Goal: Task Accomplishment & Management: Manage account settings

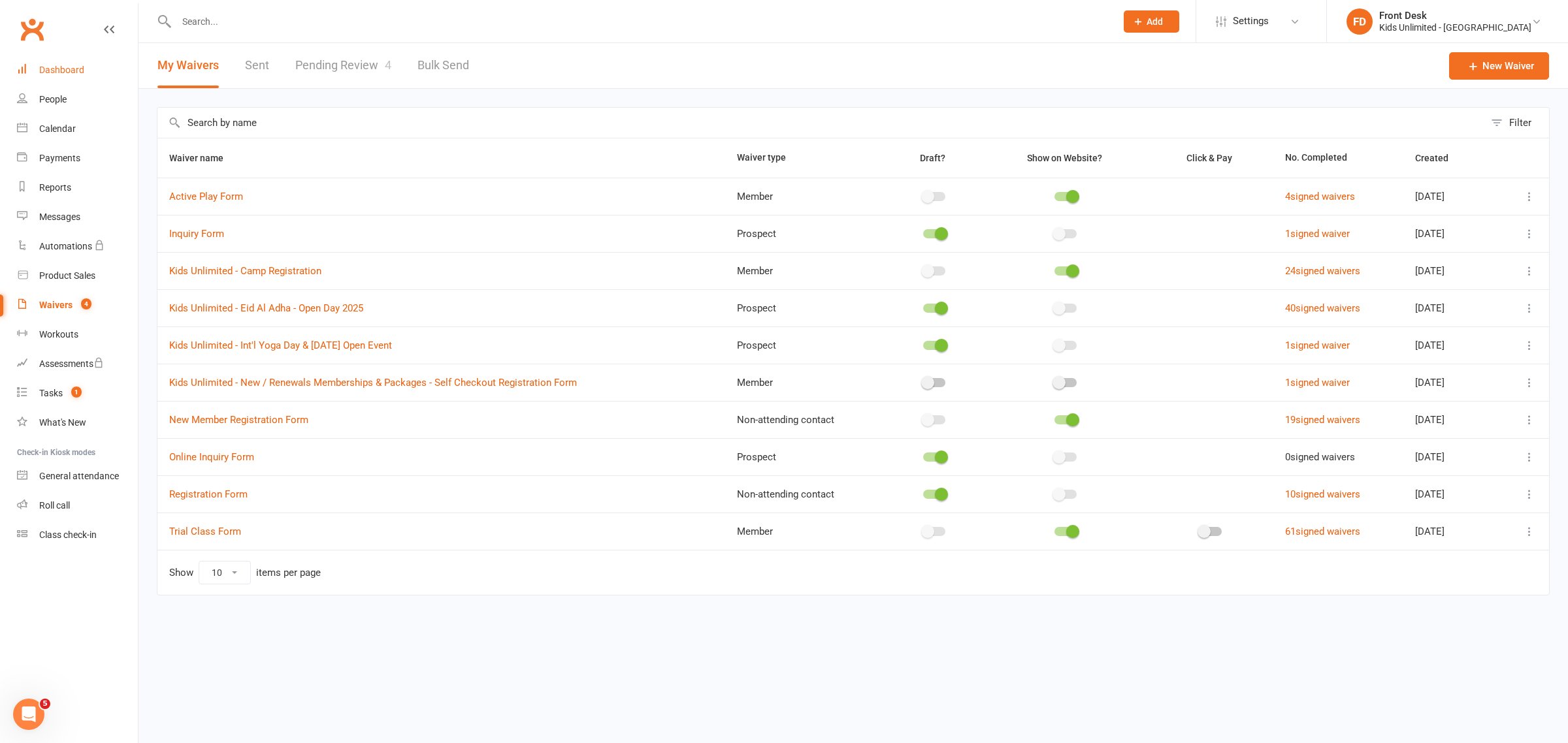
click at [44, 72] on div "Dashboard" at bounding box center [62, 70] width 45 height 10
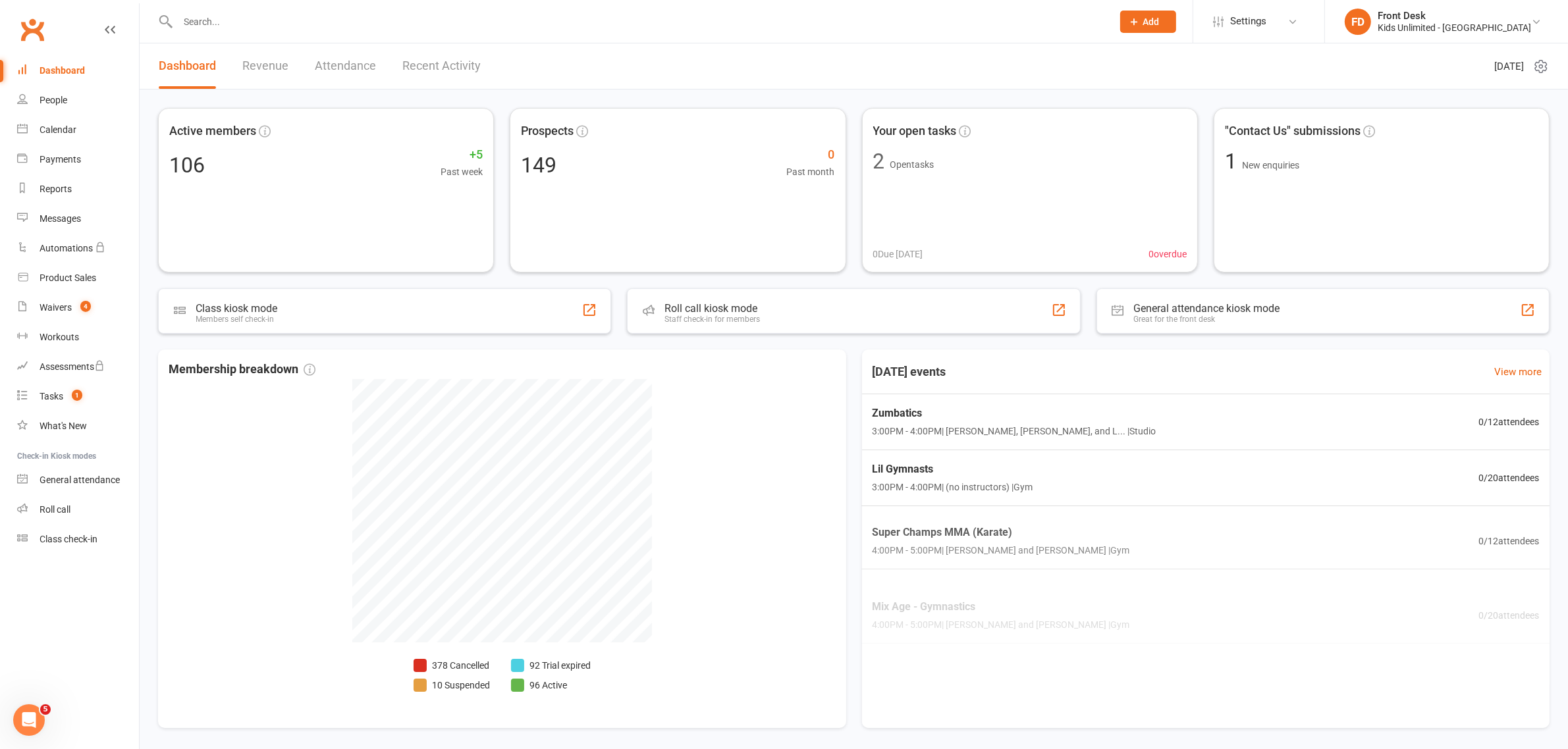
click at [271, 61] on link "Revenue" at bounding box center [266, 66] width 46 height 46
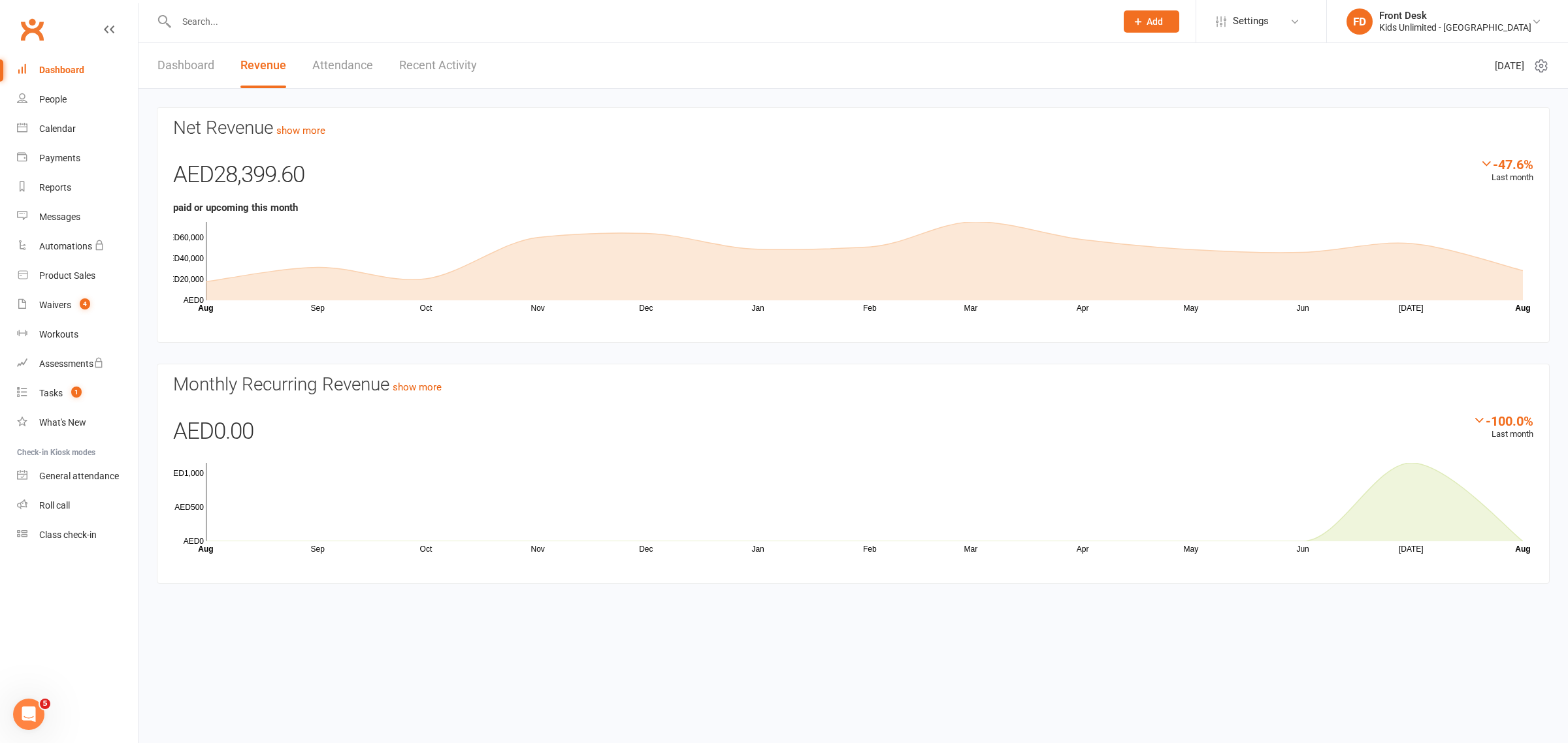
click at [200, 21] on input "text" at bounding box center [639, 22] width 934 height 18
click at [59, 301] on div "Waivers" at bounding box center [55, 304] width 32 height 10
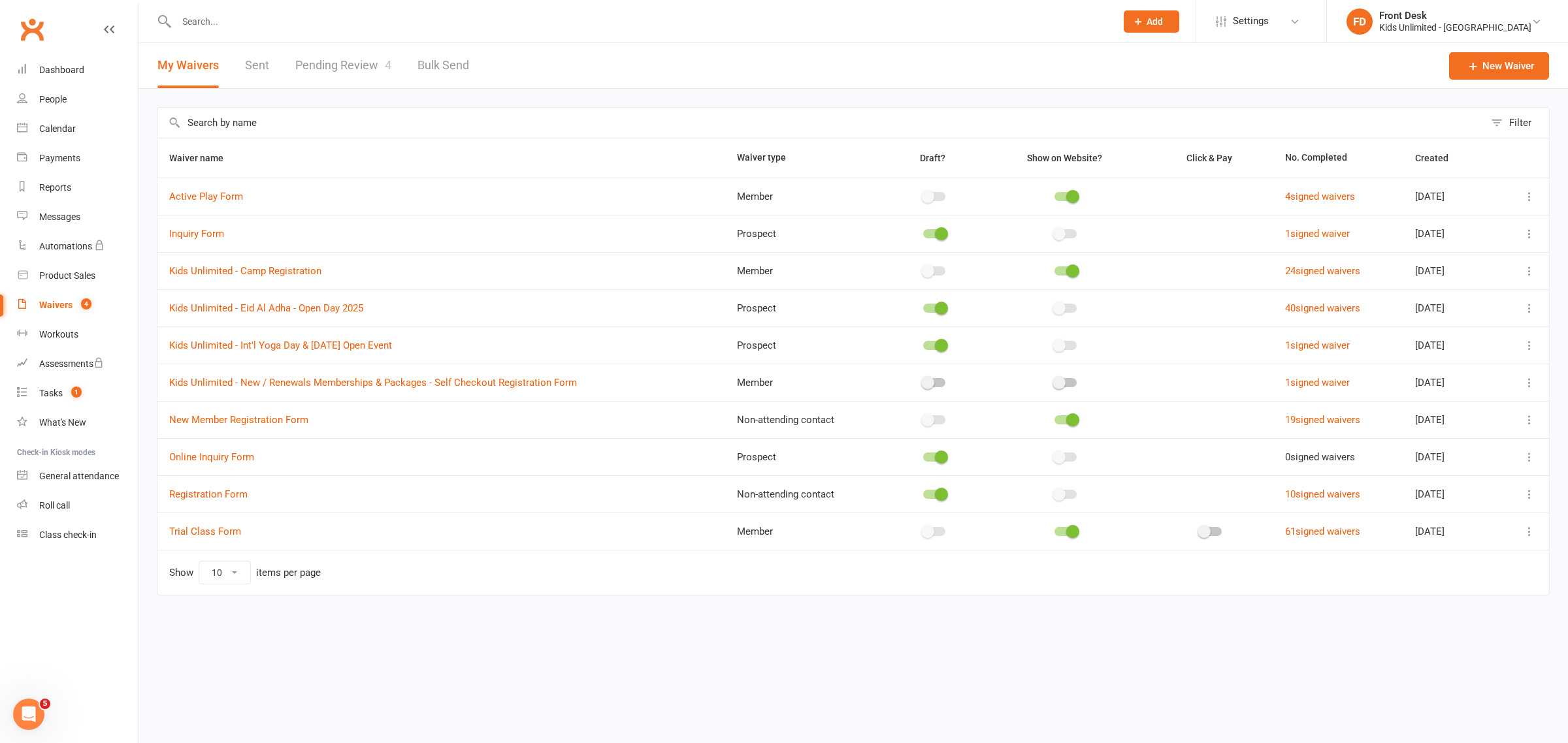
click at [317, 62] on link "Pending Review 4" at bounding box center [343, 65] width 96 height 45
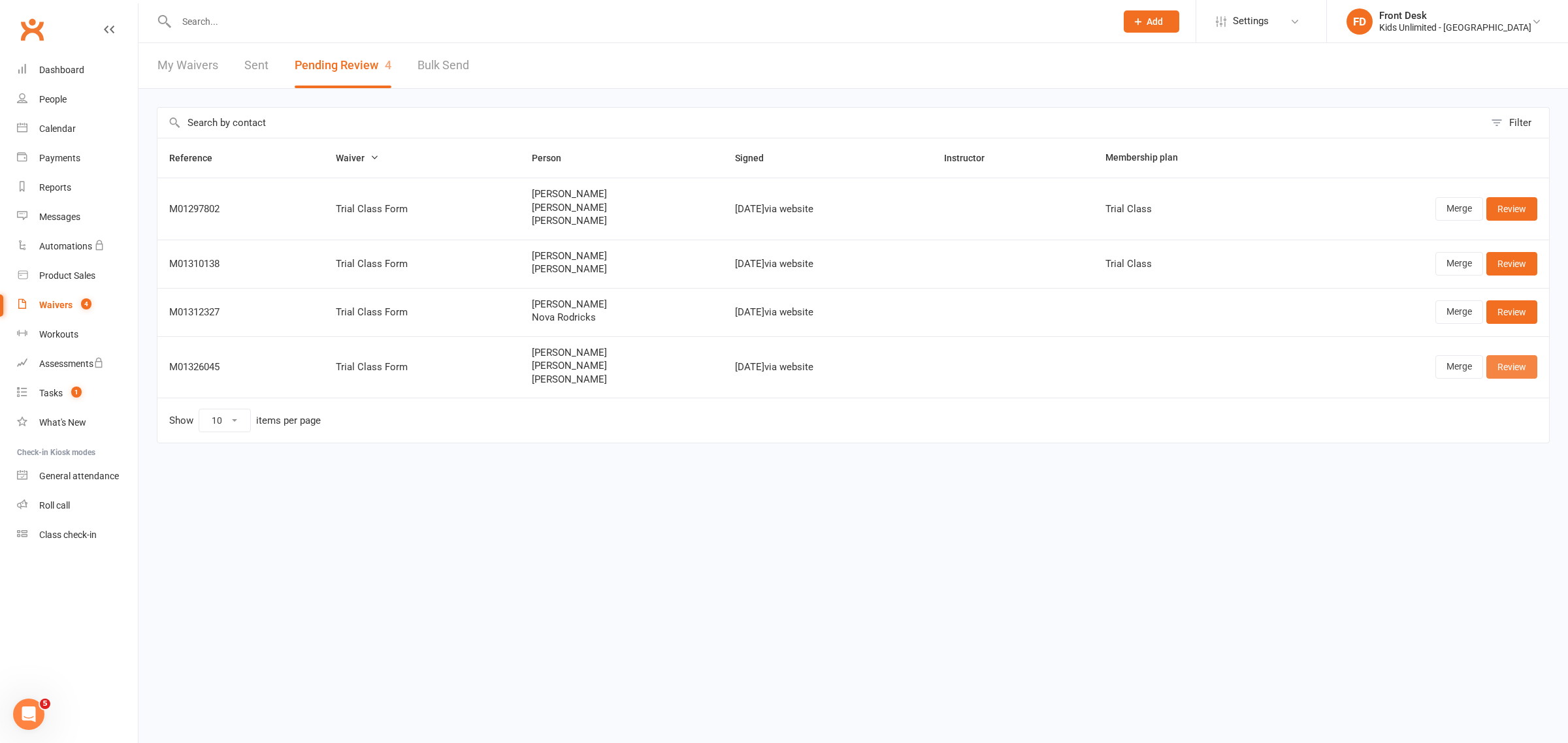
click at [1522, 366] on link "Review" at bounding box center [1511, 367] width 51 height 23
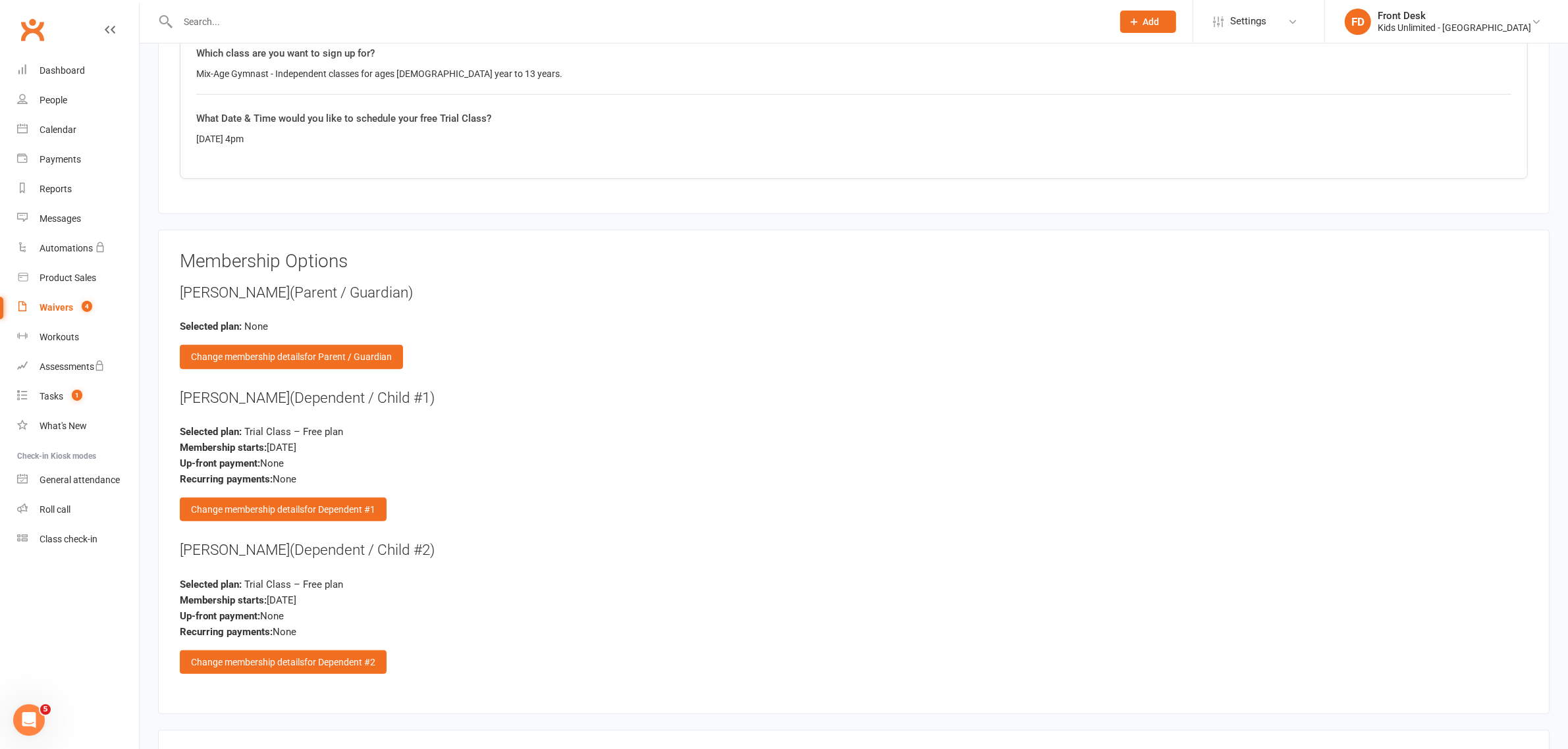
scroll to position [1523, 0]
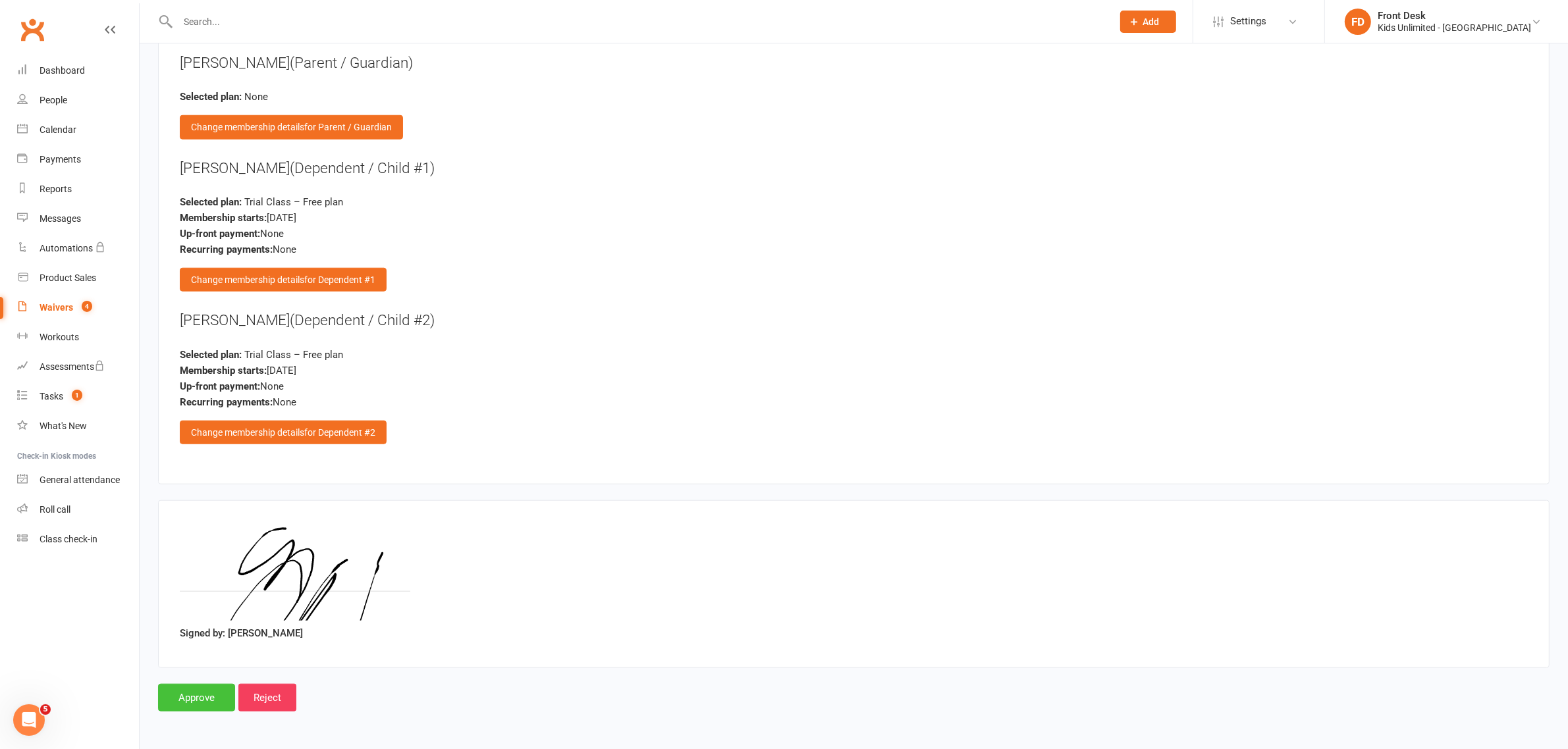
click at [199, 699] on input "Approve" at bounding box center [196, 697] width 77 height 28
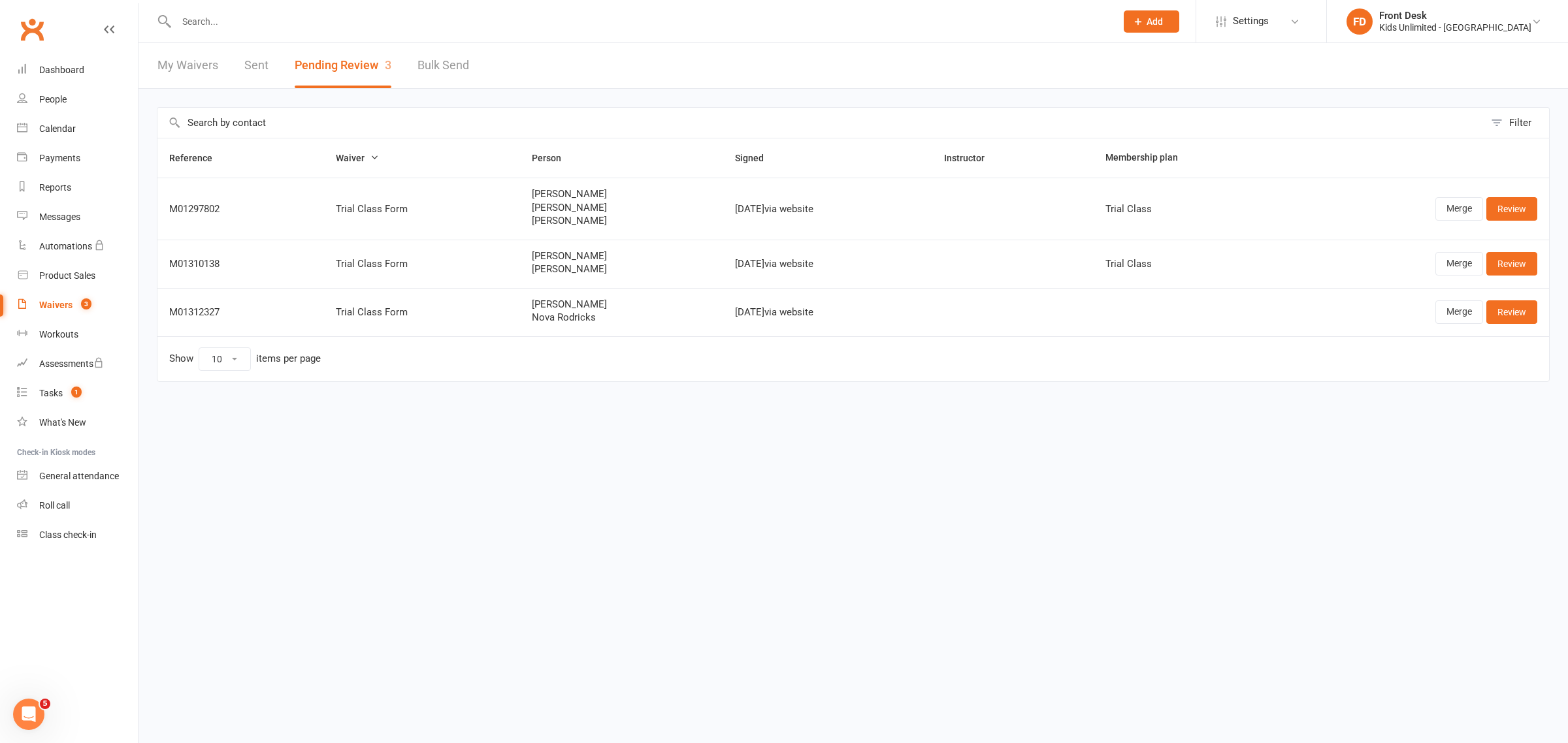
click at [208, 65] on link "My Waivers" at bounding box center [188, 65] width 60 height 45
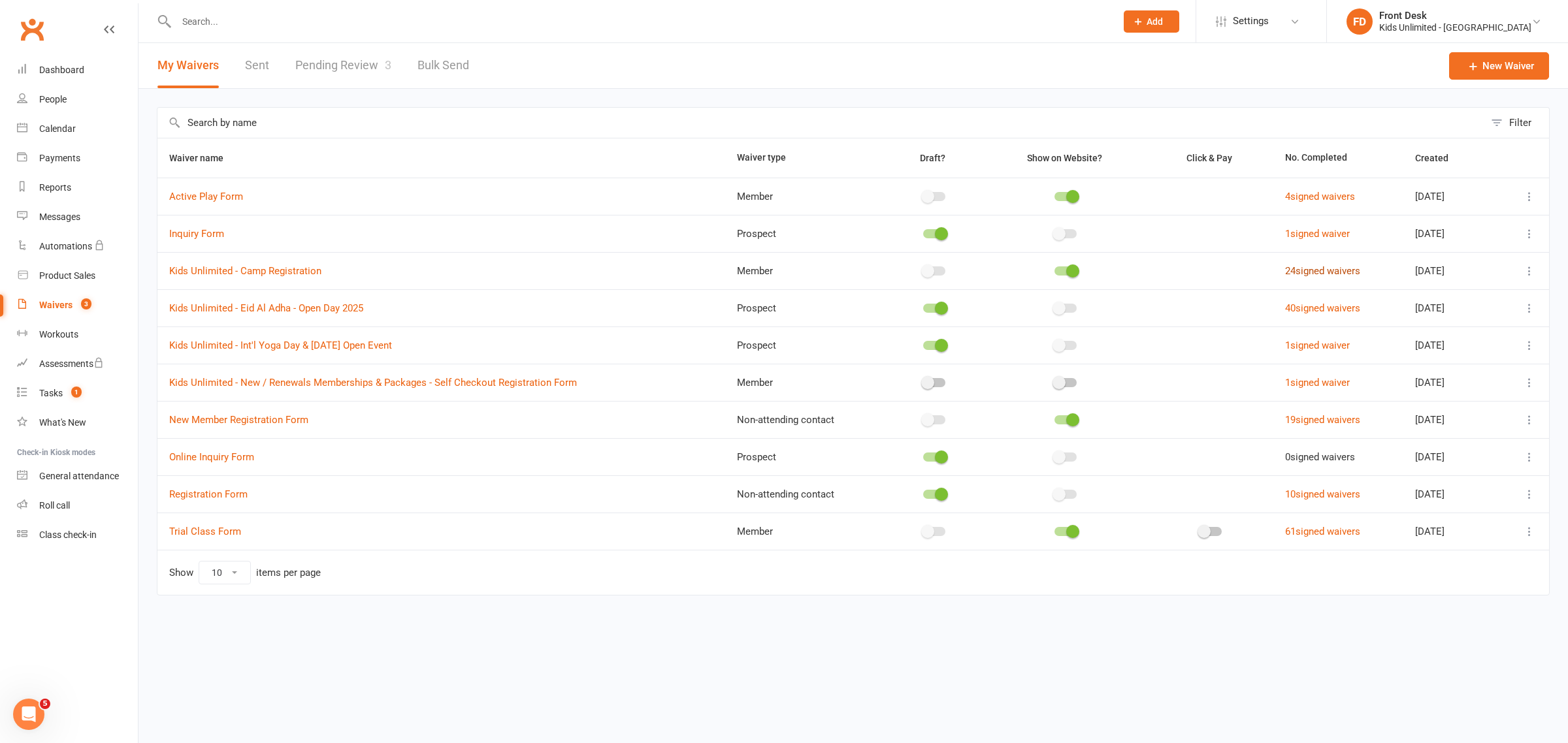
click at [1308, 274] on link "24 signed waivers" at bounding box center [1322, 271] width 76 height 12
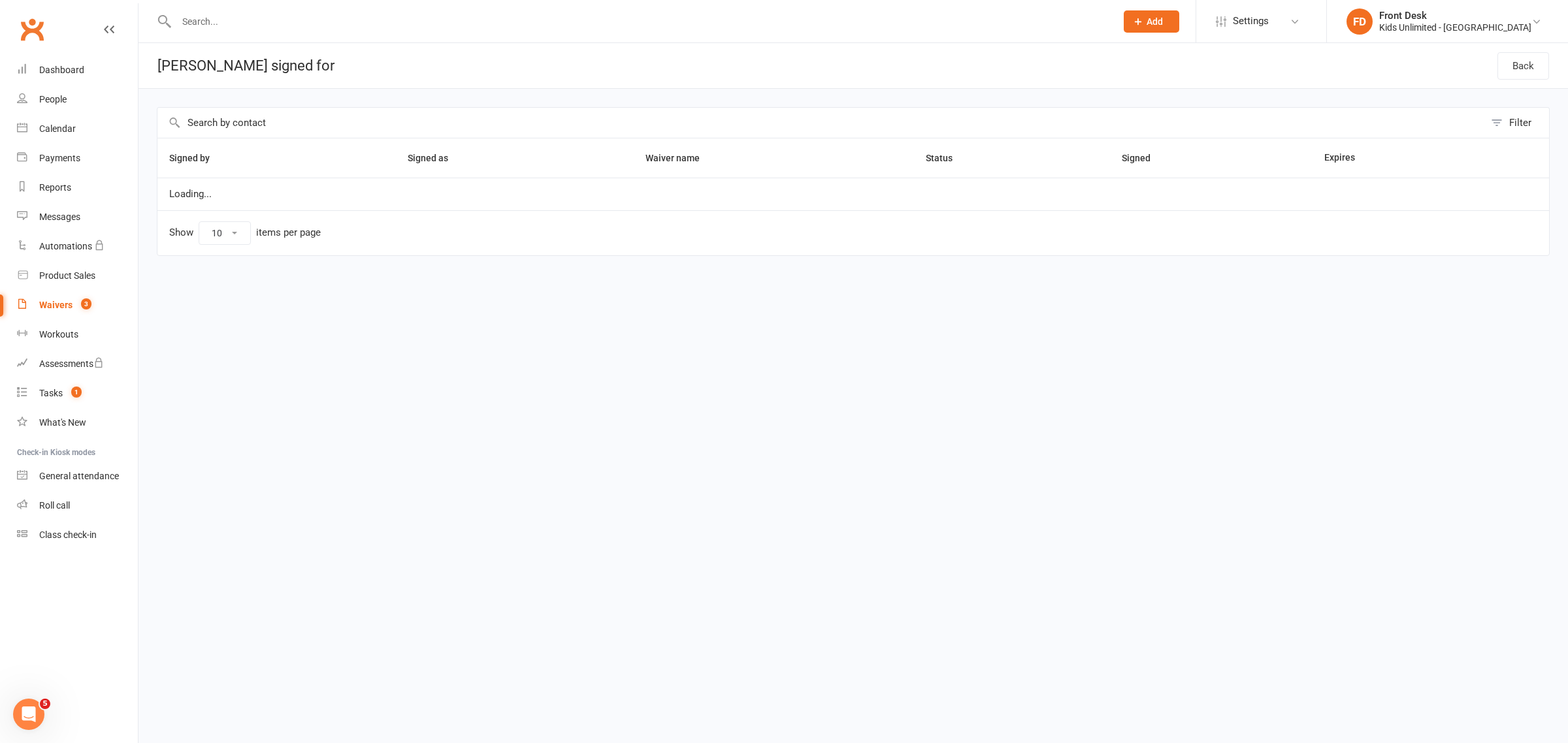
select select "50"
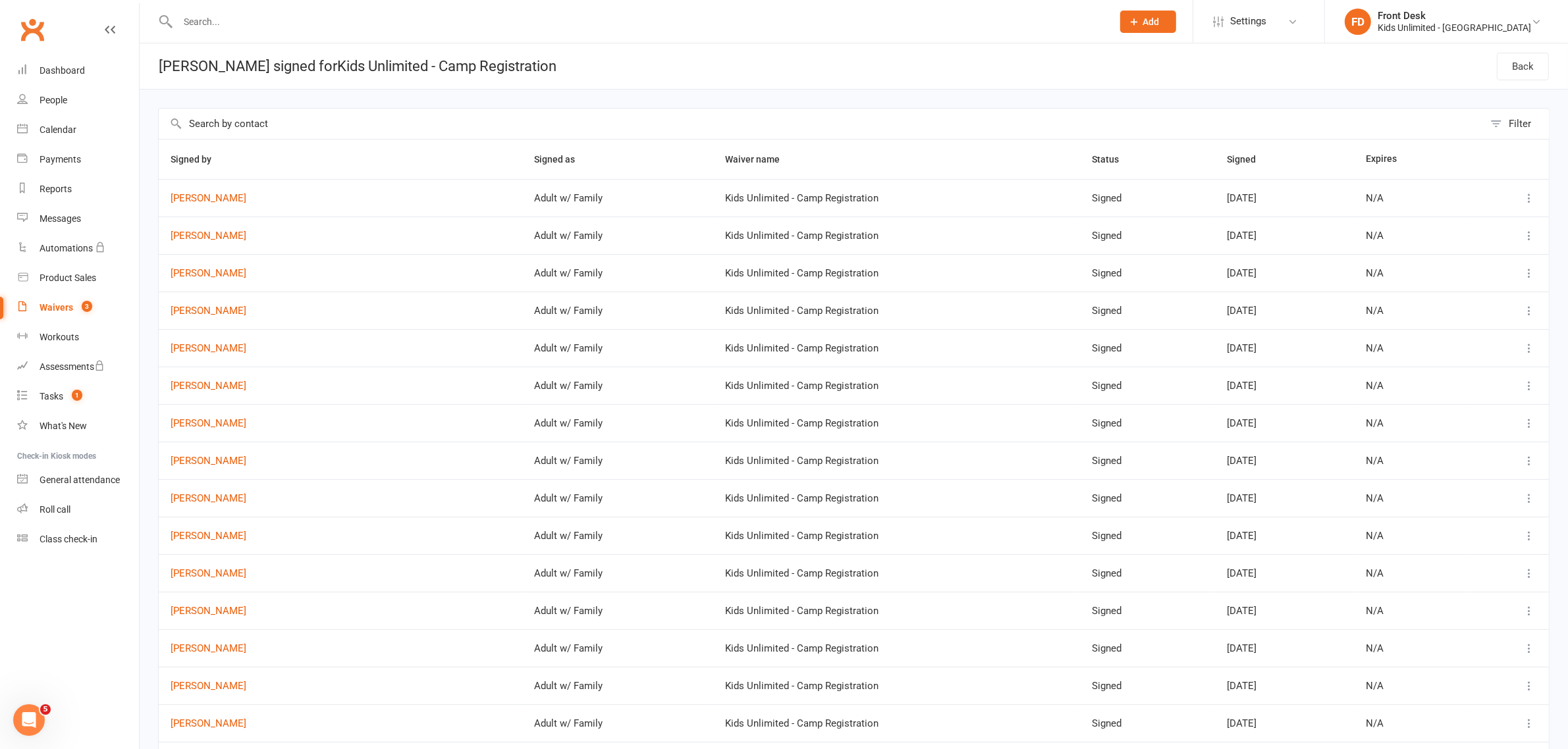
click at [189, 19] on input "text" at bounding box center [639, 22] width 929 height 19
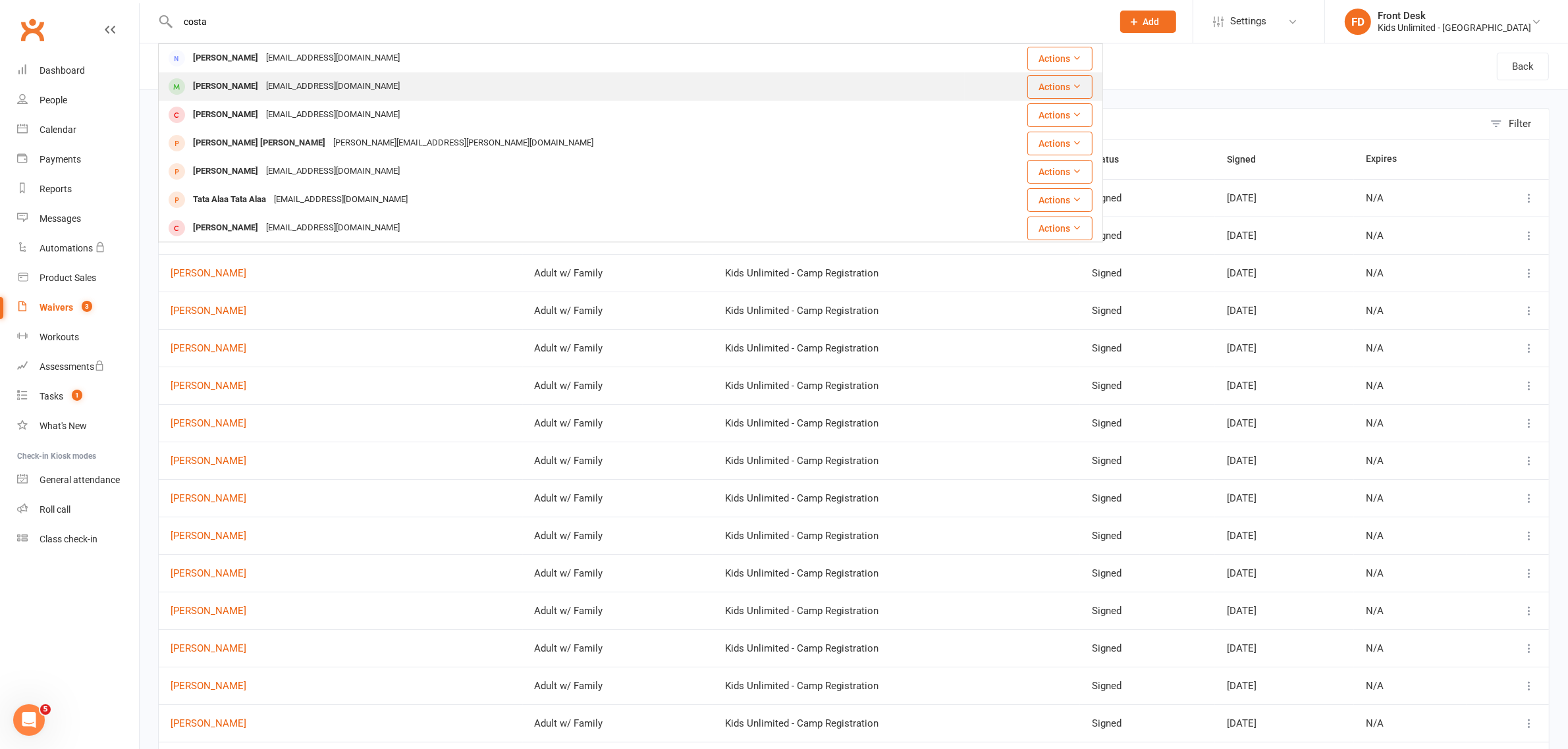
type input "costa"
click at [233, 78] on div "[PERSON_NAME]" at bounding box center [225, 86] width 73 height 19
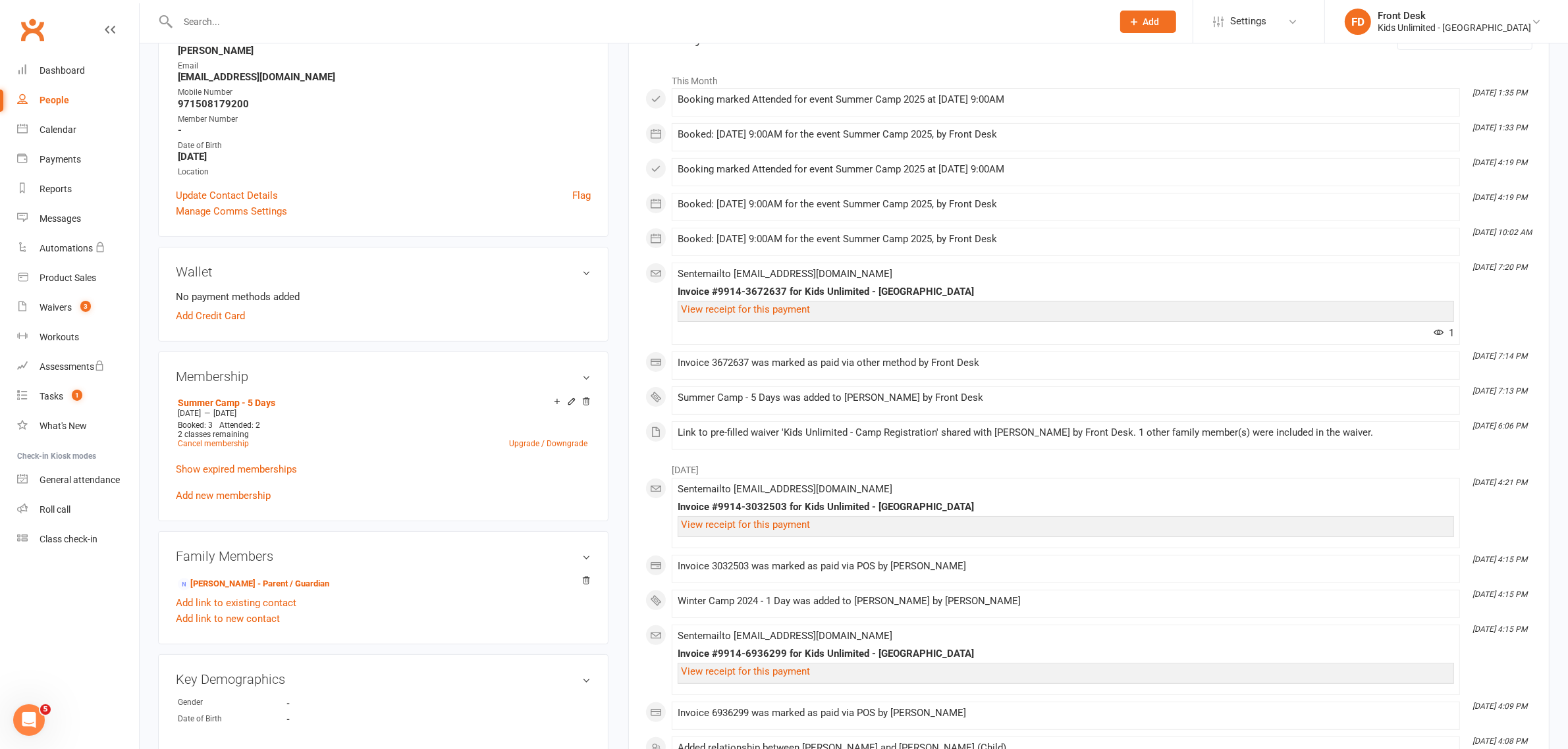
scroll to position [247, 0]
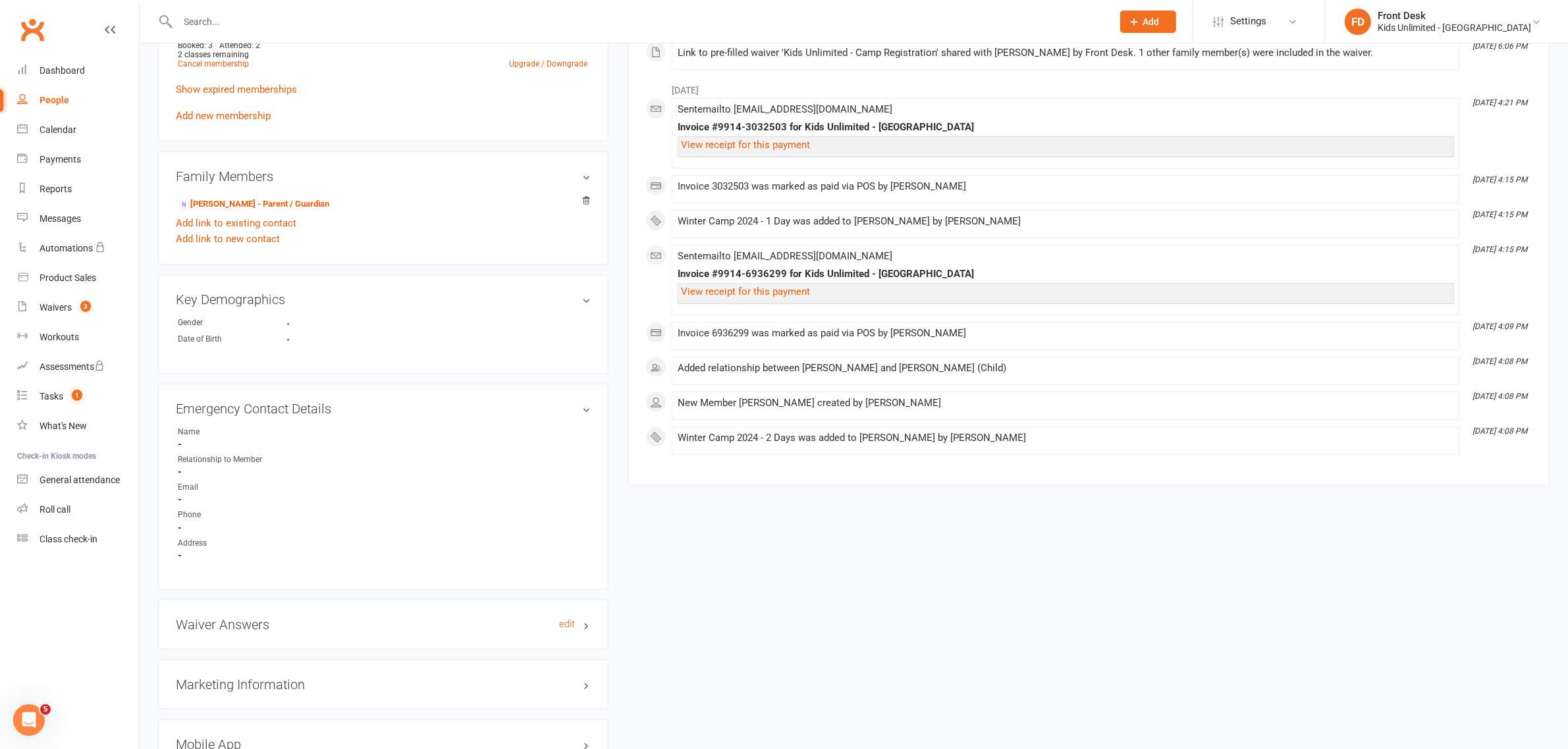
click at [304, 617] on h3 "Waiver Answers edit" at bounding box center [383, 624] width 414 height 14
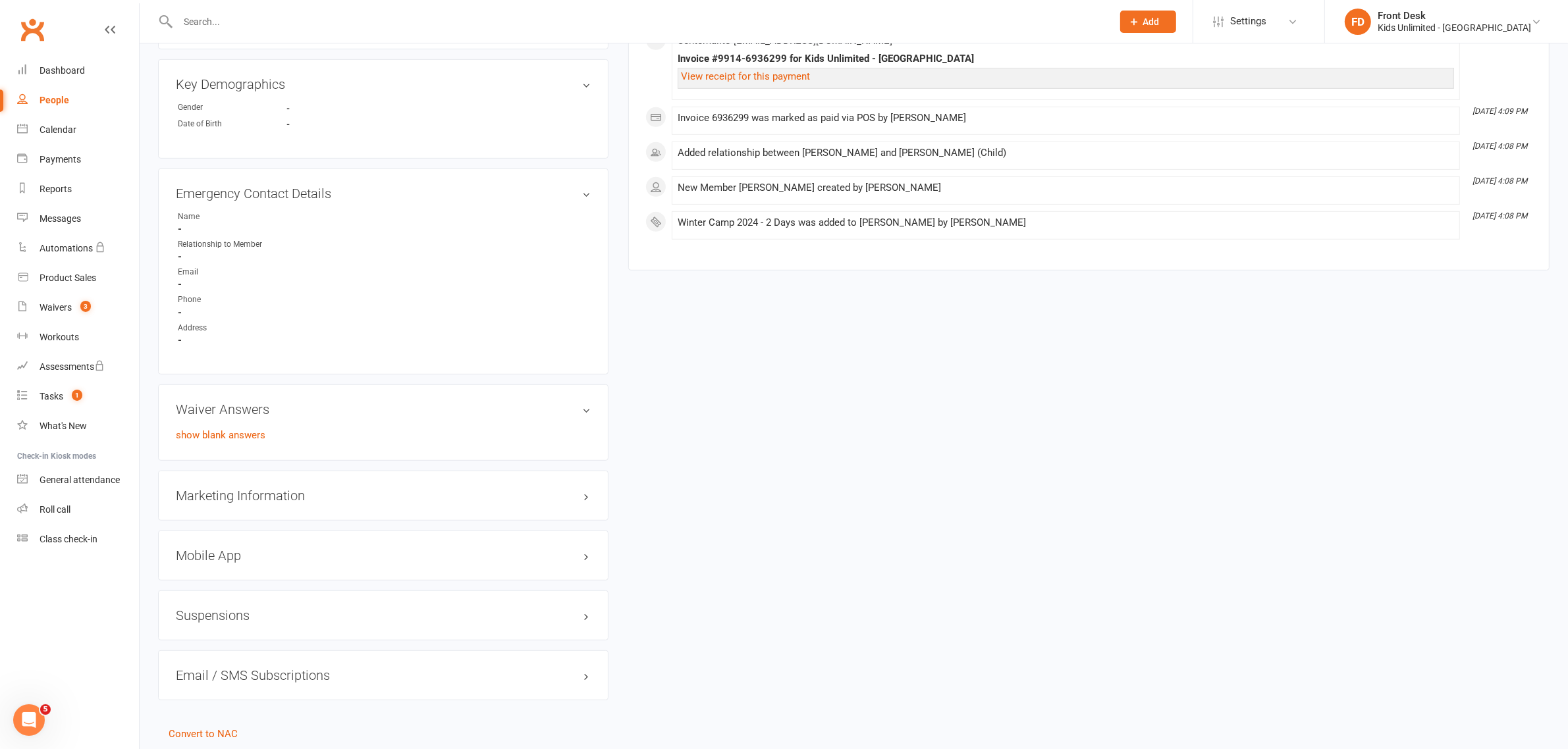
scroll to position [834, 0]
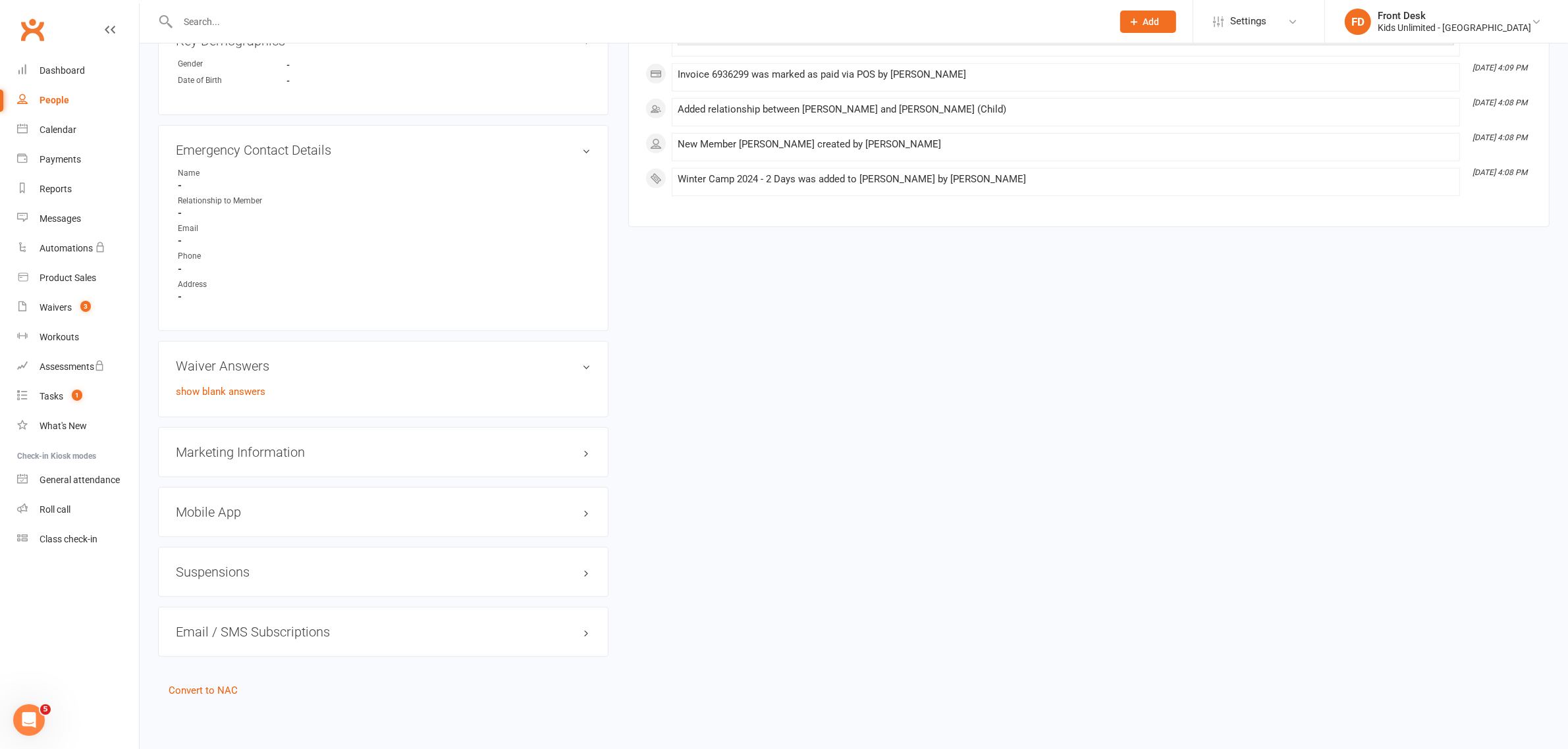
click at [293, 462] on div "Marketing Information edit" at bounding box center [383, 451] width 451 height 50
click at [285, 452] on h3 "Marketing Information edit" at bounding box center [383, 451] width 414 height 14
click at [252, 581] on h3 "Mobile App" at bounding box center [383, 576] width 414 height 14
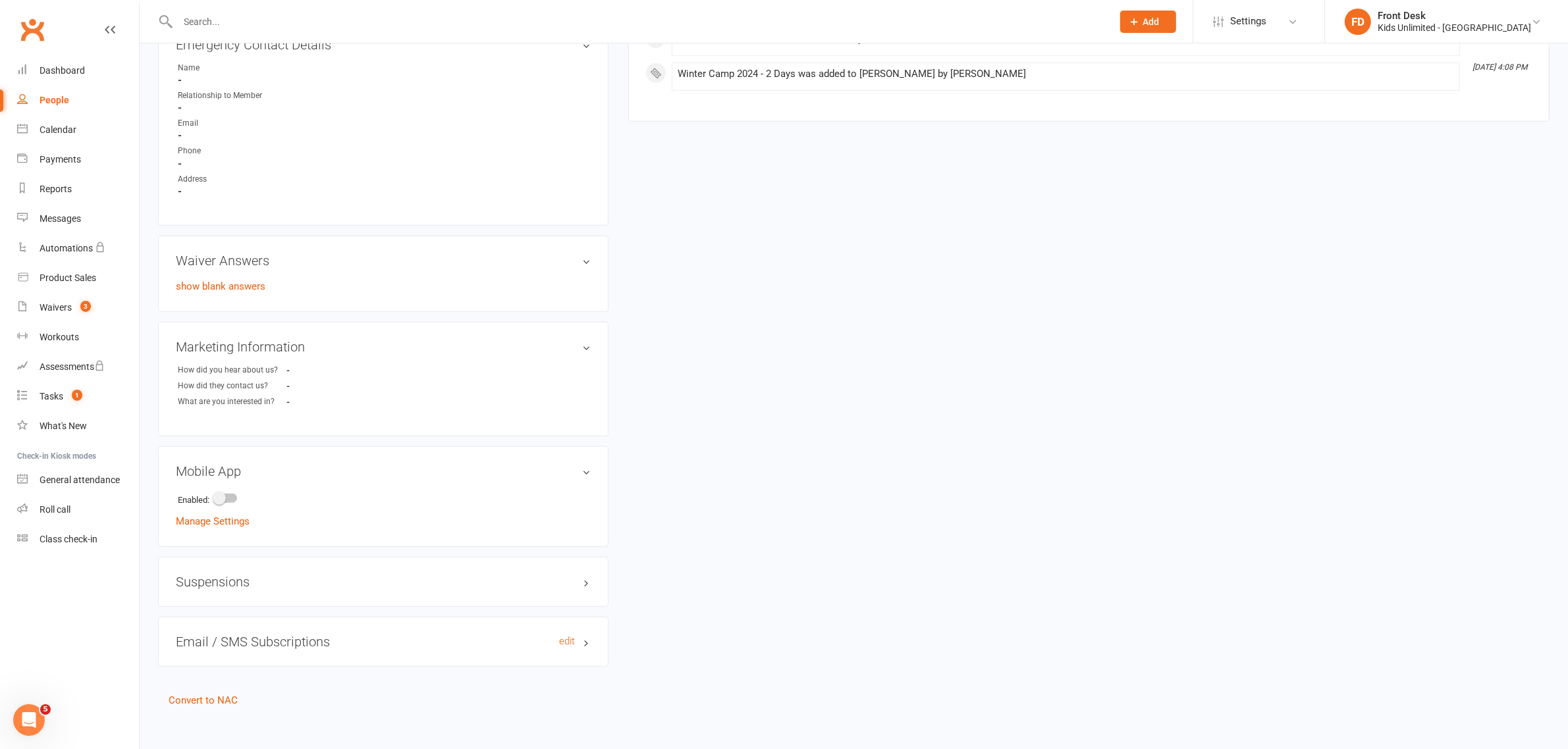
scroll to position [869, 0]
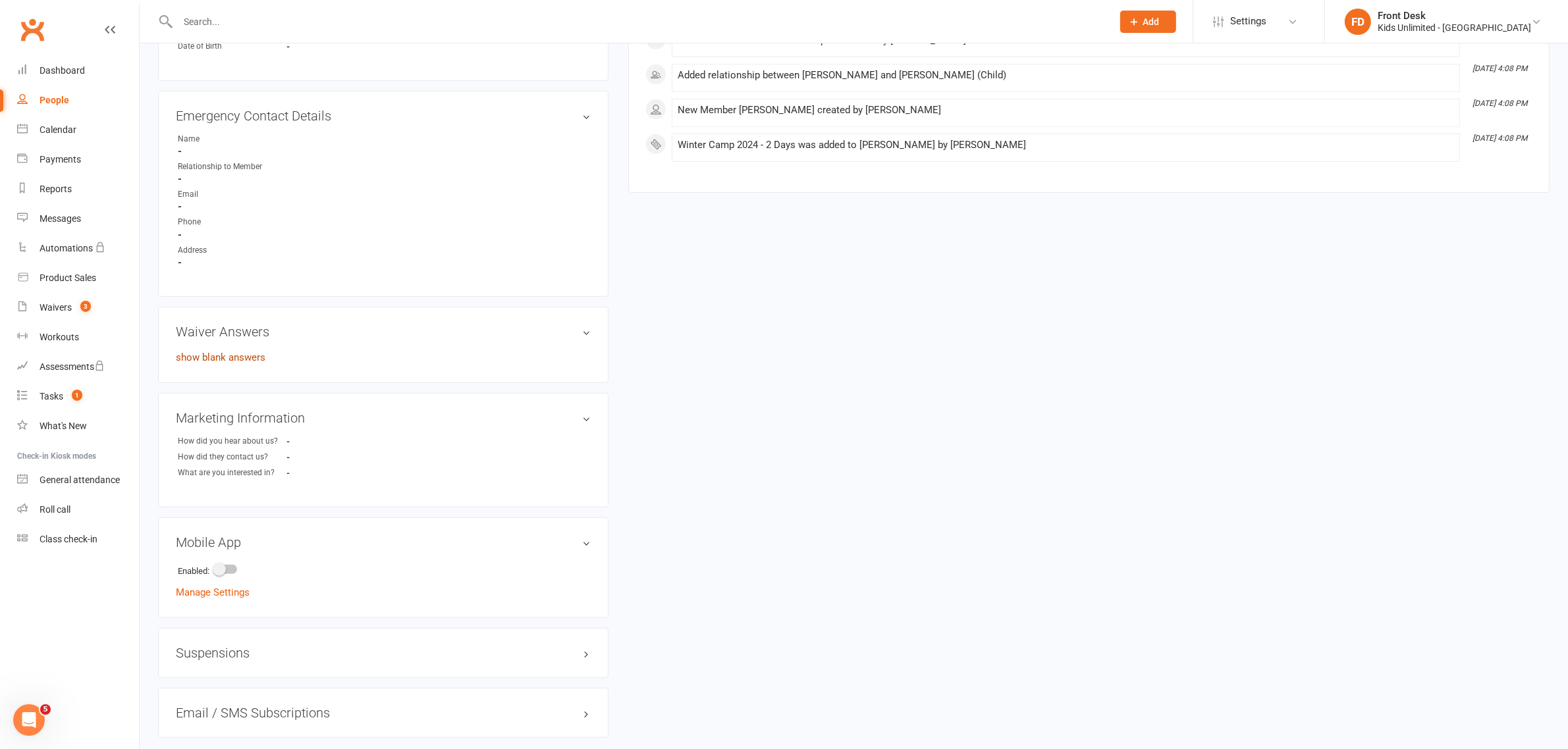
click at [224, 353] on link "show blank answers" at bounding box center [221, 358] width 90 height 12
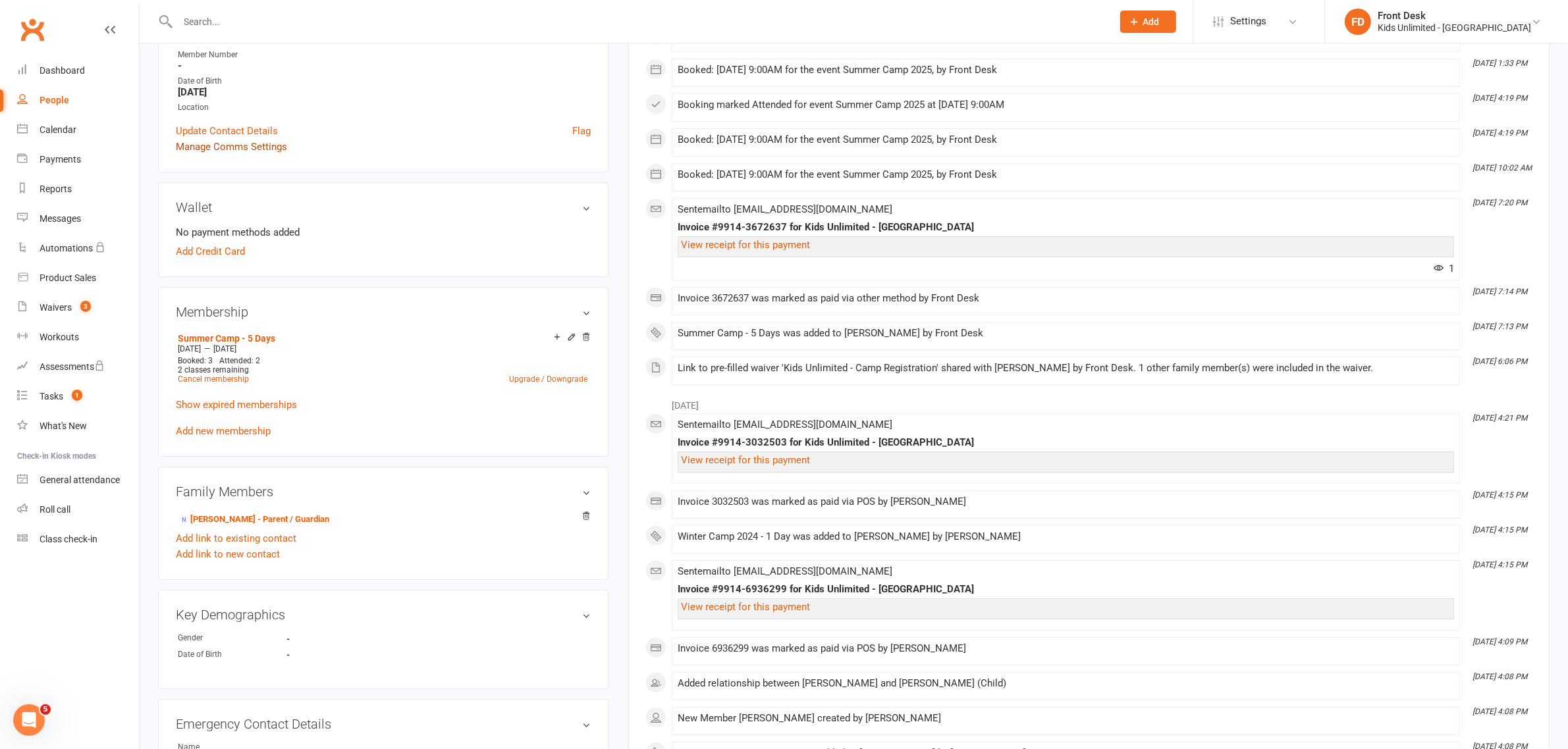
scroll to position [210, 0]
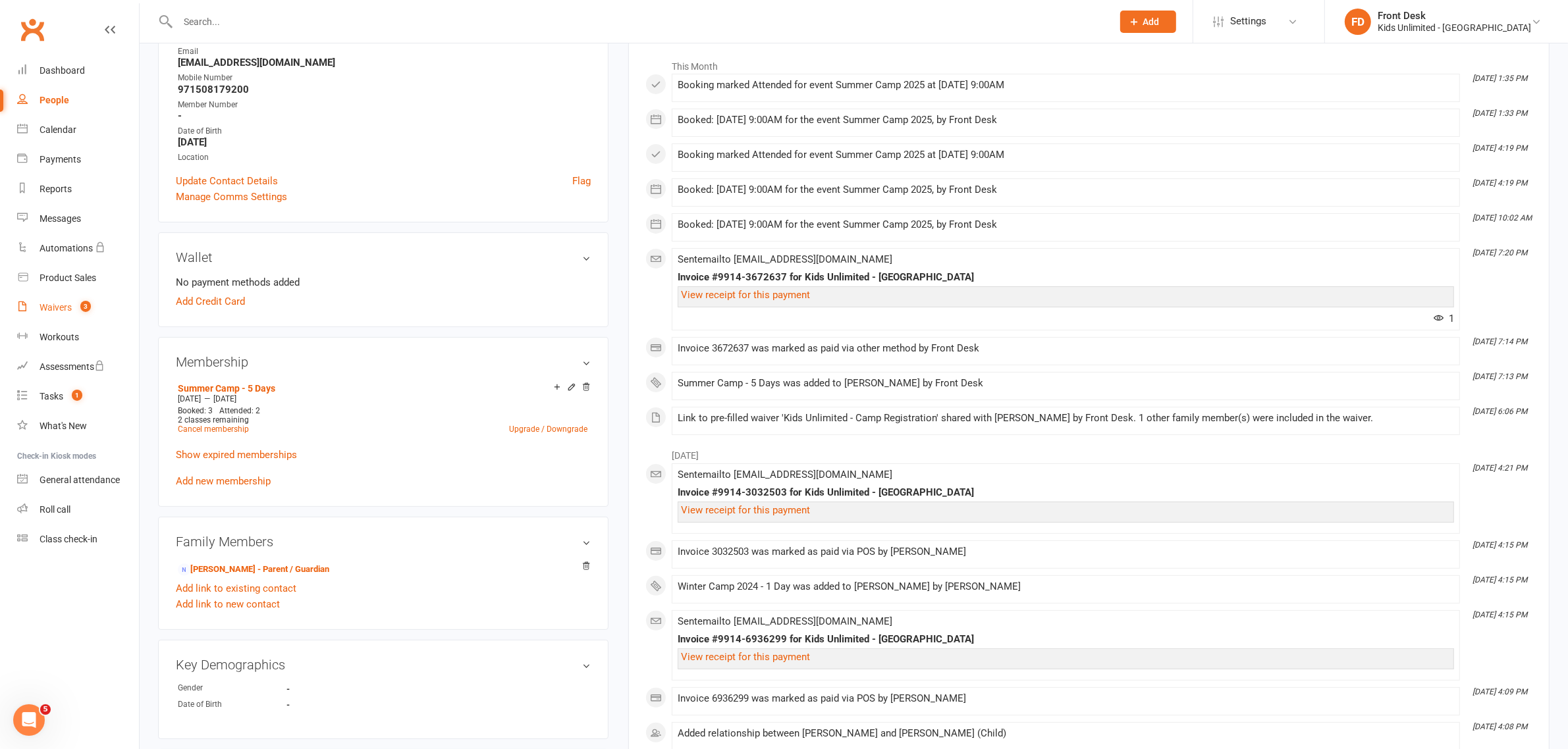
click at [68, 310] on div "Waivers" at bounding box center [56, 307] width 32 height 10
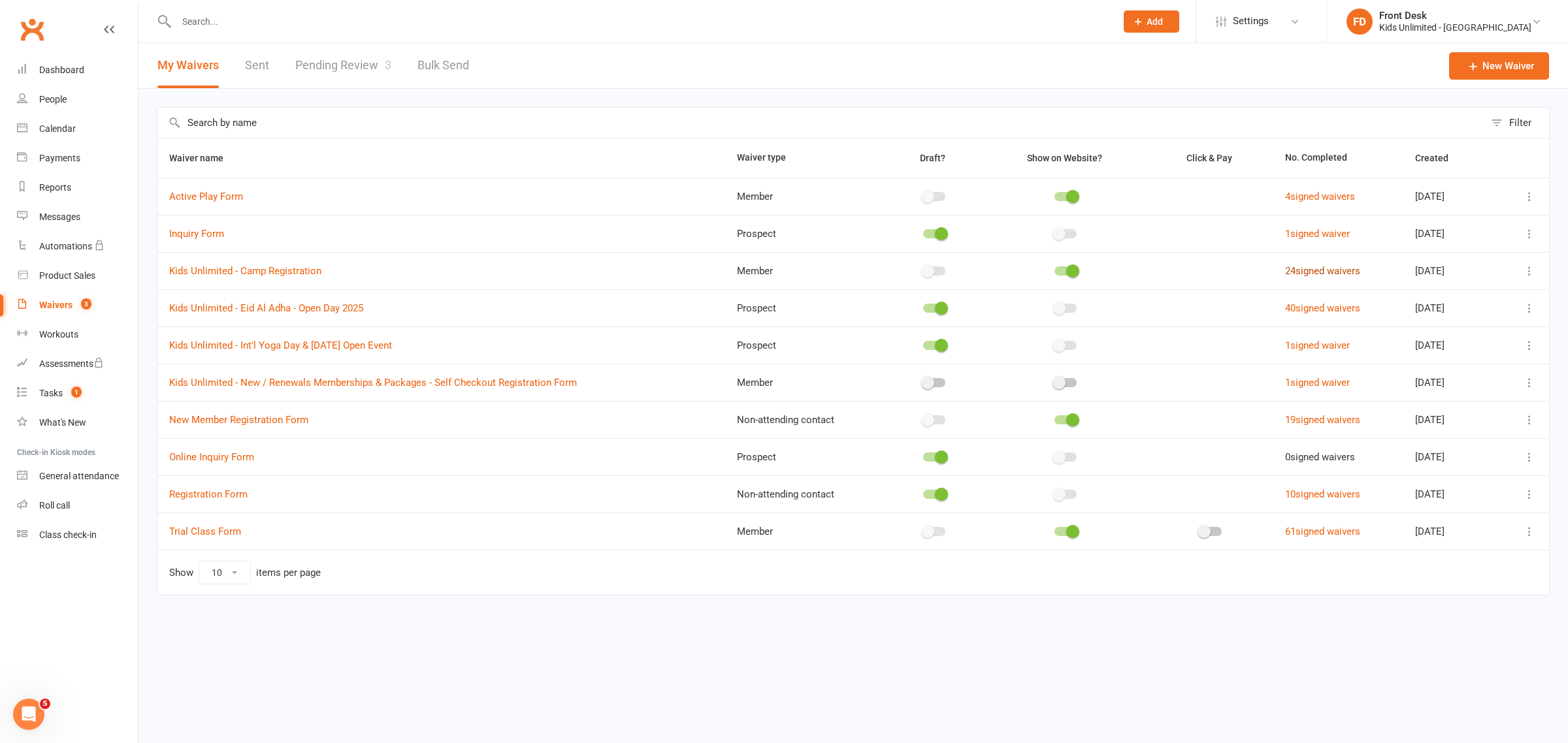
click at [1314, 268] on link "24 signed waivers" at bounding box center [1322, 271] width 76 height 12
select select "50"
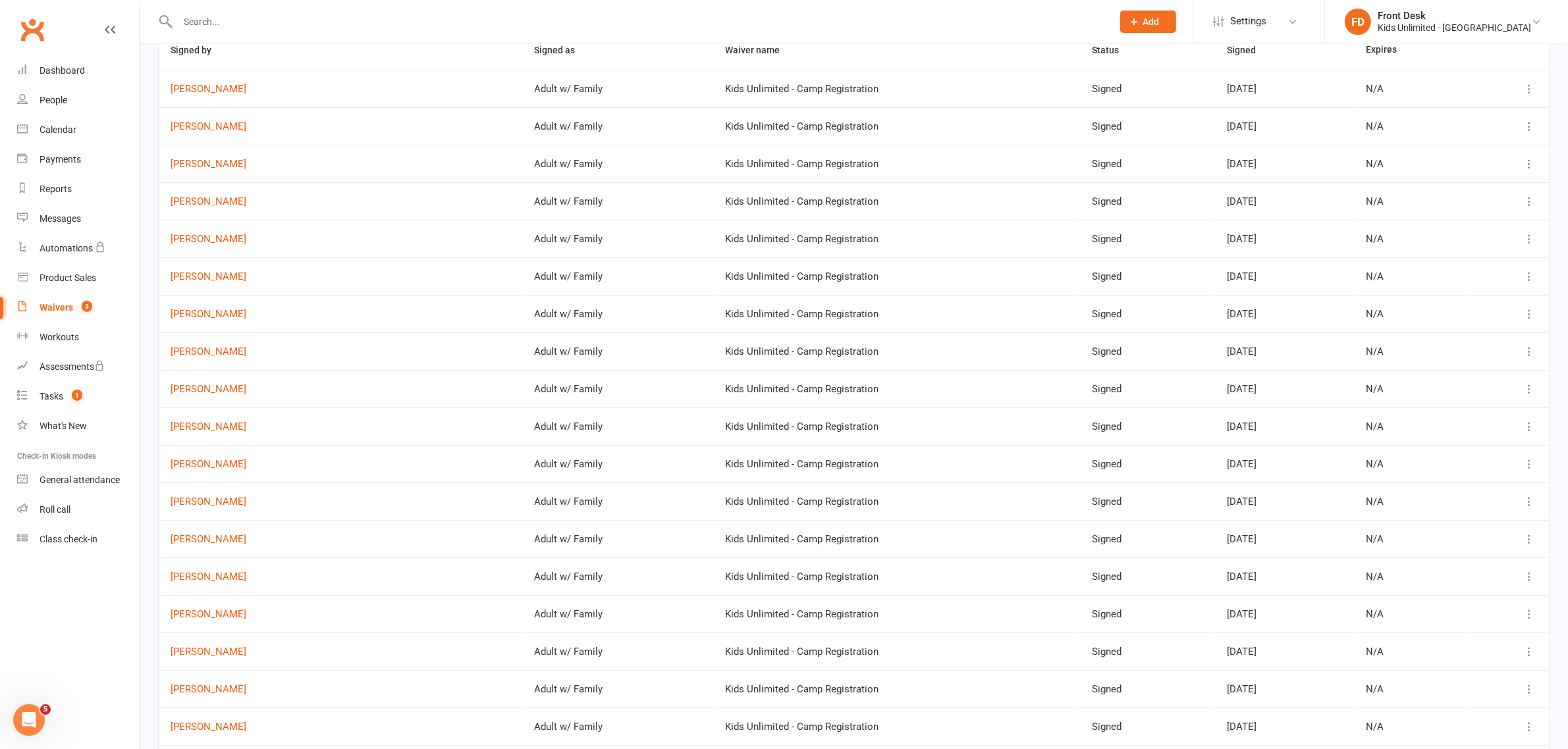
scroll to position [107, 0]
click at [45, 316] on link "Waivers 3" at bounding box center [78, 307] width 122 height 30
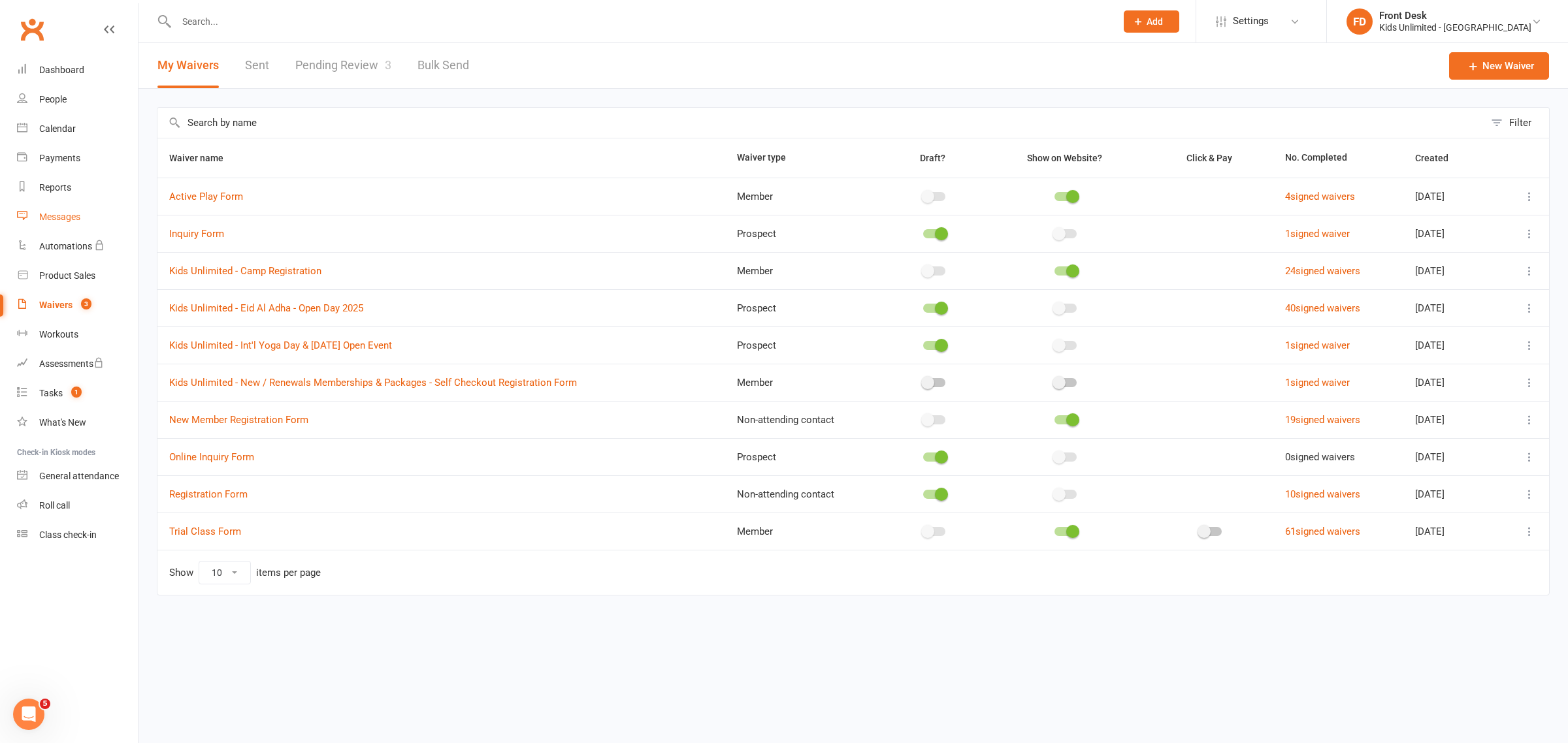
click at [54, 214] on div "Messages" at bounding box center [60, 216] width 41 height 10
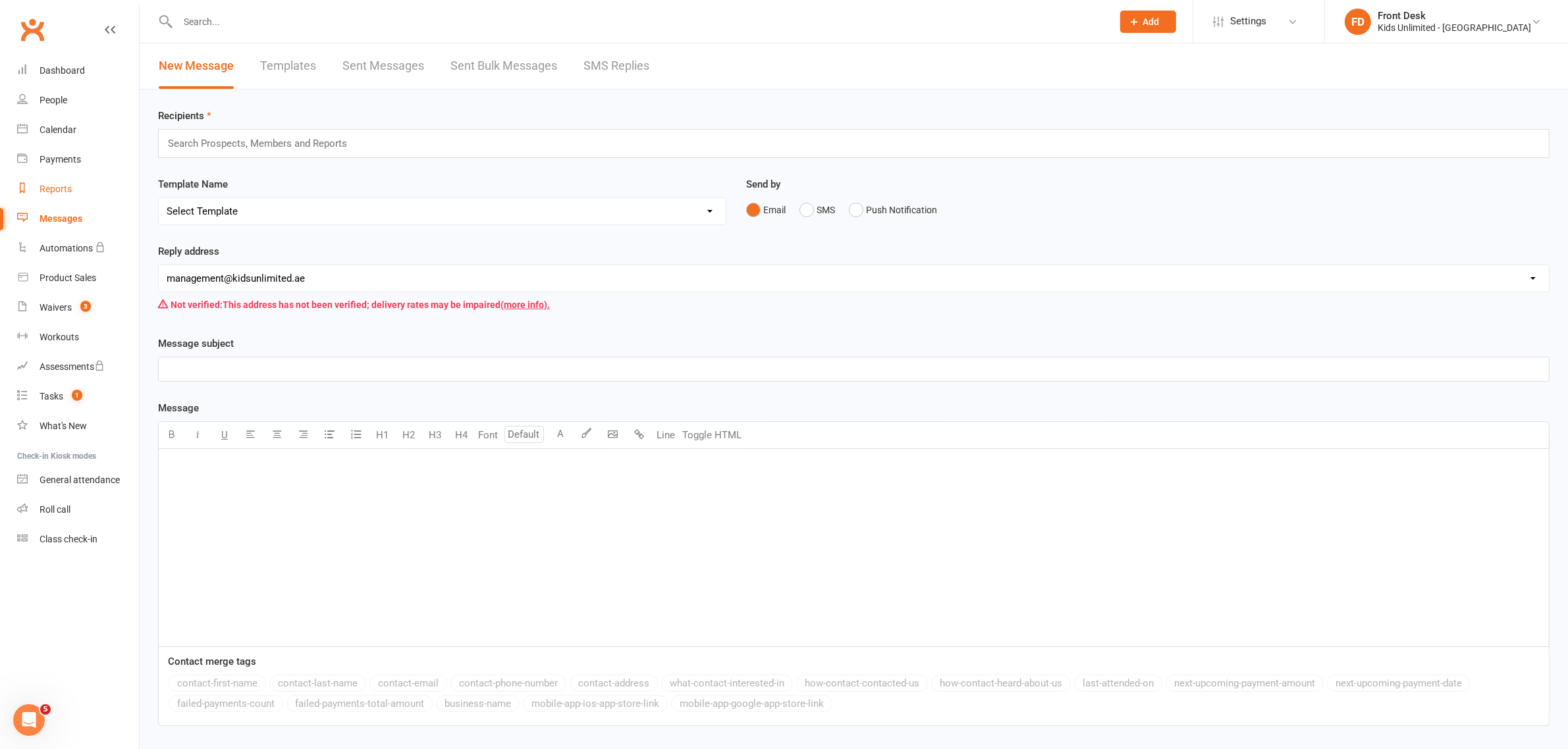
click at [50, 186] on div "Reports" at bounding box center [56, 189] width 32 height 10
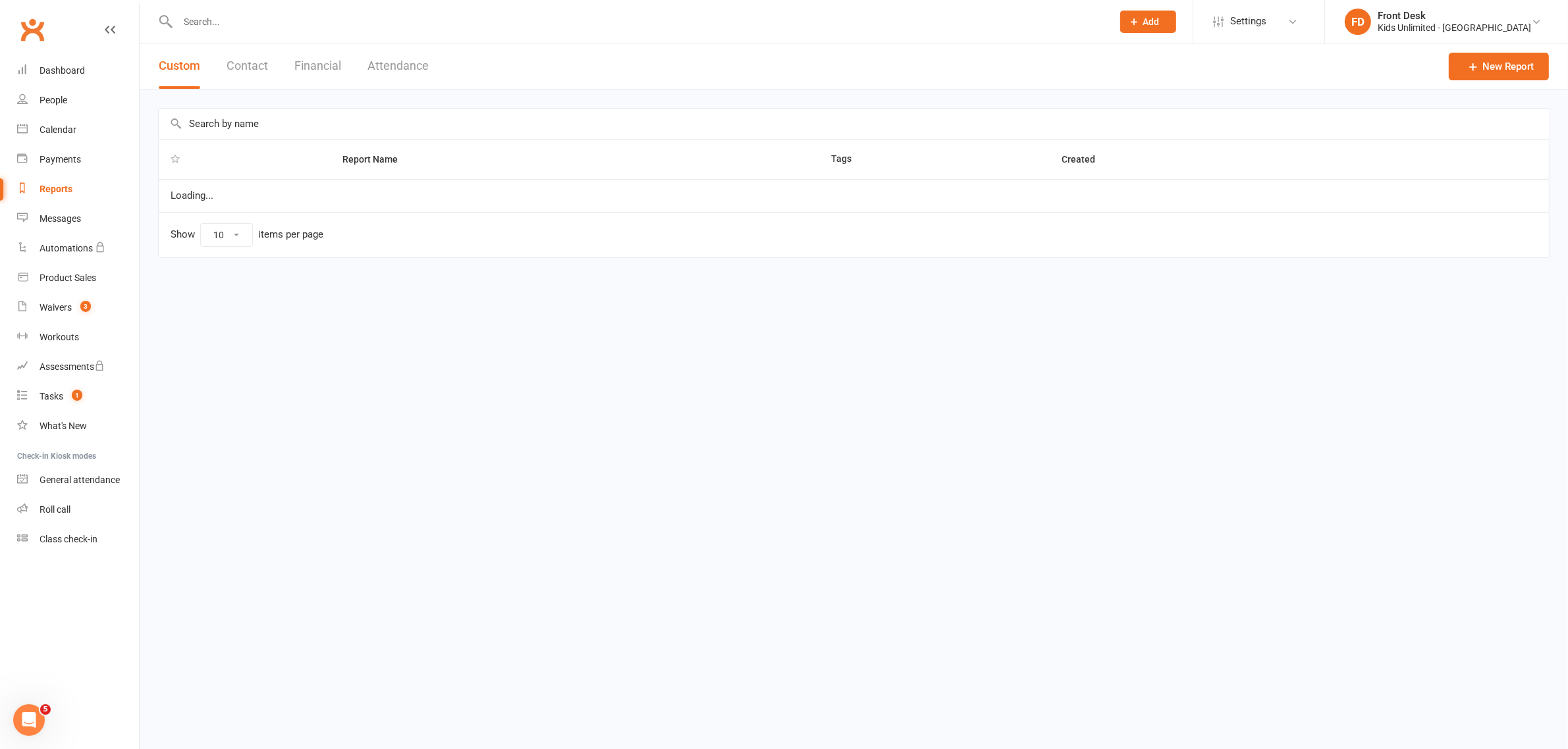
select select "100"
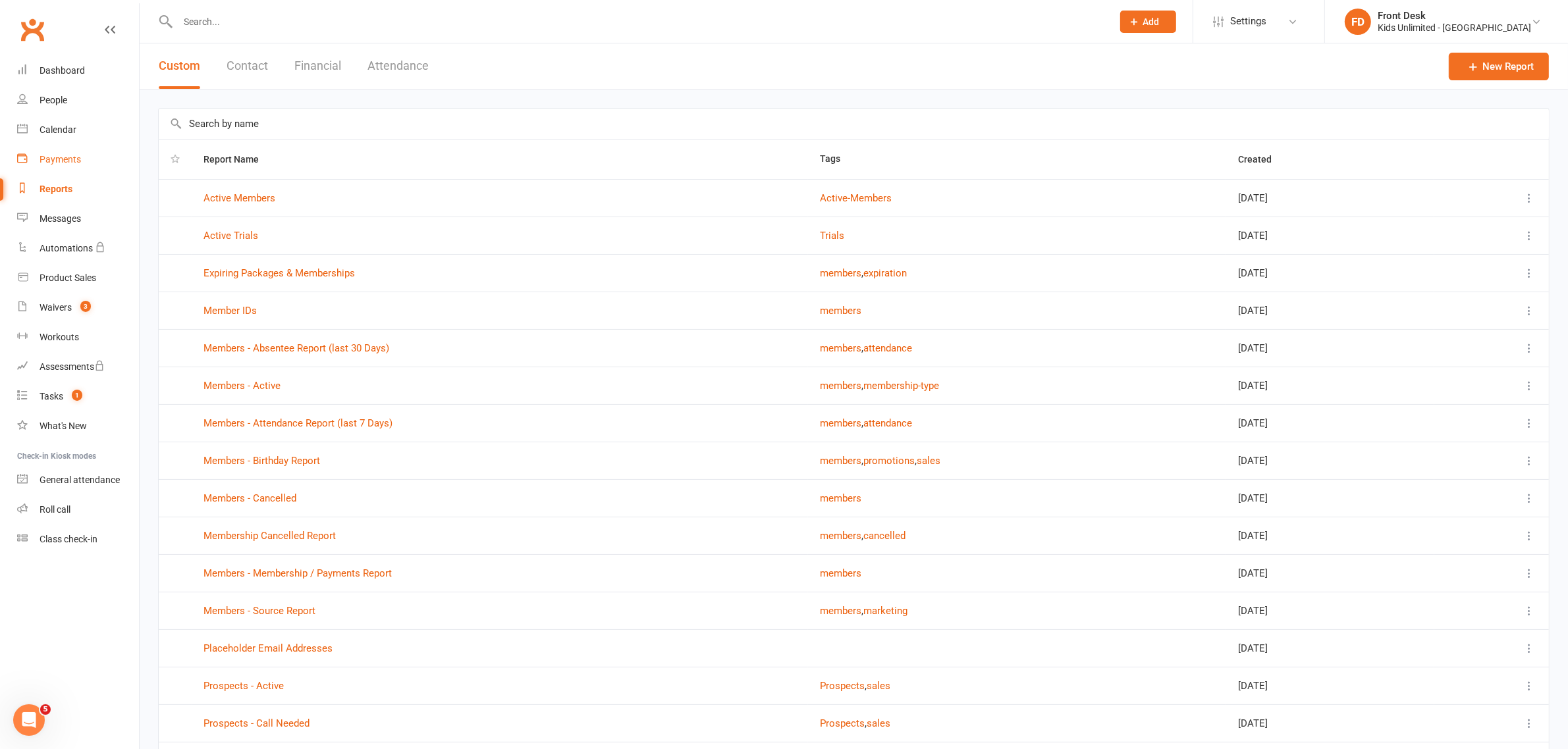
click at [53, 168] on link "Payments" at bounding box center [78, 159] width 122 height 30
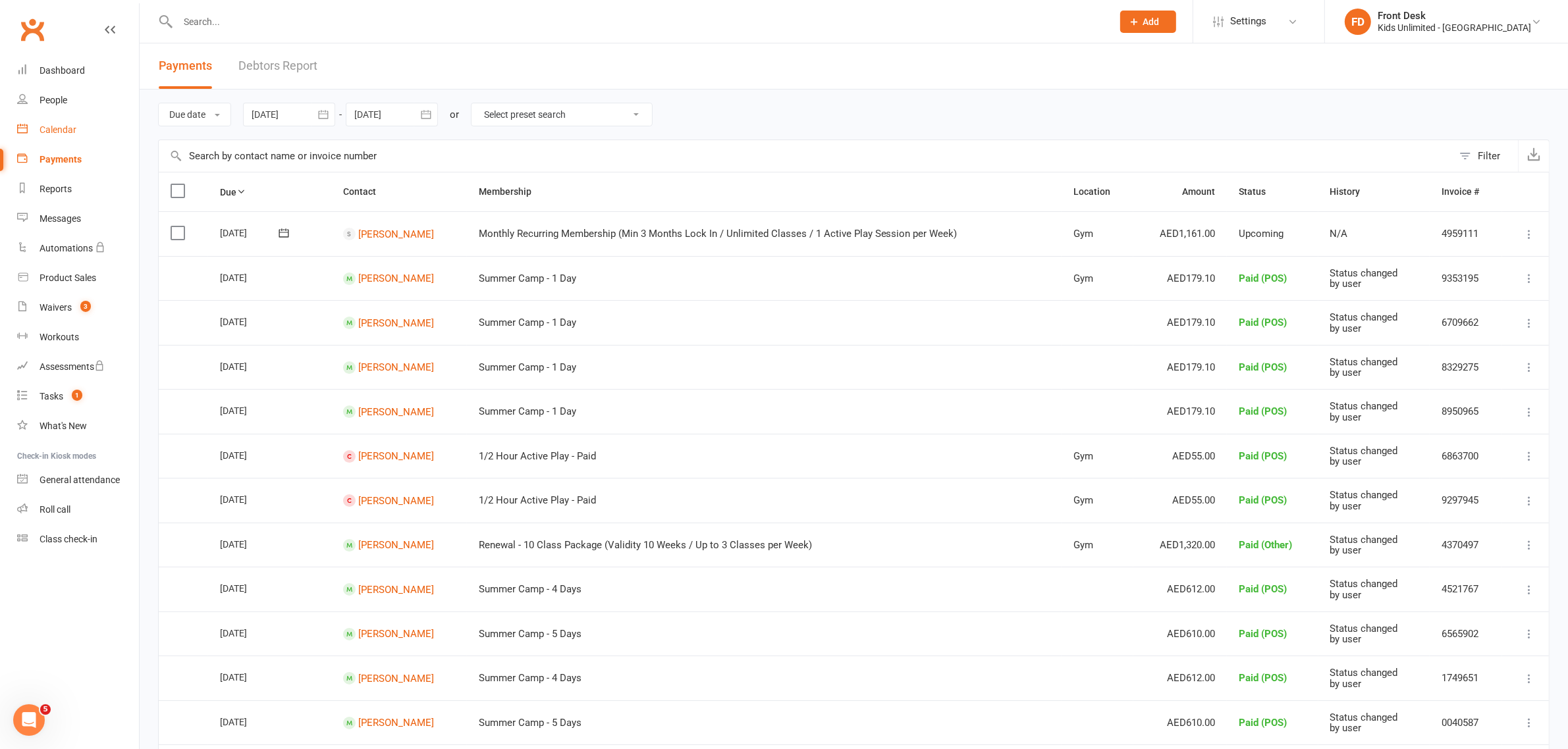
click at [63, 132] on div "Calendar" at bounding box center [58, 129] width 37 height 10
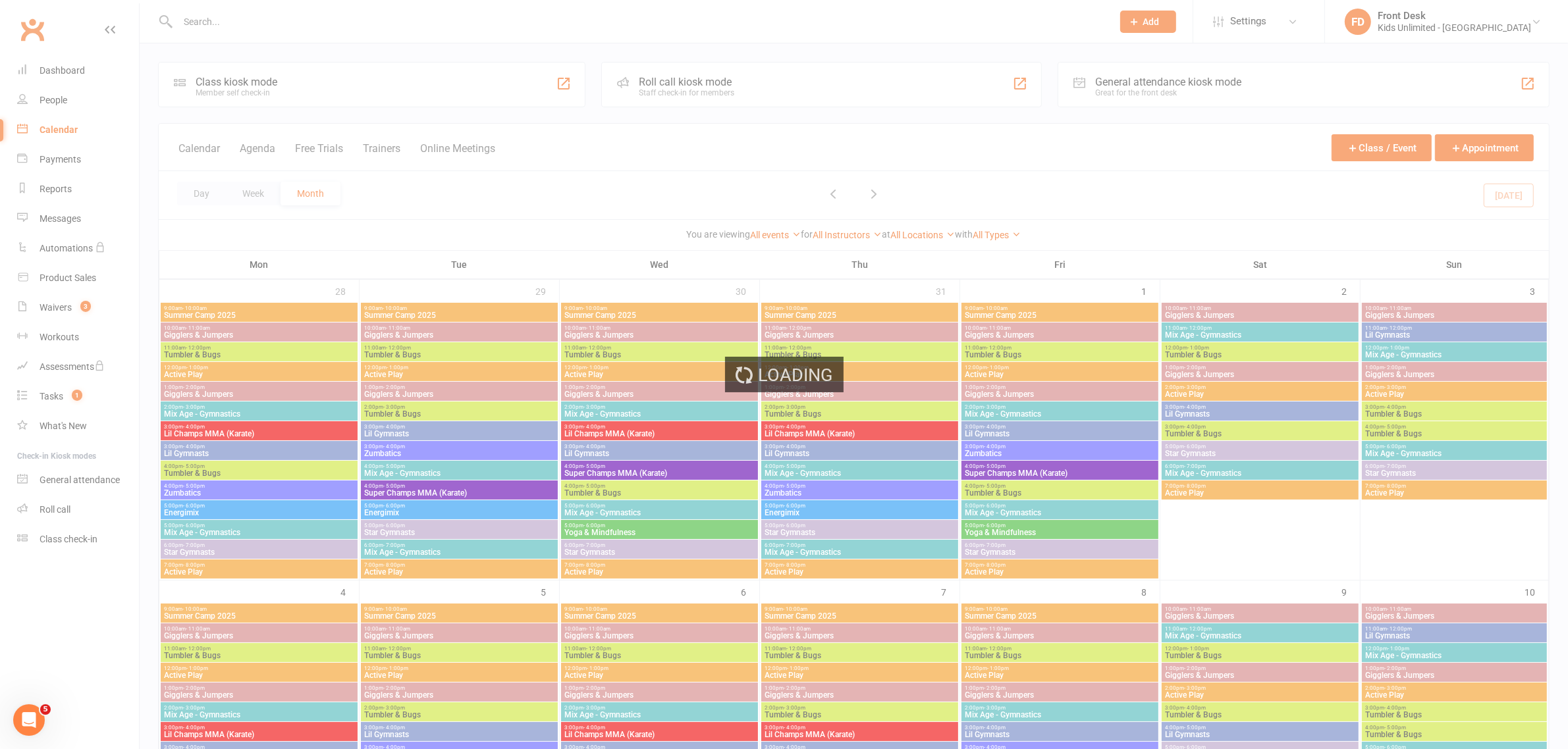
click at [63, 308] on div "Loading" at bounding box center [784, 374] width 1568 height 749
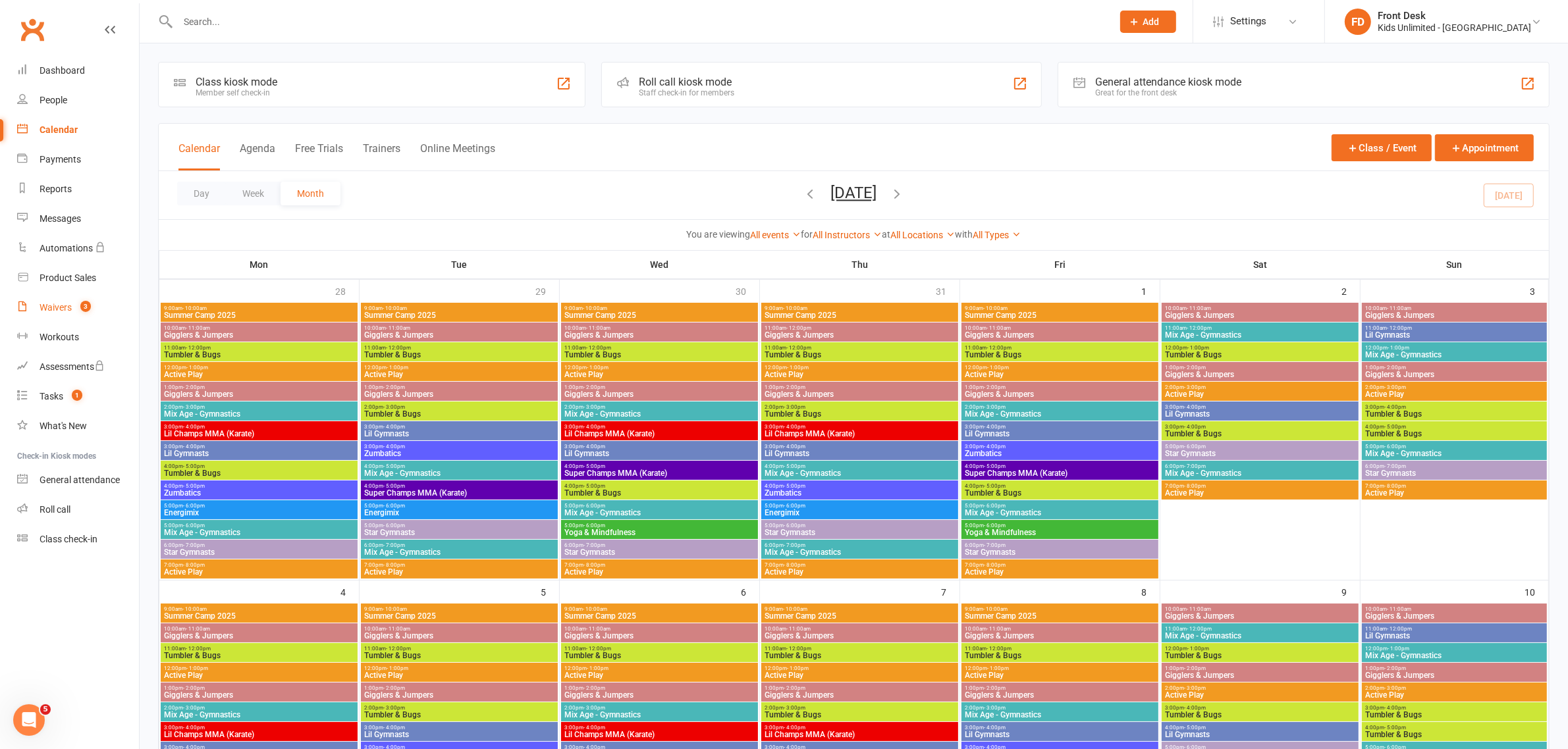
click at [64, 304] on div "Waivers" at bounding box center [56, 307] width 32 height 10
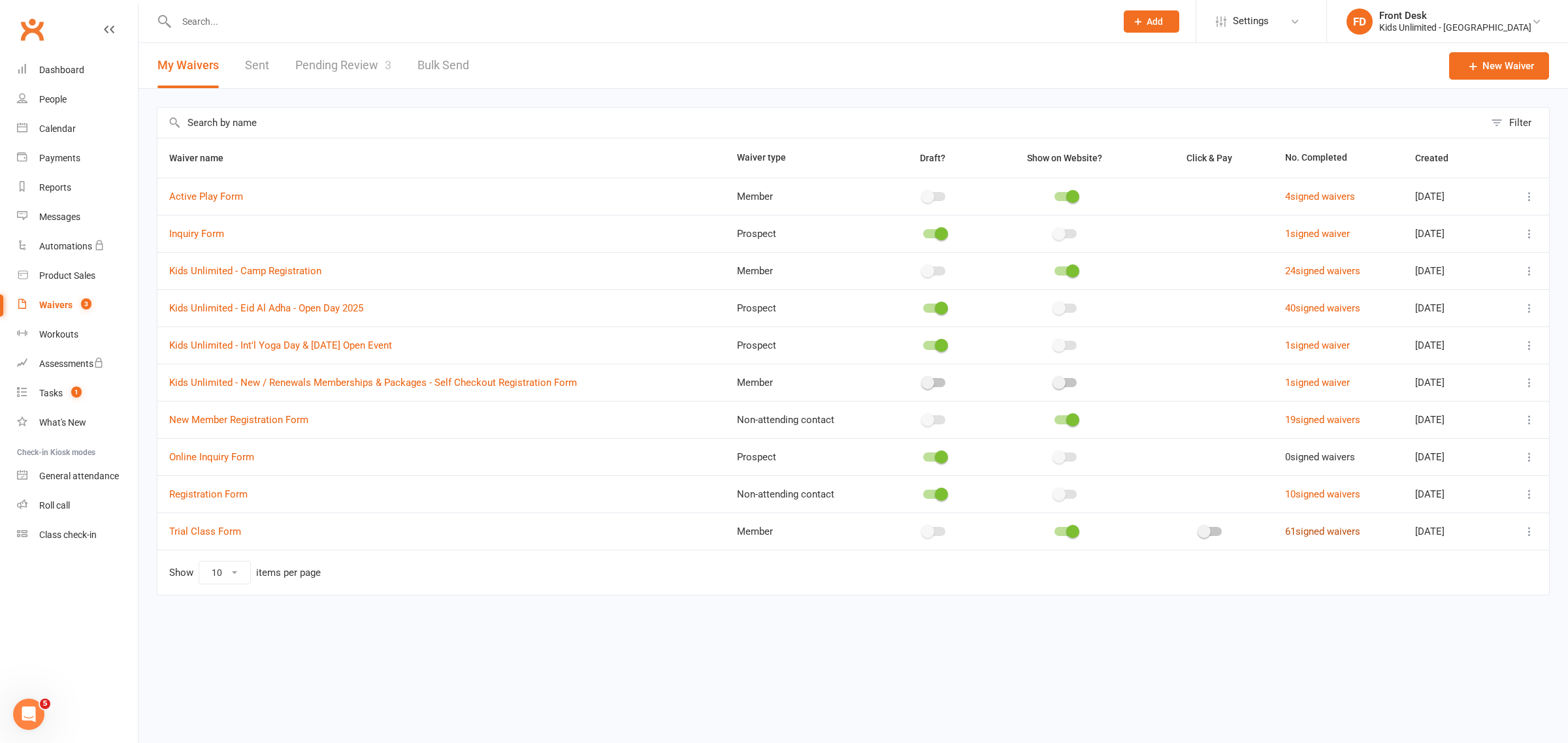
click at [1333, 529] on link "61 signed waivers" at bounding box center [1322, 532] width 76 height 12
select select "50"
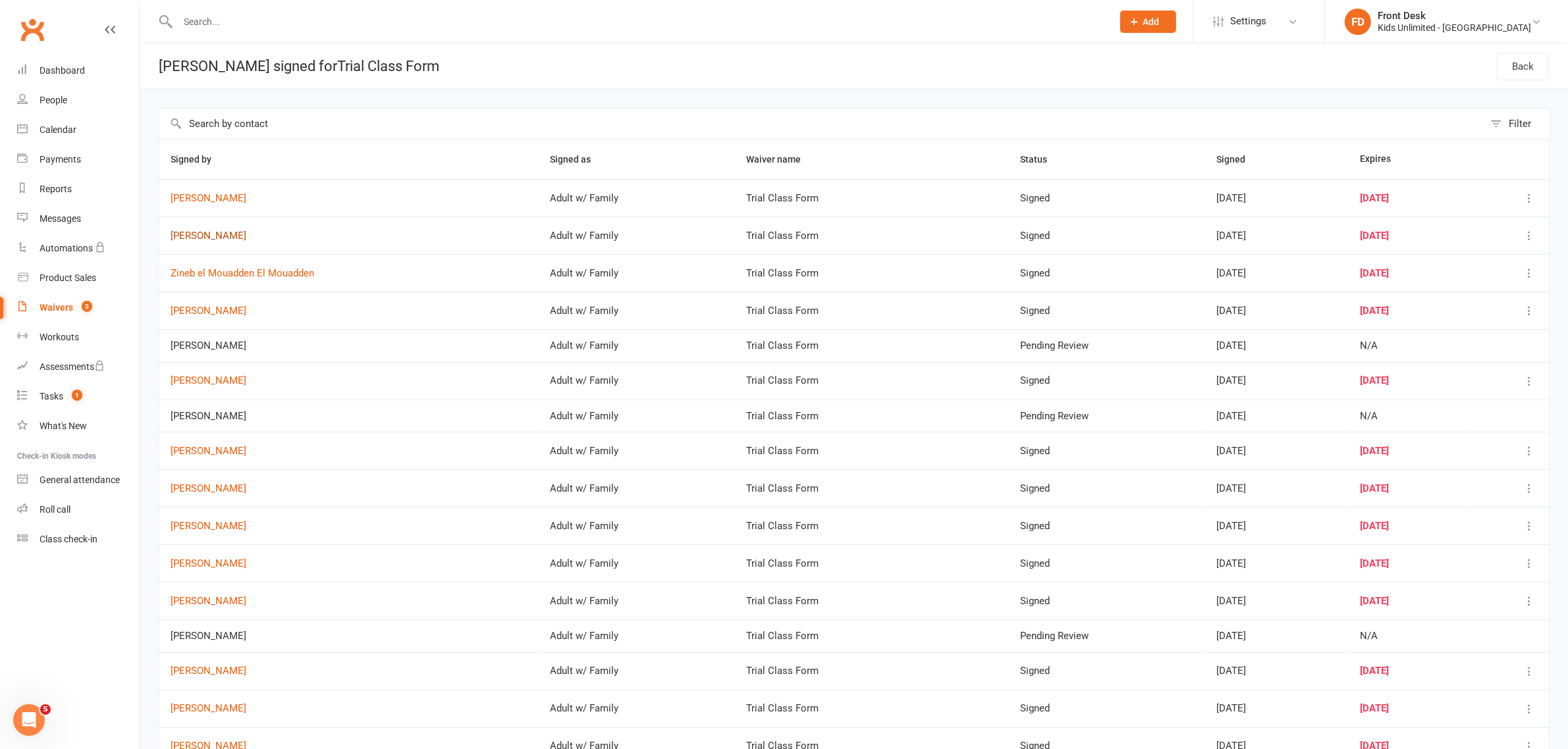
click at [175, 241] on link "[PERSON_NAME]" at bounding box center [348, 235] width 355 height 11
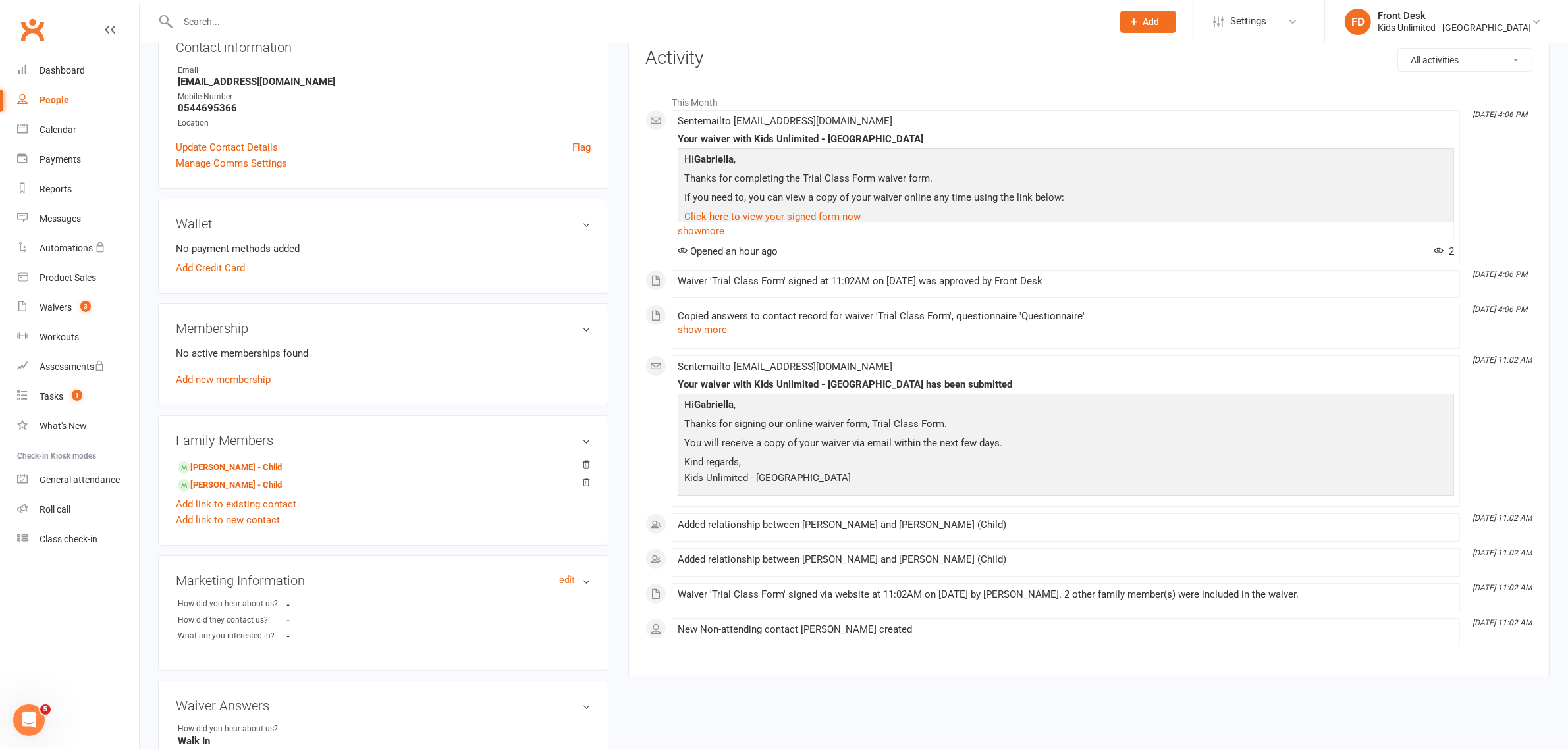
scroll to position [165, 0]
click at [224, 465] on link "[PERSON_NAME] - Child" at bounding box center [229, 466] width 104 height 14
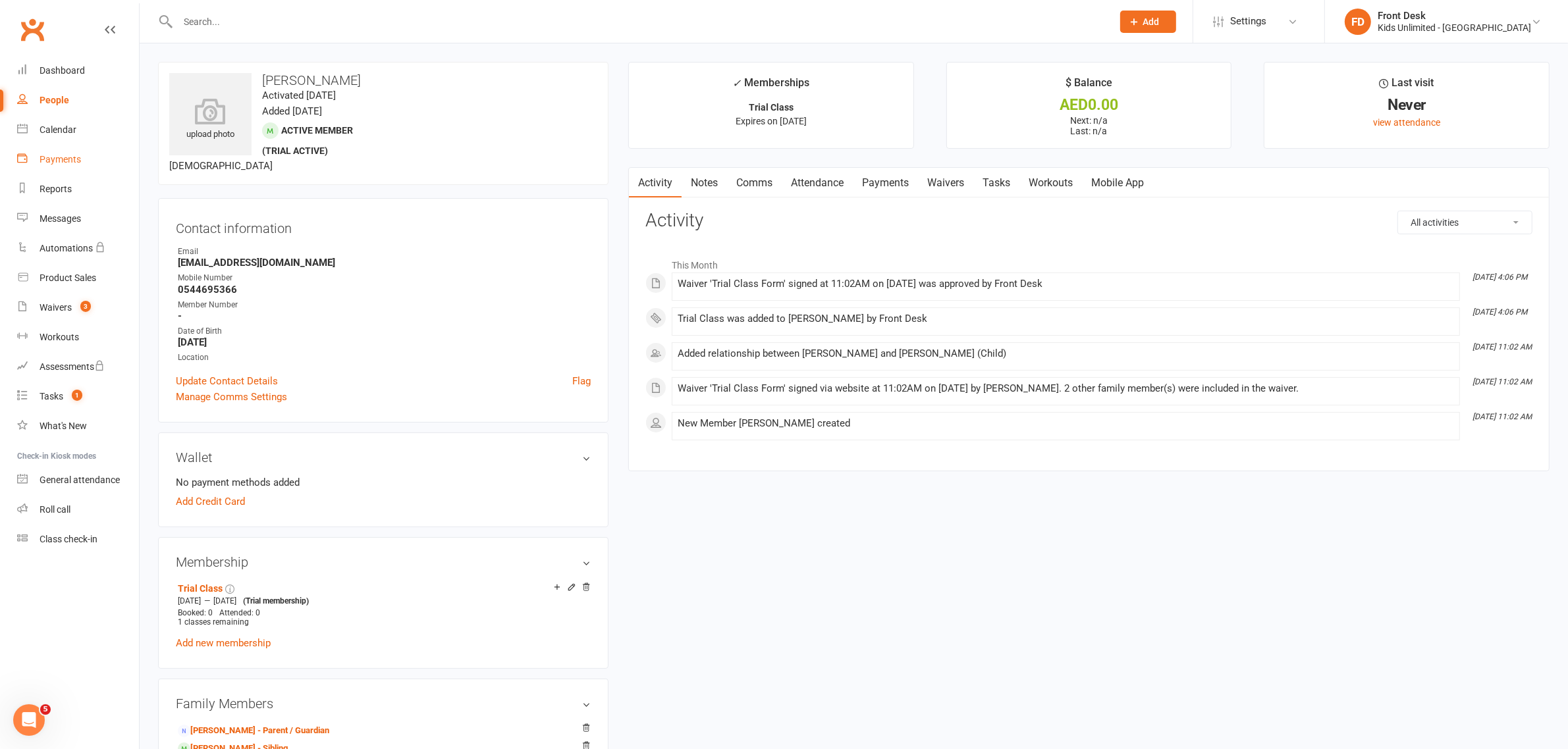
click at [60, 156] on div "Payments" at bounding box center [60, 159] width 41 height 10
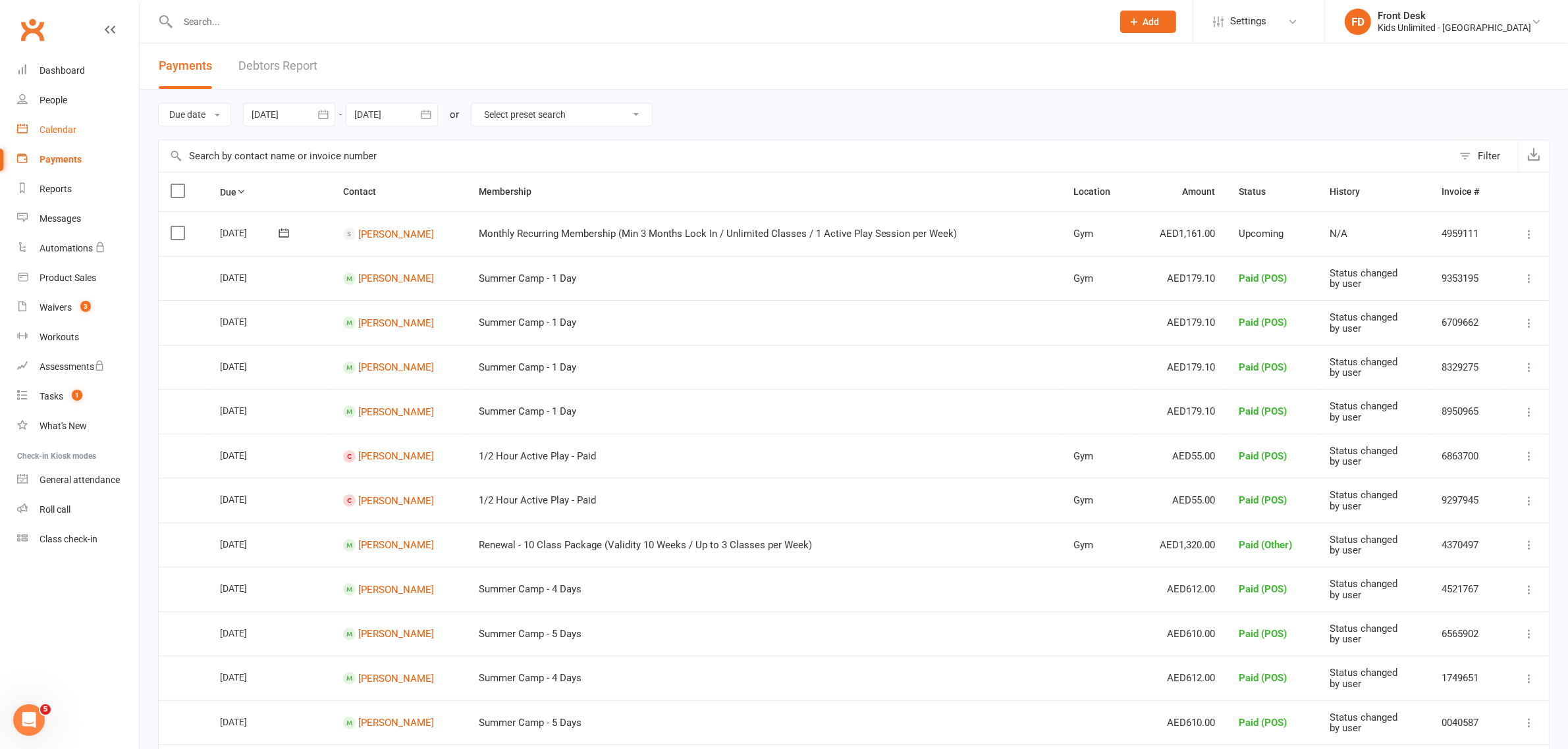
click at [63, 132] on div "Calendar" at bounding box center [58, 129] width 37 height 10
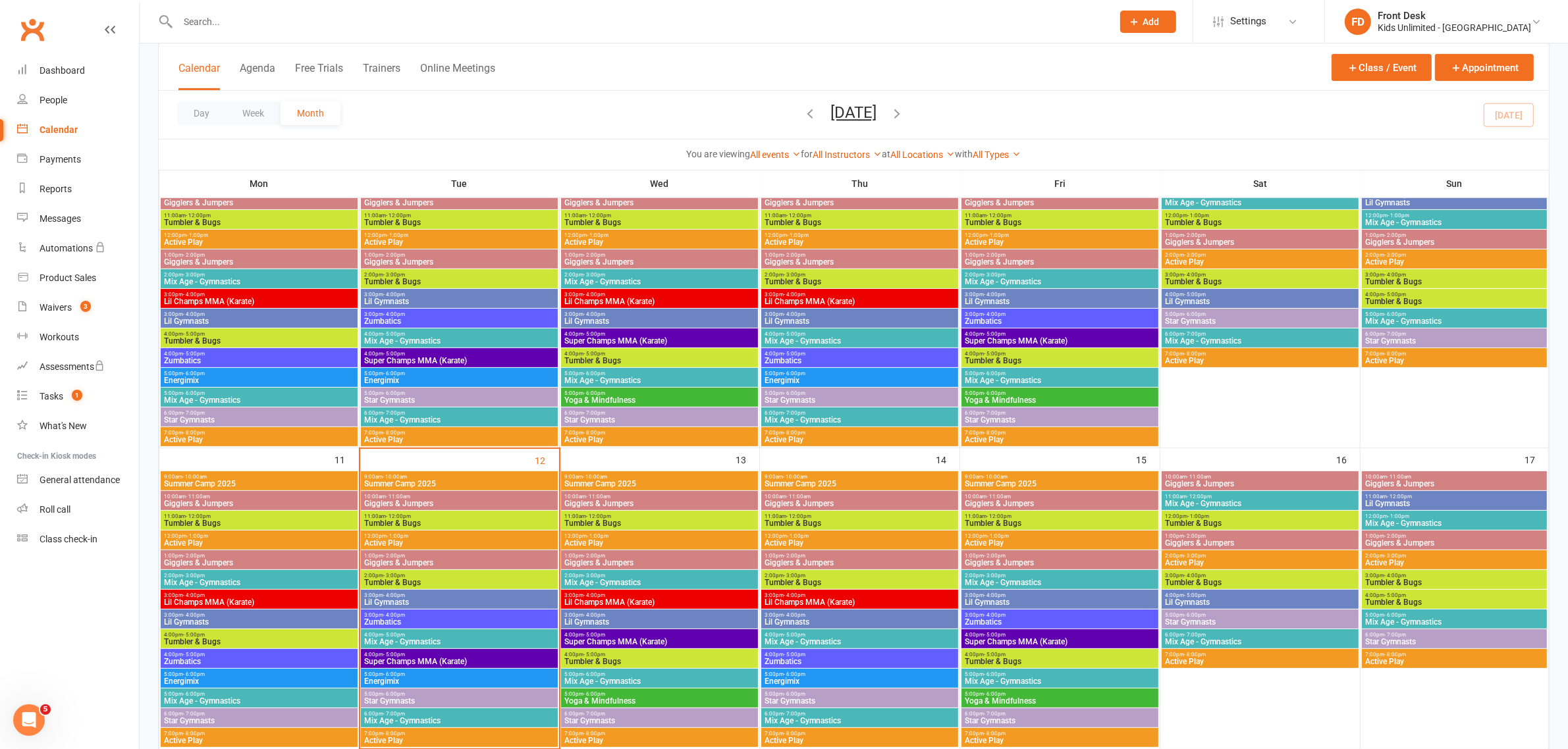
scroll to position [576, 0]
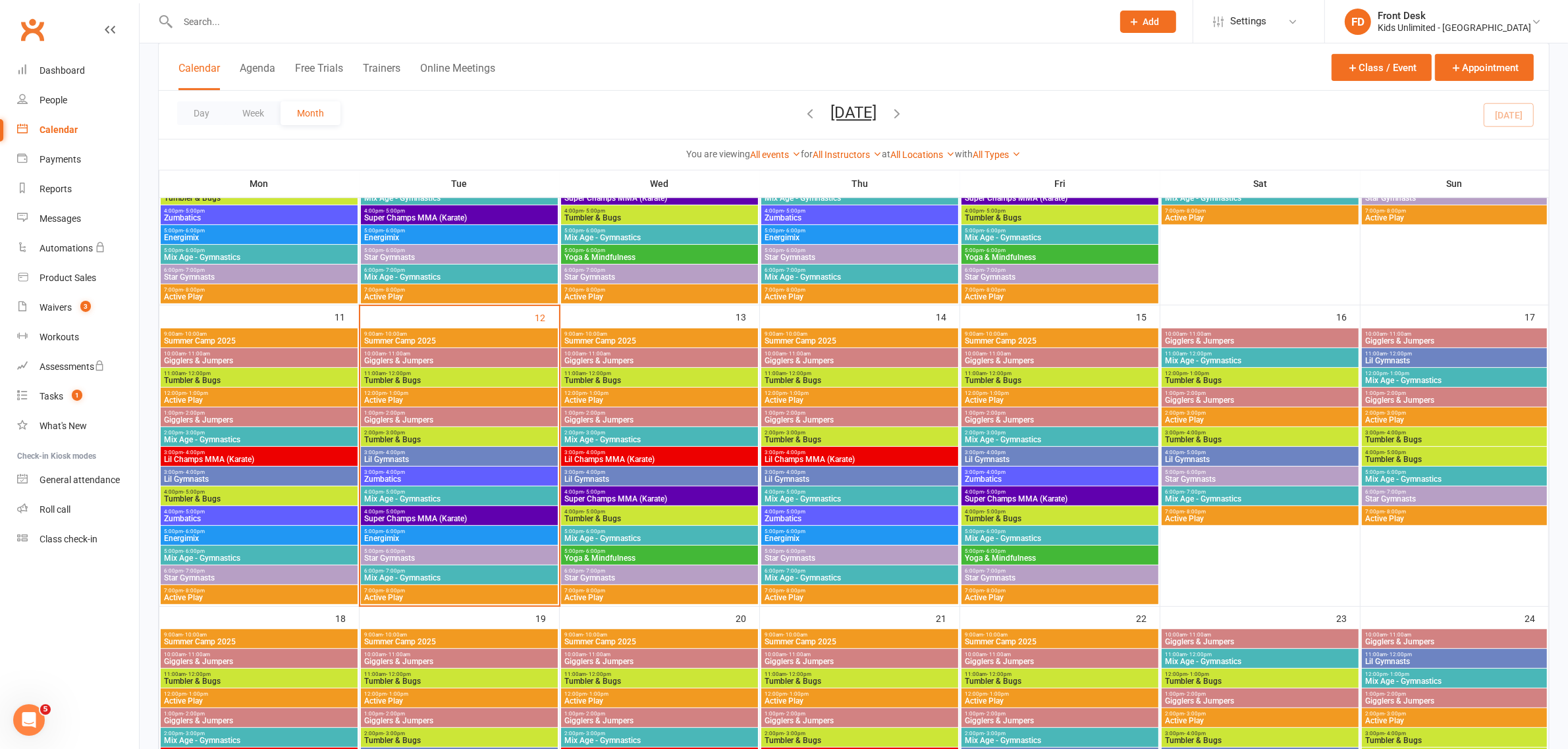
click at [412, 451] on span "3:00pm - 4:00pm" at bounding box center [459, 452] width 192 height 6
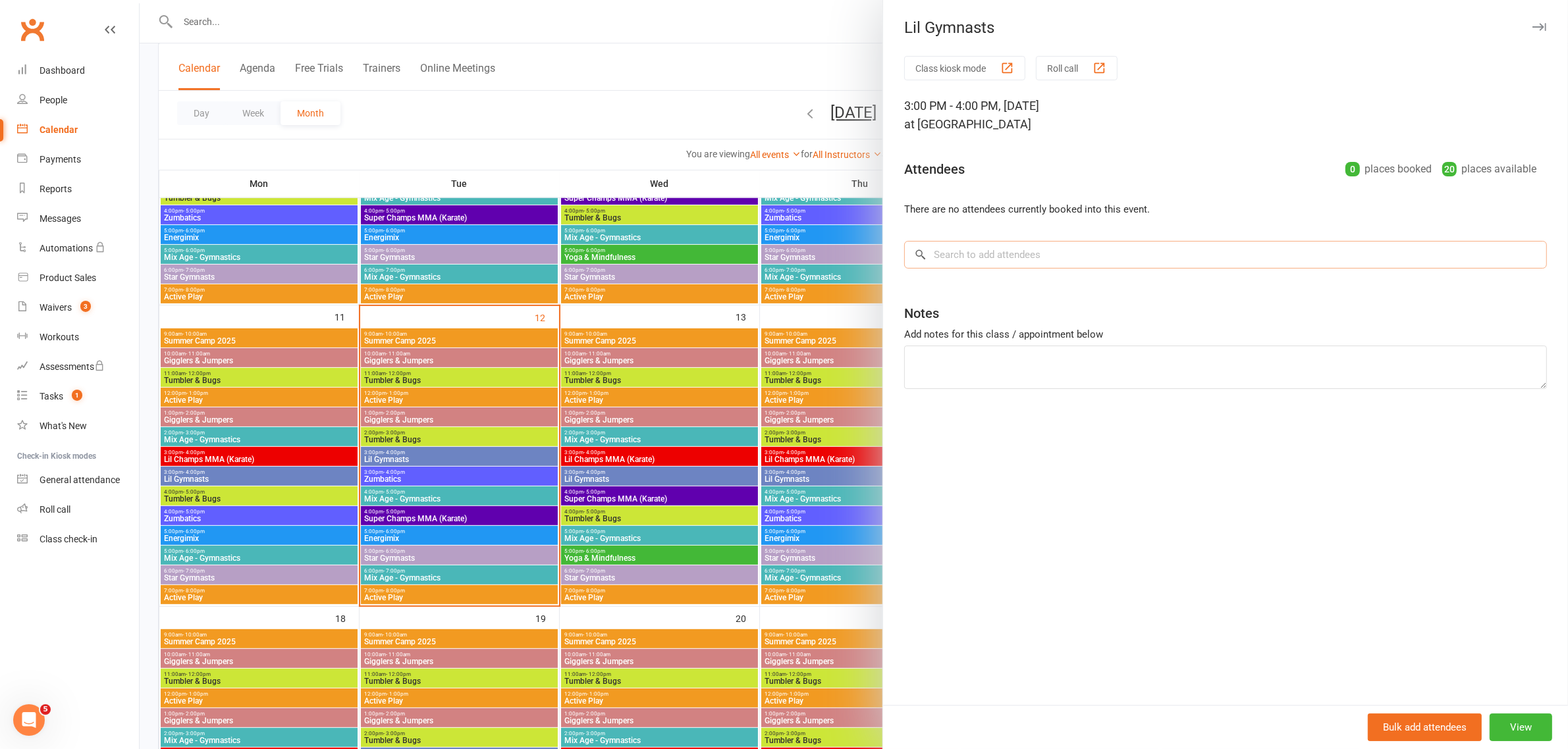
click at [1069, 257] on input "search" at bounding box center [1225, 254] width 643 height 28
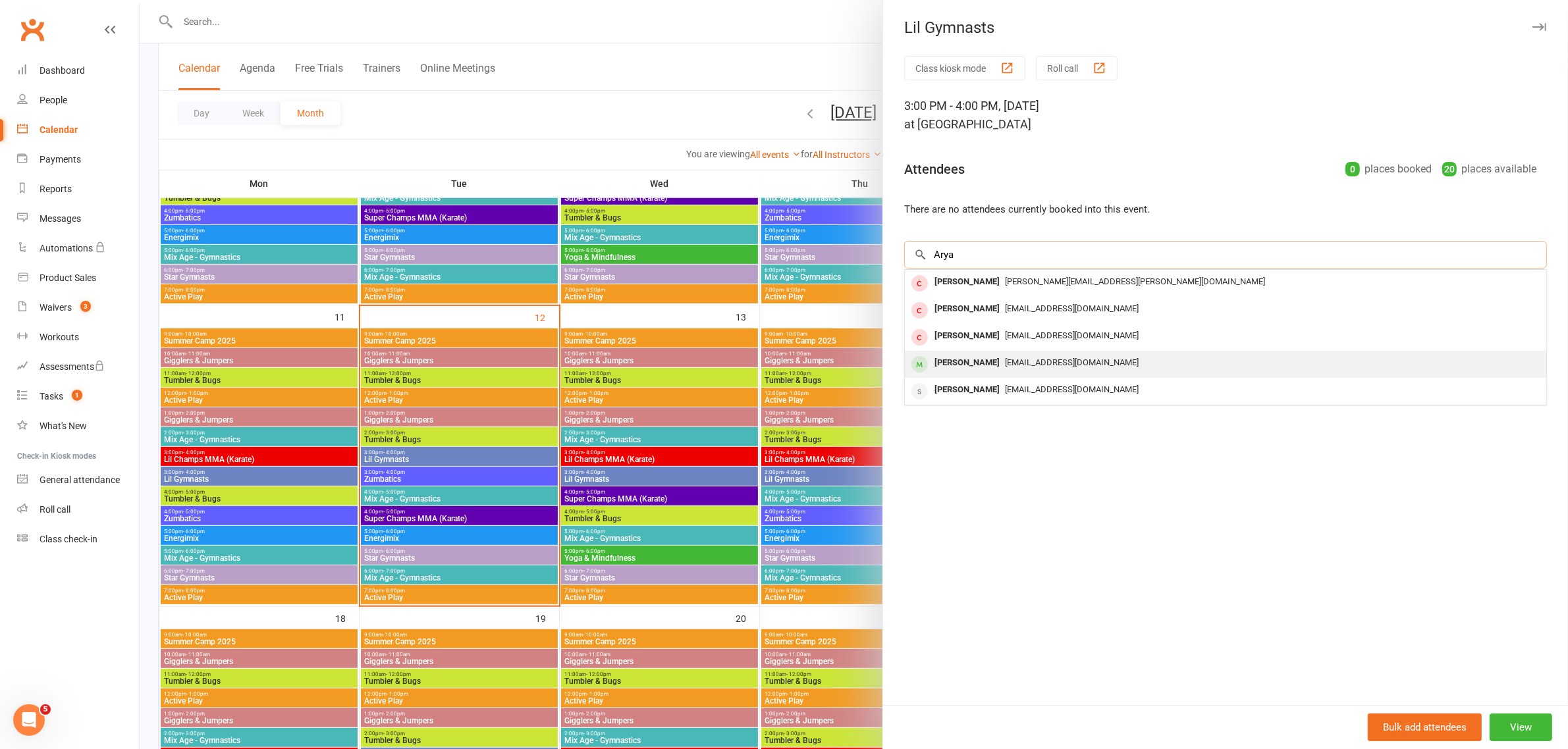
type input "Arya"
click at [973, 353] on div "[PERSON_NAME]" at bounding box center [968, 363] width 76 height 19
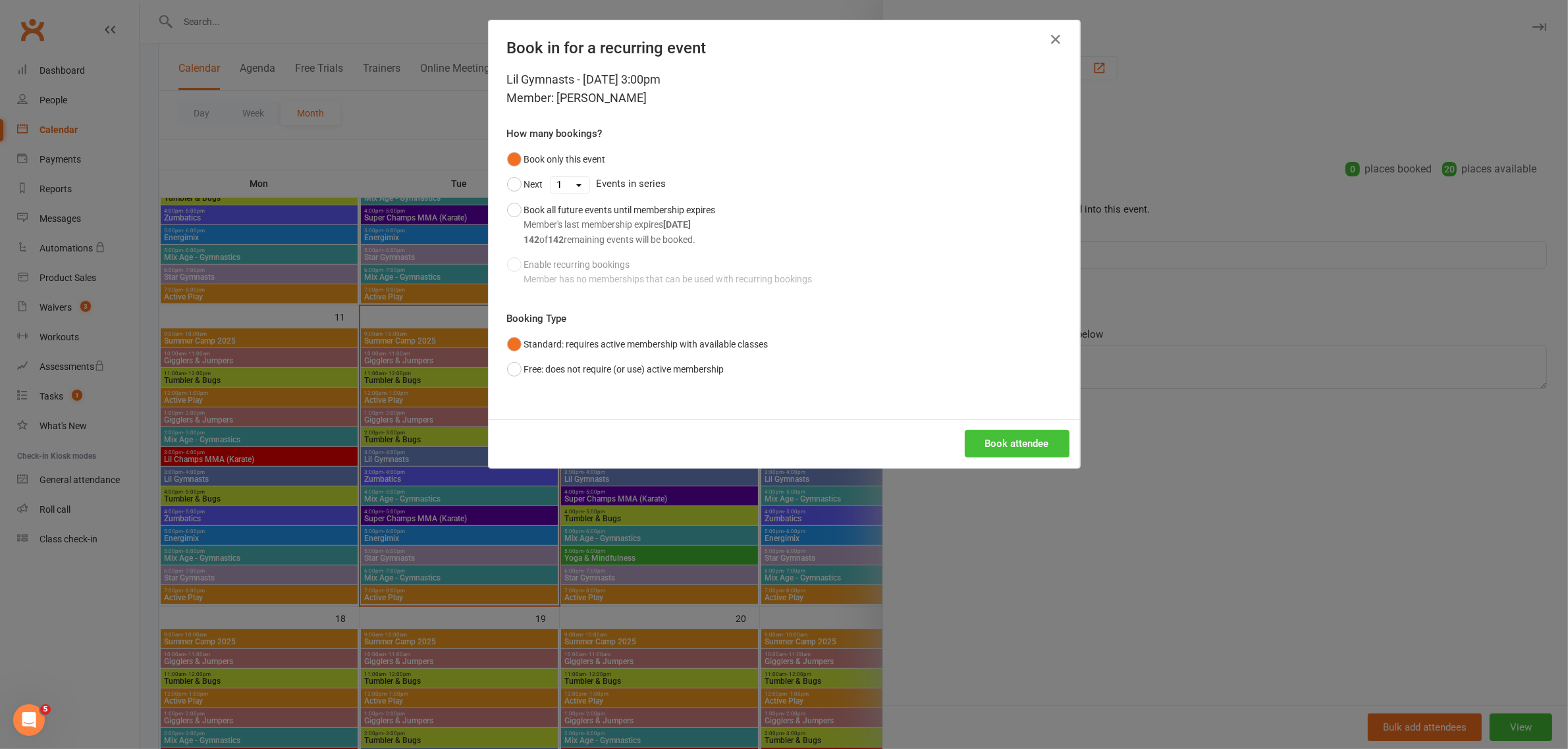
click at [998, 440] on button "Book attendee" at bounding box center [1017, 443] width 105 height 28
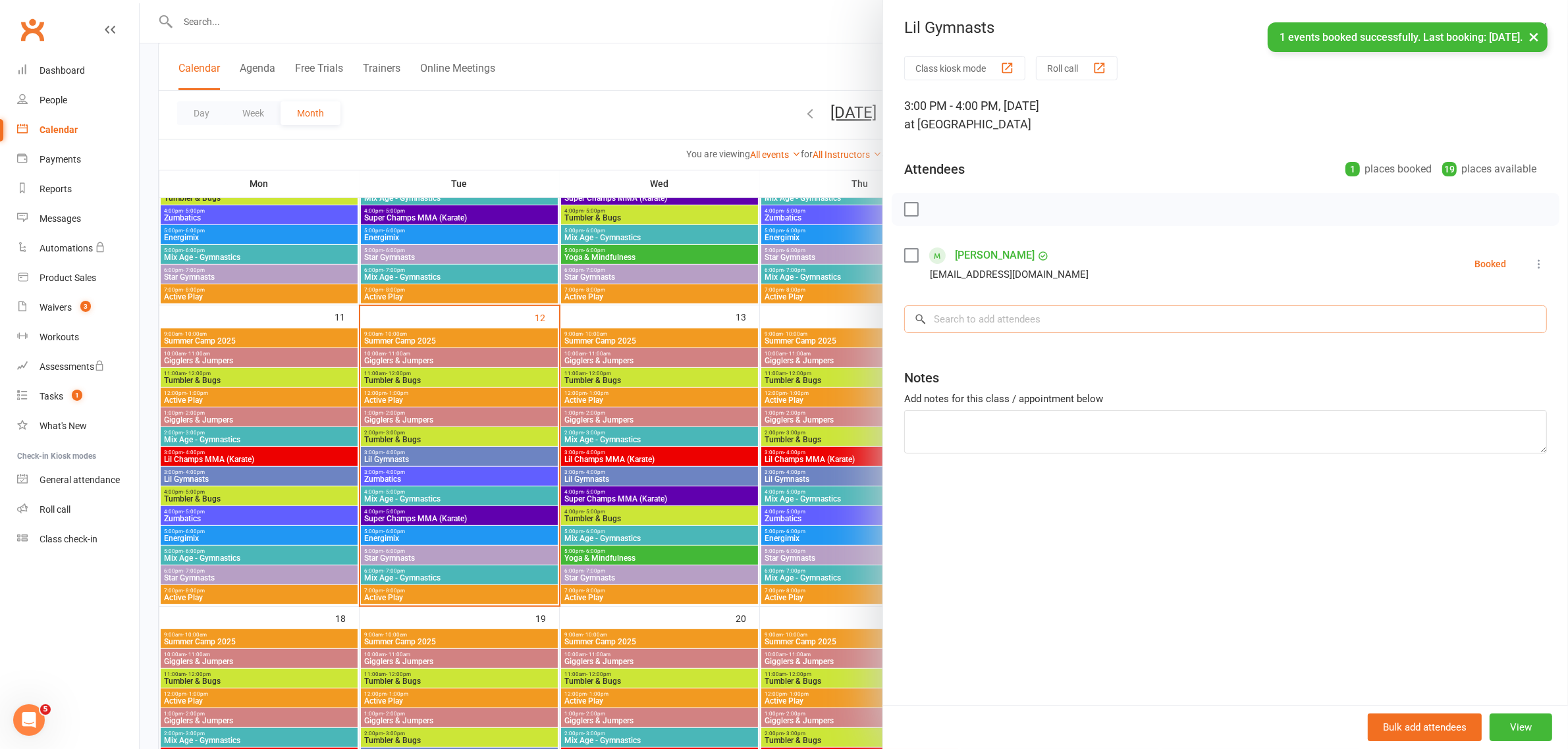
click at [1001, 320] on input "search" at bounding box center [1225, 319] width 643 height 28
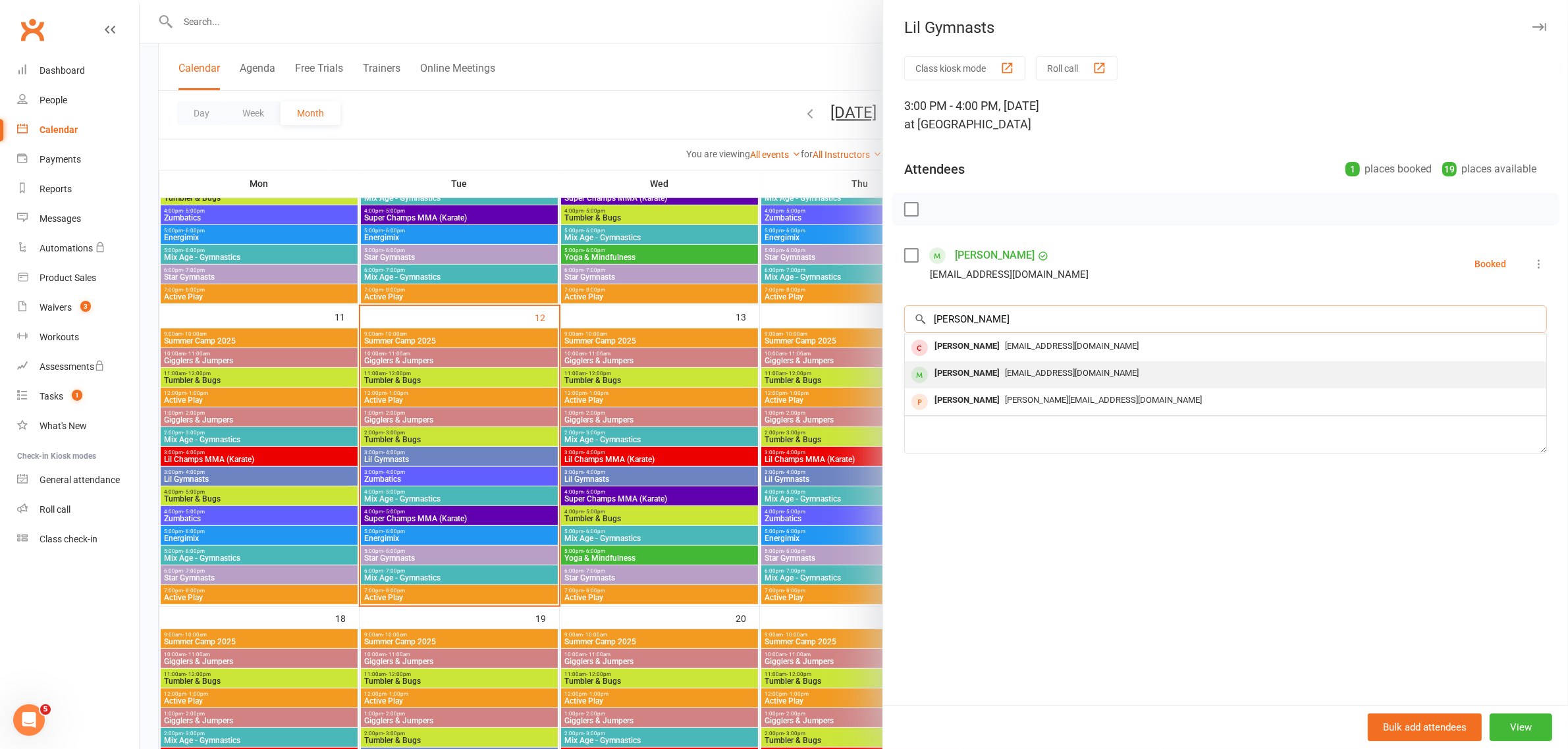
type input "[PERSON_NAME]"
click at [977, 380] on div "[PERSON_NAME]" at bounding box center [968, 374] width 76 height 19
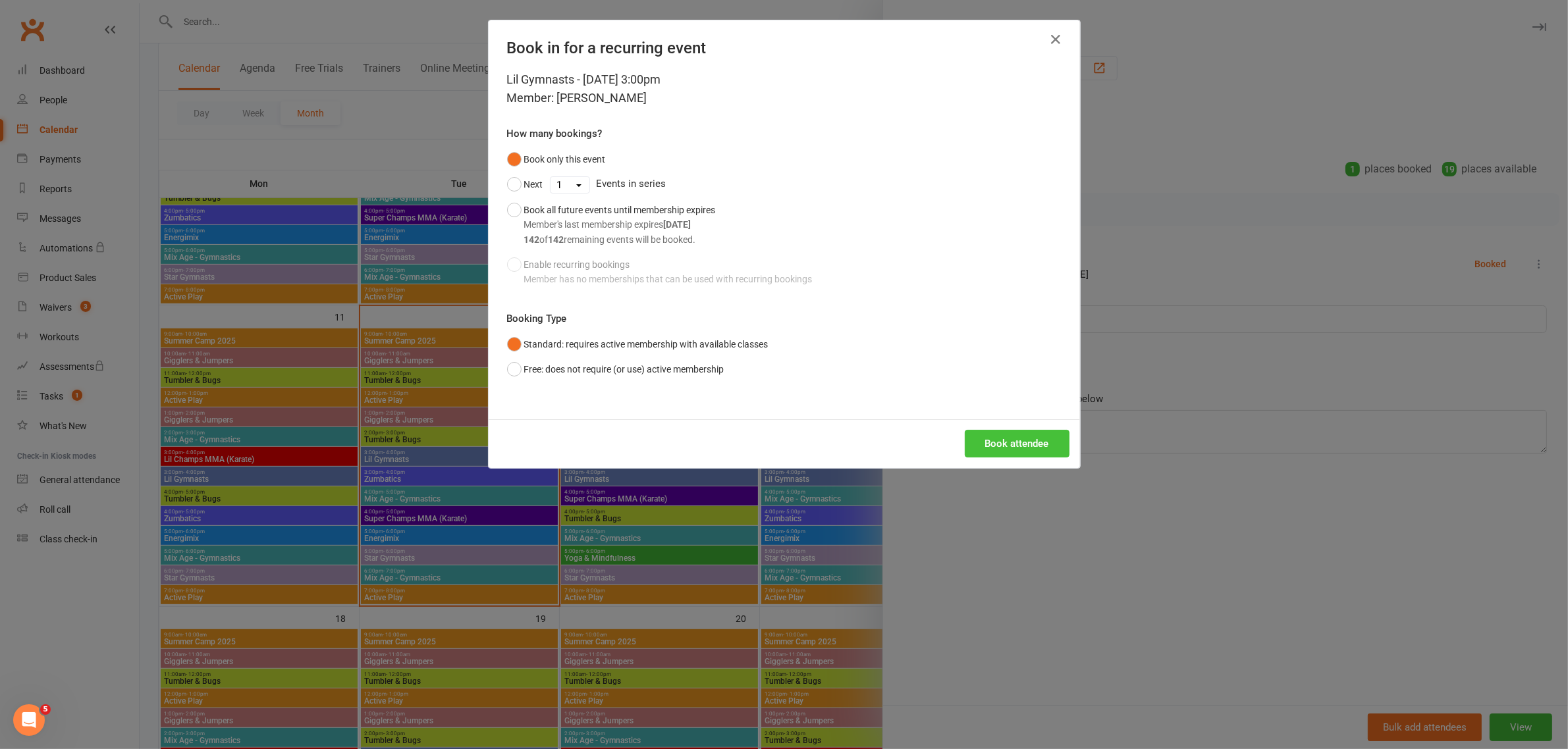
click at [983, 445] on button "Book attendee" at bounding box center [1017, 443] width 105 height 28
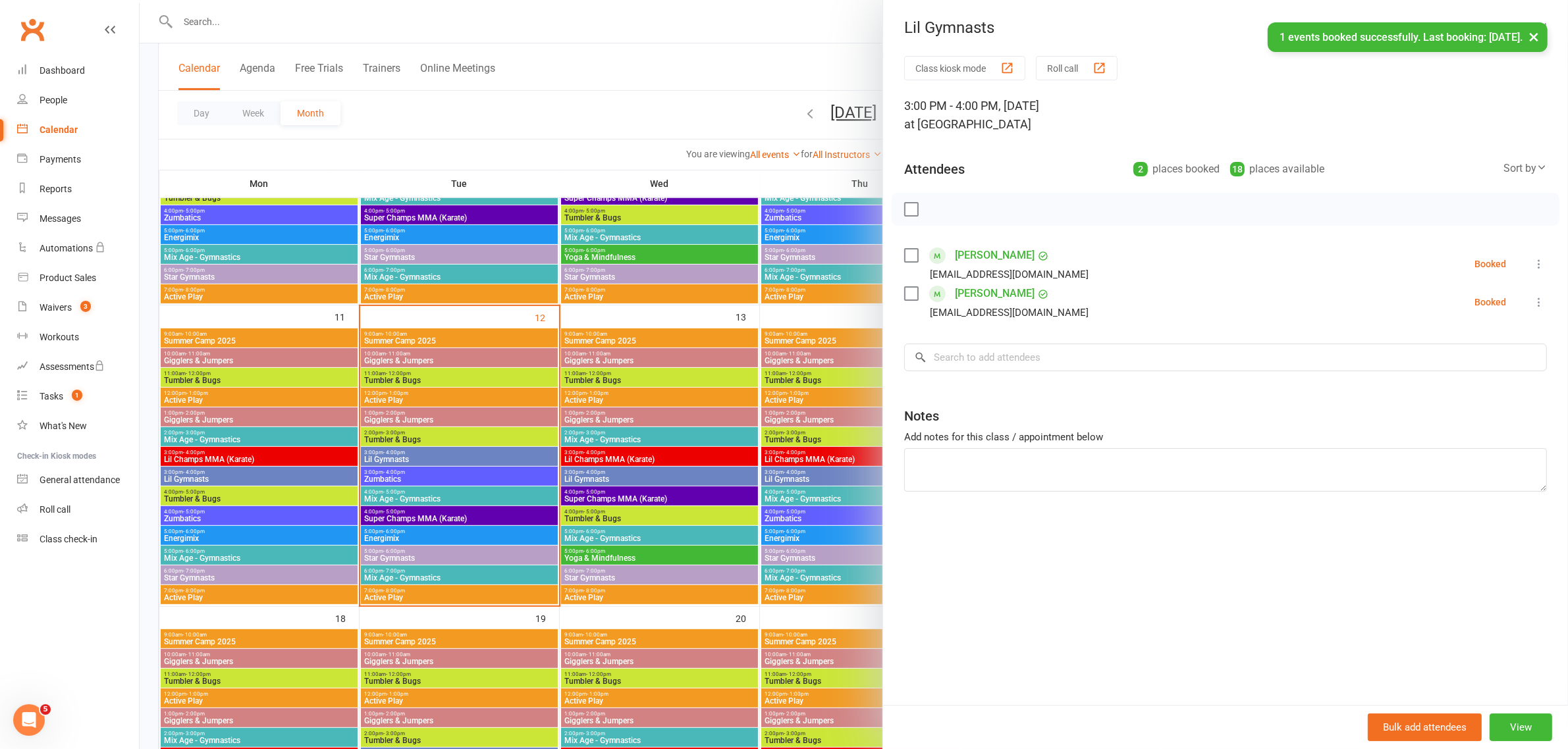
click at [904, 209] on label at bounding box center [911, 210] width 14 height 14
click at [935, 210] on icon "button" at bounding box center [940, 209] width 14 height 14
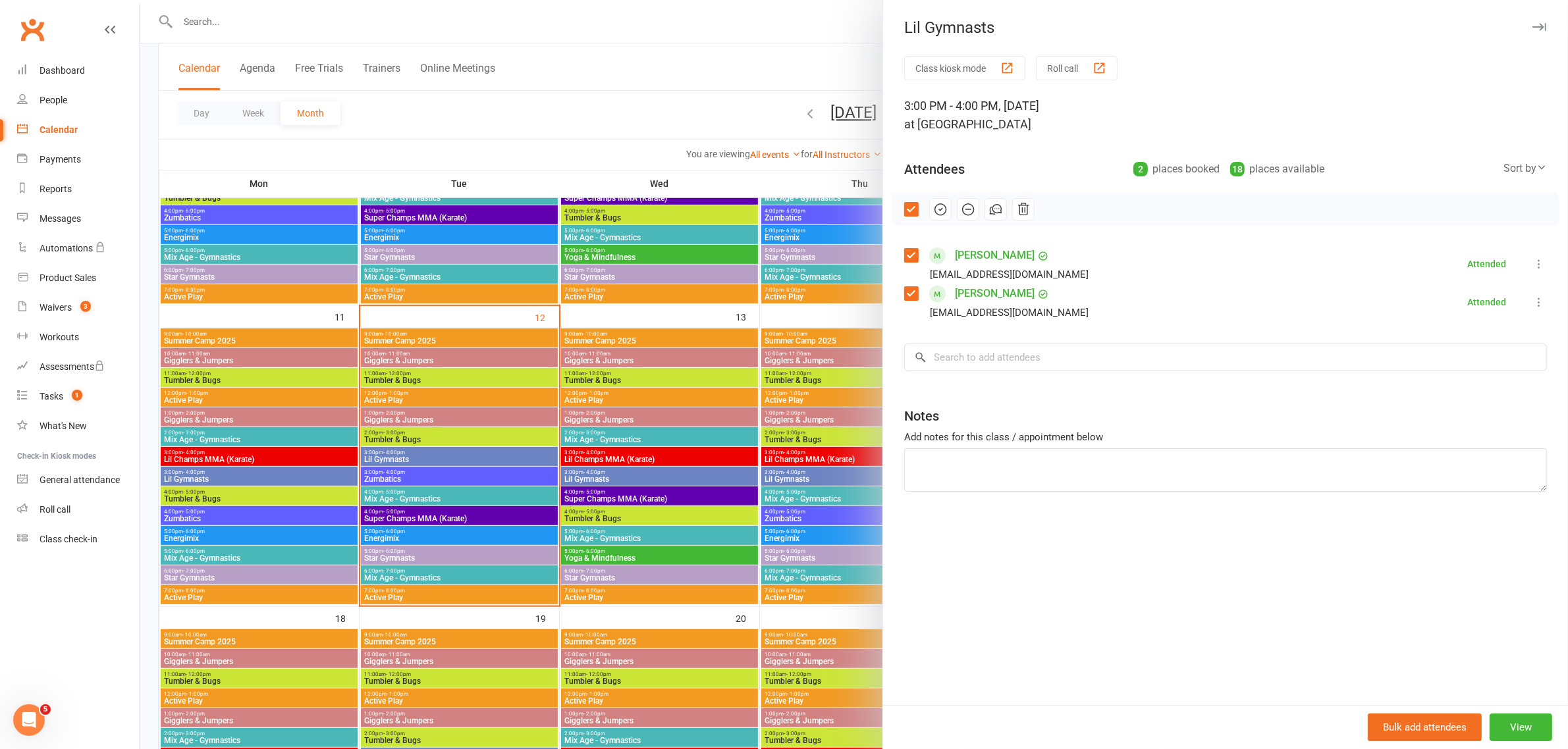
click at [408, 498] on div at bounding box center [853, 374] width 1428 height 749
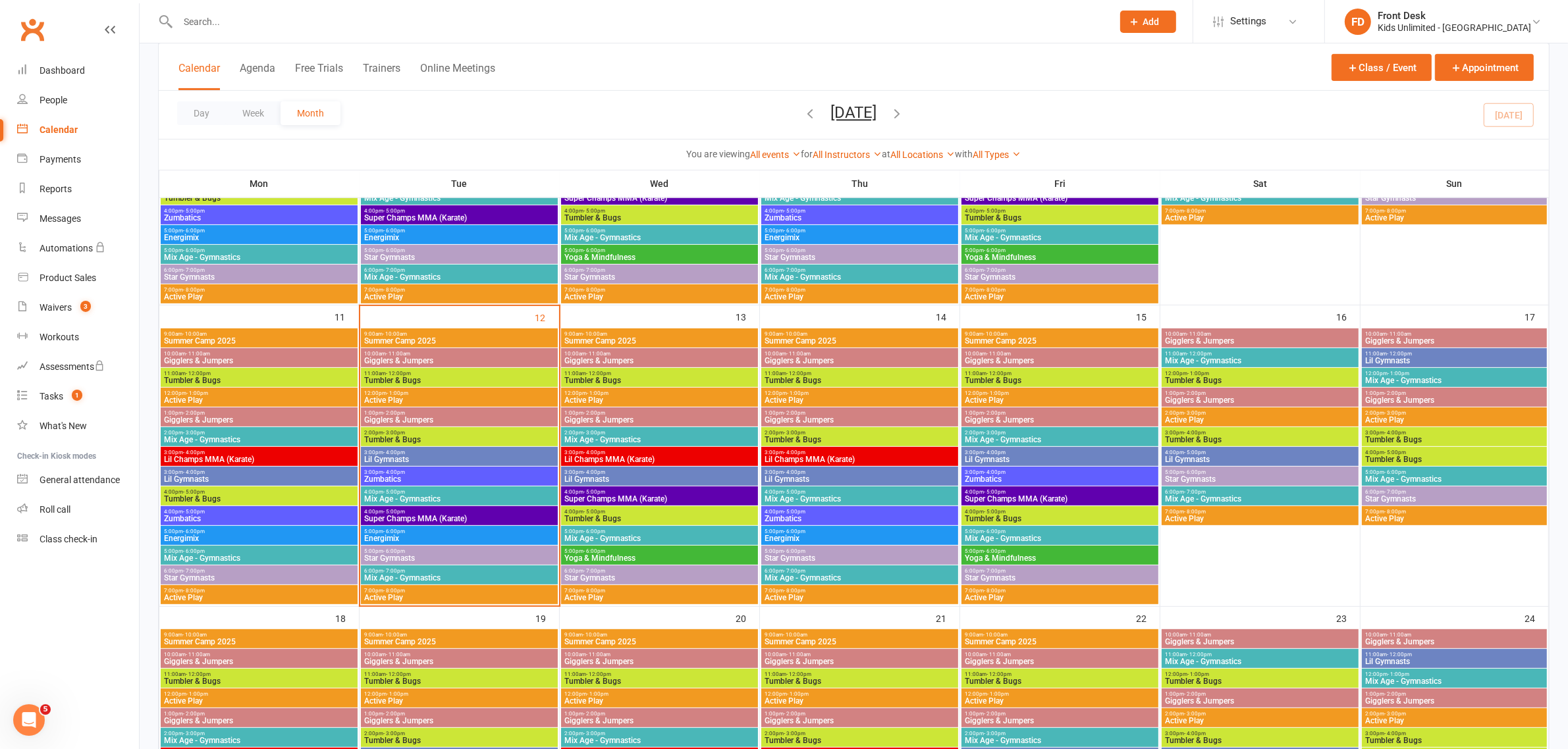
click at [408, 498] on span "Mix Age - Gymnastics" at bounding box center [459, 498] width 192 height 8
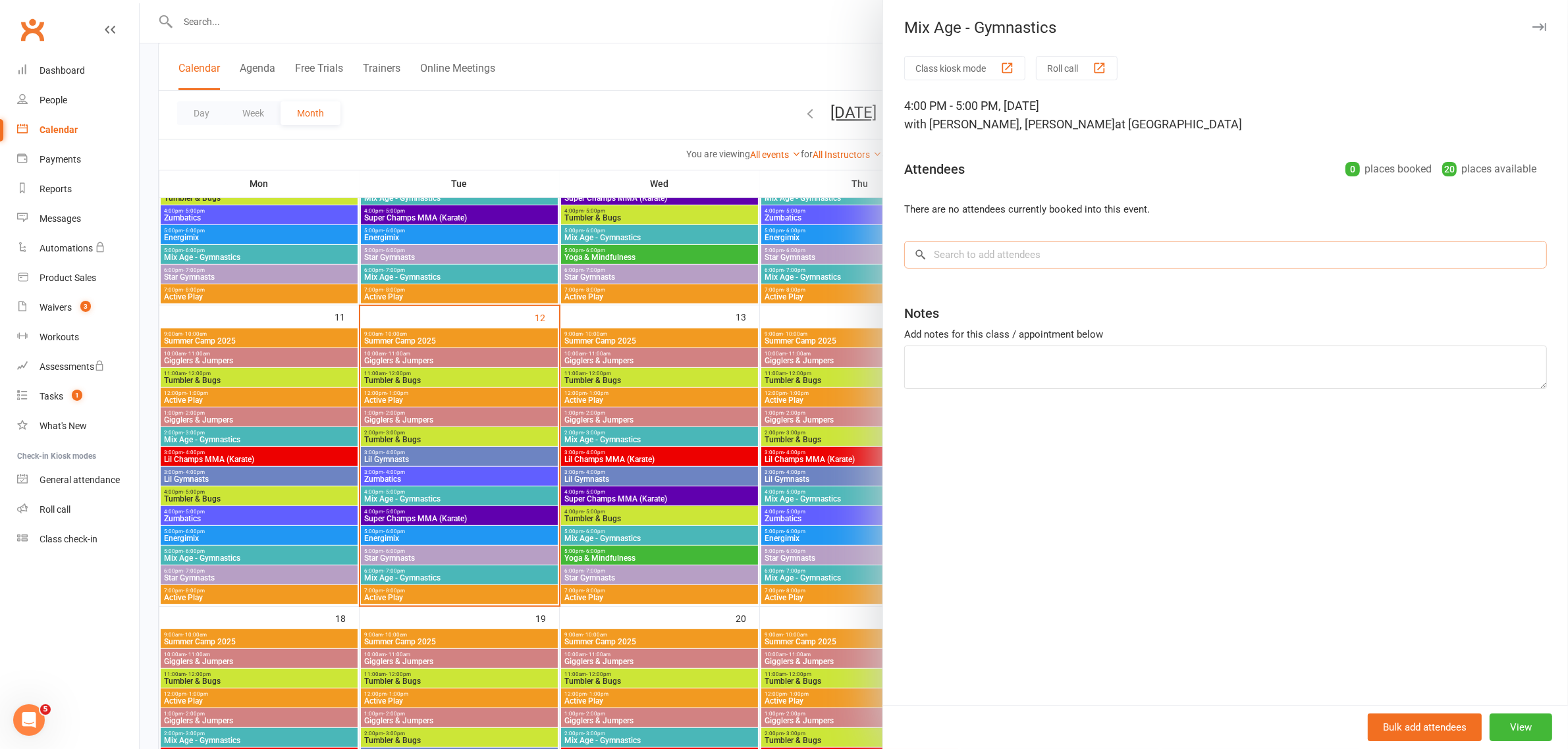
click at [996, 255] on input "search" at bounding box center [1225, 254] width 643 height 28
type input "jordan"
click at [966, 292] on div "[PERSON_NAME] [PERSON_NAME][EMAIL_ADDRESS][DOMAIN_NAME]" at bounding box center [1225, 283] width 641 height 27
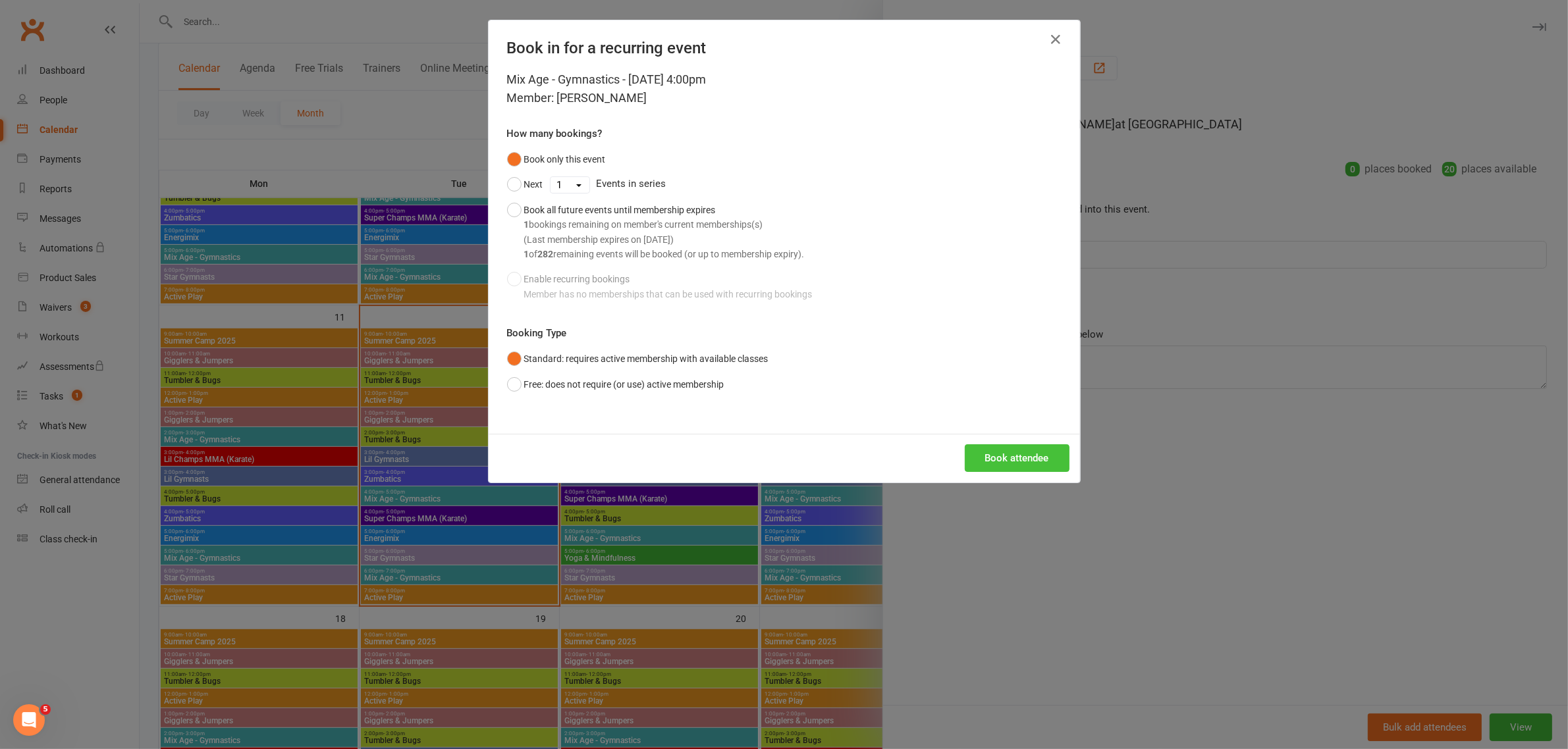
click at [1001, 461] on button "Book attendee" at bounding box center [1017, 458] width 105 height 28
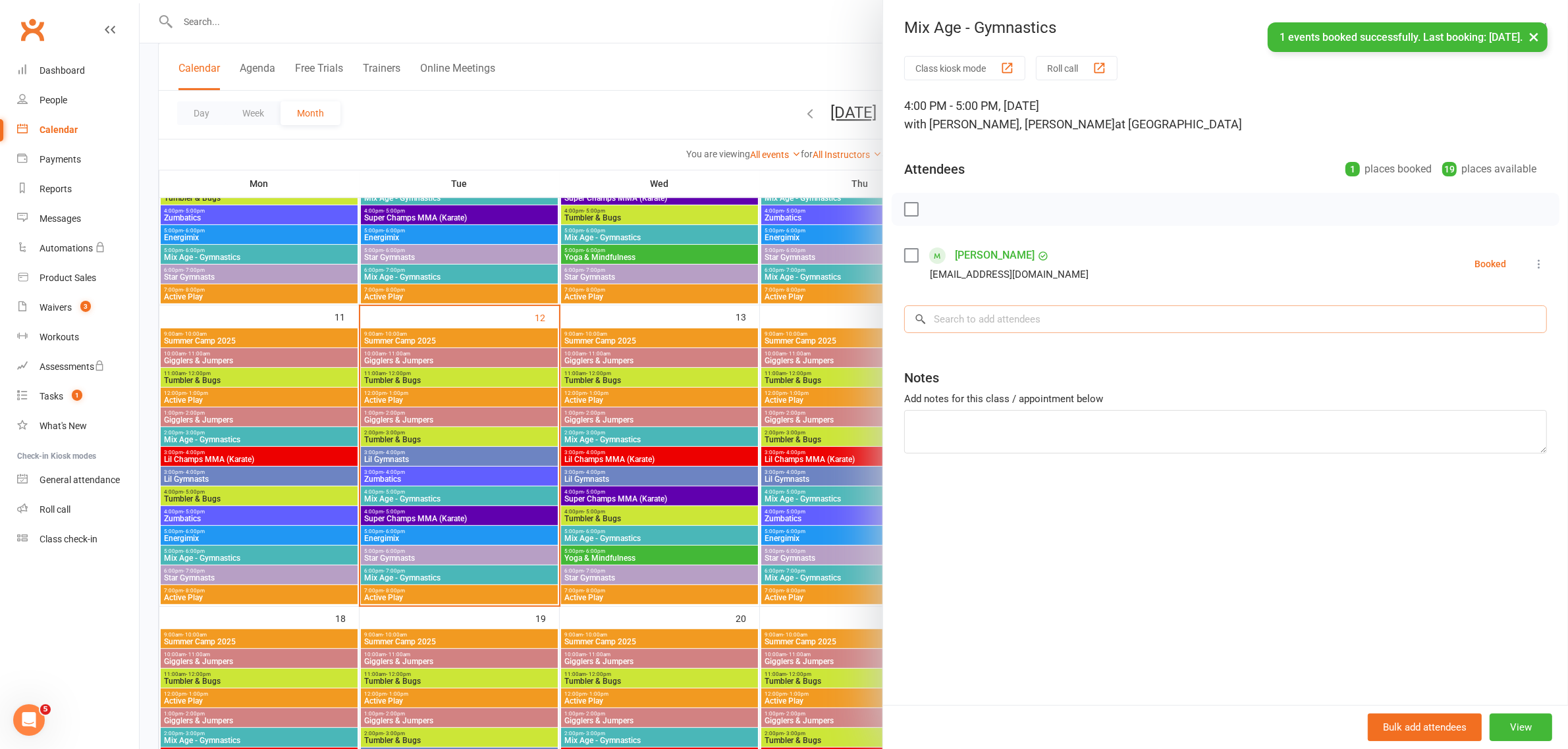
click at [1016, 310] on input "search" at bounding box center [1225, 319] width 643 height 28
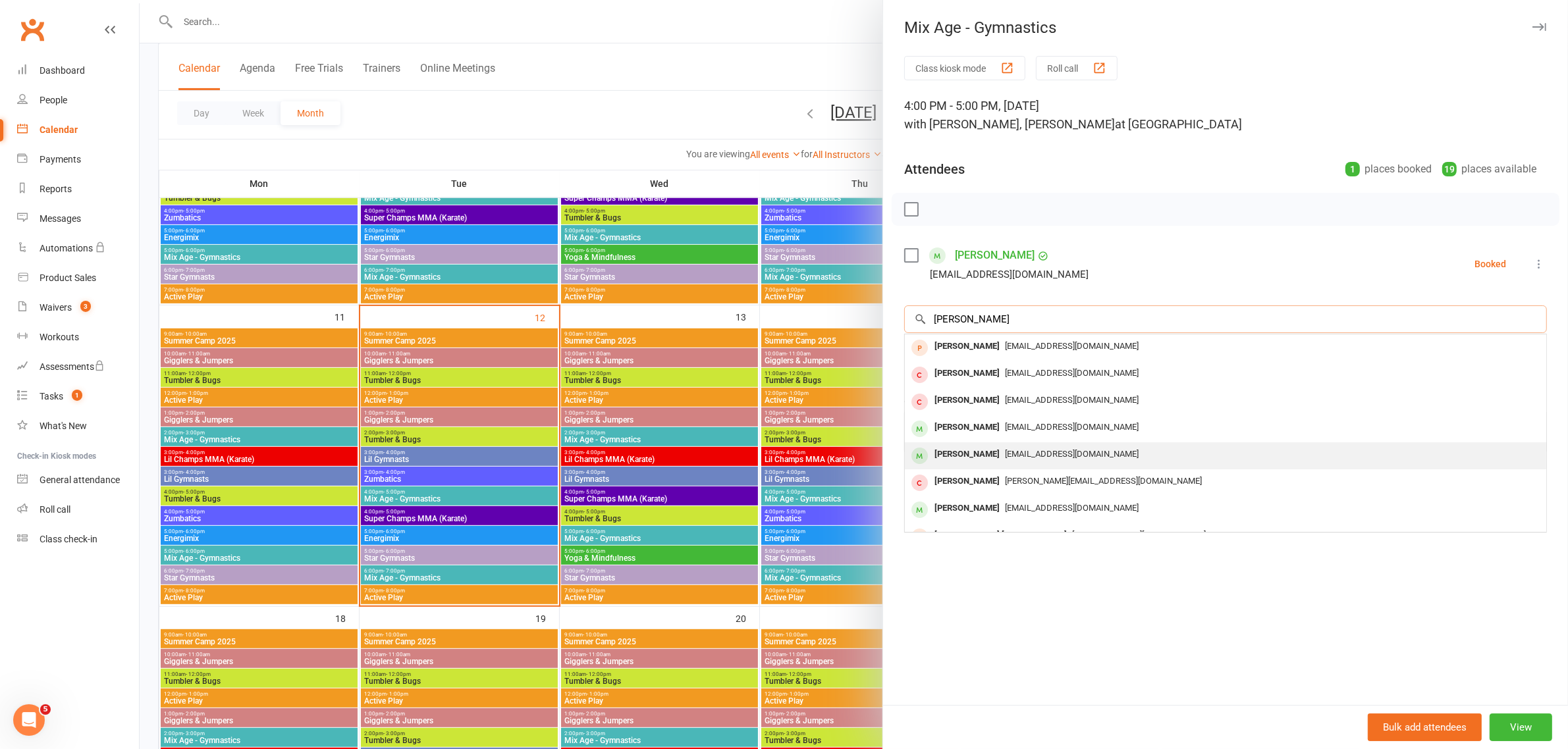
type input "[PERSON_NAME]"
click at [965, 462] on div "[PERSON_NAME]" at bounding box center [968, 454] width 76 height 19
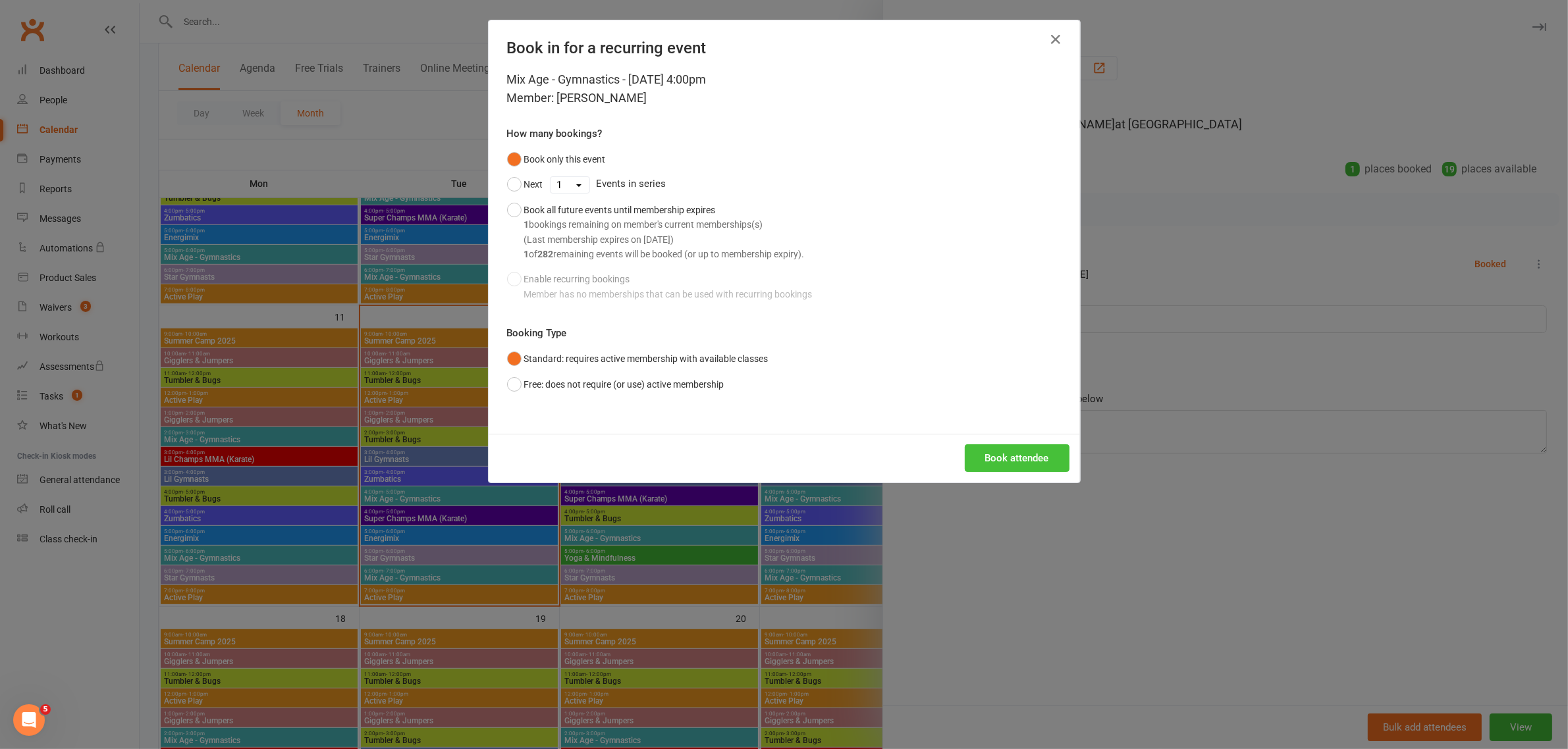
click at [991, 457] on button "Book attendee" at bounding box center [1017, 458] width 105 height 28
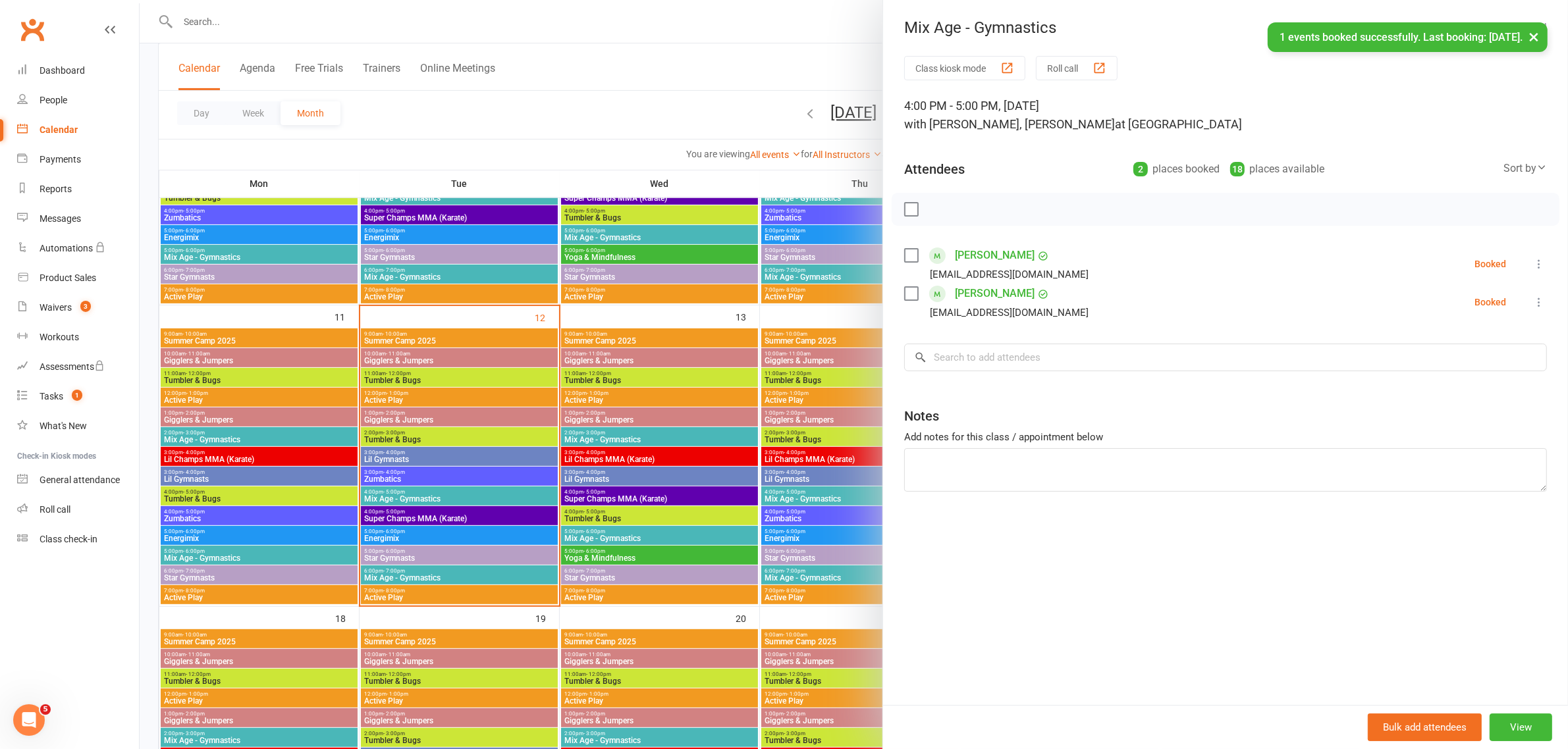
click at [906, 210] on label at bounding box center [911, 210] width 14 height 14
click at [935, 206] on icon "button" at bounding box center [940, 209] width 14 height 14
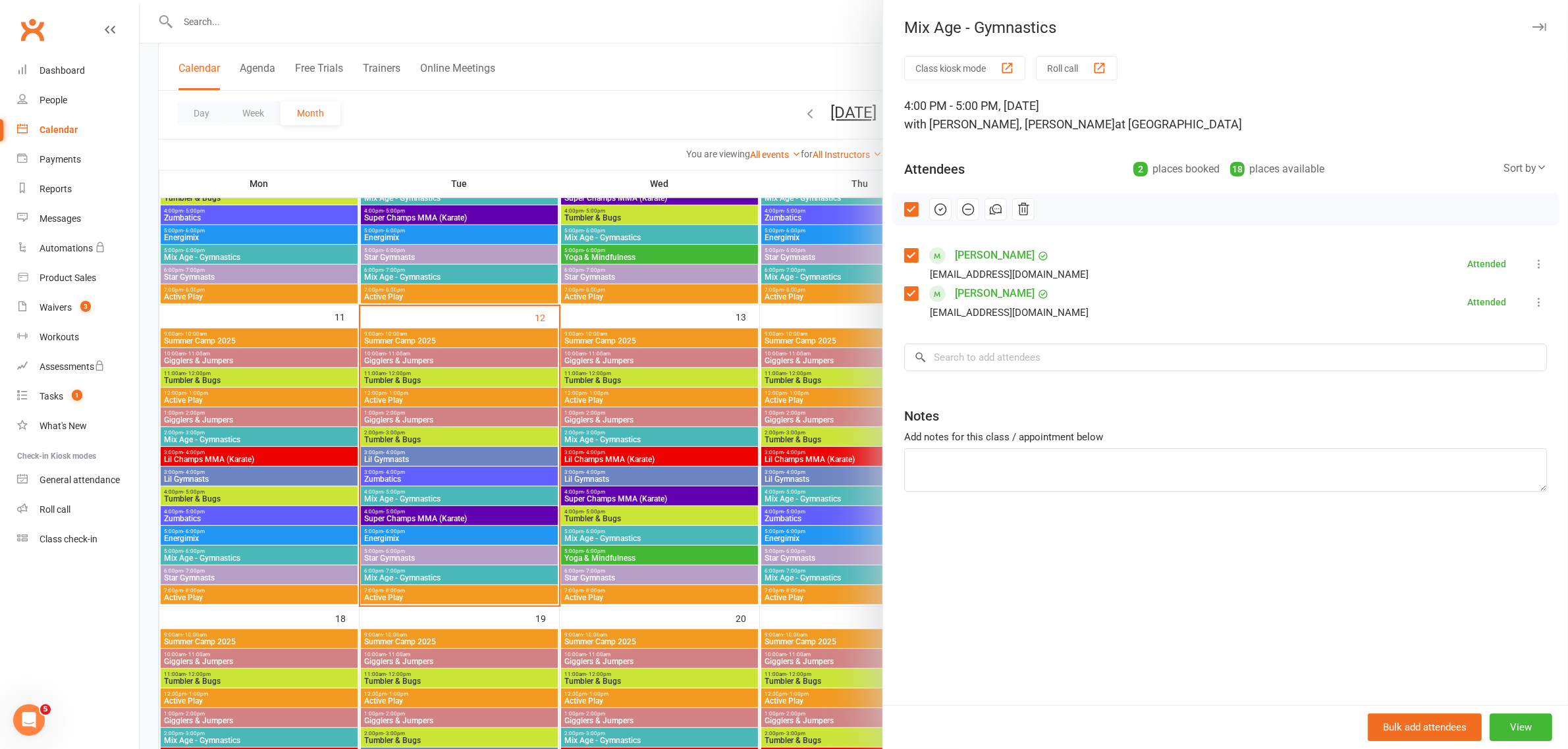
click at [239, 25] on div at bounding box center [853, 374] width 1428 height 749
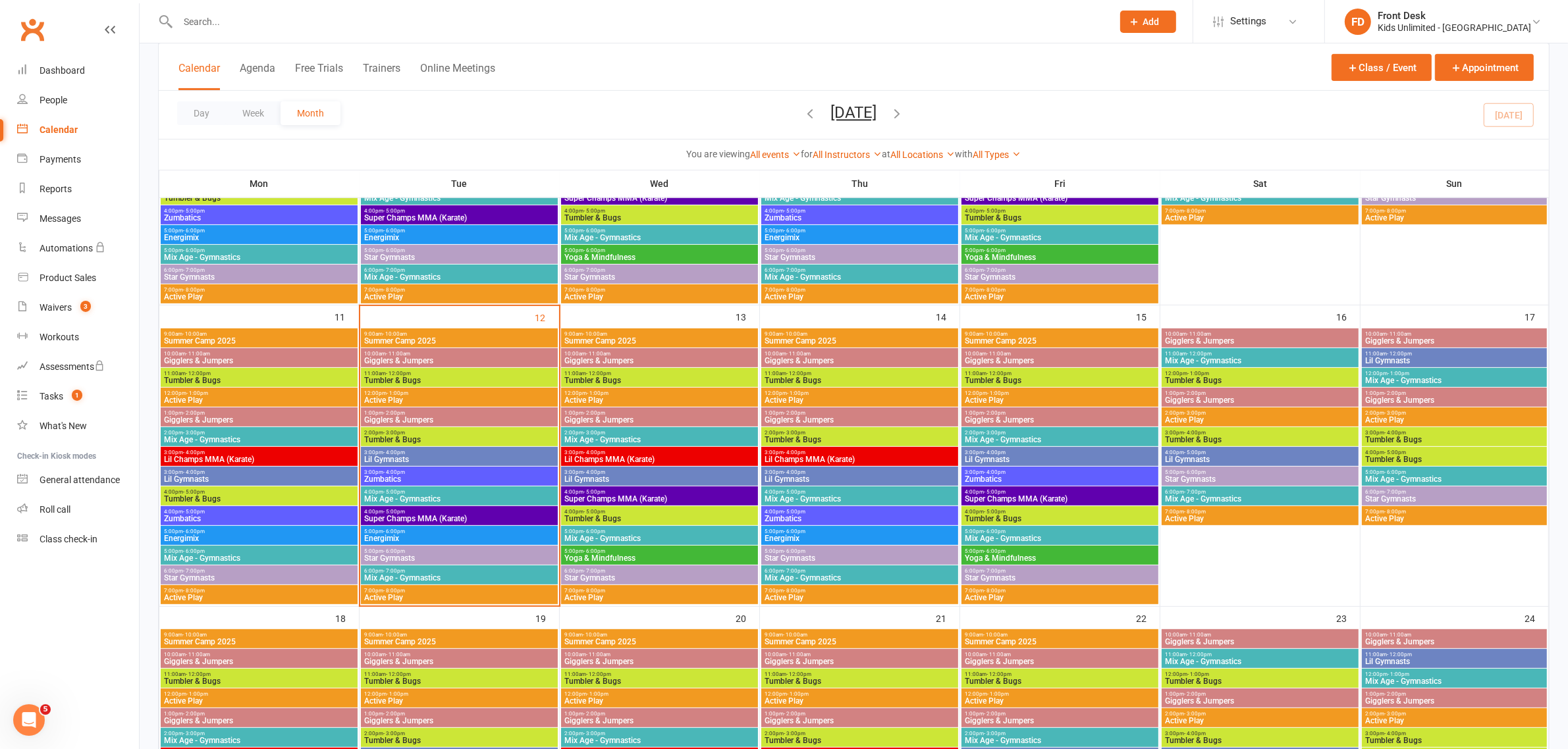
click at [199, 16] on input "text" at bounding box center [639, 22] width 929 height 19
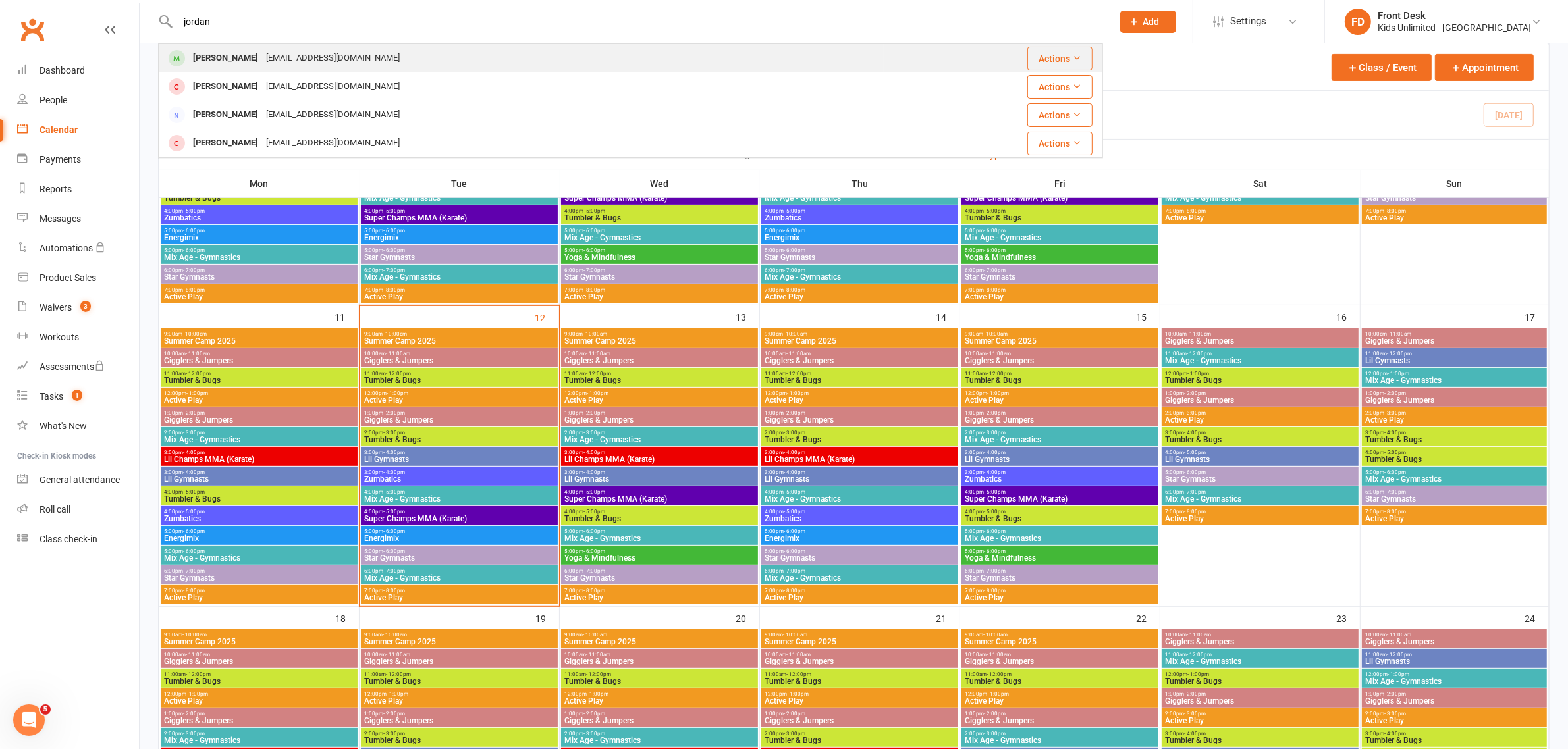
type input "jordan"
click at [210, 70] on div "[PERSON_NAME] [PERSON_NAME][EMAIL_ADDRESS][DOMAIN_NAME]" at bounding box center [521, 58] width 724 height 27
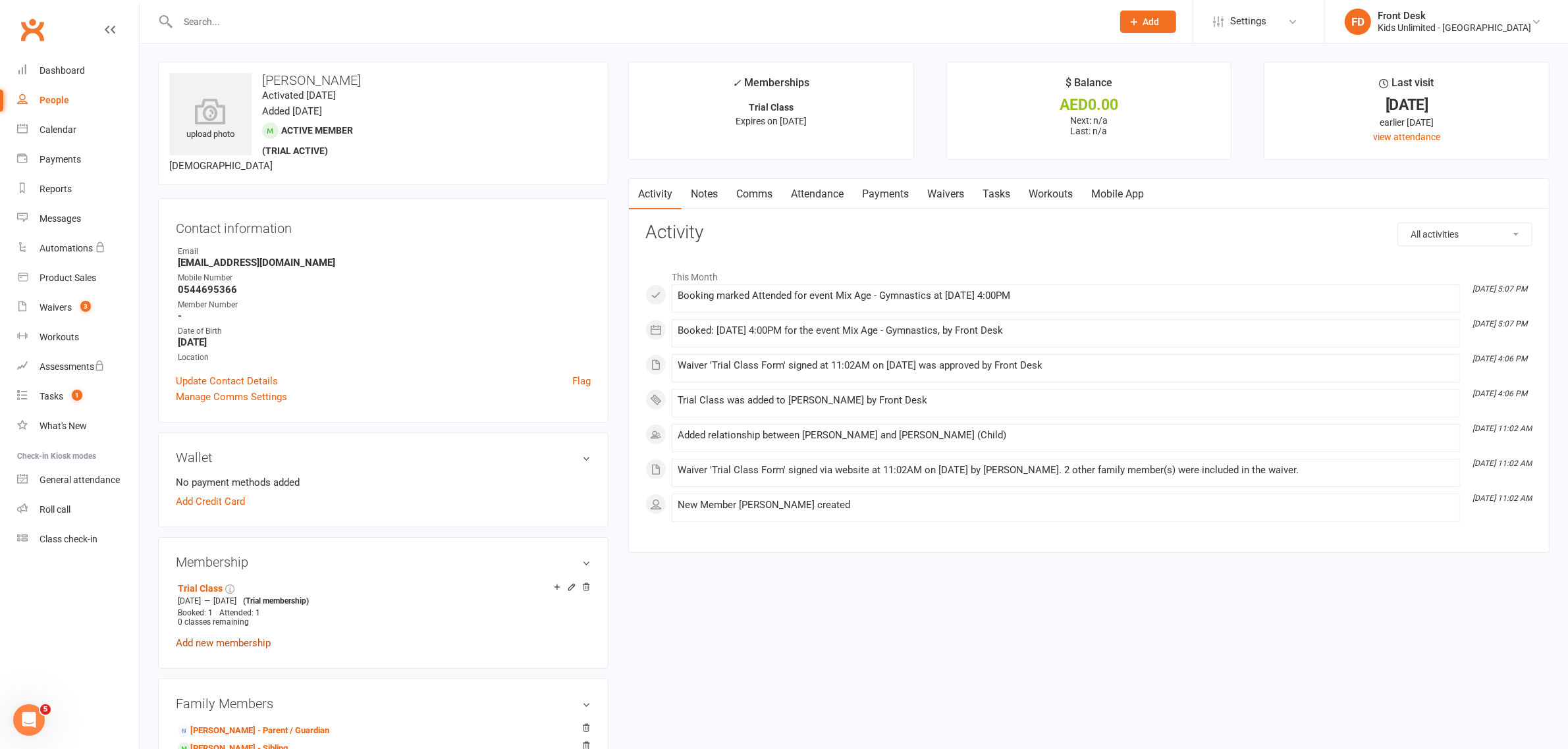
click at [211, 641] on link "Add new membership" at bounding box center [223, 643] width 95 height 12
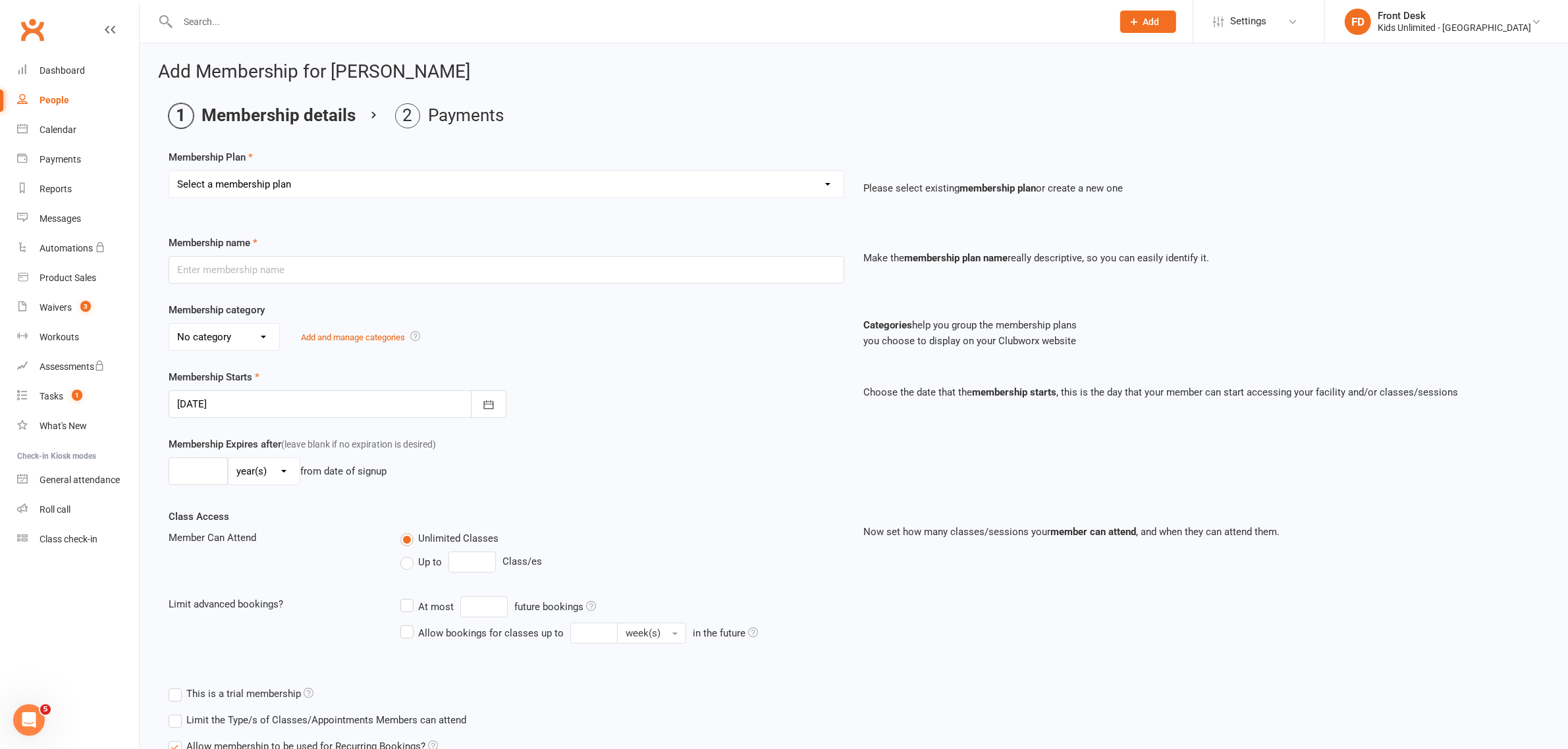
click at [359, 178] on select "Select a membership plan Create new Membership Plan Active Play - Free 1/2 Hour…" at bounding box center [506, 183] width 674 height 26
select select "18"
click at [169, 171] on select "Select a membership plan Create new Membership Plan Active Play - Free 1/2 Hour…" at bounding box center [506, 183] width 674 height 26
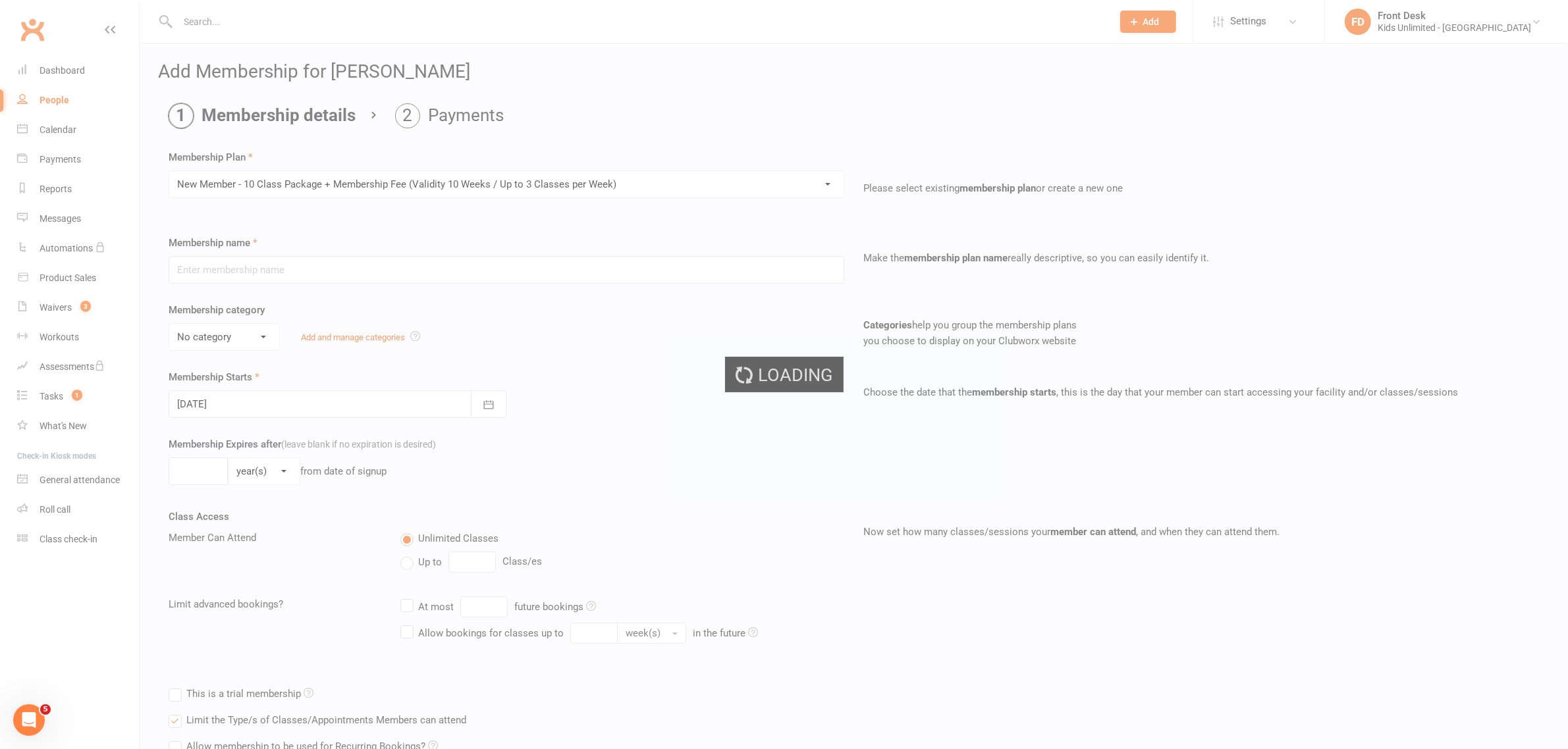
type input "New Member - 10 Class Package + Membership Fee (Validity 10 Weeks / Up to 3 Cla…"
select select "3"
type input "15"
select select "1"
type input "10"
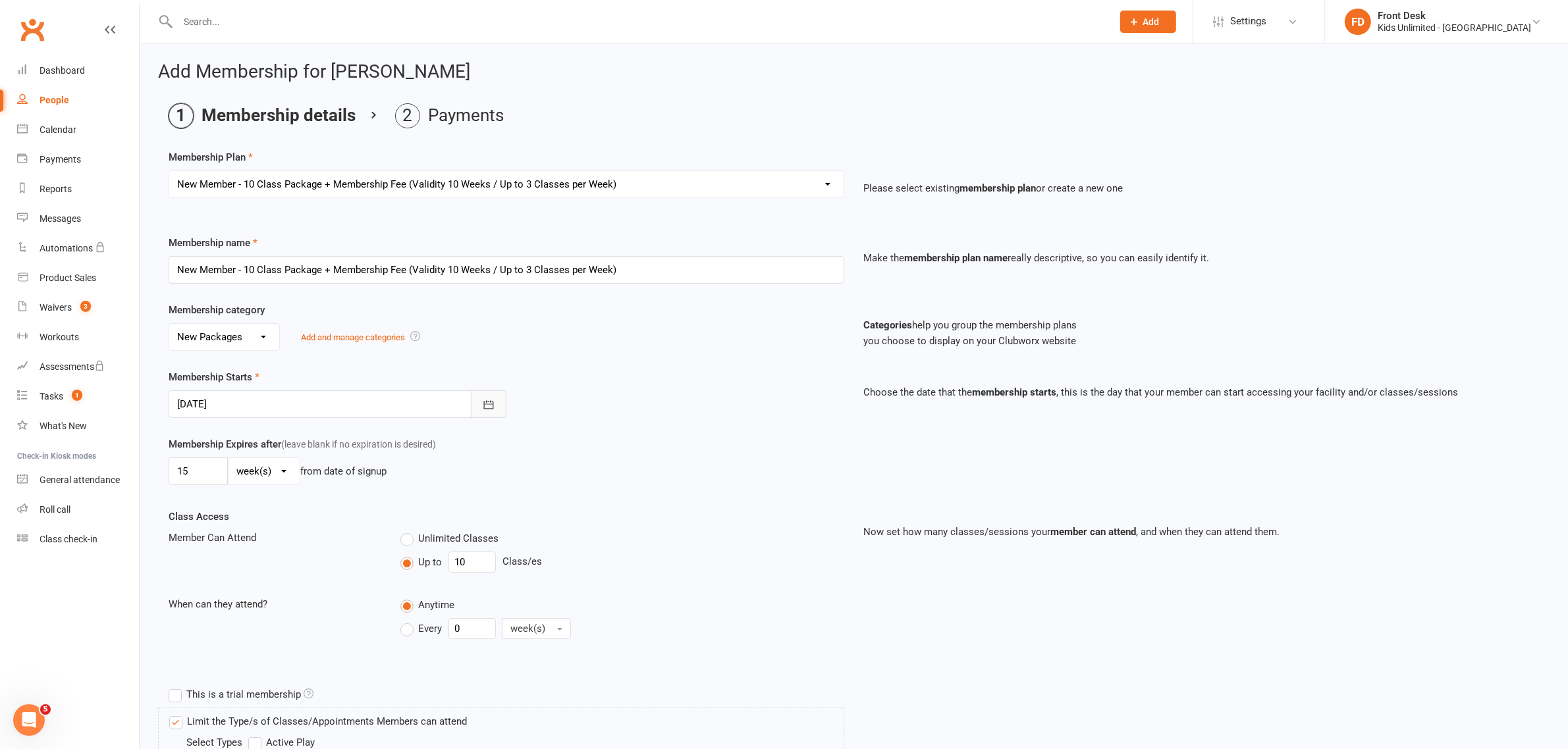
click at [487, 408] on icon "button" at bounding box center [489, 405] width 14 height 14
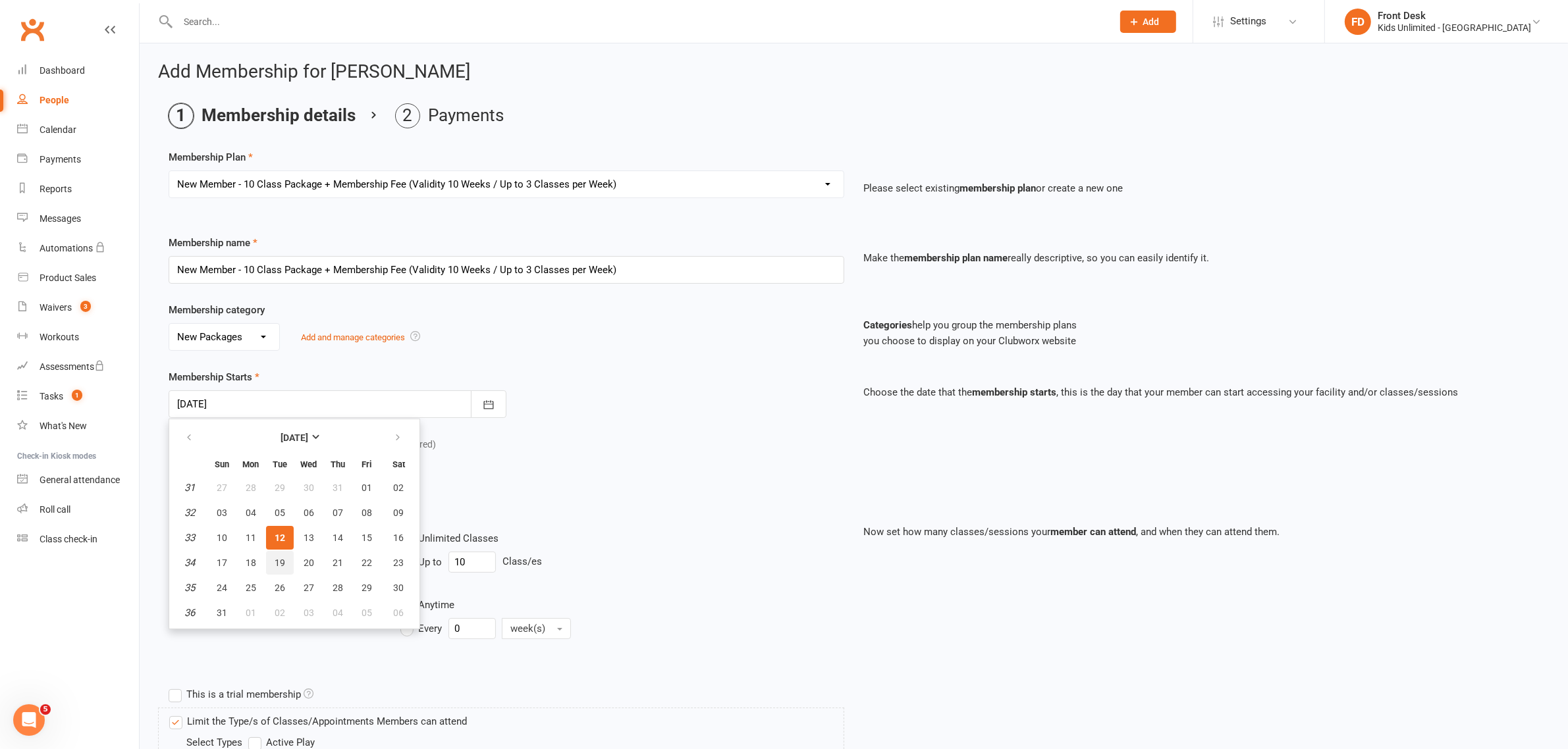
click at [277, 557] on span "19" at bounding box center [280, 562] width 10 height 10
type input "[DATE]"
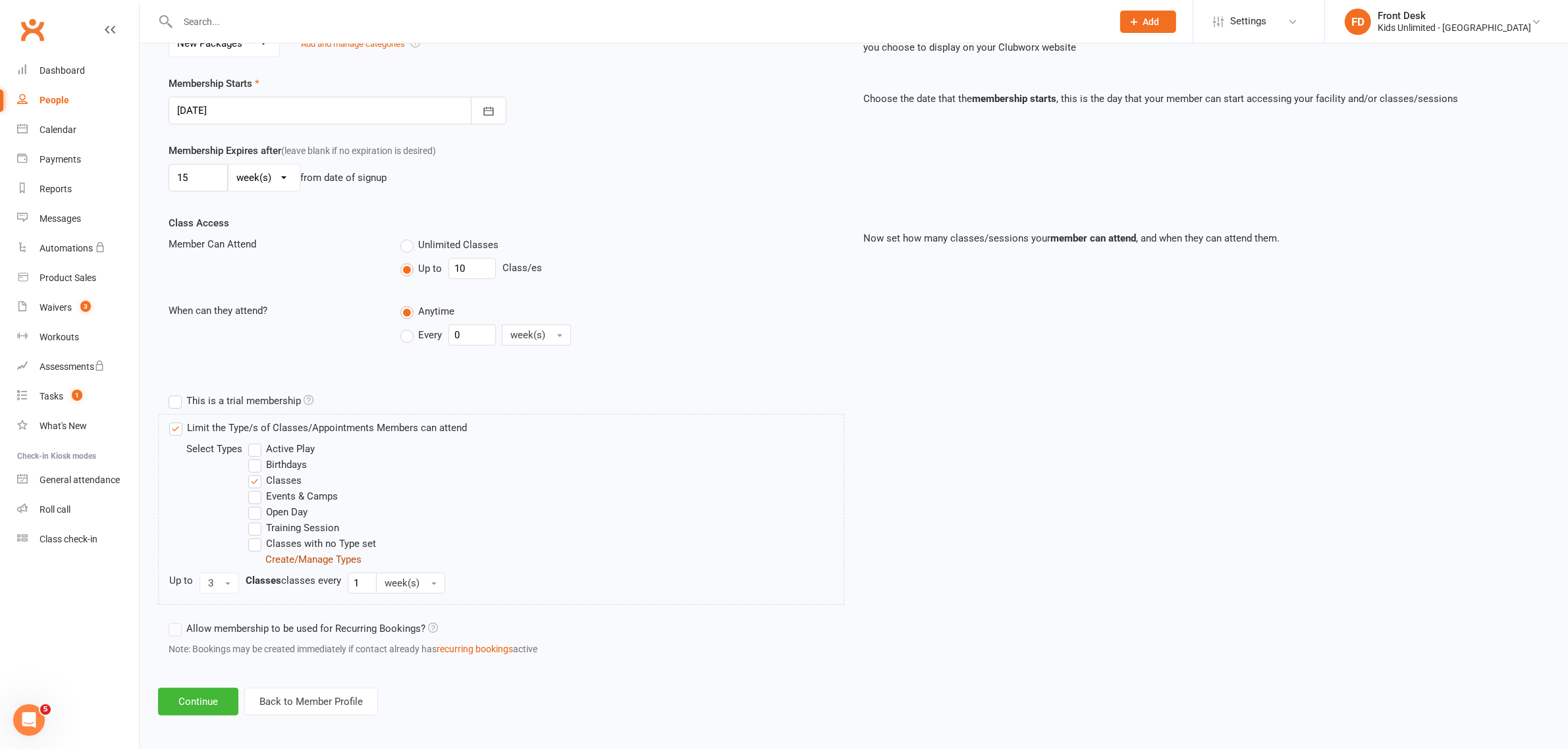
scroll to position [298, 0]
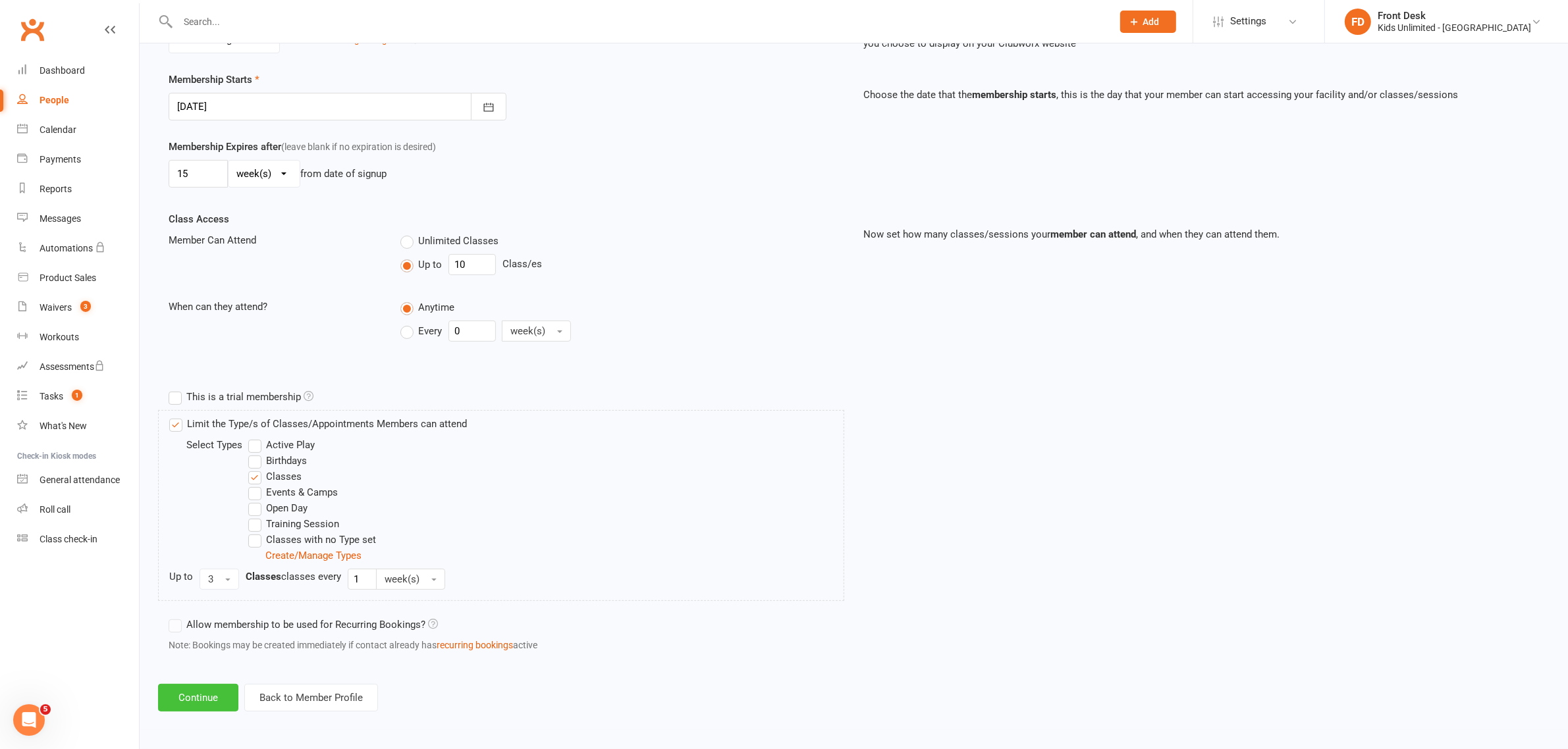
click at [215, 704] on button "Continue" at bounding box center [198, 697] width 80 height 28
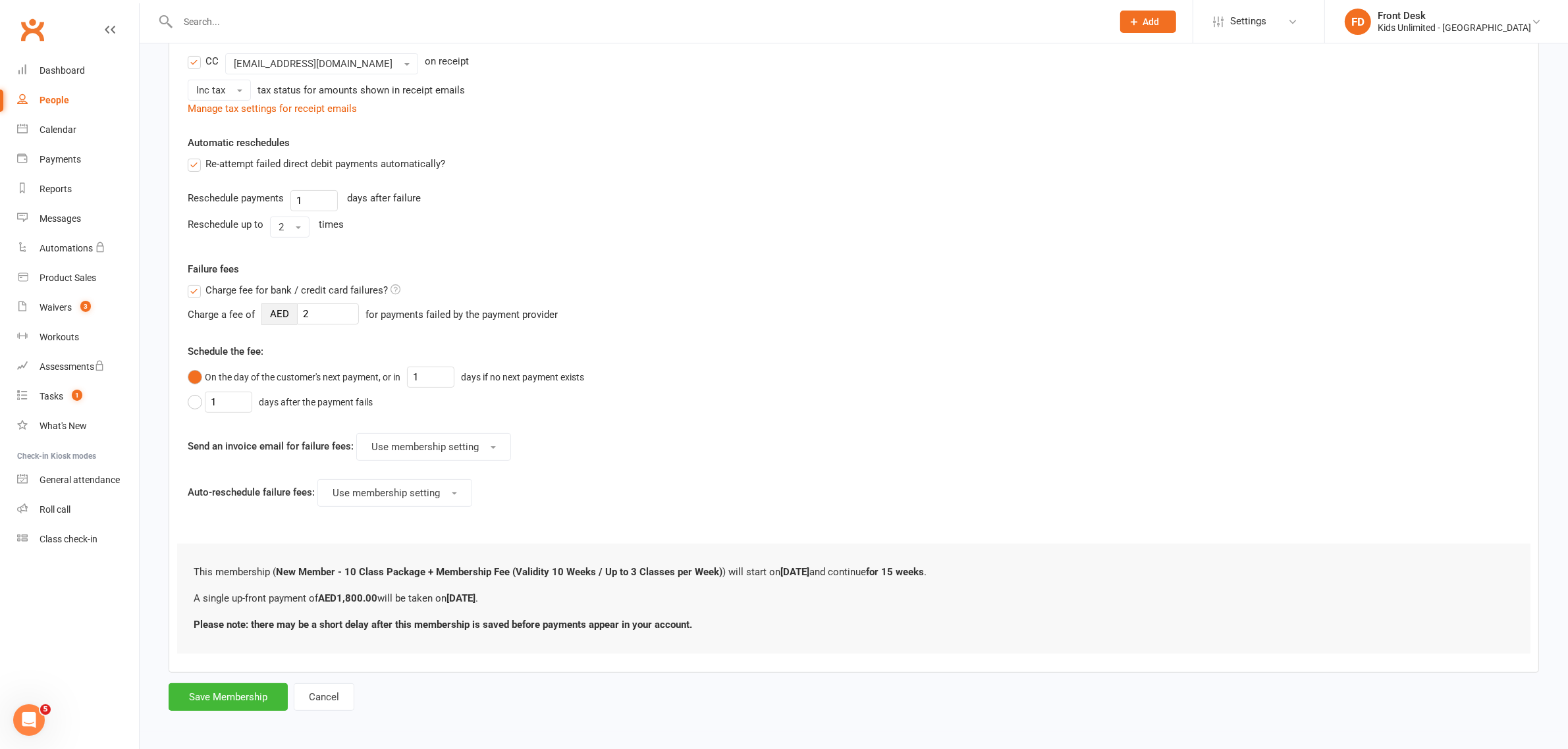
scroll to position [0, 0]
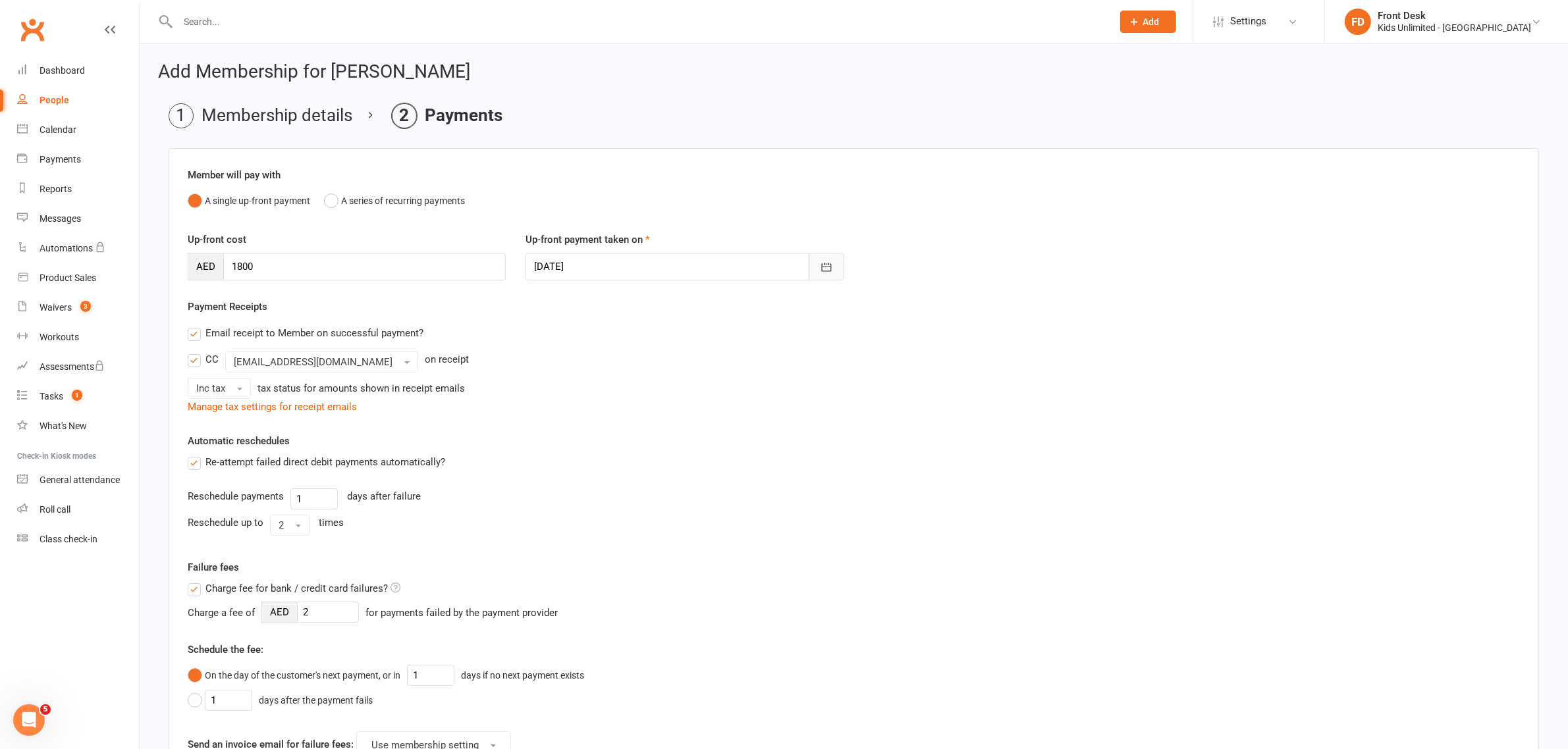
click at [833, 266] on button "button" at bounding box center [826, 266] width 36 height 28
click at [632, 395] on span "12" at bounding box center [637, 400] width 10 height 10
type input "[DATE]"
drag, startPoint x: 353, startPoint y: 271, endPoint x: 145, endPoint y: 255, distance: 208.6
click at [145, 255] on div "Add Membership for [PERSON_NAME] Membership details Payments Member will pay wi…" at bounding box center [853, 536] width 1428 height 987
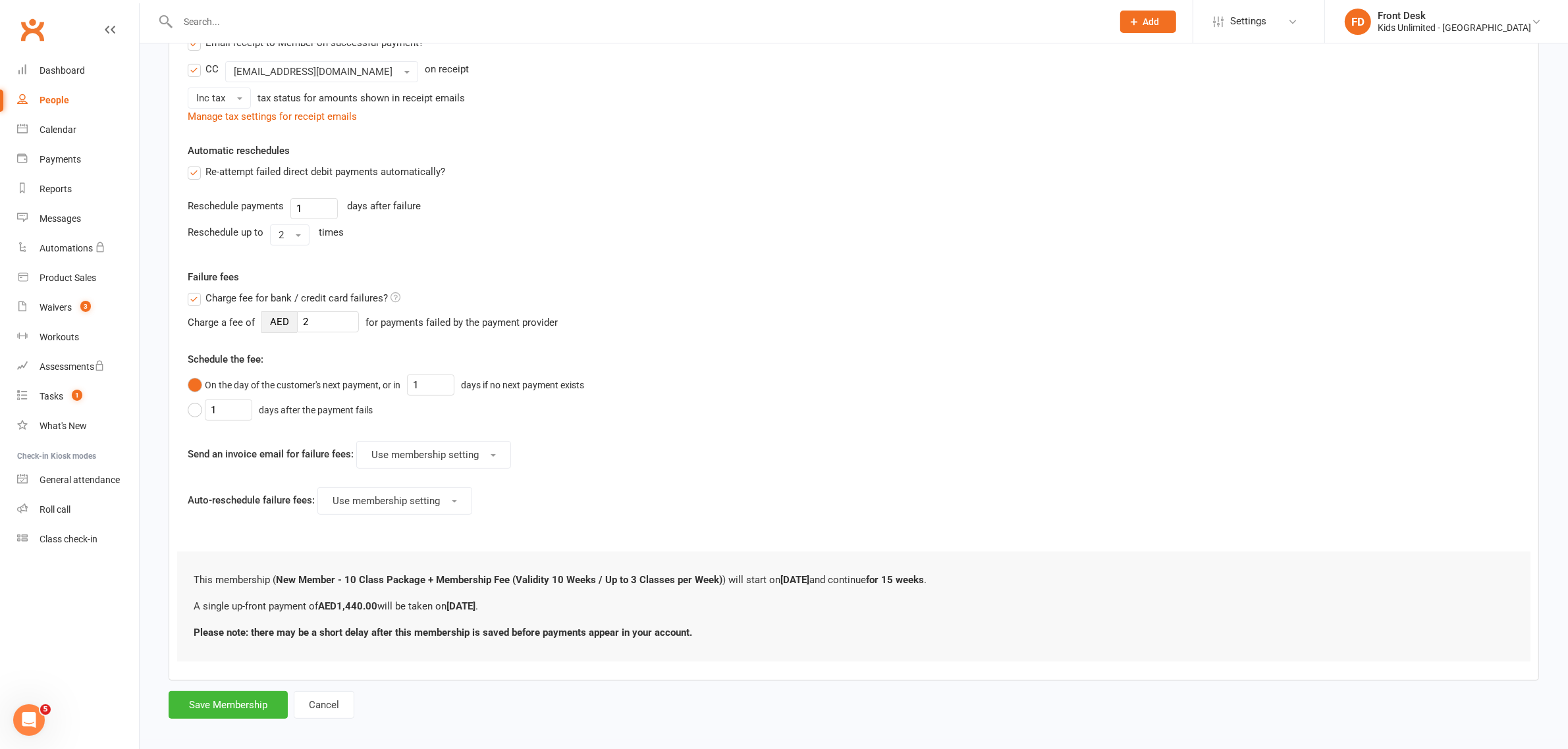
scroll to position [303, 0]
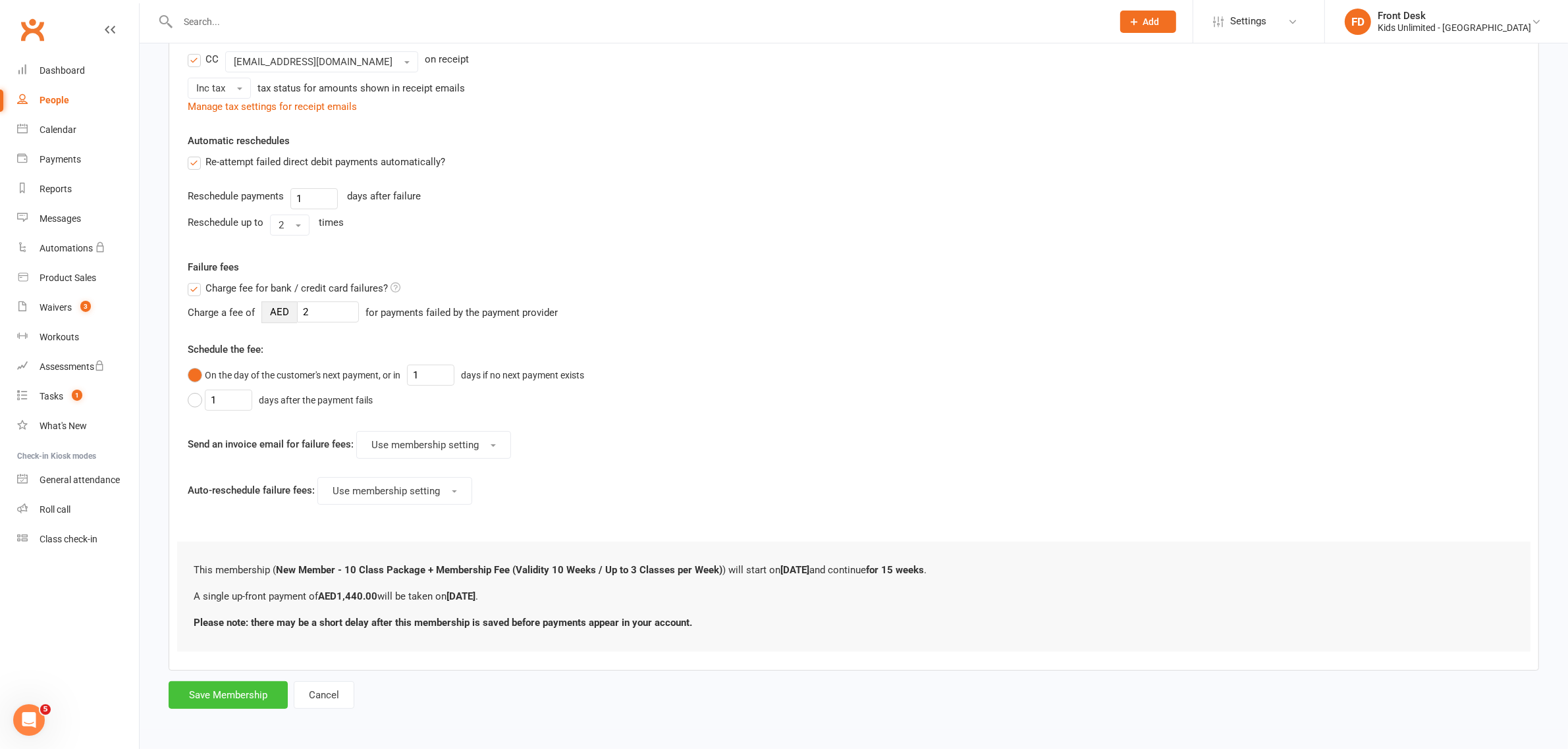
type input "1440"
click at [243, 691] on button "Save Membership" at bounding box center [228, 695] width 119 height 28
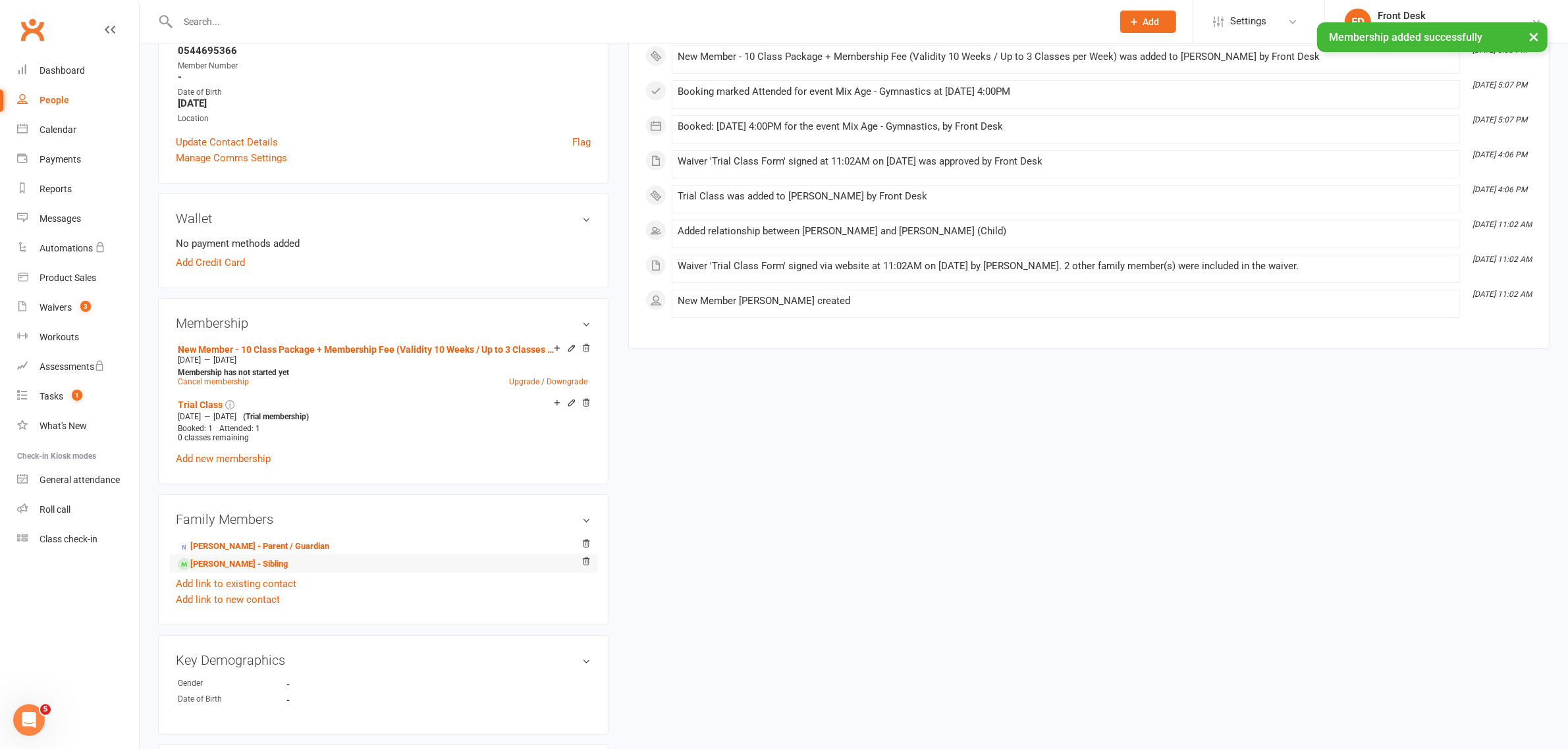
scroll to position [247, 0]
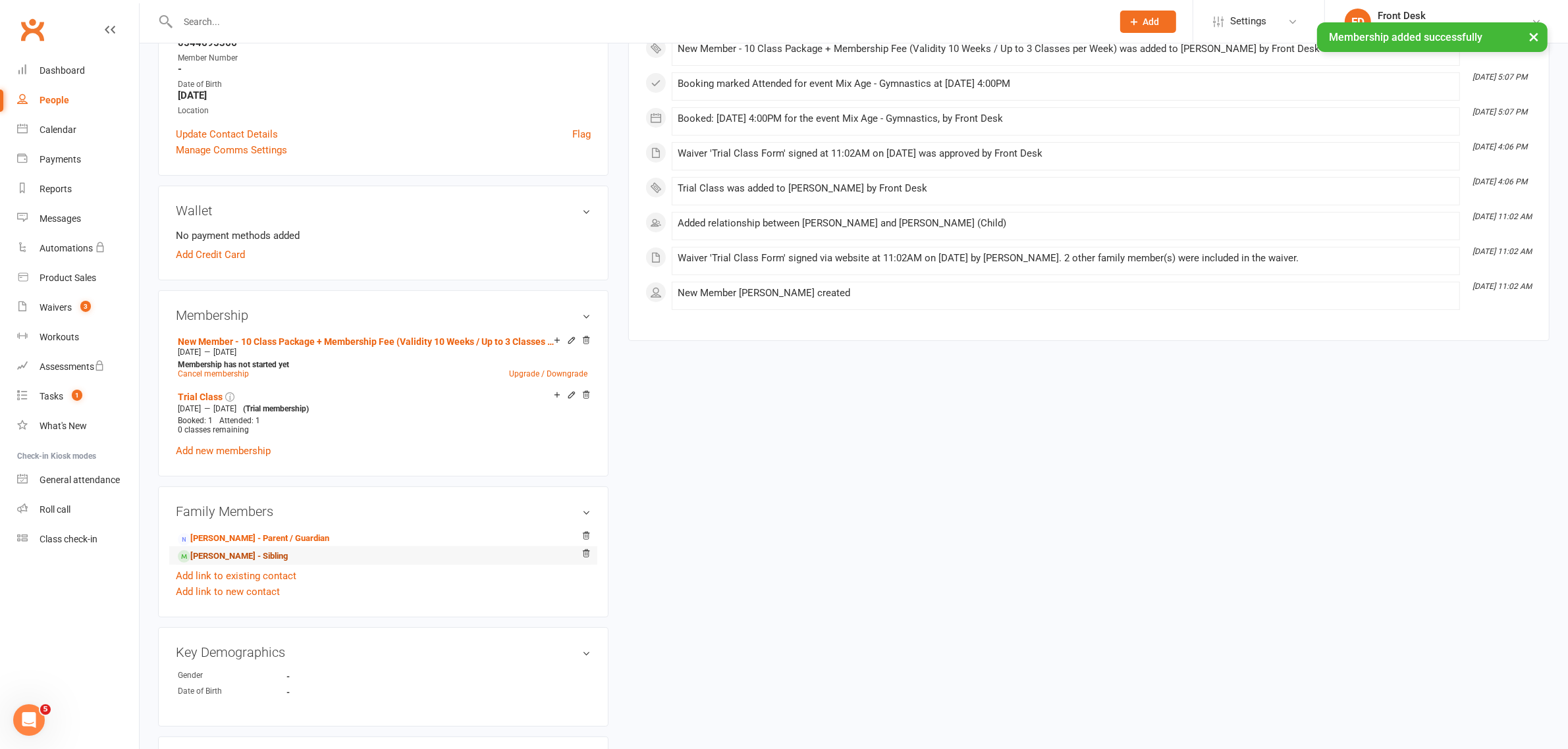
click at [254, 557] on link "[PERSON_NAME] - Sibling" at bounding box center [233, 556] width 110 height 14
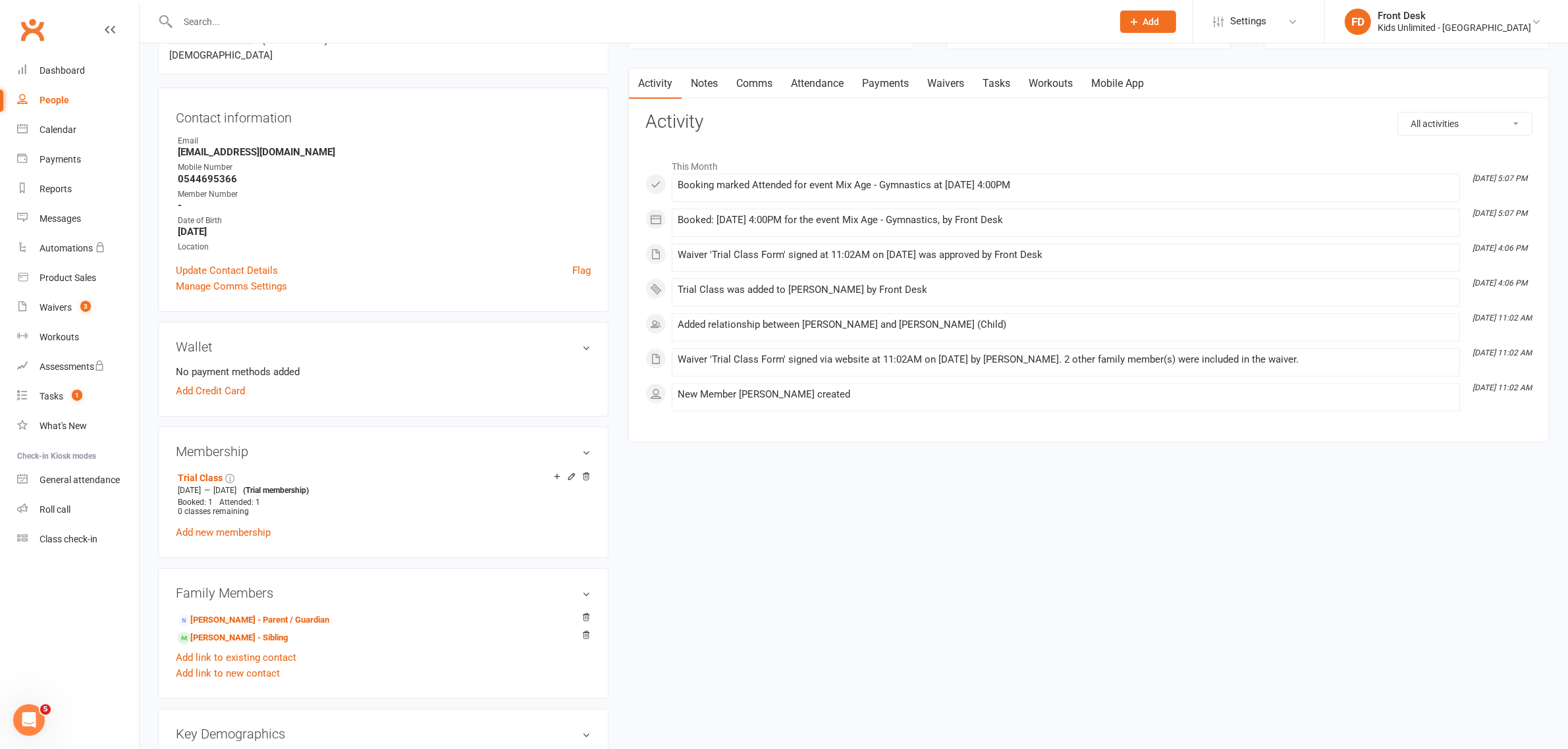
scroll to position [165, 0]
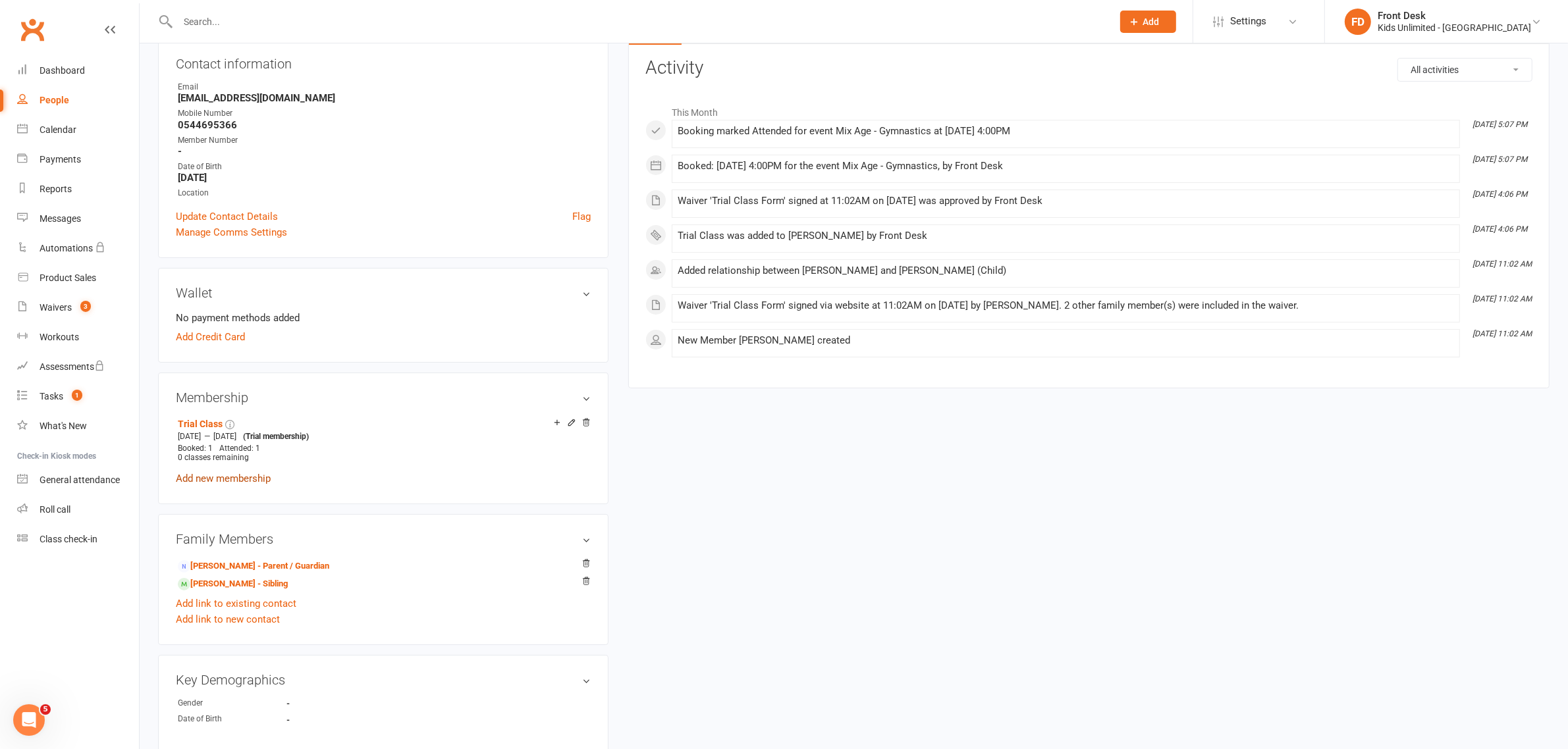
click at [236, 481] on link "Add new membership" at bounding box center [223, 478] width 95 height 12
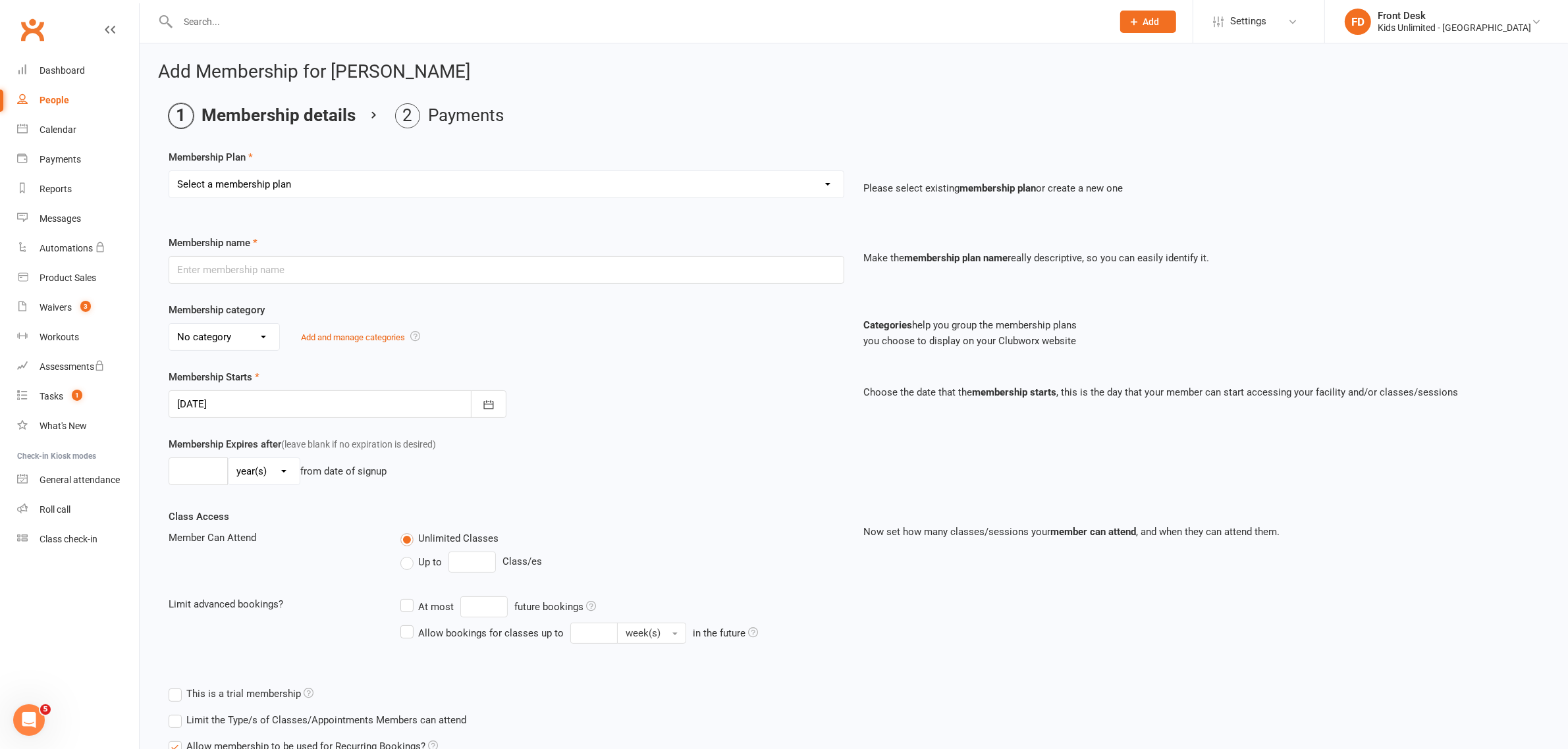
click at [244, 184] on select "Select a membership plan Create new Membership Plan Active Play - Free 1/2 Hour…" at bounding box center [506, 183] width 674 height 26
select select "18"
click at [169, 171] on select "Select a membership plan Create new Membership Plan Active Play - Free 1/2 Hour…" at bounding box center [506, 183] width 674 height 26
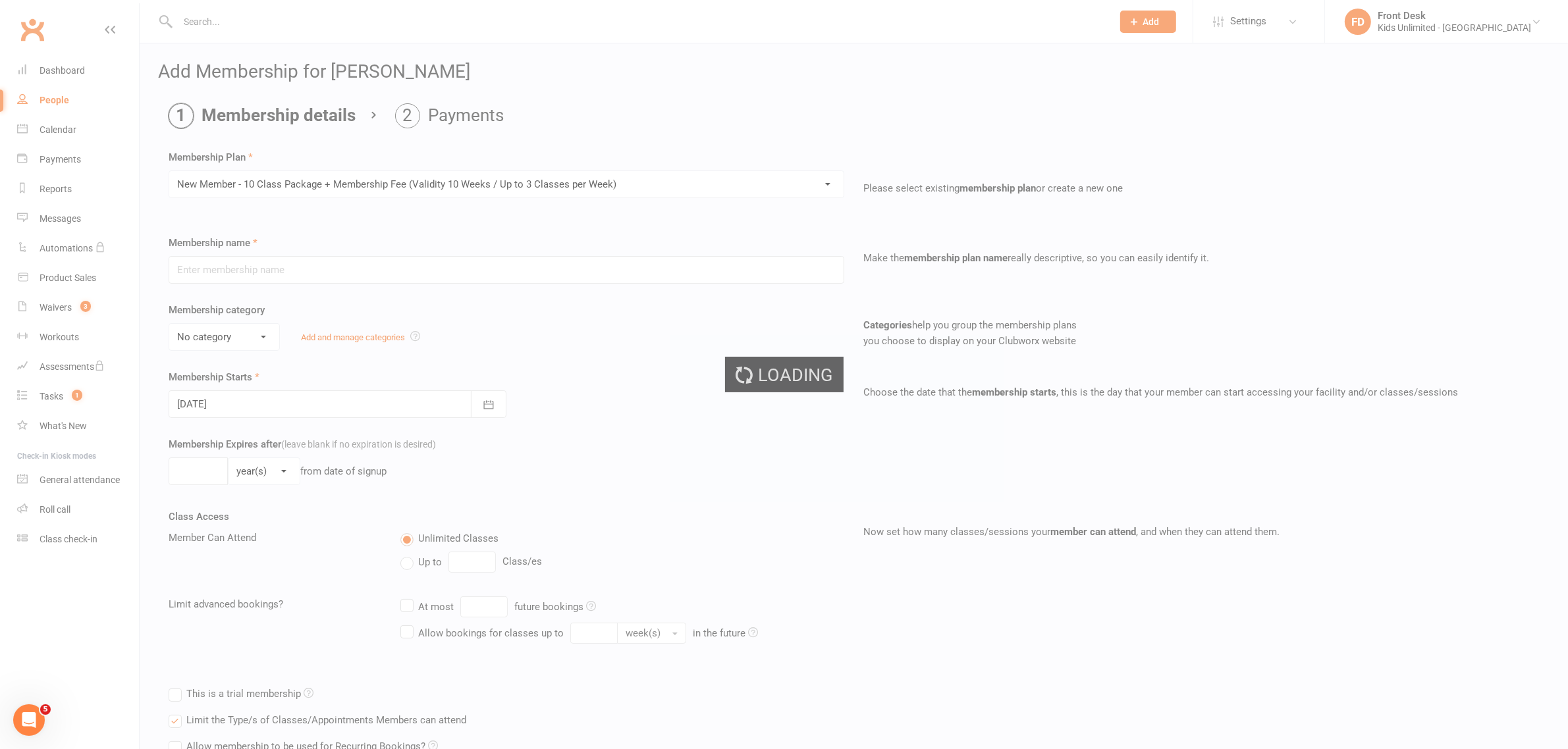
type input "New Member - 10 Class Package + Membership Fee (Validity 10 Weeks / Up to 3 Cla…"
select select "3"
type input "15"
select select "1"
type input "10"
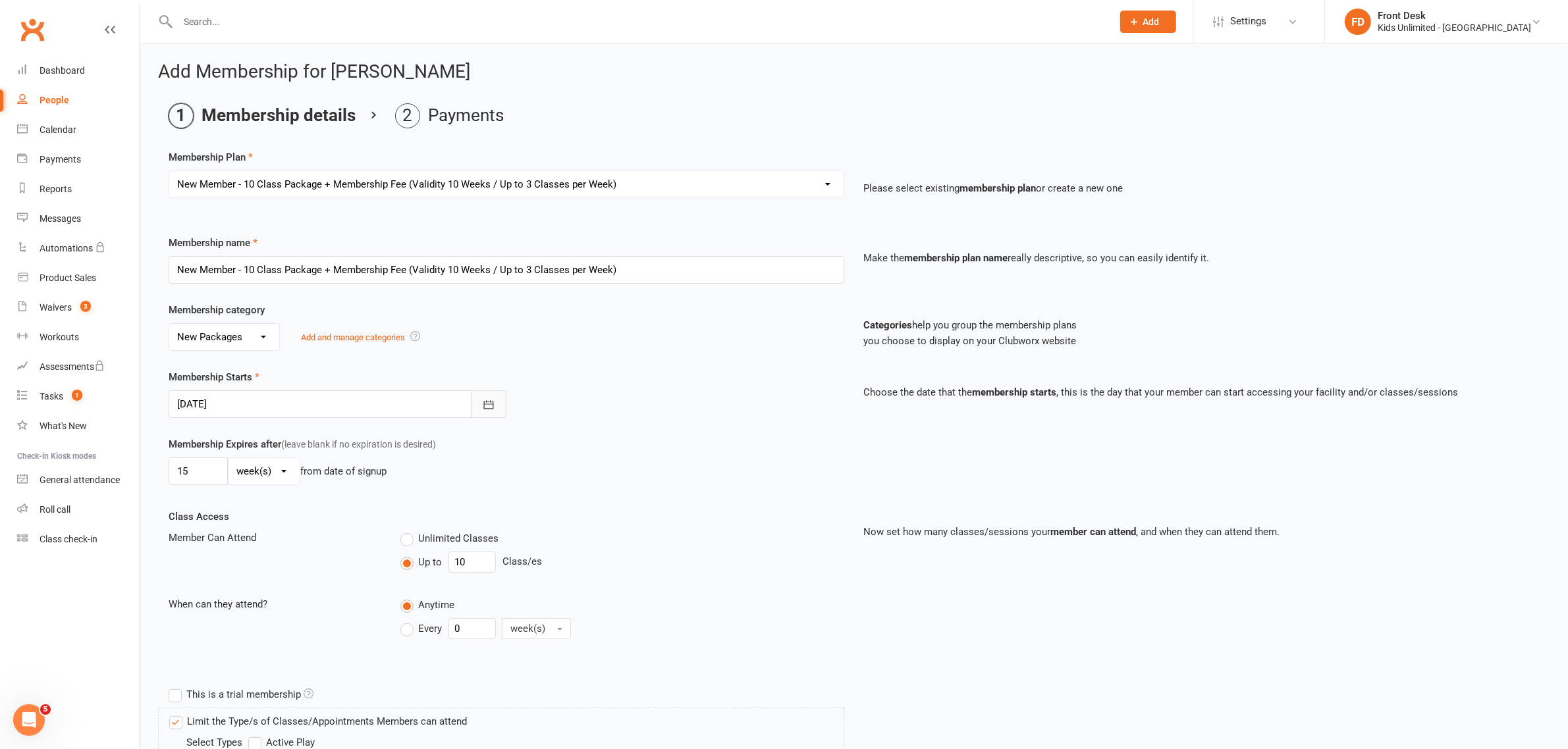
click at [482, 406] on icon "button" at bounding box center [489, 405] width 14 height 14
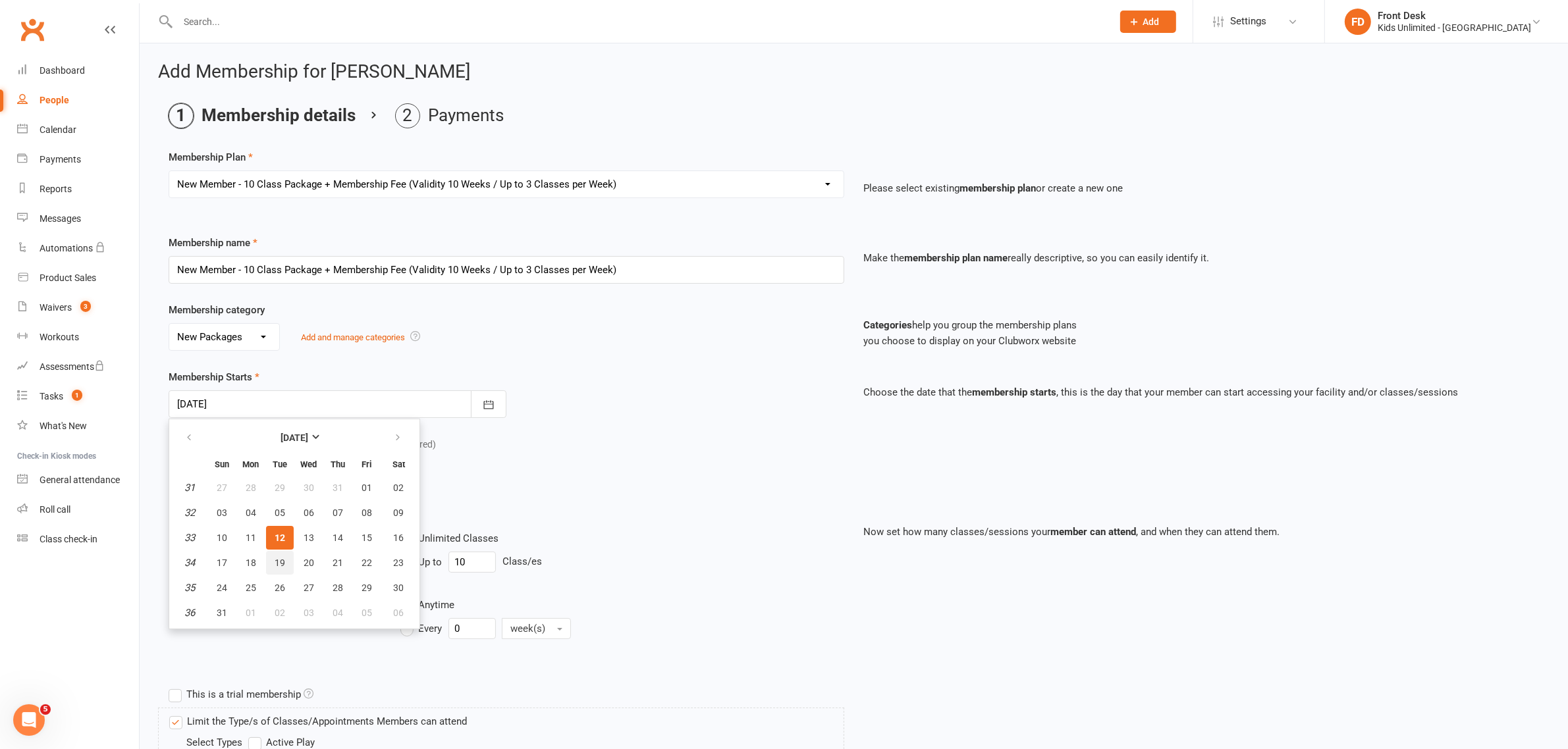
click at [275, 558] on span "19" at bounding box center [280, 562] width 10 height 10
type input "[DATE]"
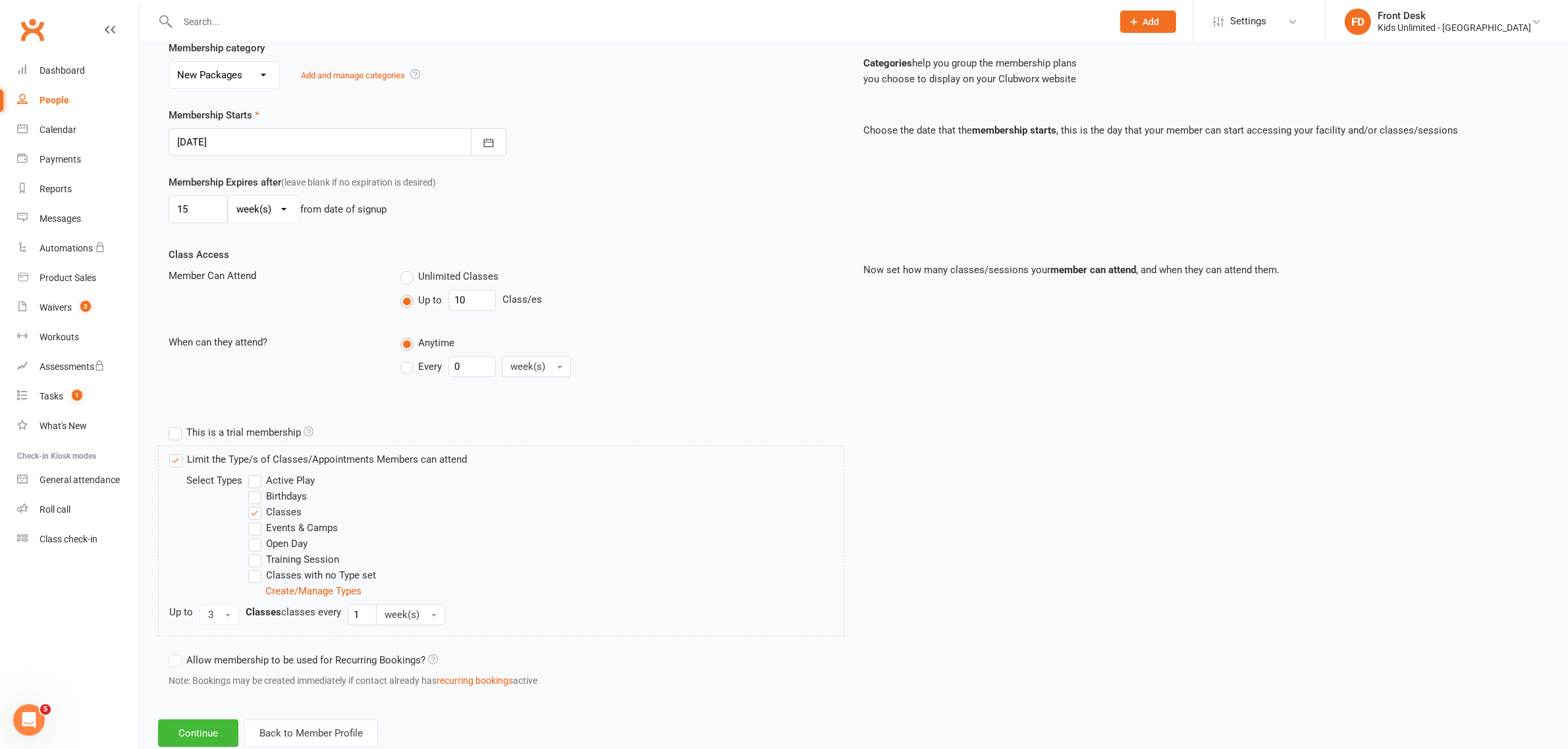
scroll to position [298, 0]
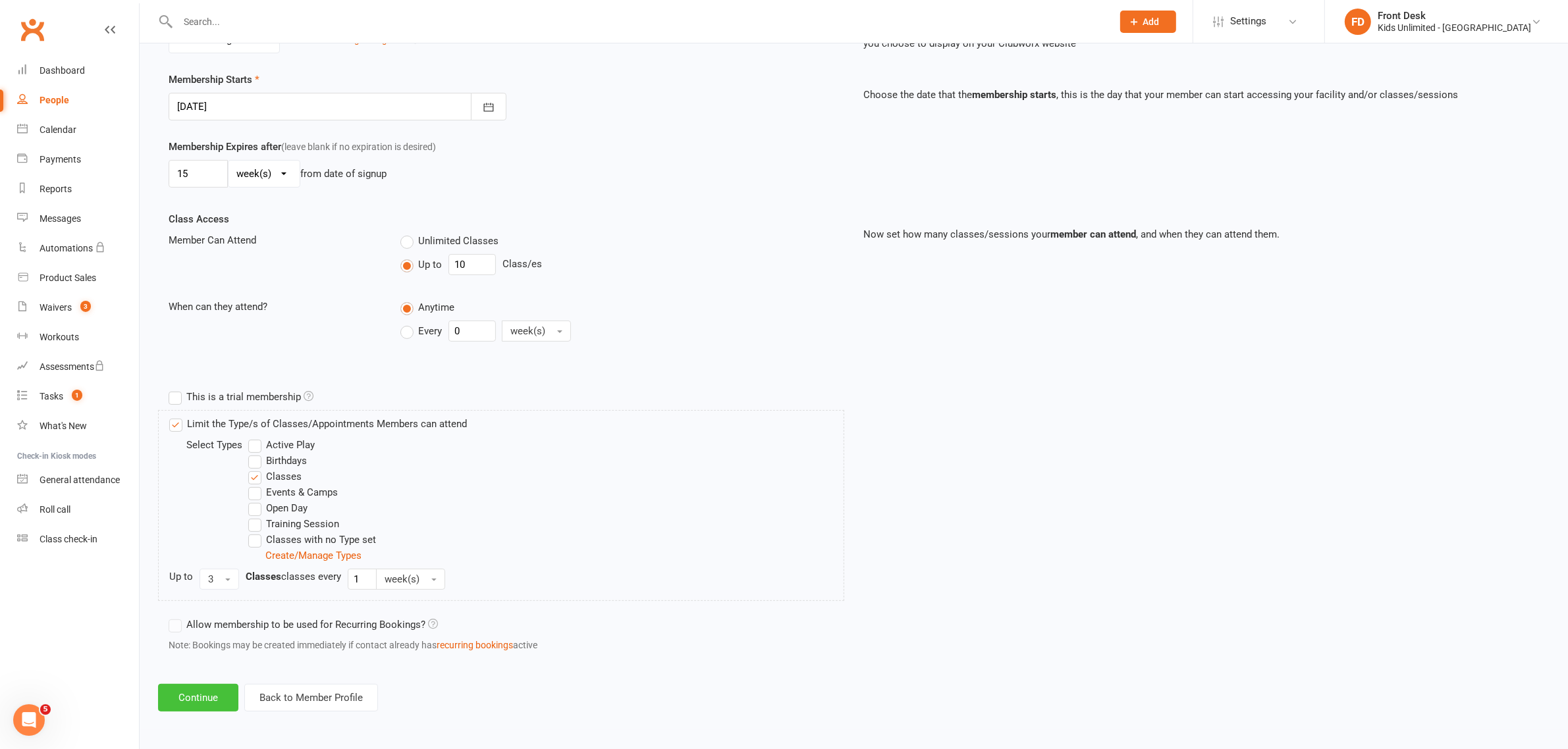
click at [198, 703] on button "Continue" at bounding box center [198, 697] width 80 height 28
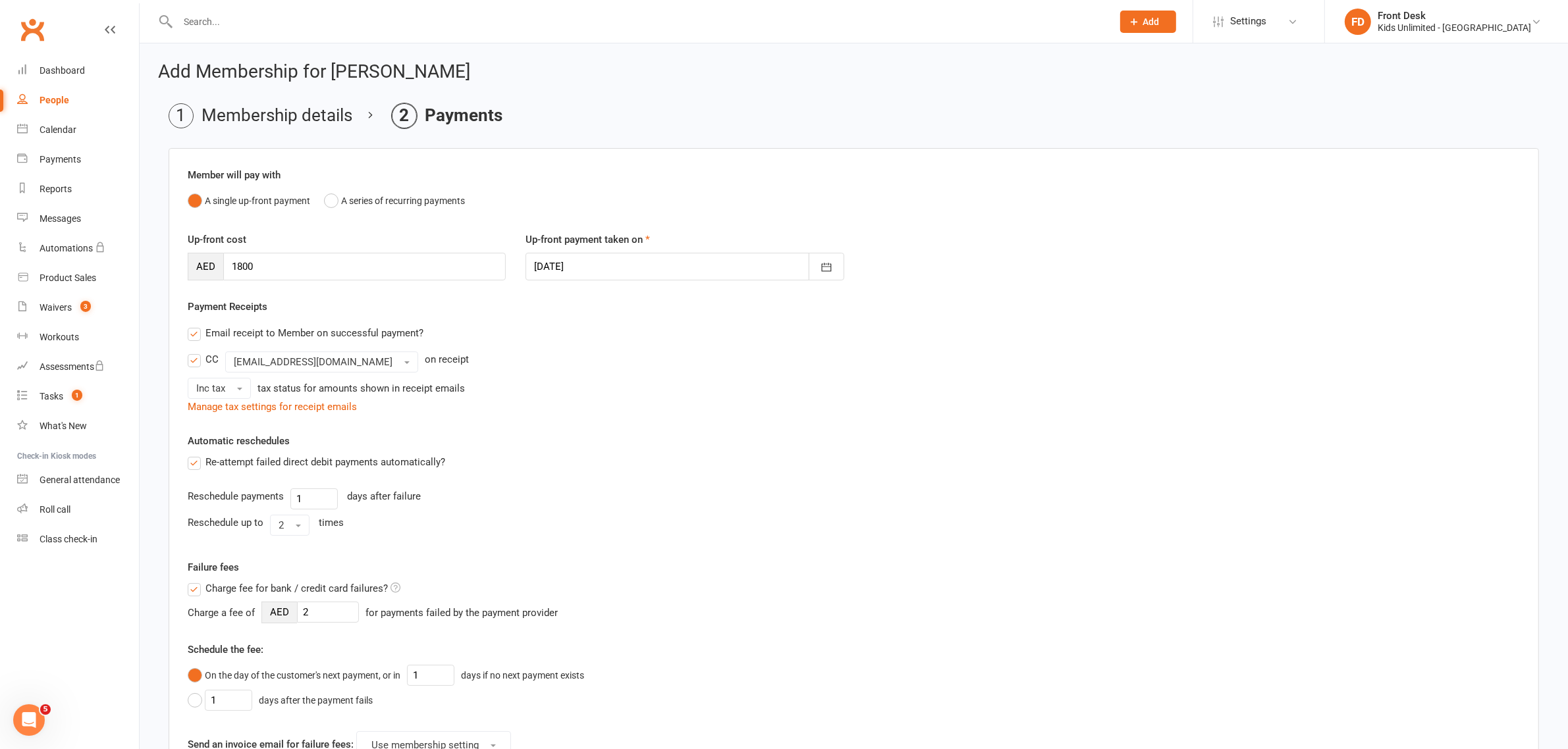
click at [601, 259] on div at bounding box center [684, 266] width 318 height 28
click at [632, 398] on span "12" at bounding box center [637, 400] width 10 height 10
type input "[DATE]"
drag, startPoint x: 315, startPoint y: 262, endPoint x: 107, endPoint y: 262, distance: 208.0
click at [107, 262] on ui-view "Prospect Member Non-attending contact Class / event Appointment Task Membership…" at bounding box center [784, 517] width 1568 height 1027
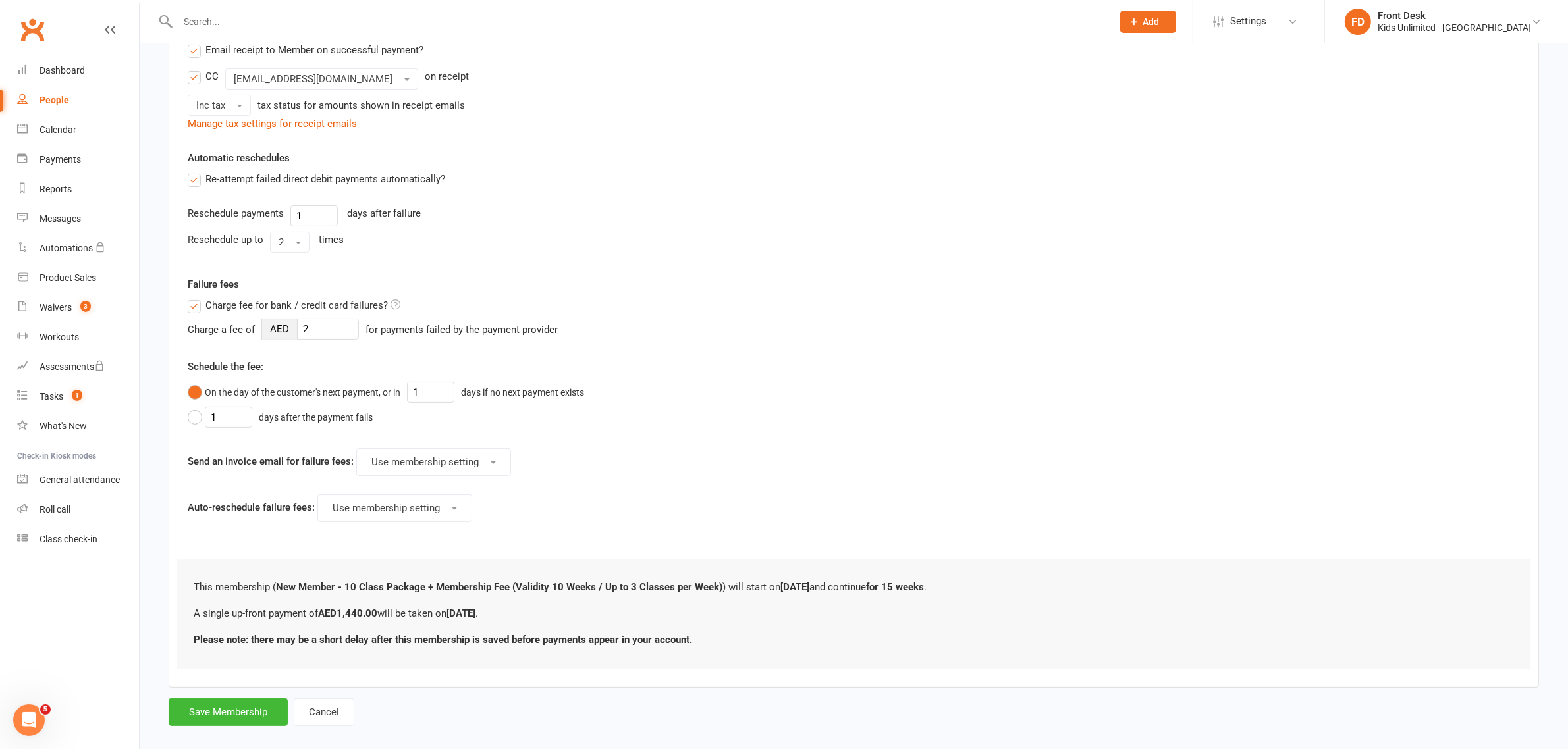
scroll to position [303, 0]
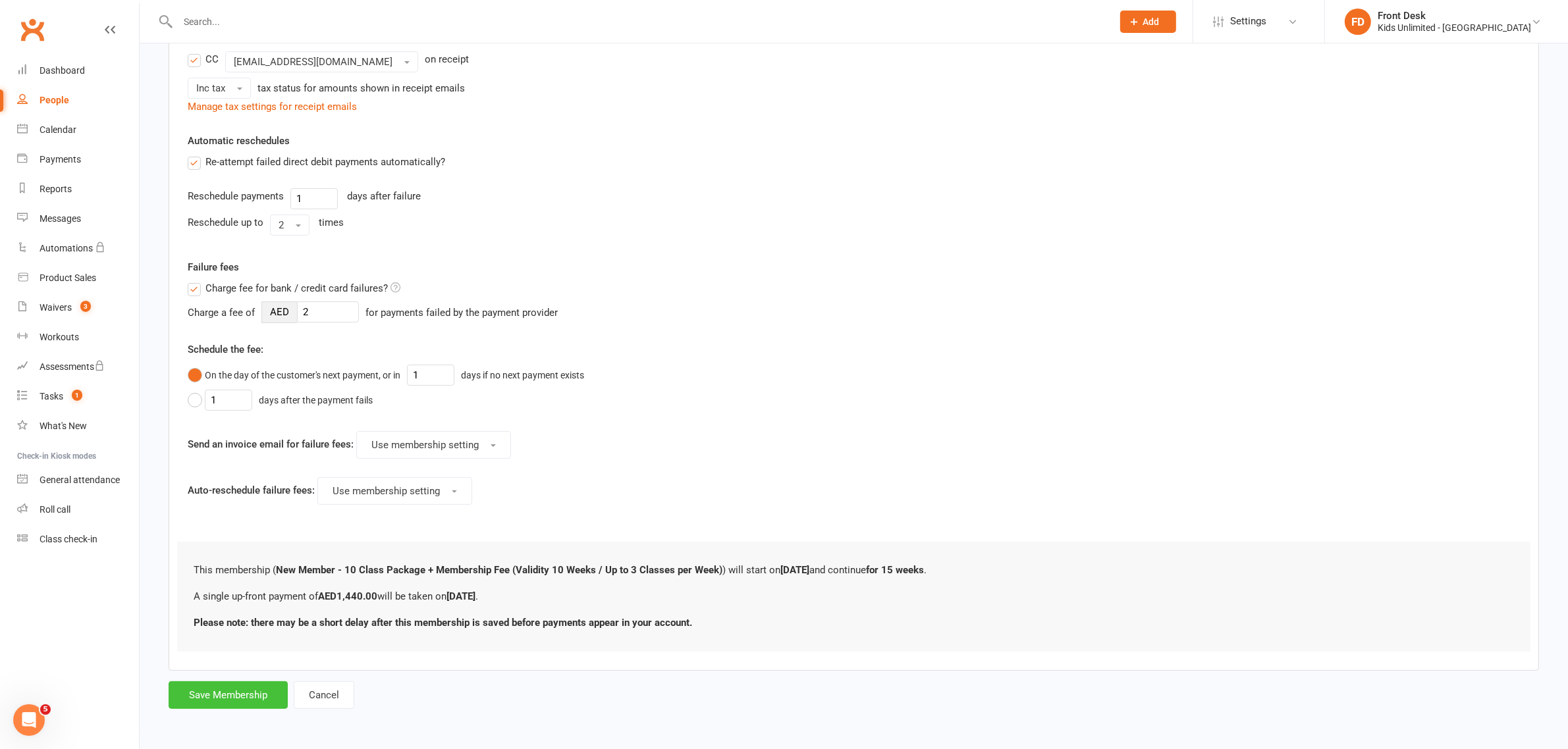
type input "1440"
click at [270, 702] on button "Save Membership" at bounding box center [228, 695] width 119 height 28
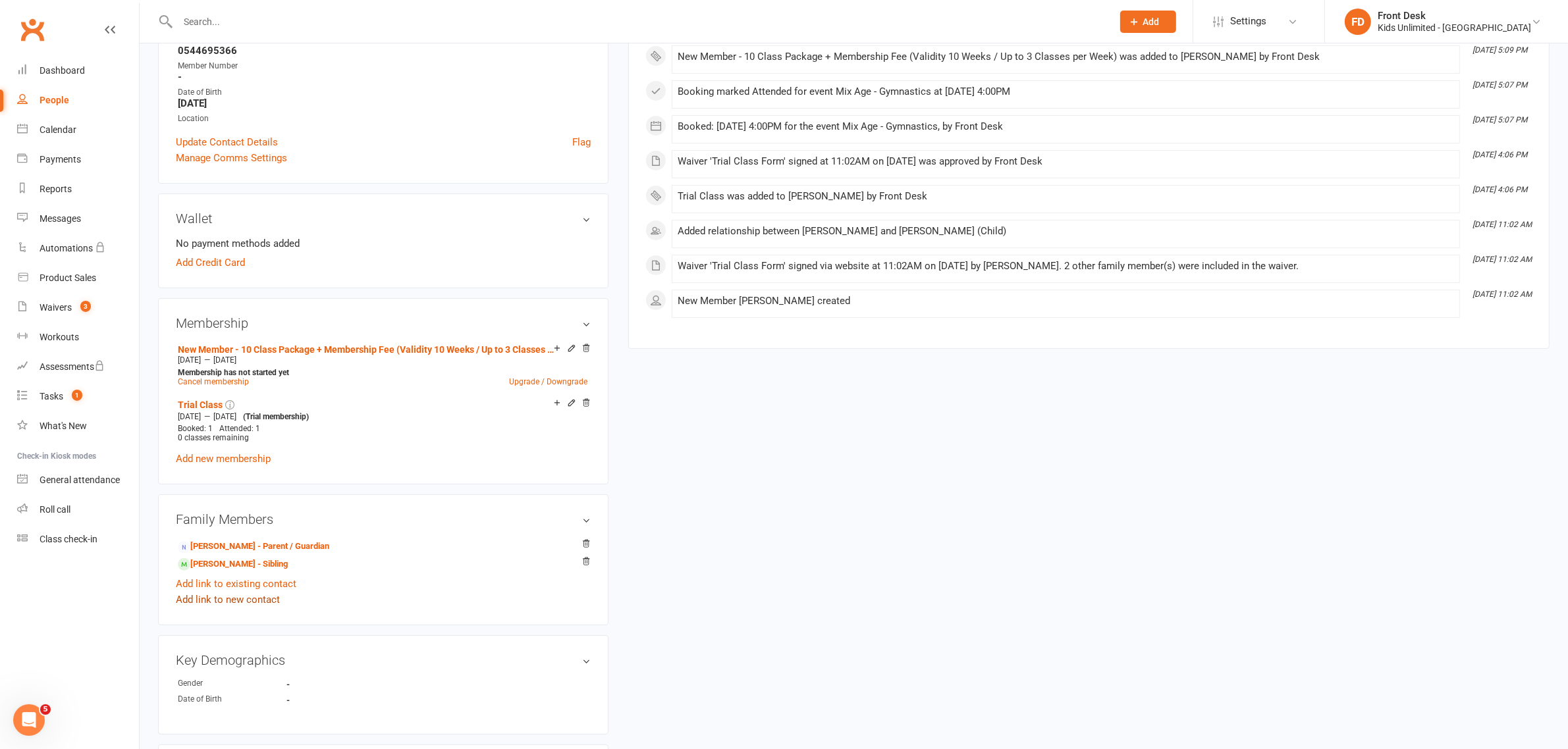
scroll to position [247, 0]
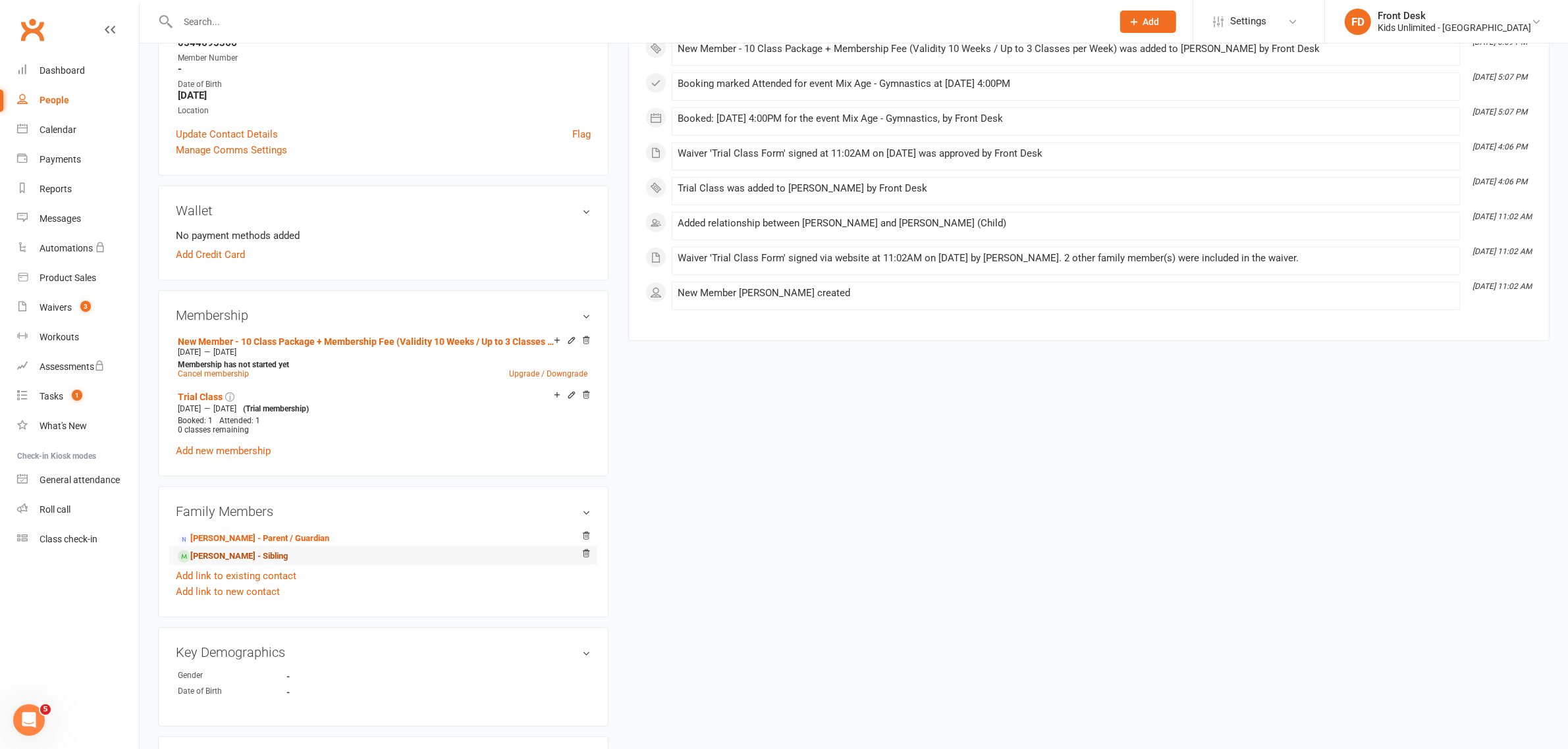
click at [241, 553] on link "[PERSON_NAME] - Sibling" at bounding box center [233, 556] width 110 height 14
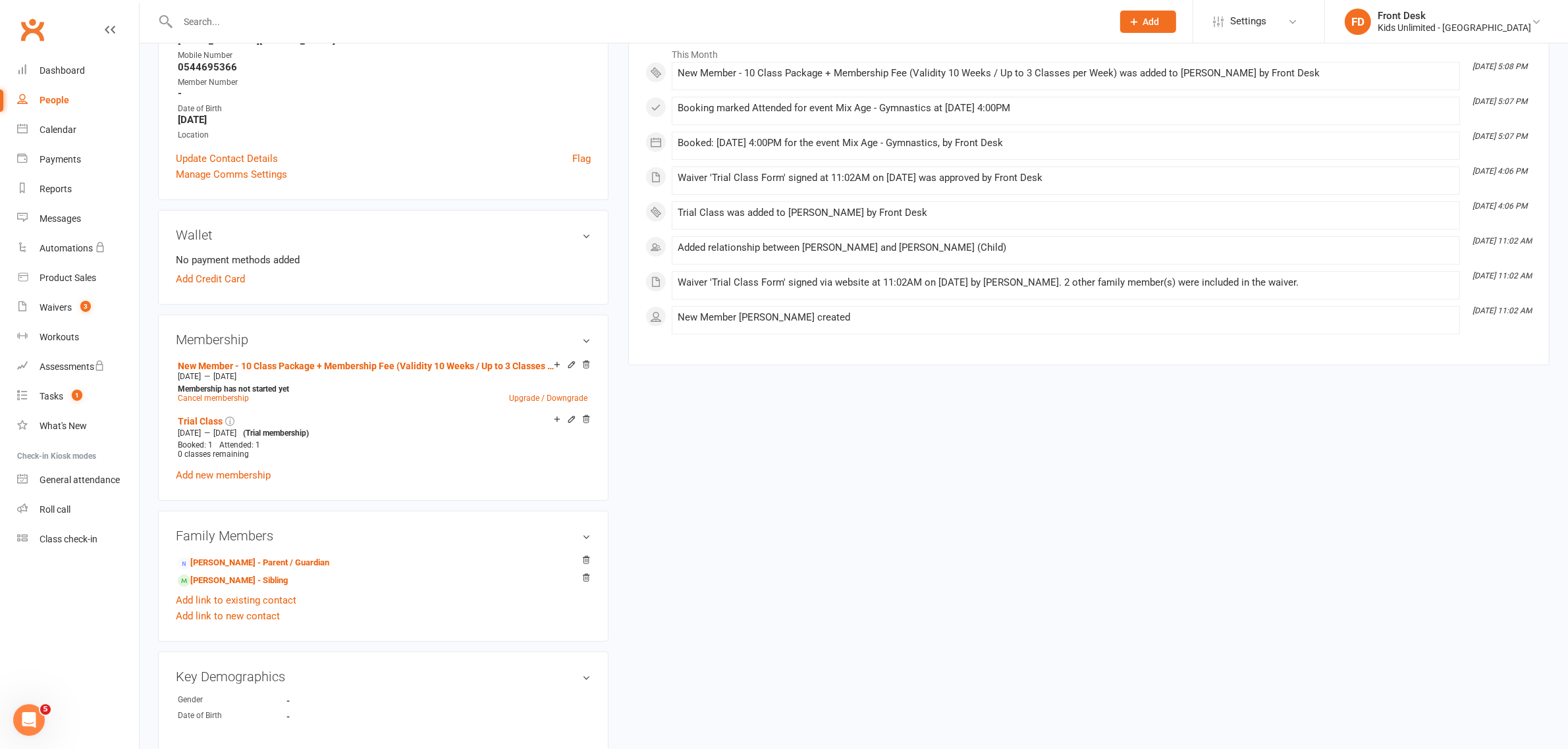
scroll to position [247, 0]
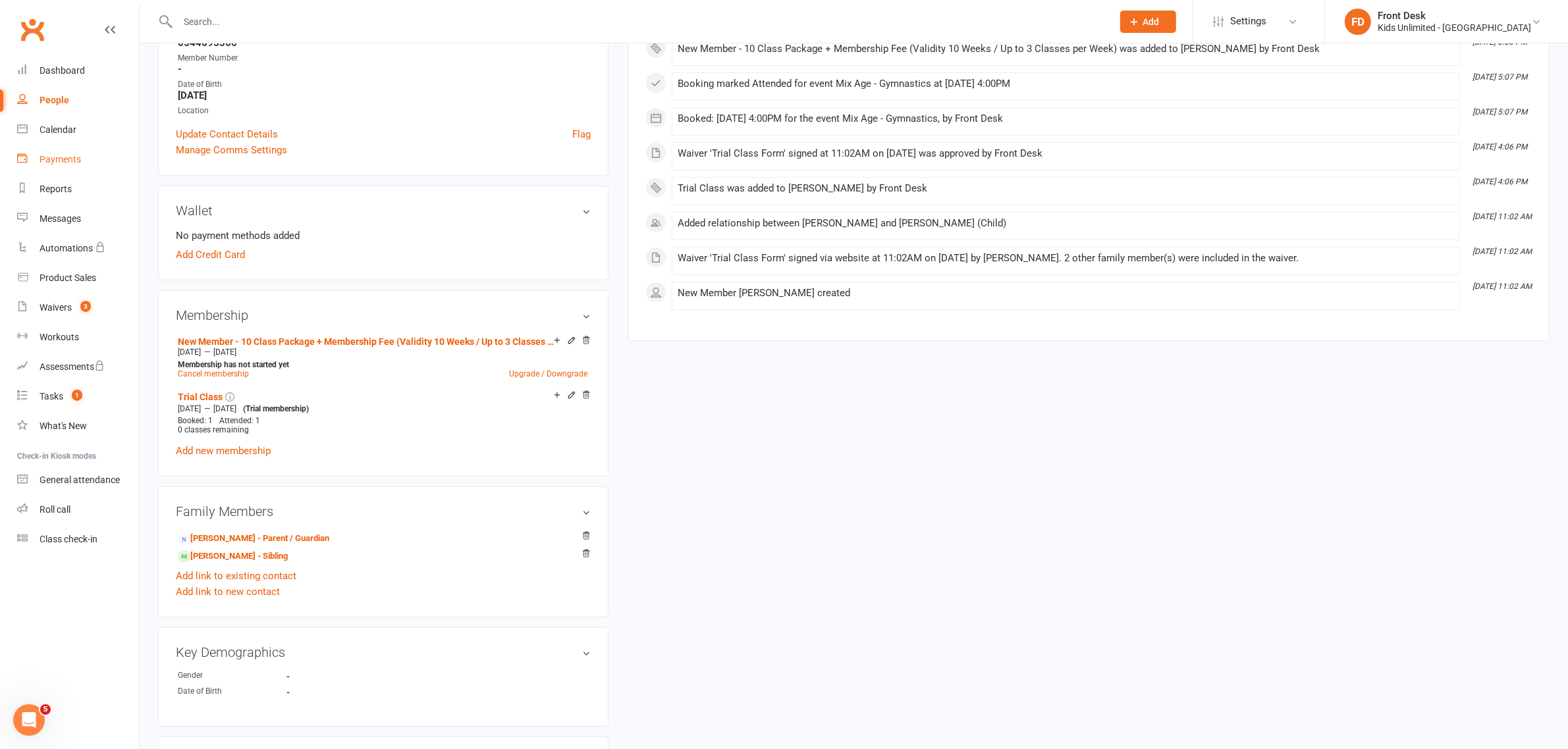
click at [63, 156] on div "Payments" at bounding box center [60, 159] width 41 height 10
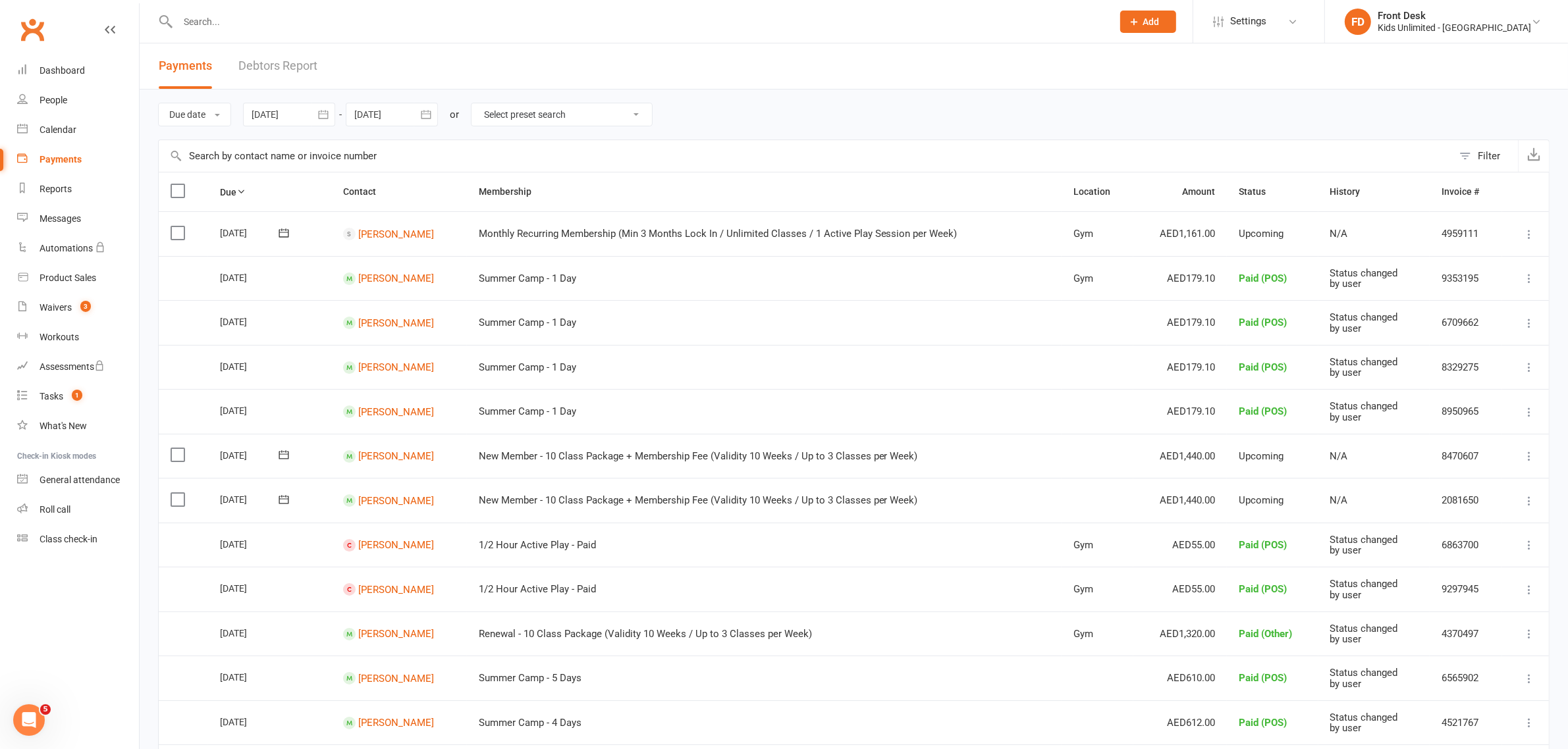
click at [172, 455] on label at bounding box center [179, 455] width 18 height 14
click at [172, 448] on input "checkbox" at bounding box center [175, 448] width 8 height 0
click at [173, 511] on td "Select this" at bounding box center [184, 500] width 49 height 45
click at [177, 506] on label at bounding box center [179, 500] width 18 height 14
click at [177, 493] on input "checkbox" at bounding box center [175, 493] width 8 height 0
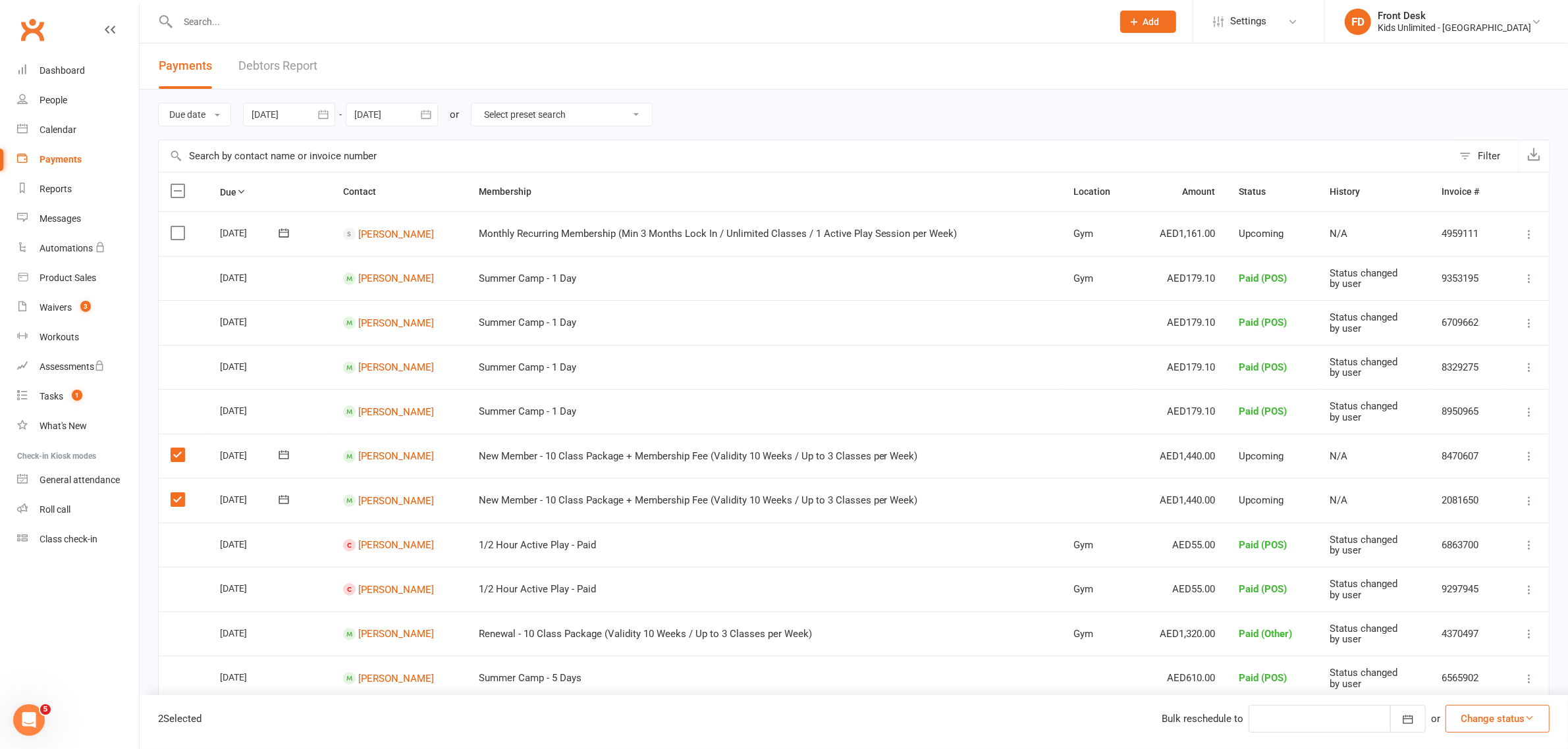
click at [1476, 724] on button "Change status" at bounding box center [1497, 719] width 104 height 28
click at [1454, 630] on link "Paid (POS)" at bounding box center [1483, 630] width 130 height 26
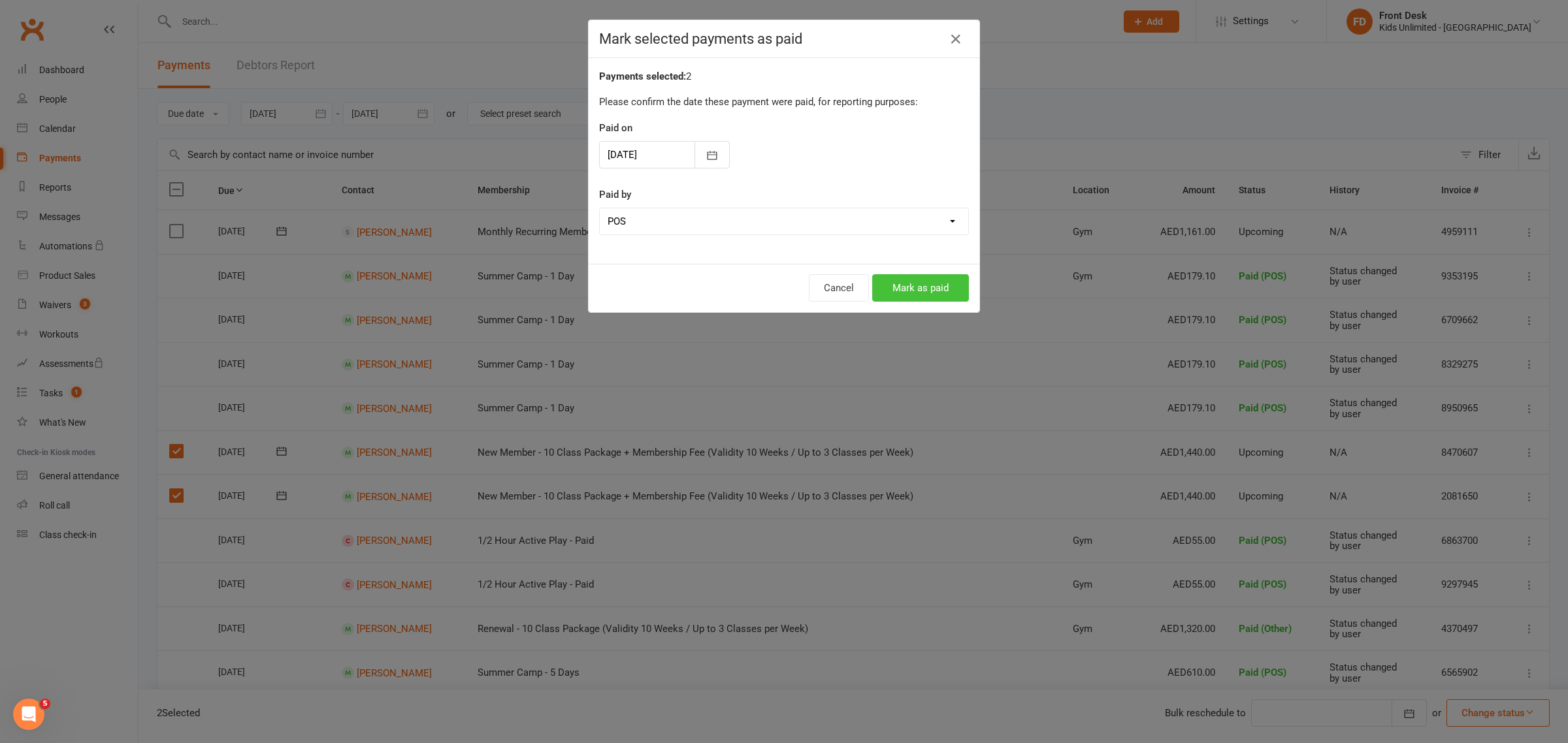
click at [930, 288] on button "Mark as paid" at bounding box center [919, 288] width 96 height 28
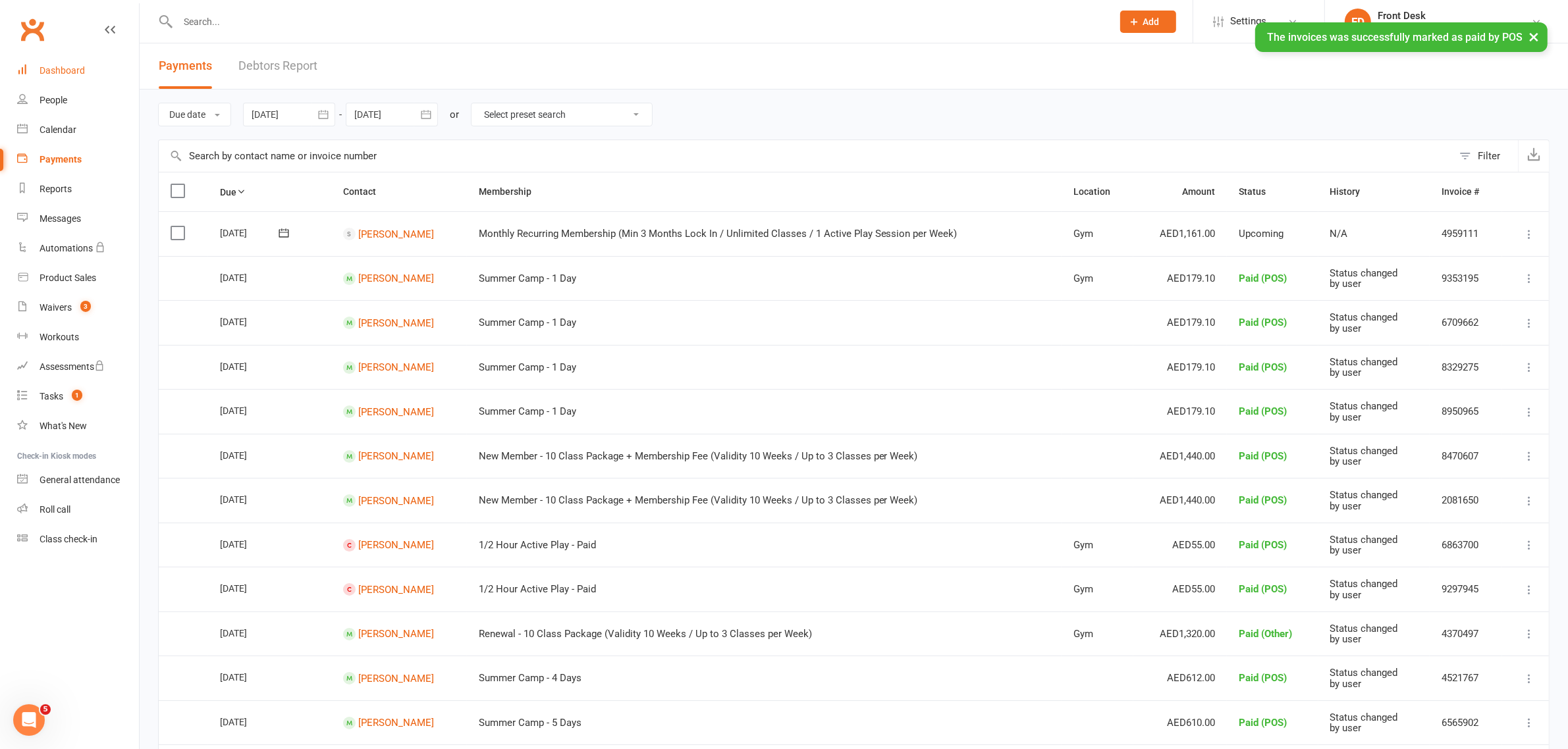
click at [52, 71] on div "Dashboard" at bounding box center [63, 70] width 46 height 10
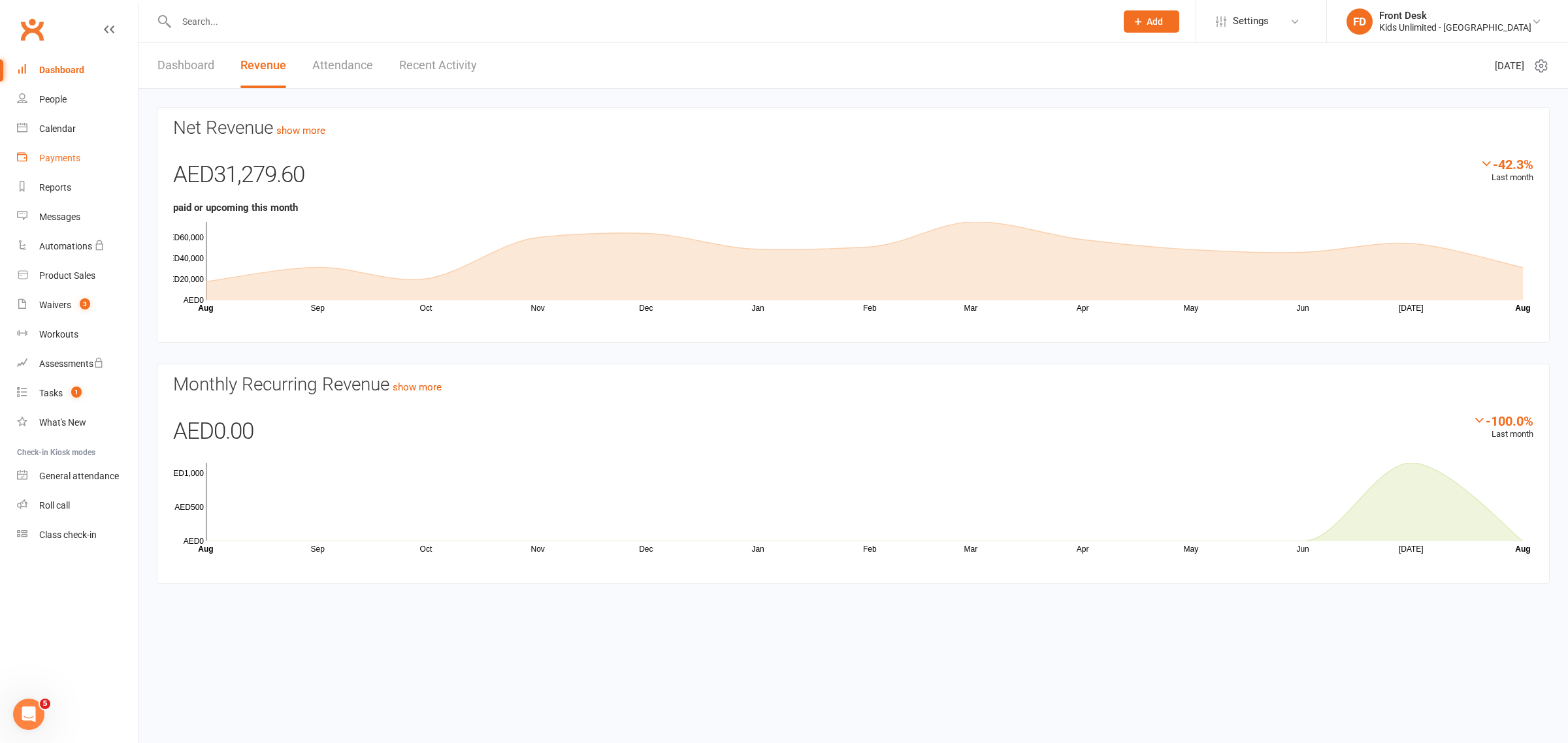
click at [58, 158] on div "Payments" at bounding box center [60, 158] width 41 height 10
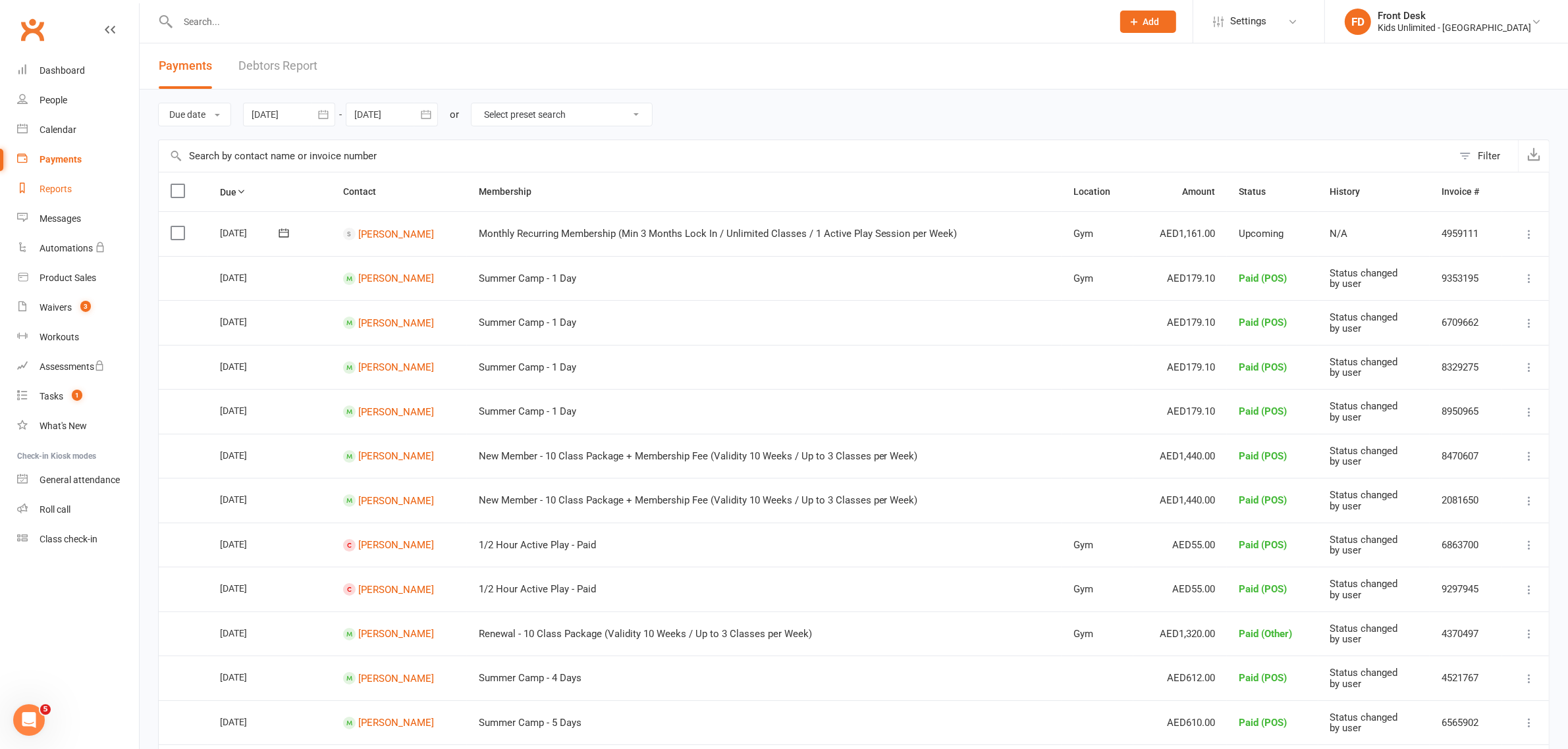
click at [49, 176] on link "Reports" at bounding box center [78, 189] width 122 height 30
select select "100"
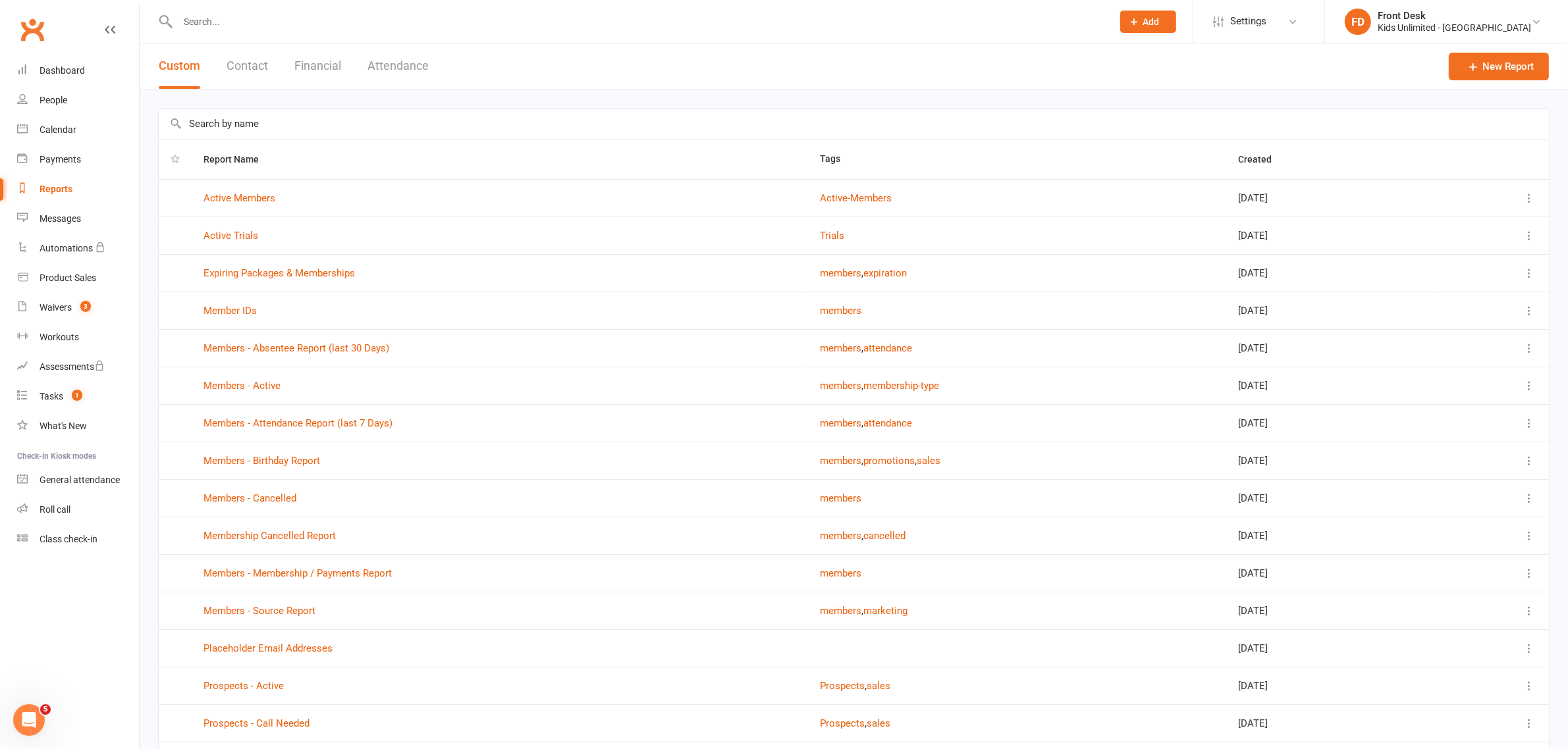
click at [310, 55] on button "Financial" at bounding box center [317, 66] width 47 height 46
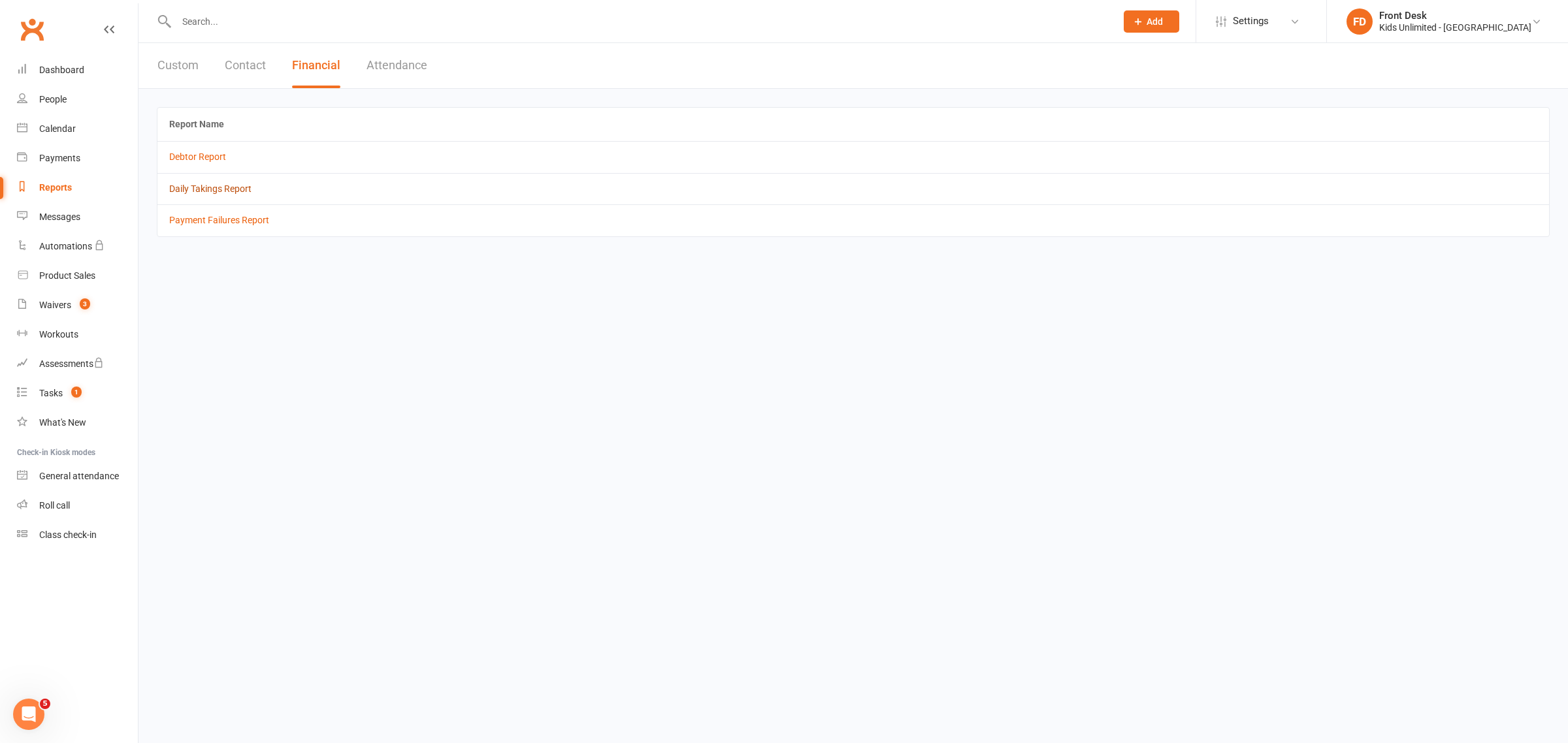
click at [238, 193] on link "Daily Takings Report" at bounding box center [211, 189] width 82 height 10
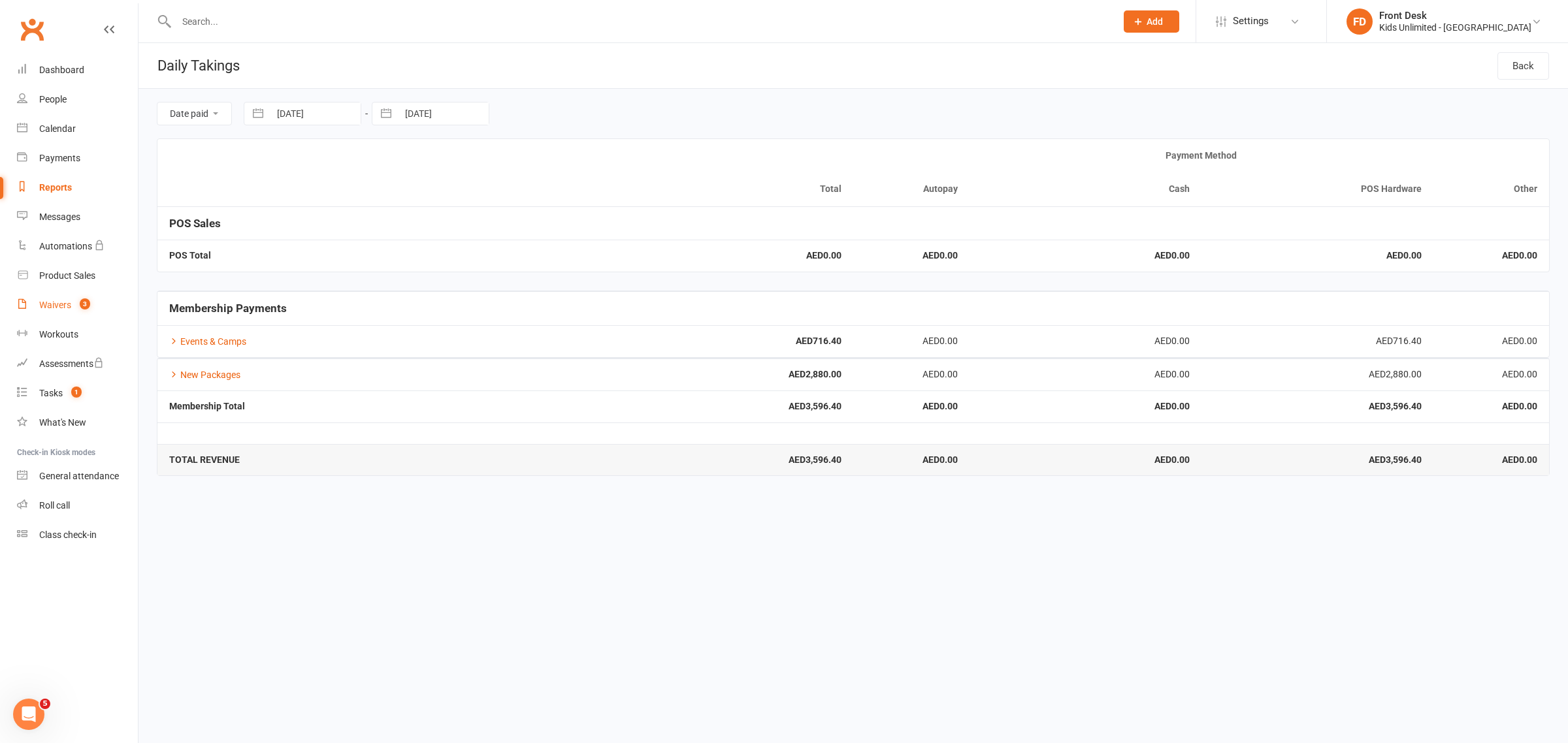
click at [74, 300] on count-badge "3" at bounding box center [81, 304] width 17 height 10
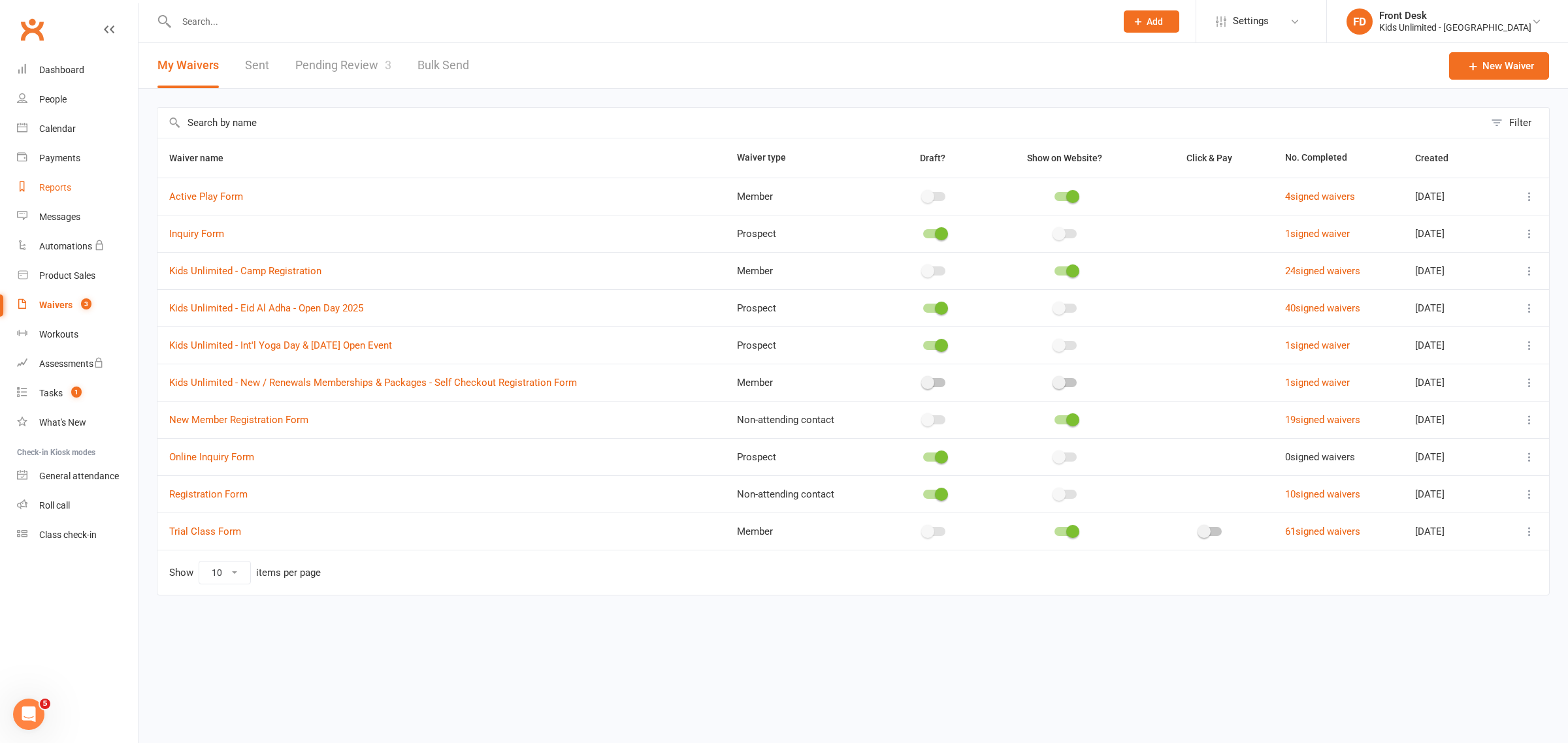
click at [50, 187] on div "Reports" at bounding box center [55, 187] width 32 height 10
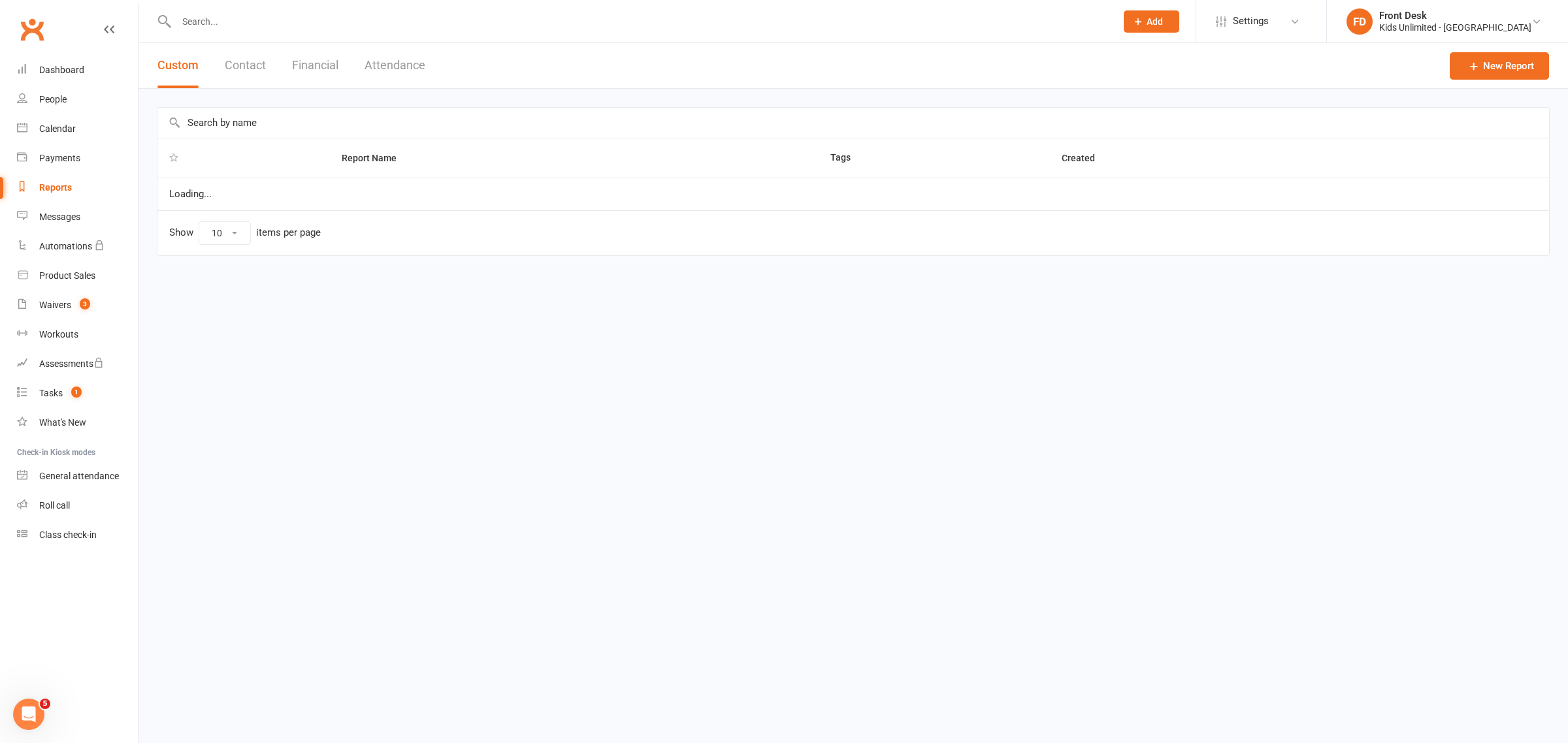
select select "100"
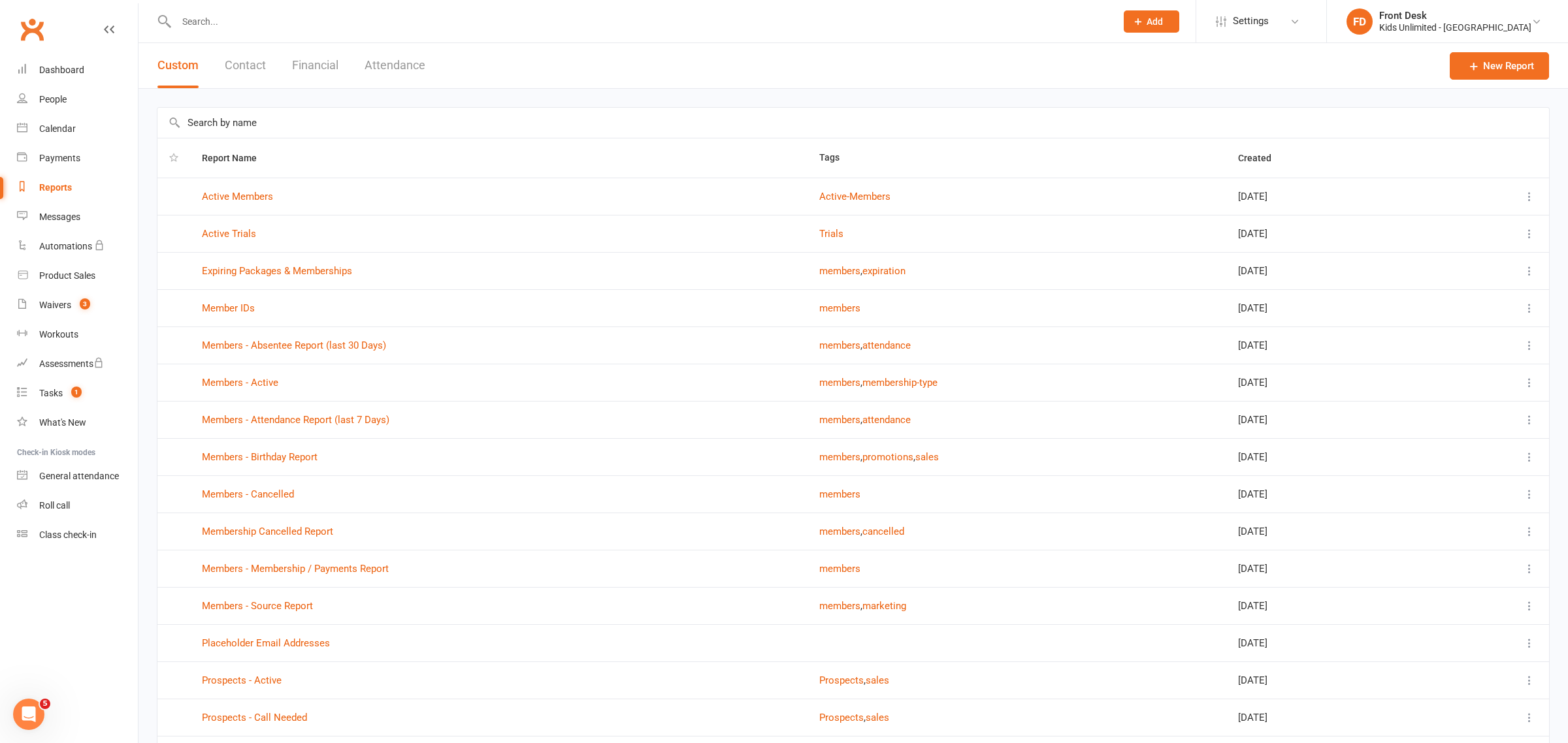
click at [307, 58] on button "Financial" at bounding box center [315, 65] width 46 height 45
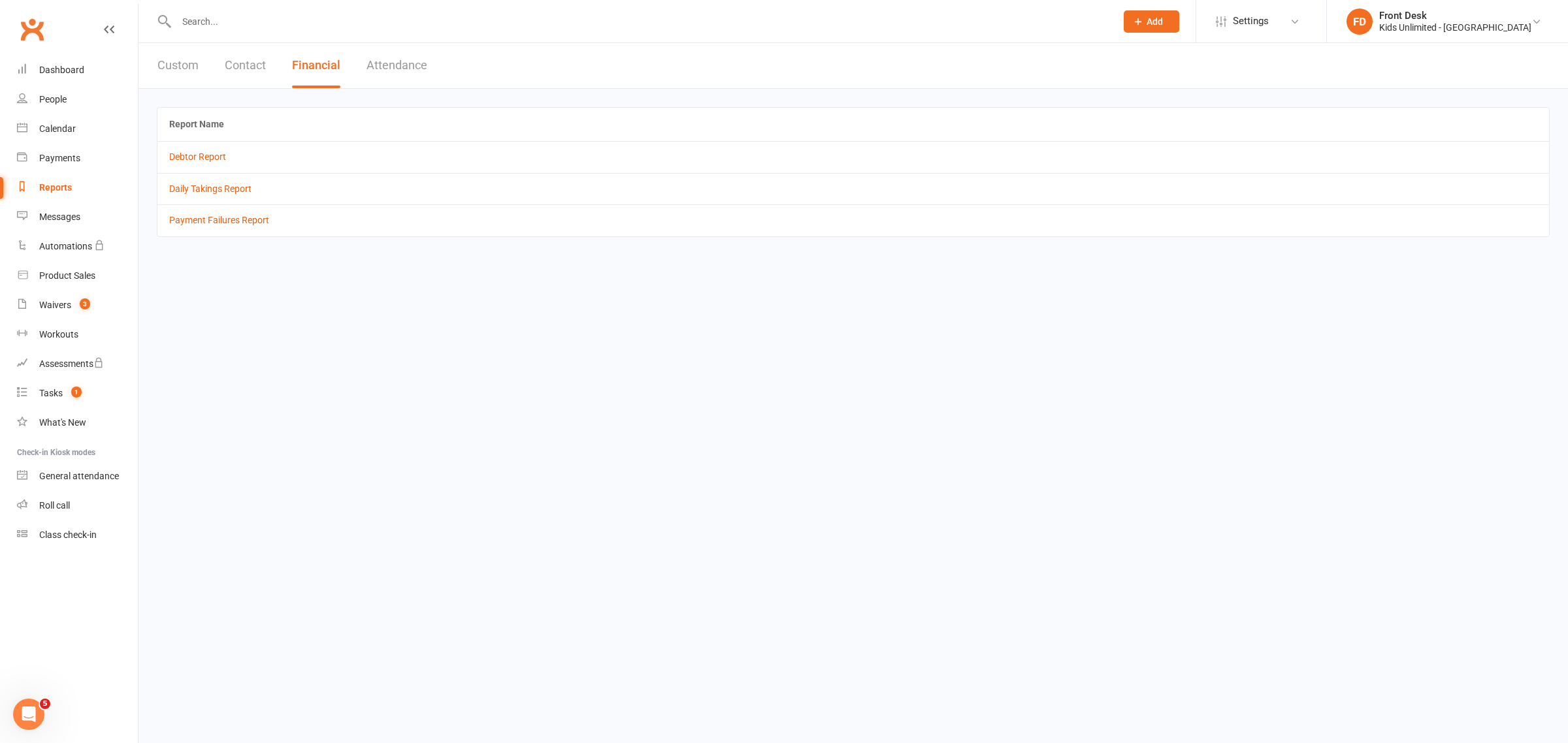
click at [240, 196] on td "Daily Takings Report" at bounding box center [853, 188] width 1391 height 31
click at [232, 196] on td "Daily Takings Report" at bounding box center [853, 188] width 1391 height 31
click at [242, 194] on link "Daily Takings Report" at bounding box center [211, 189] width 82 height 10
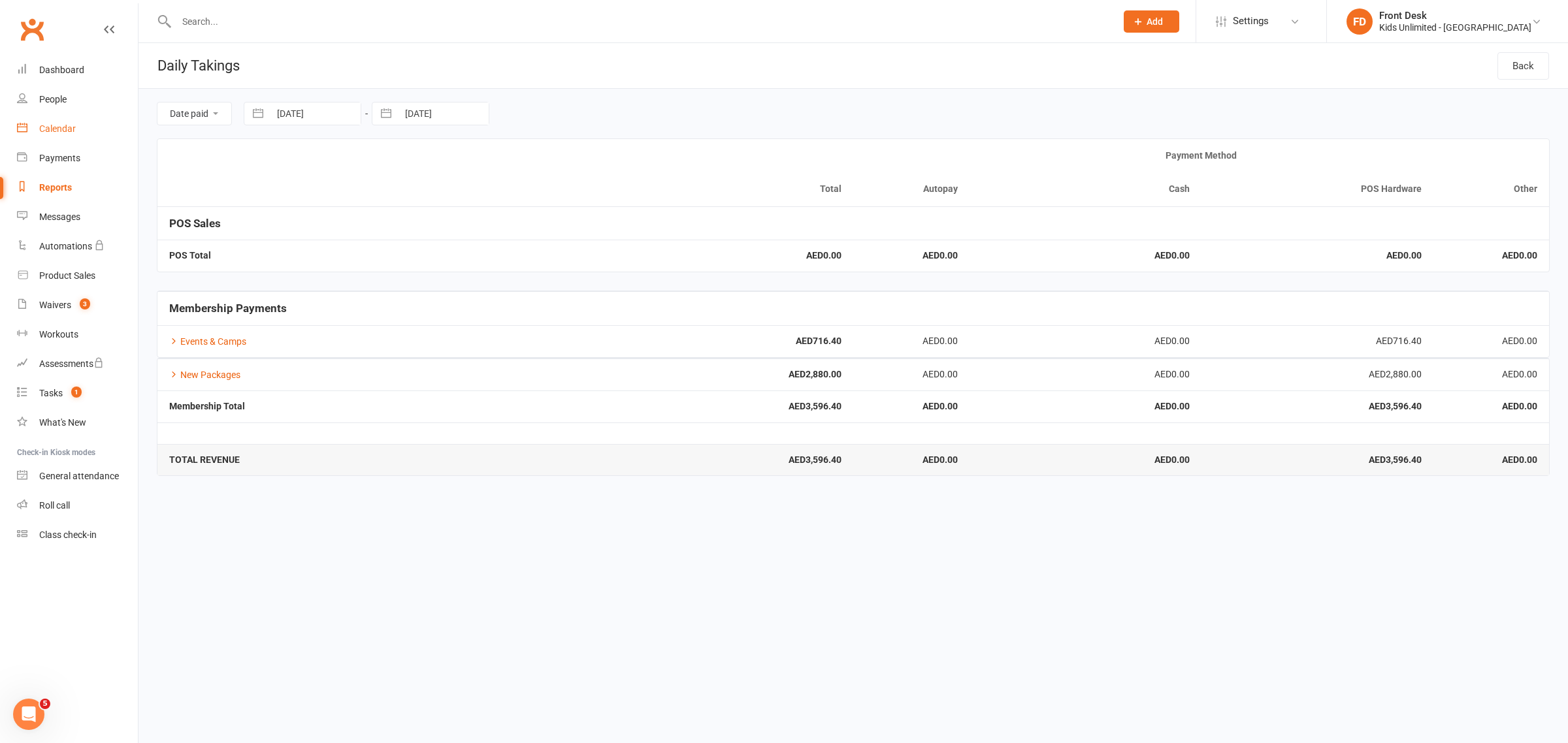
click at [62, 132] on div "Calendar" at bounding box center [58, 128] width 37 height 10
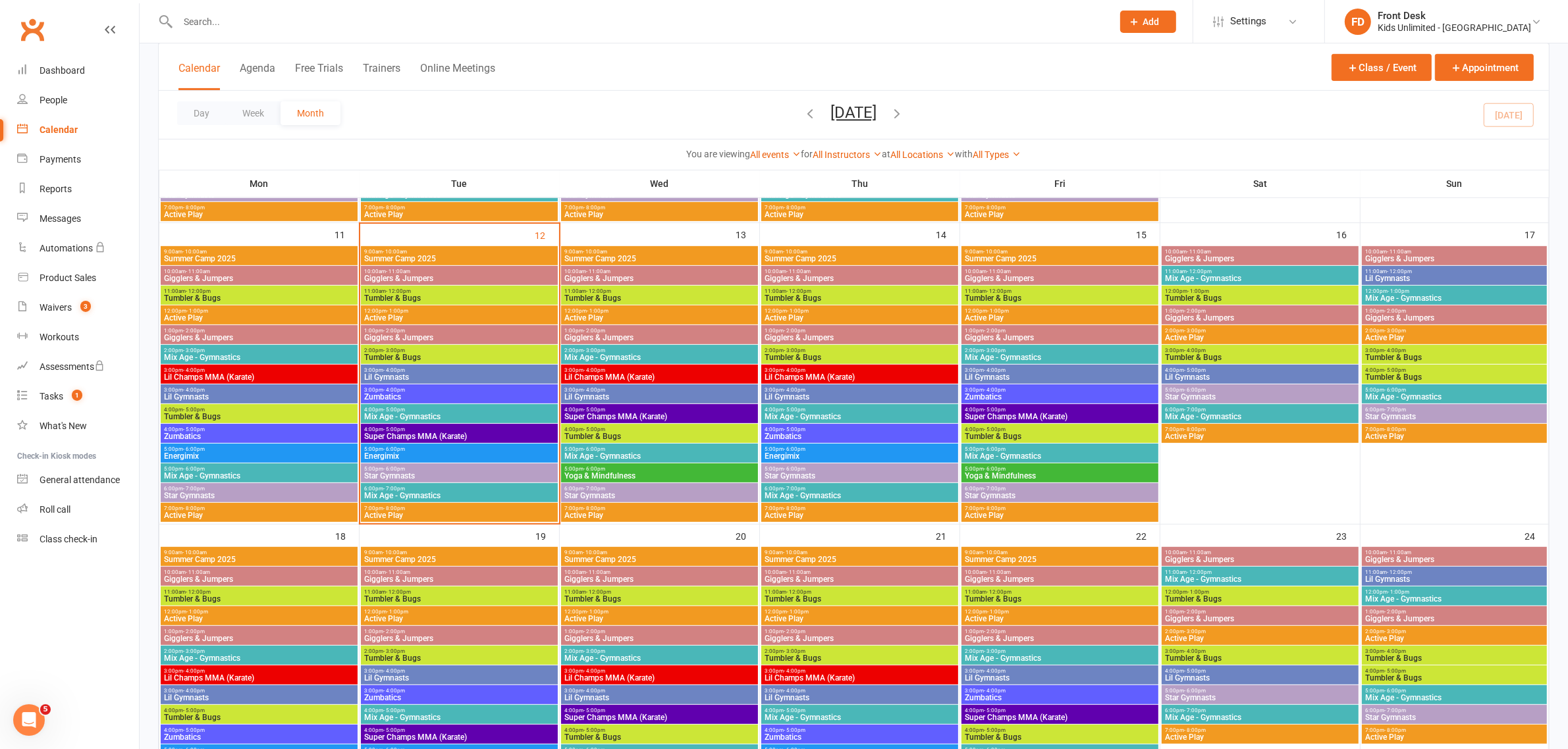
scroll to position [741, 0]
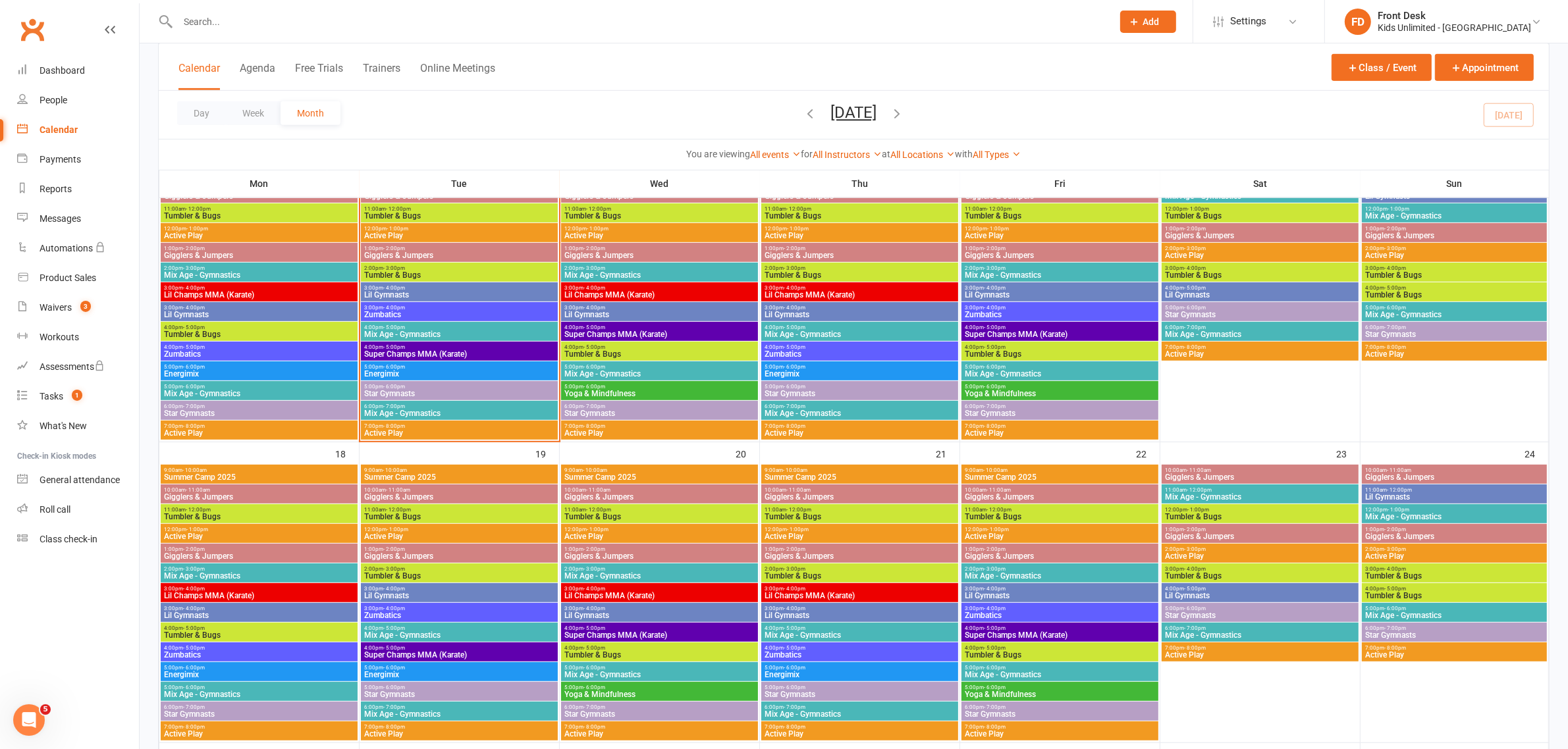
click at [418, 632] on span "Mix Age - Gymnastics" at bounding box center [459, 635] width 192 height 8
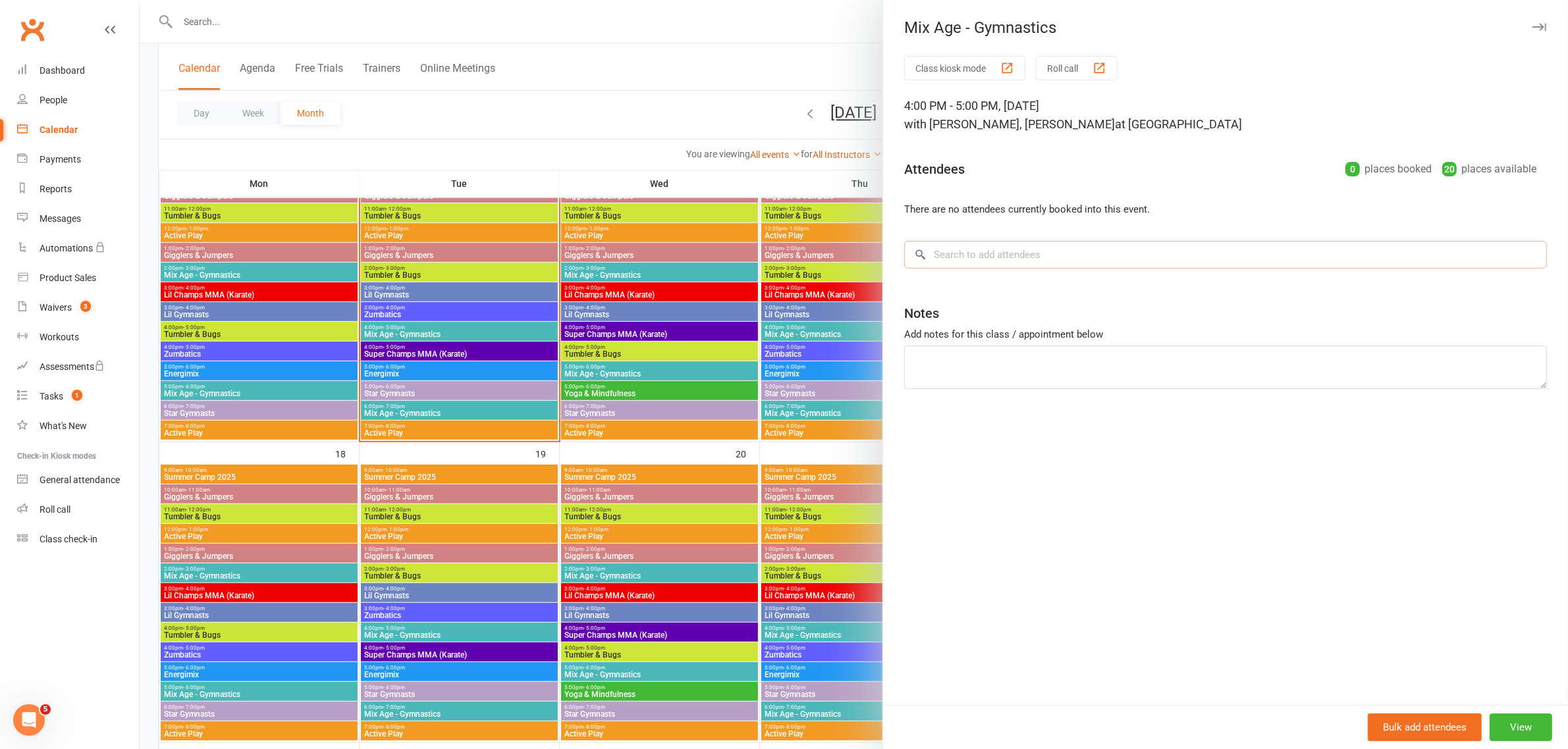
click at [1022, 258] on input "search" at bounding box center [1225, 254] width 643 height 28
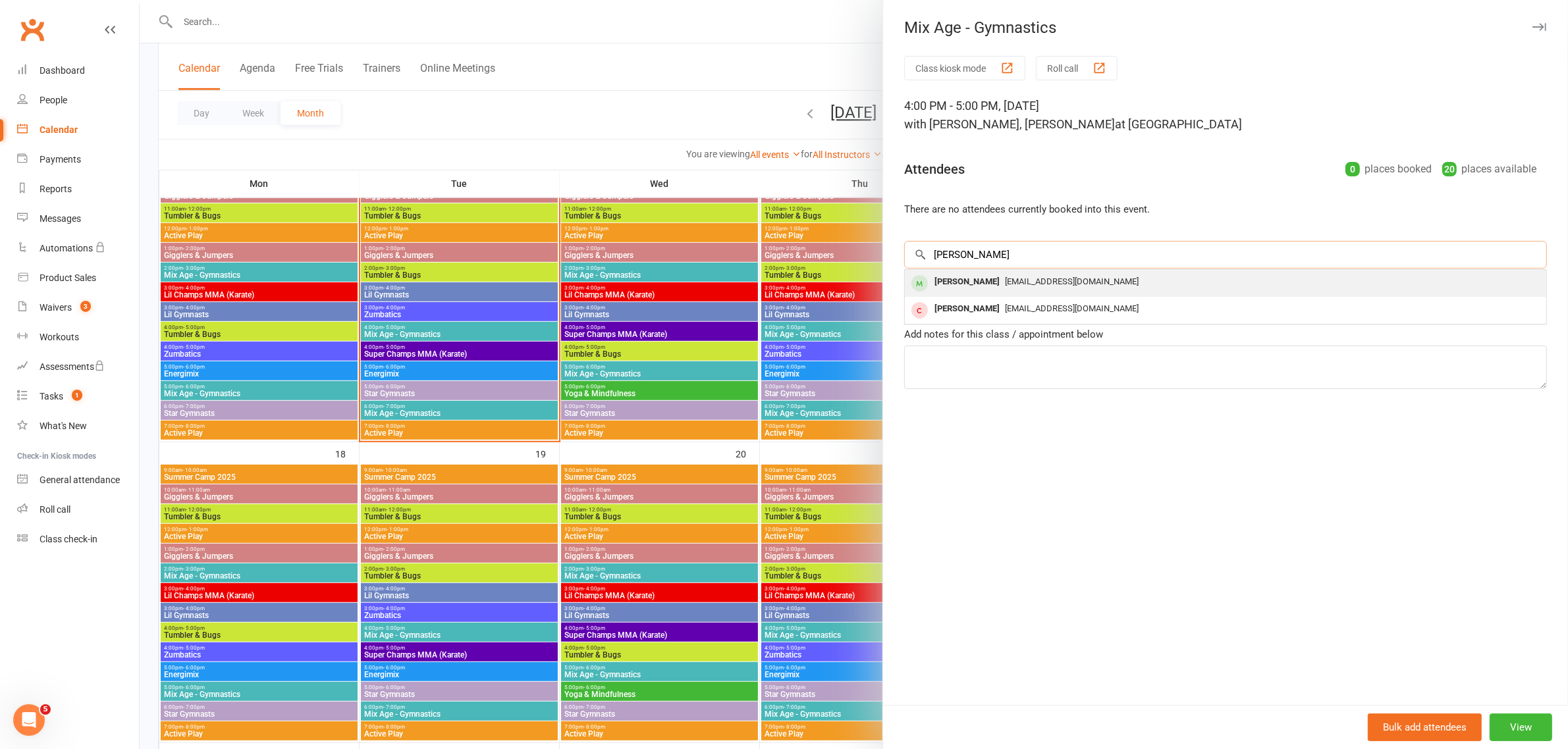
type input "[PERSON_NAME]"
click at [1006, 281] on span "[EMAIL_ADDRESS][DOMAIN_NAME]" at bounding box center [1072, 282] width 134 height 10
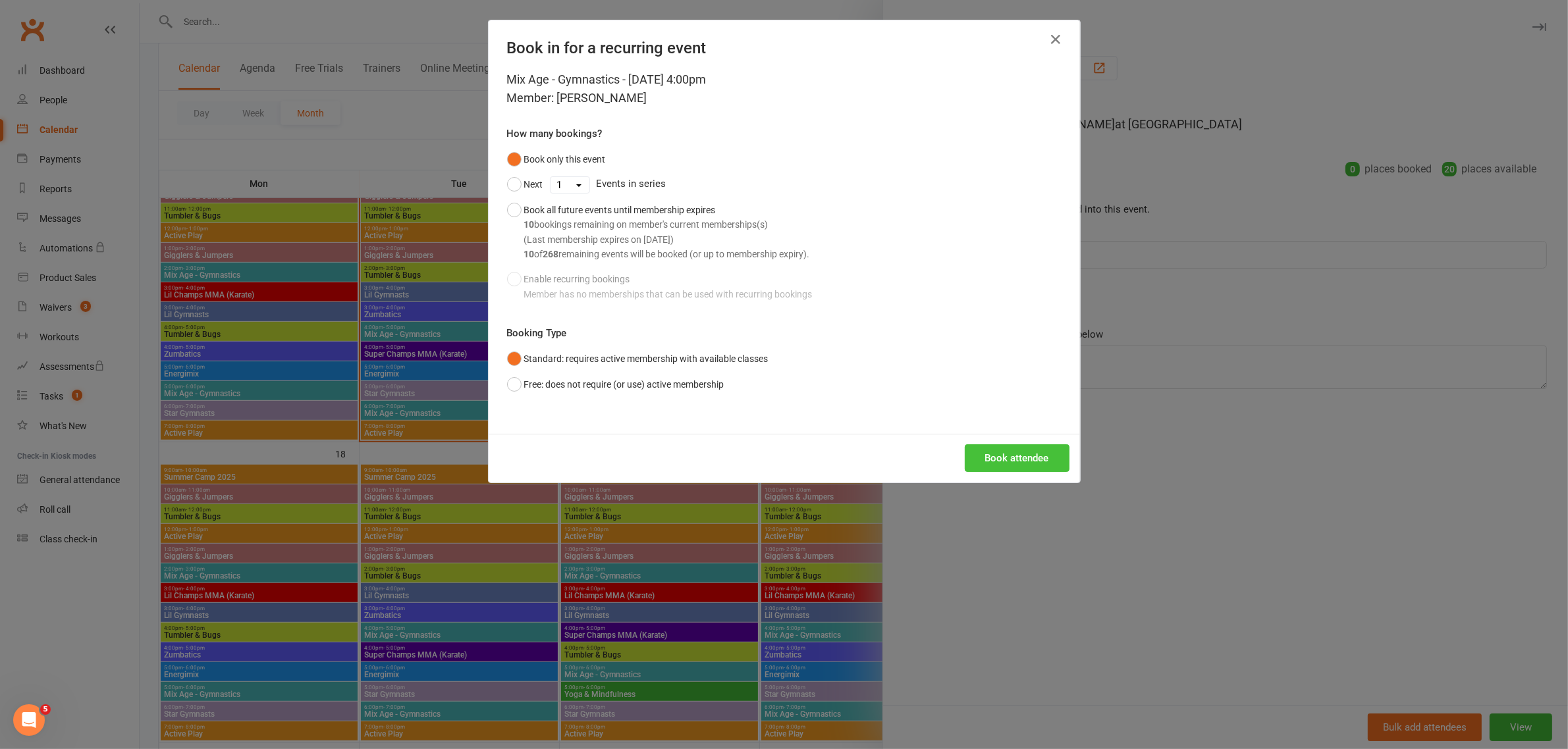
click at [1022, 457] on button "Book attendee" at bounding box center [1017, 458] width 105 height 28
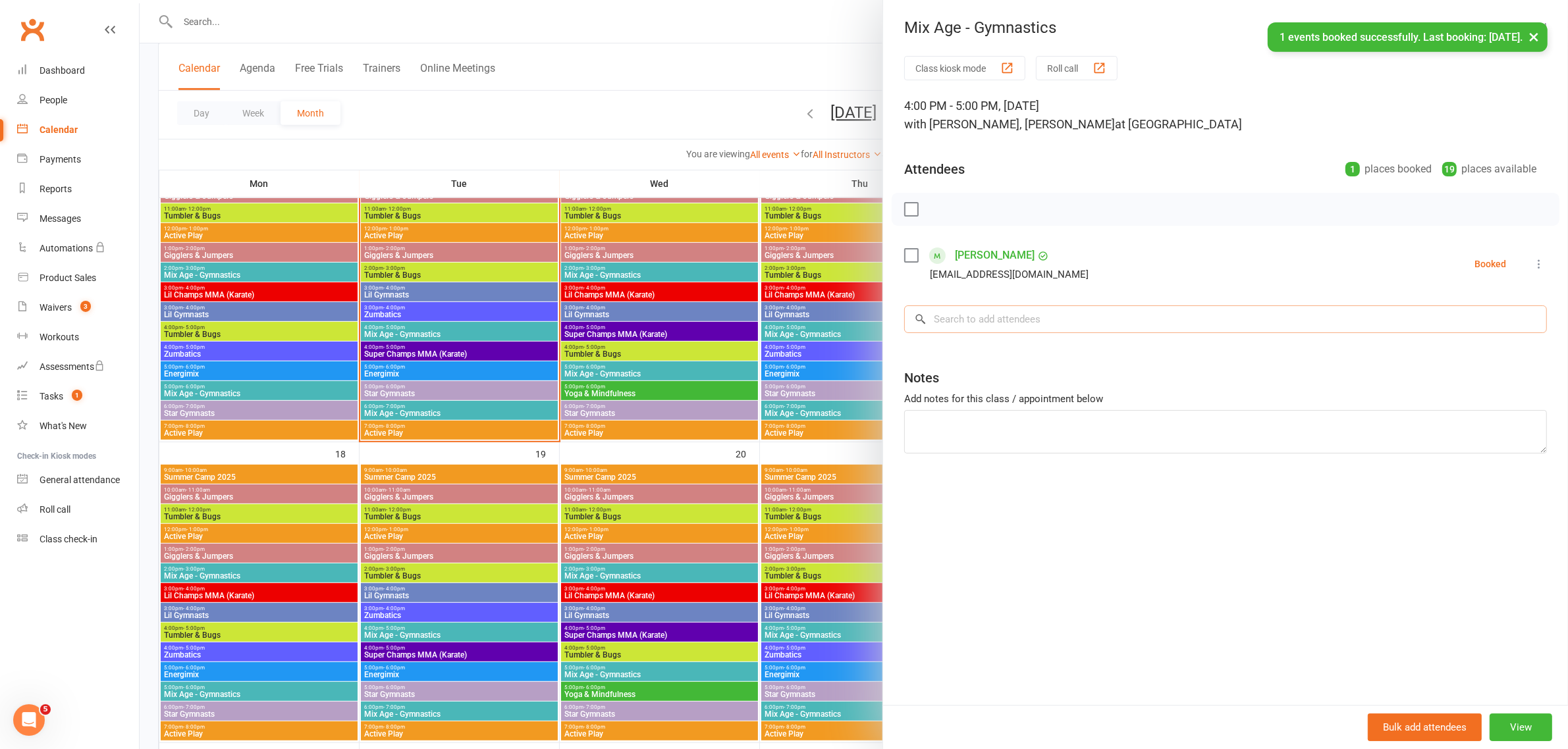
click at [995, 323] on input "search" at bounding box center [1225, 319] width 643 height 28
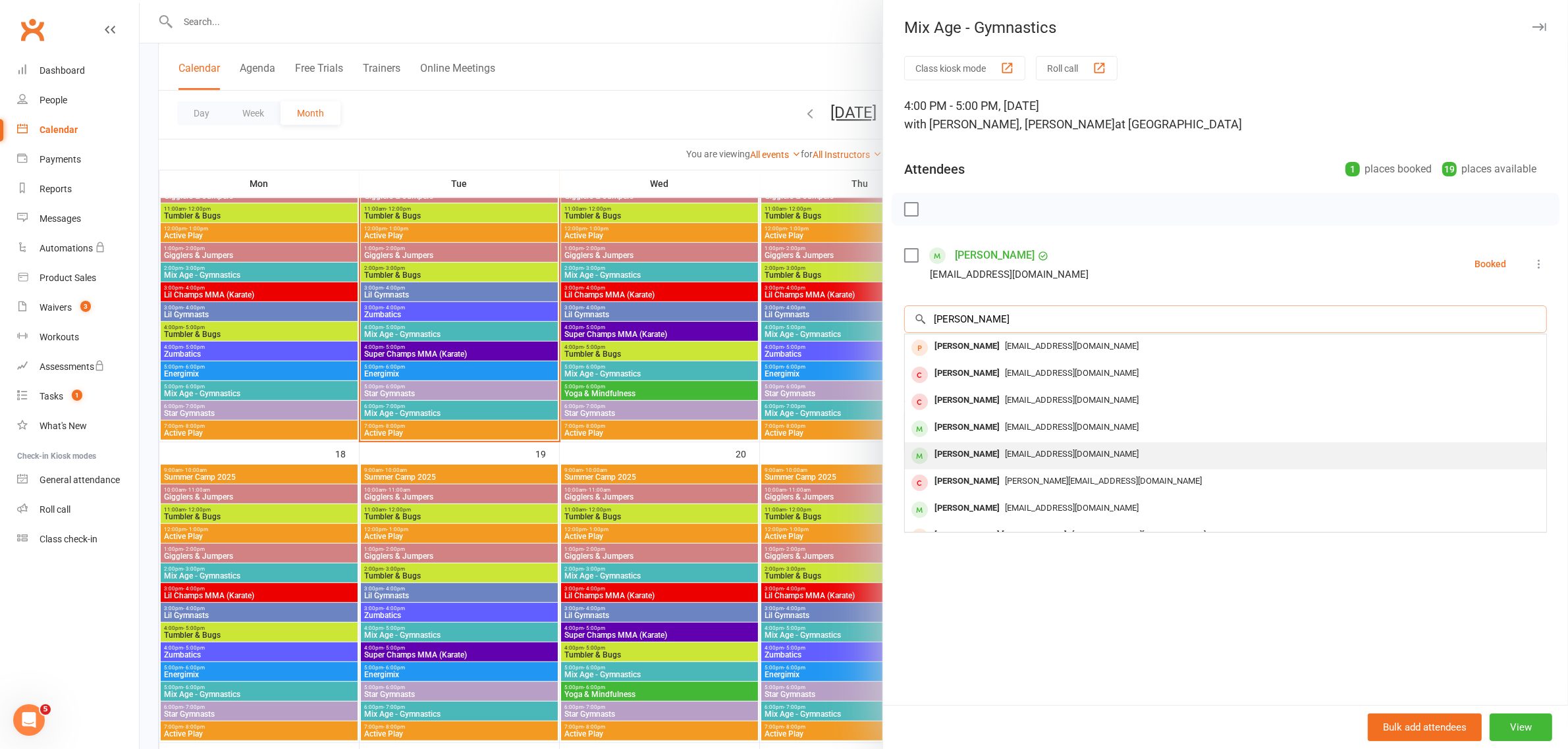
type input "[PERSON_NAME]"
click at [988, 452] on div "[PERSON_NAME]" at bounding box center [968, 454] width 76 height 19
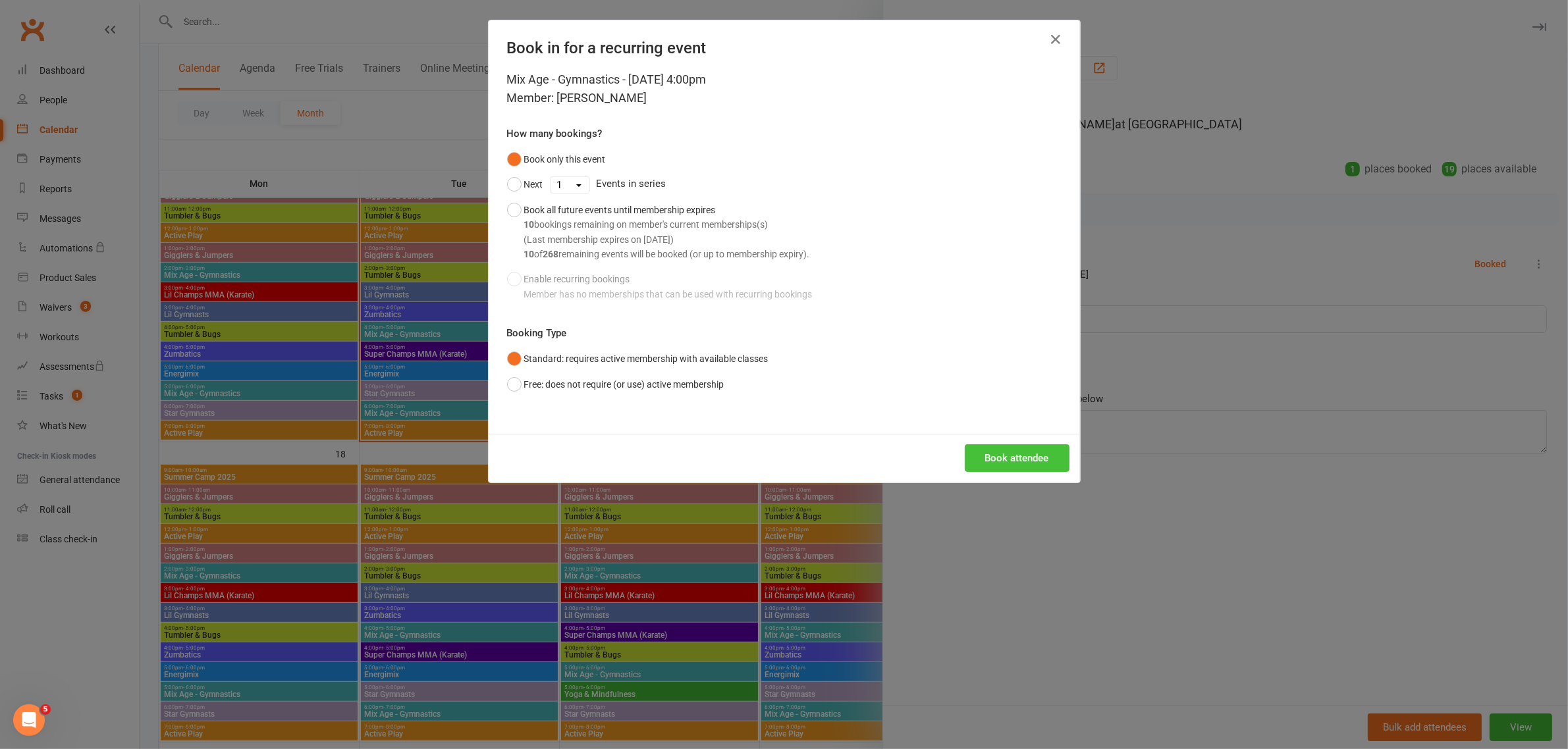
click at [1045, 454] on button "Book attendee" at bounding box center [1017, 458] width 105 height 28
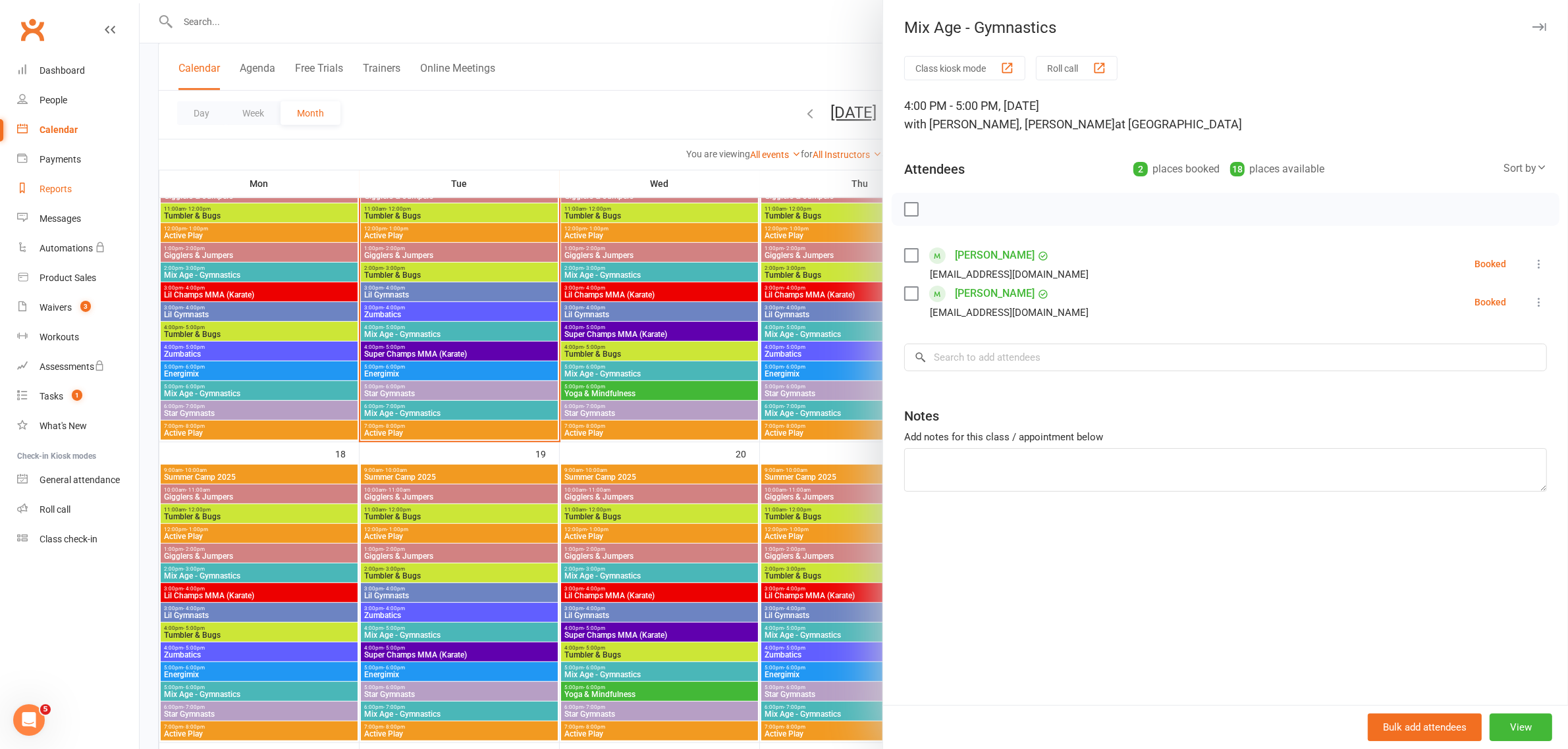
click at [64, 191] on div "Reports" at bounding box center [56, 189] width 32 height 10
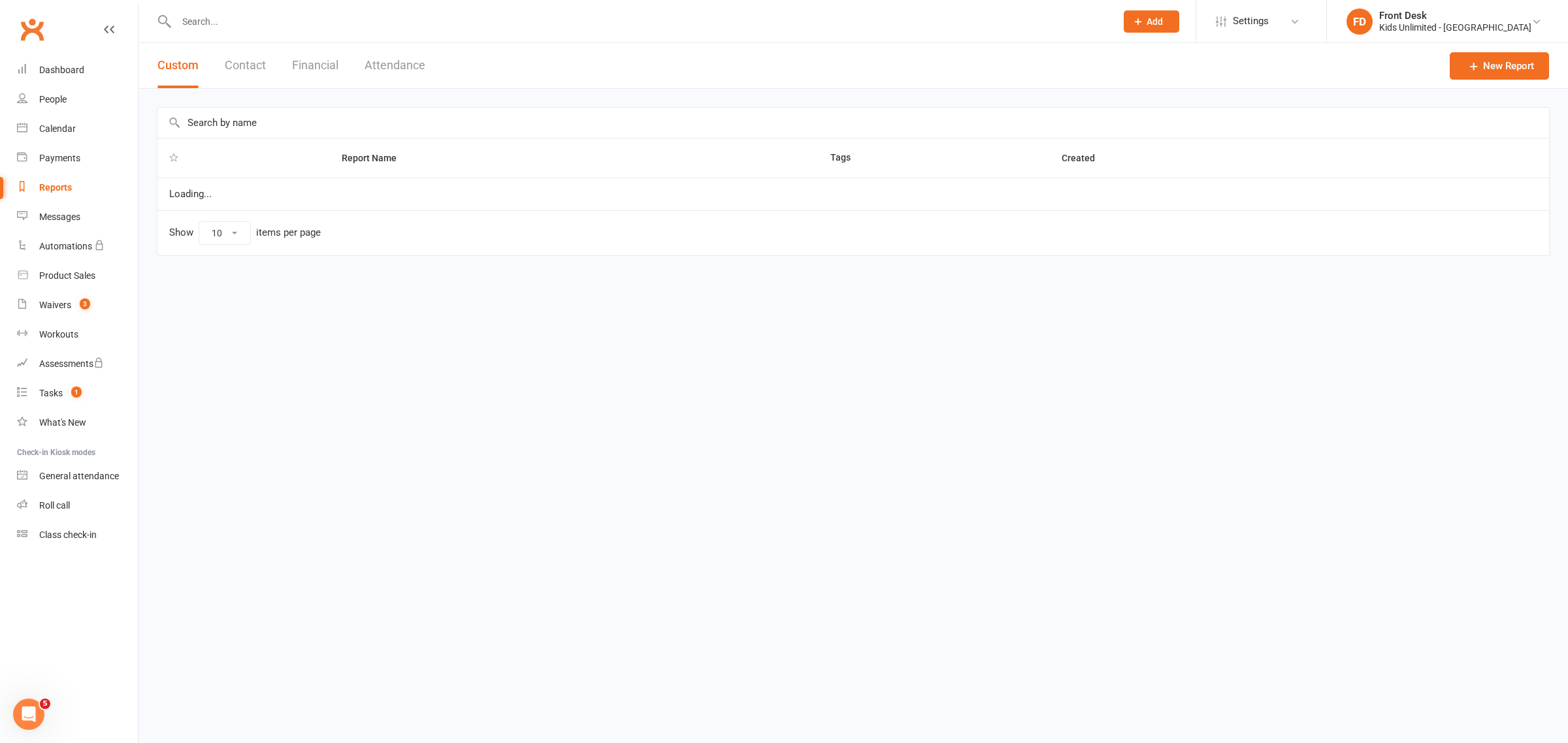
select select "100"
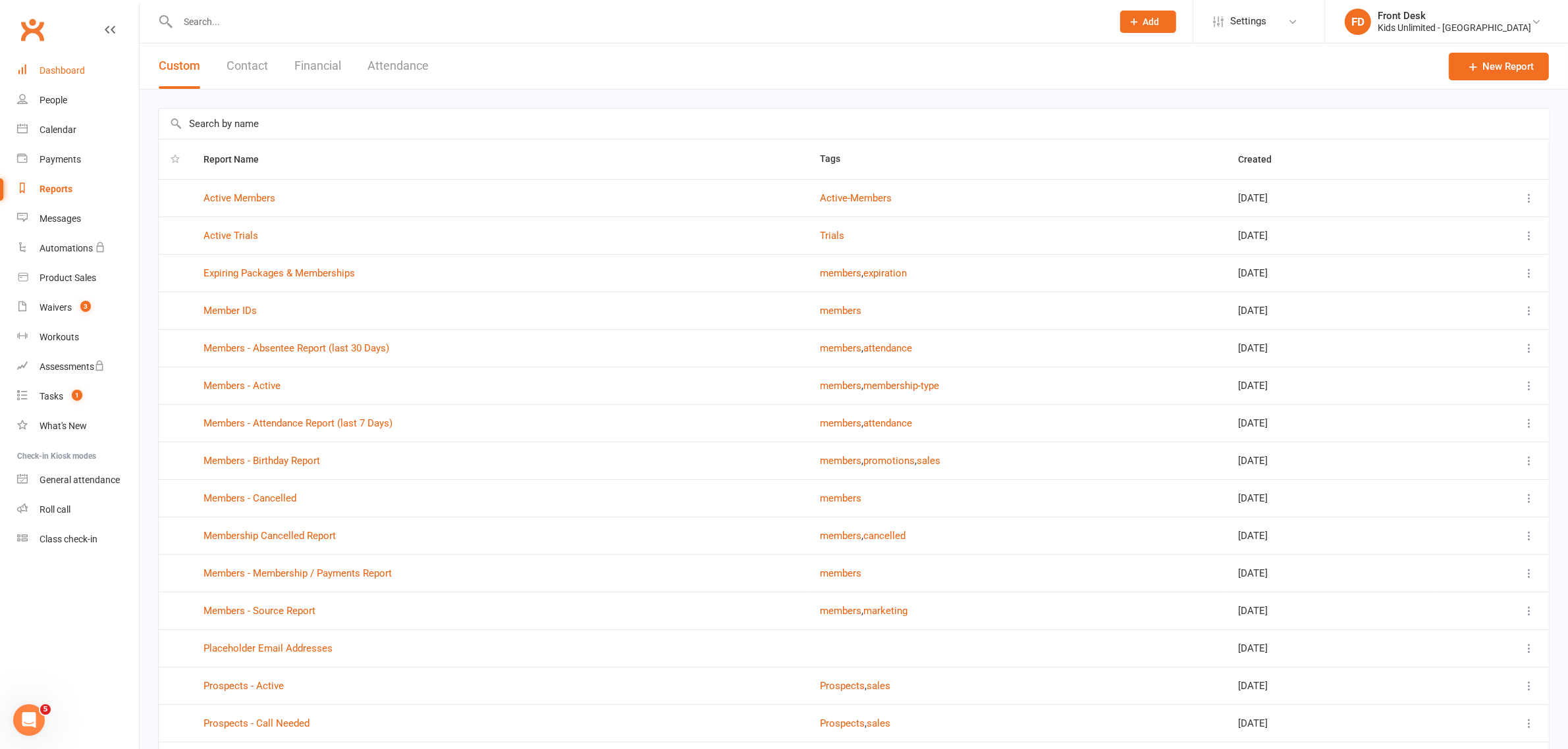
click at [64, 71] on div "Dashboard" at bounding box center [63, 70] width 46 height 10
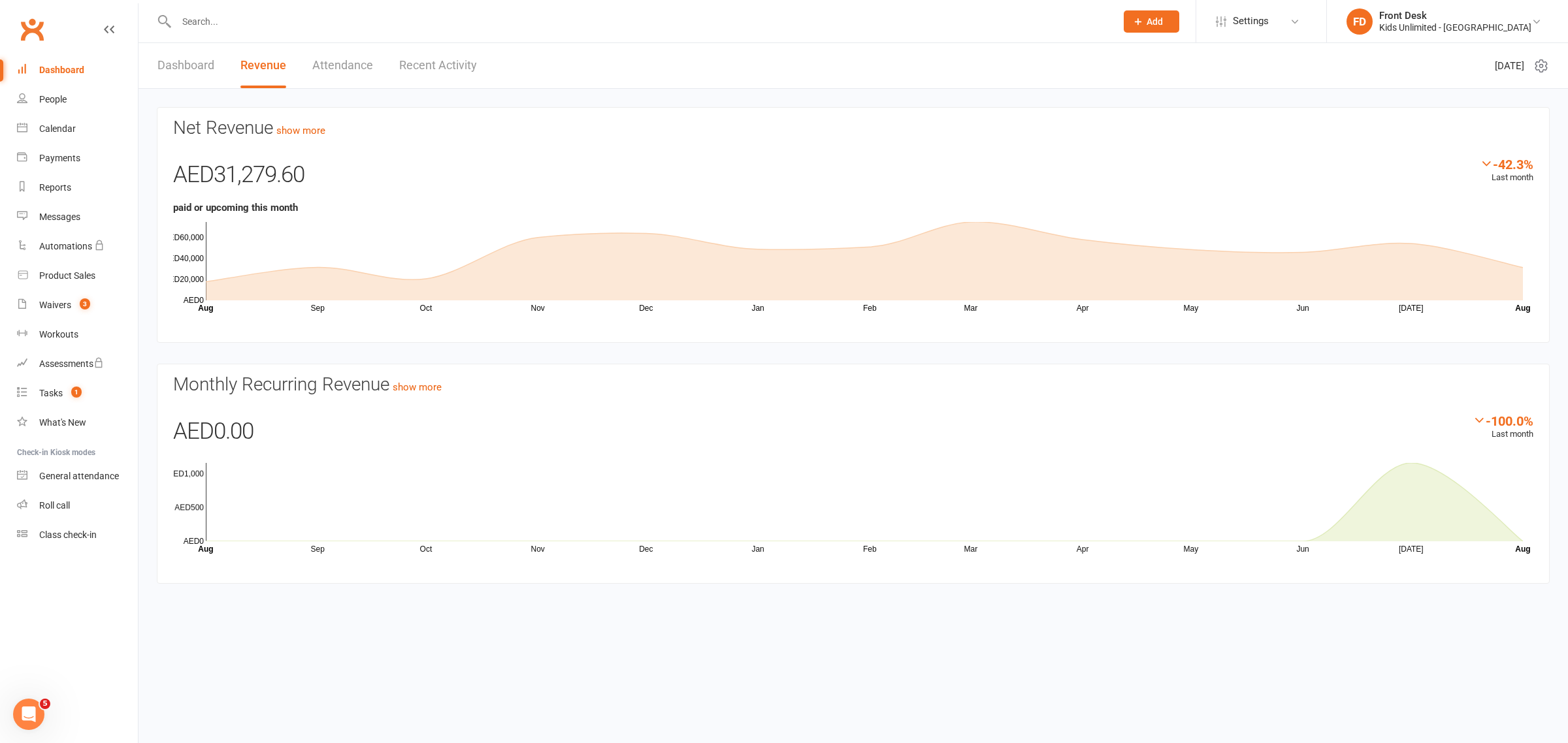
click at [336, 54] on link "Attendance" at bounding box center [342, 65] width 60 height 45
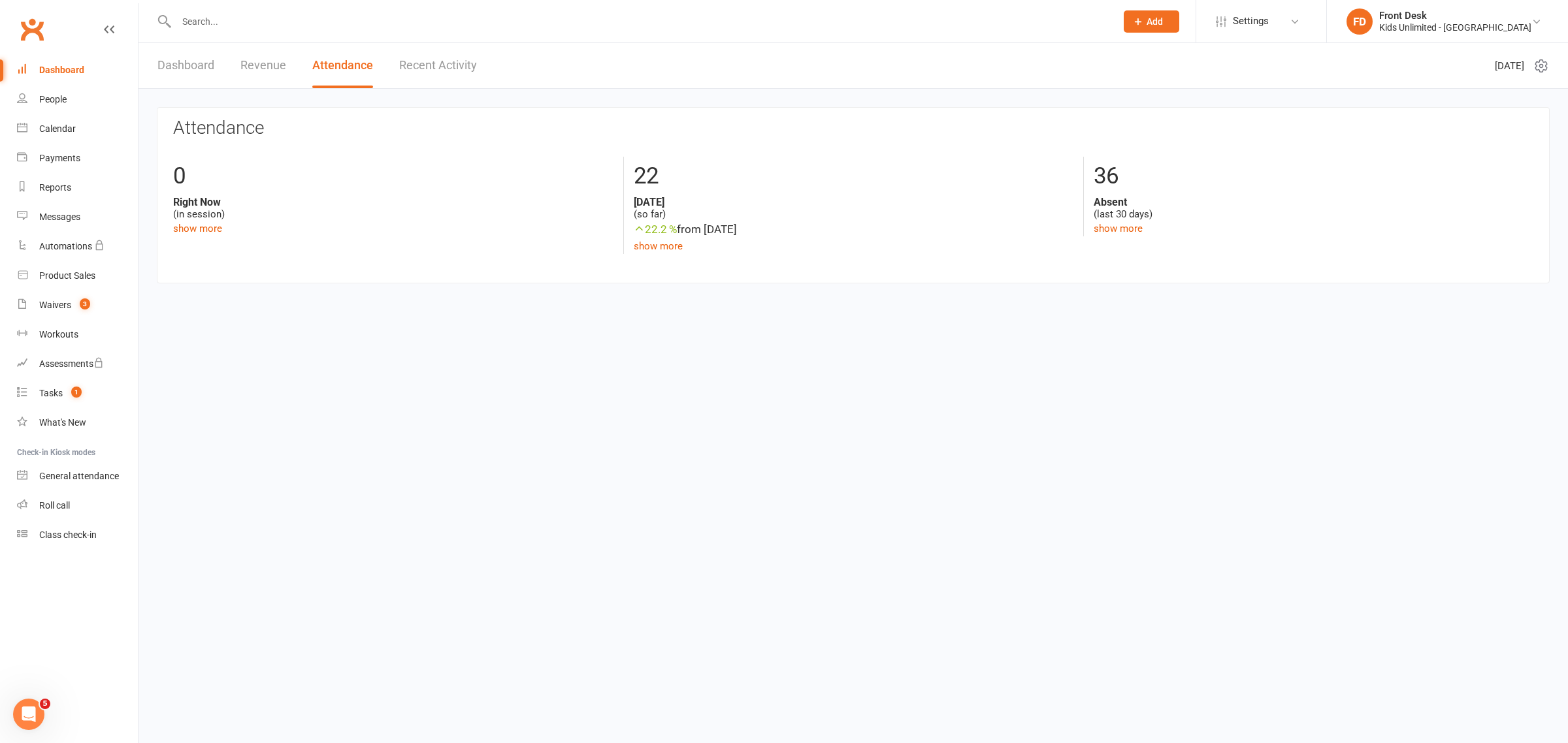
click at [250, 60] on link "Revenue" at bounding box center [263, 65] width 45 height 45
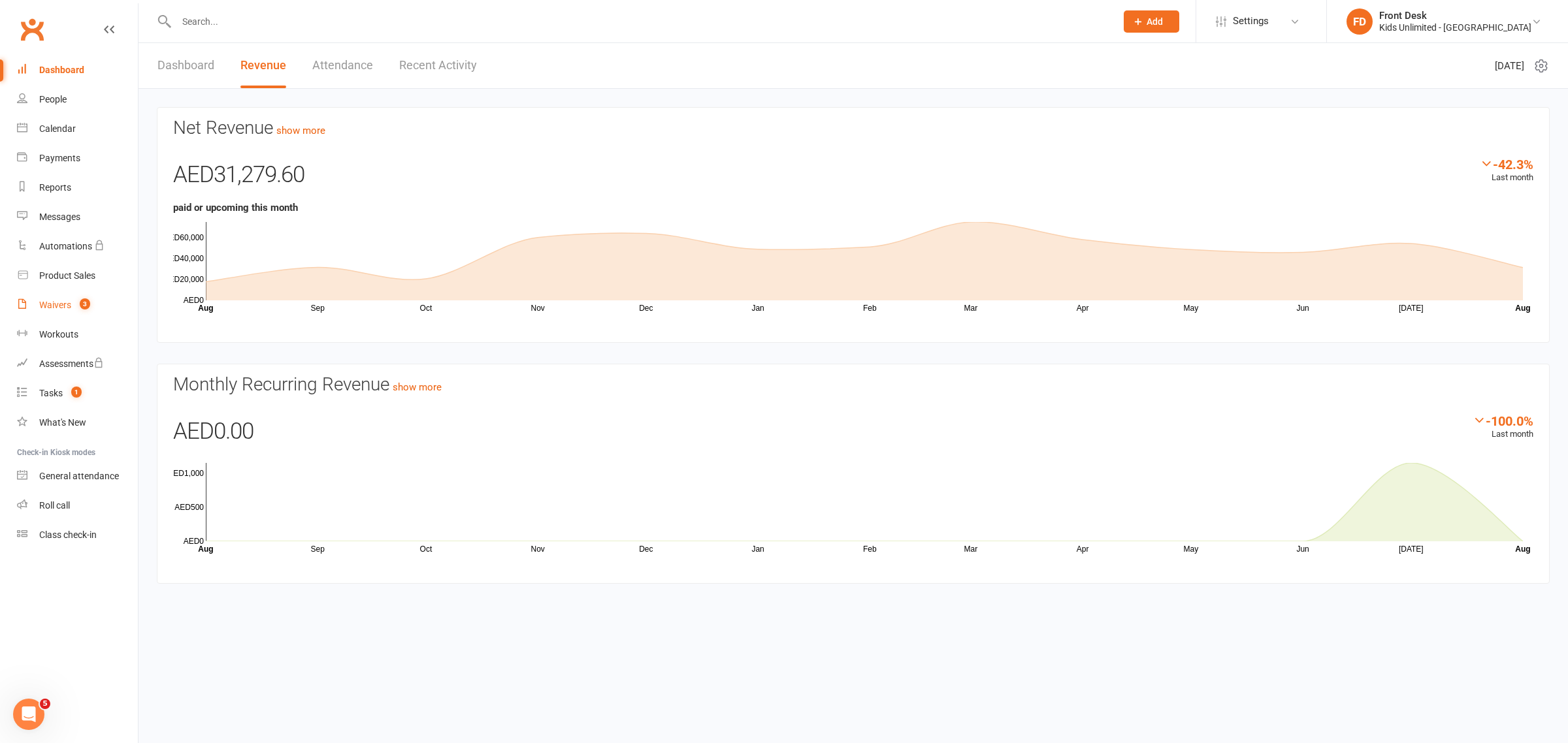
click at [49, 302] on div "Waivers" at bounding box center [55, 304] width 32 height 10
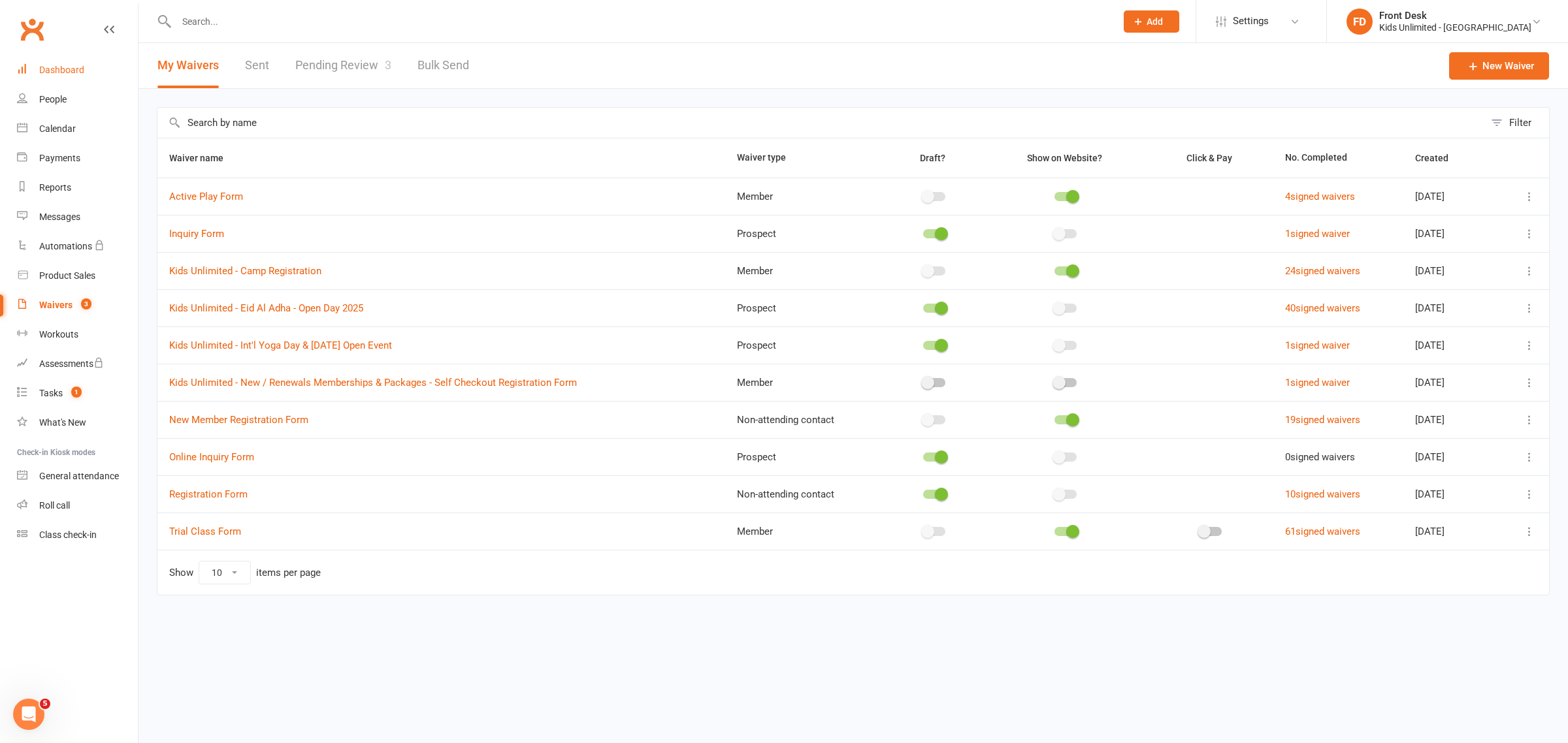
click at [58, 70] on div "Dashboard" at bounding box center [62, 70] width 45 height 10
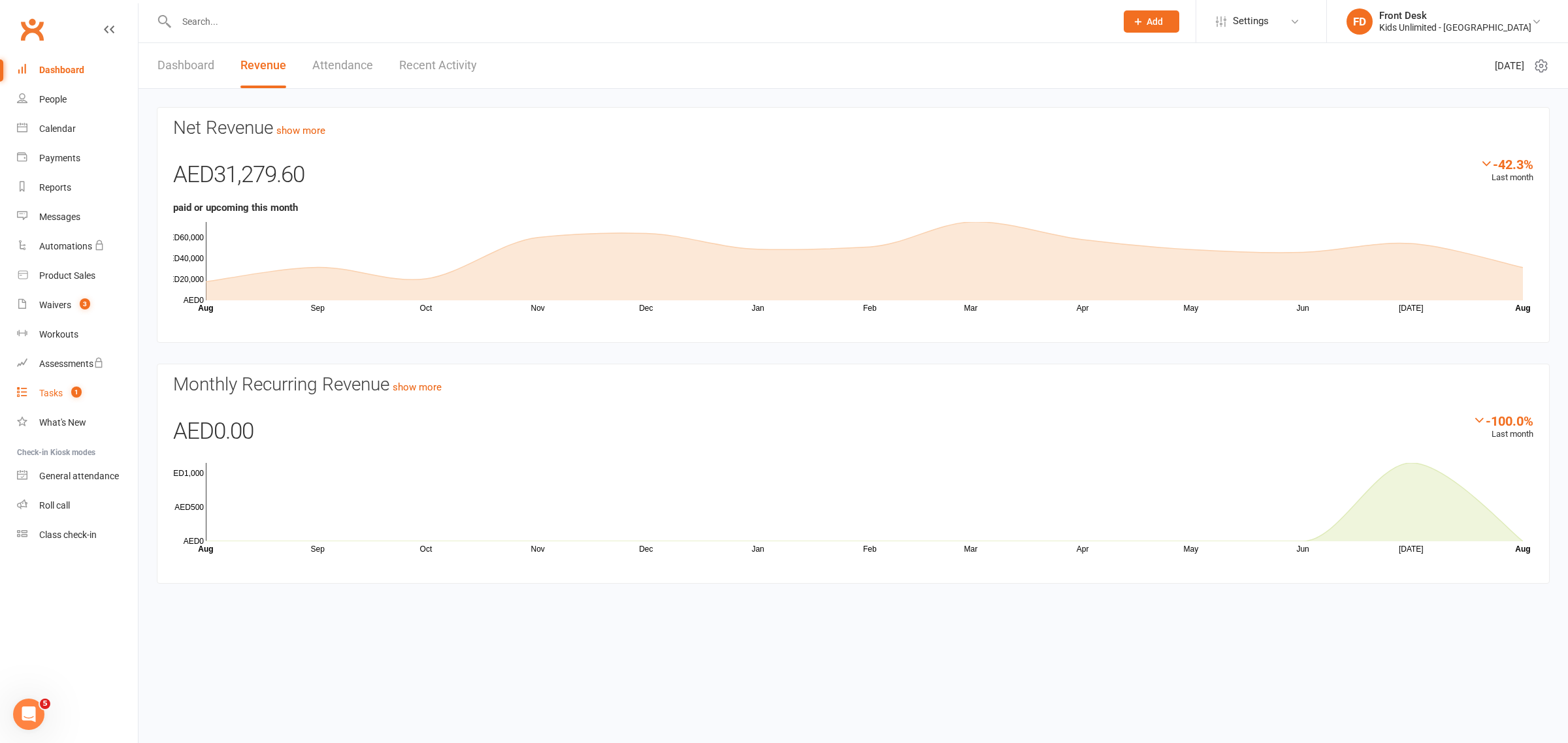
click at [60, 392] on div "Tasks" at bounding box center [51, 392] width 23 height 10
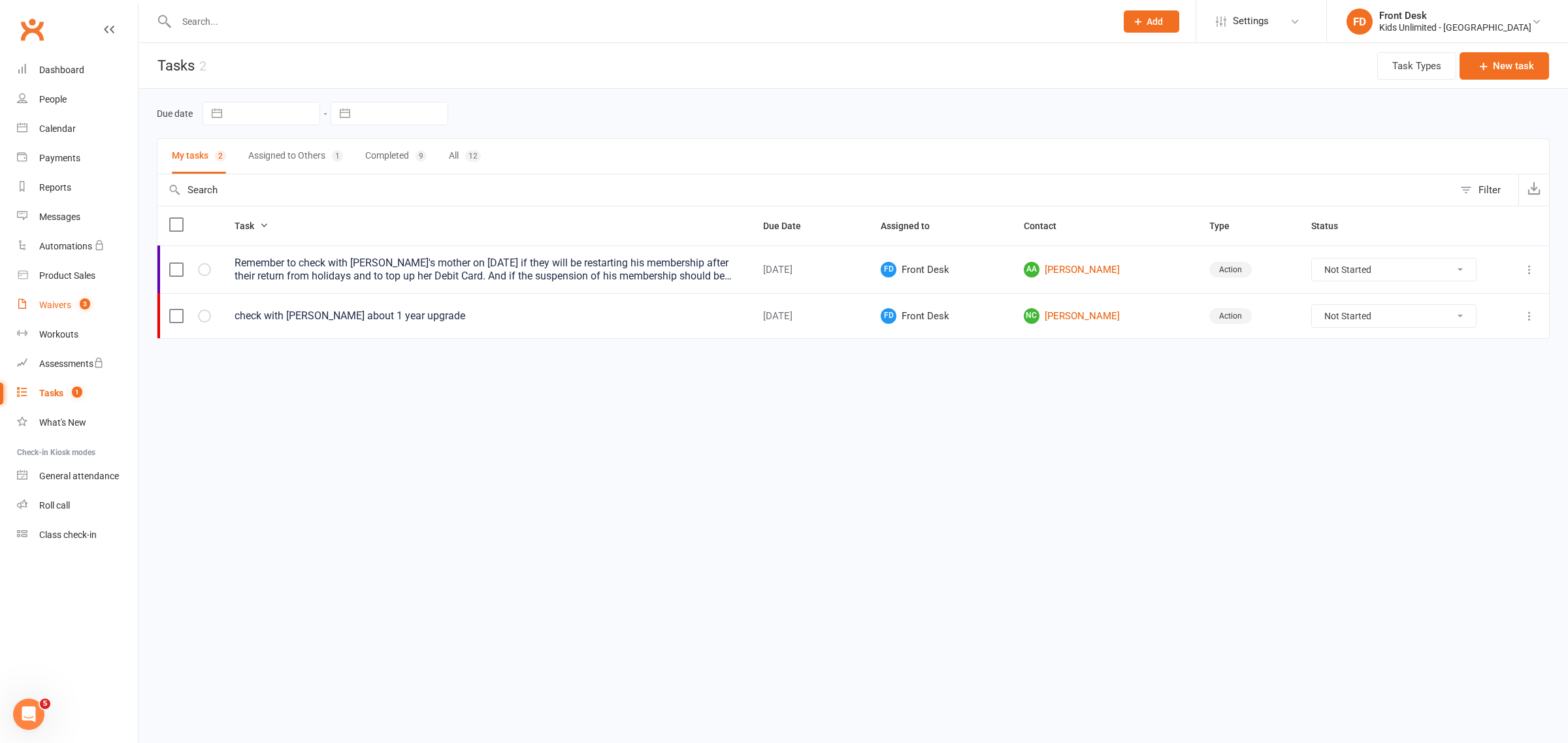
click at [54, 314] on link "Waivers 3" at bounding box center [77, 304] width 121 height 29
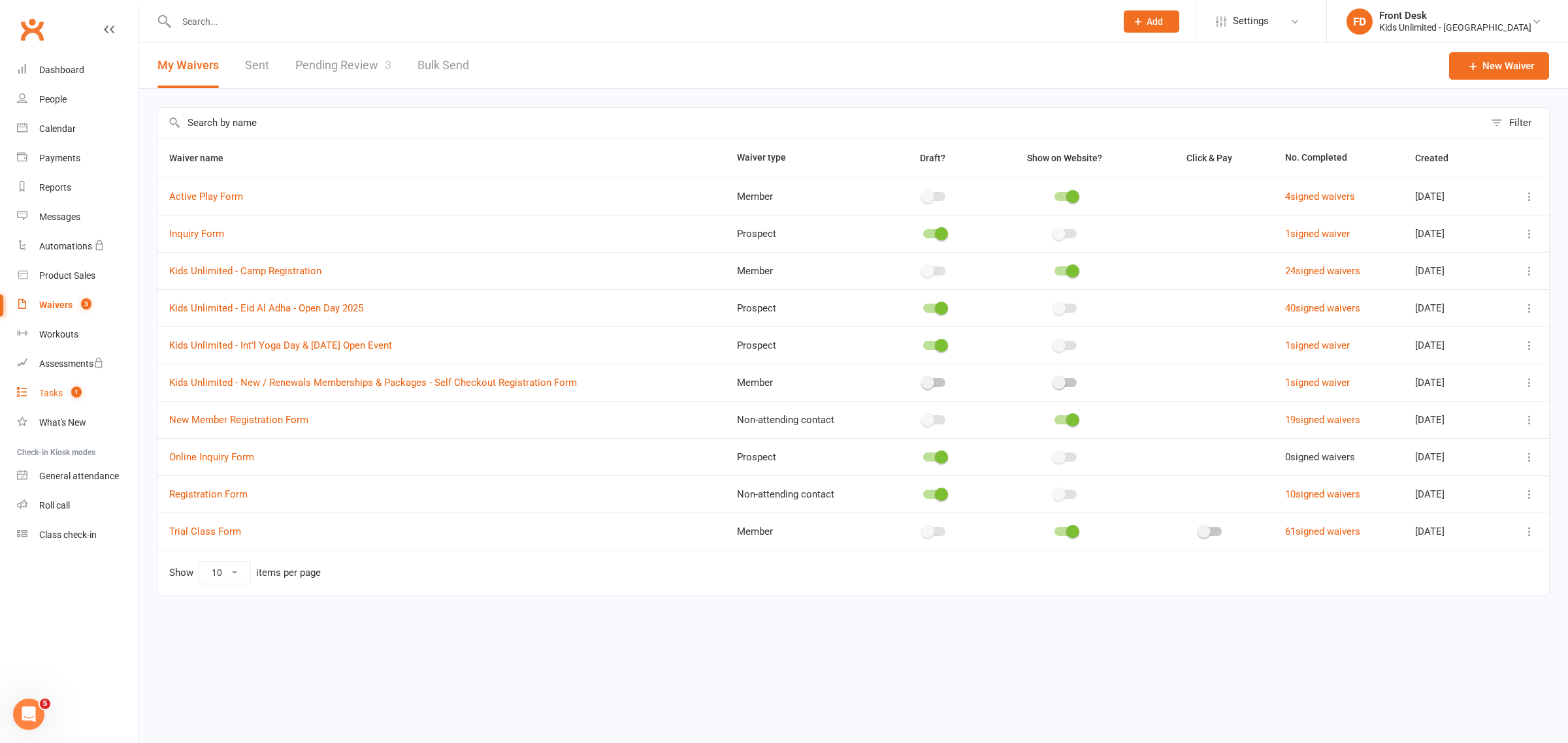
click at [70, 392] on count-badge "1" at bounding box center [73, 392] width 17 height 10
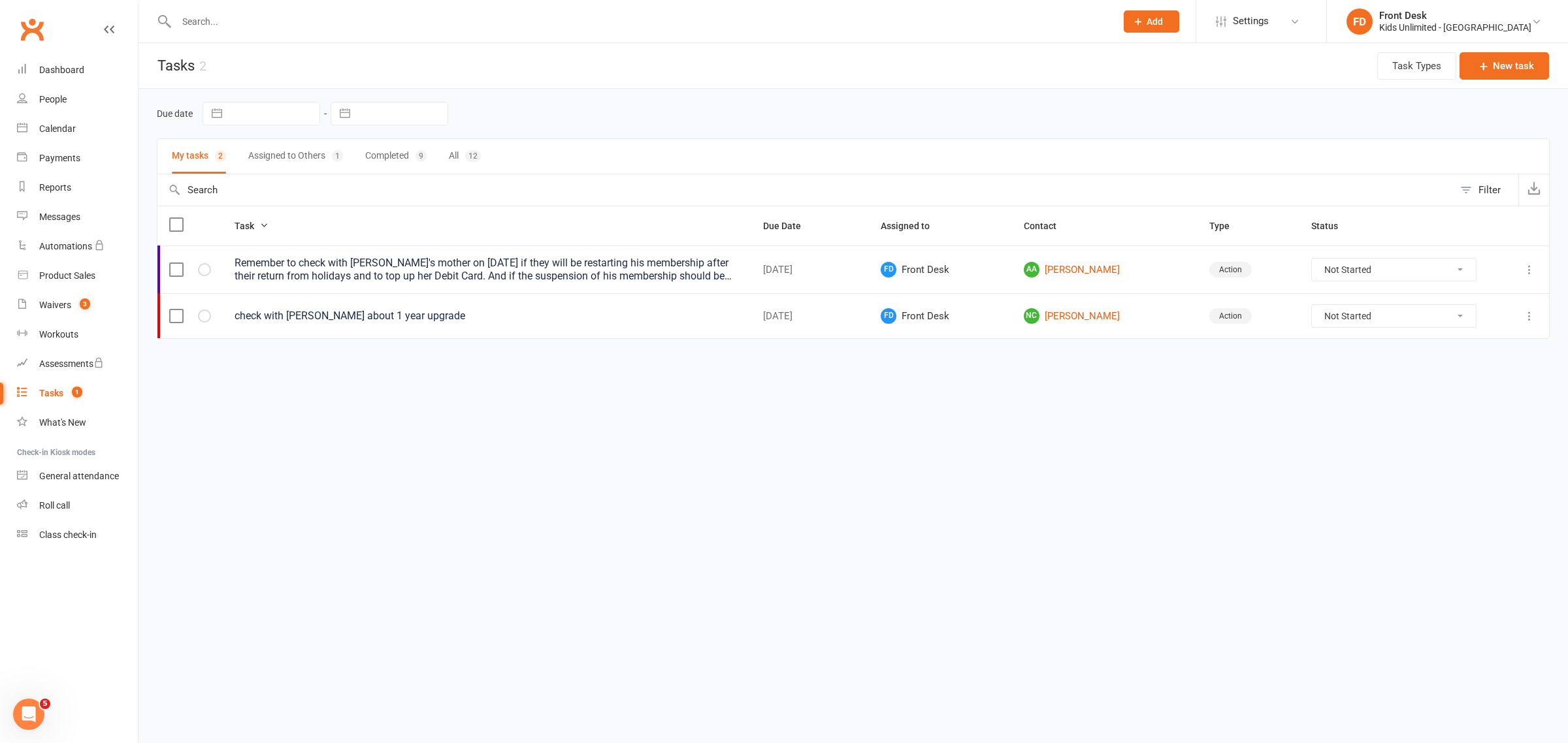
click at [325, 18] on input "text" at bounding box center [639, 22] width 934 height 18
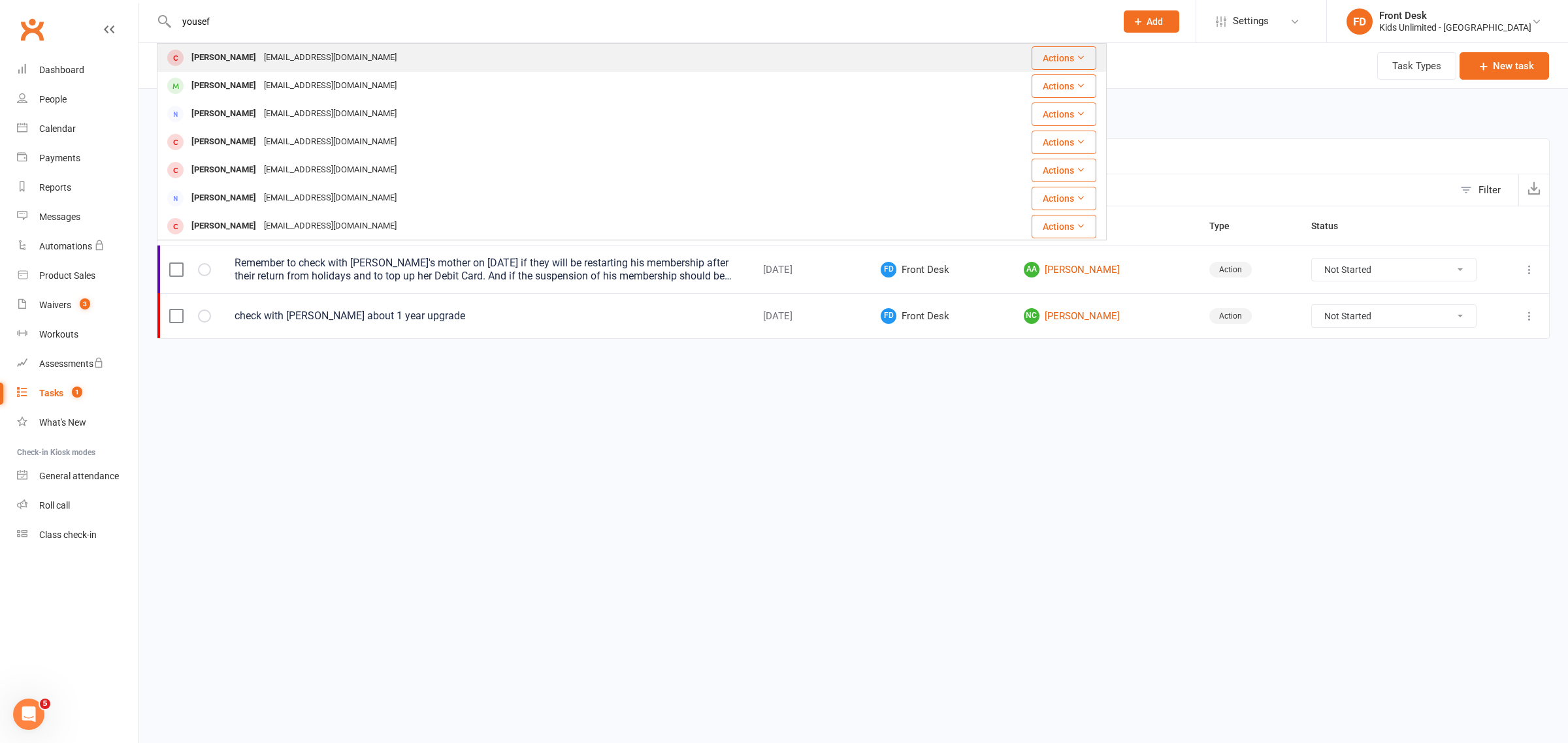
type input "yousef"
click at [274, 66] on div "[EMAIL_ADDRESS][DOMAIN_NAME]" at bounding box center [330, 58] width 140 height 19
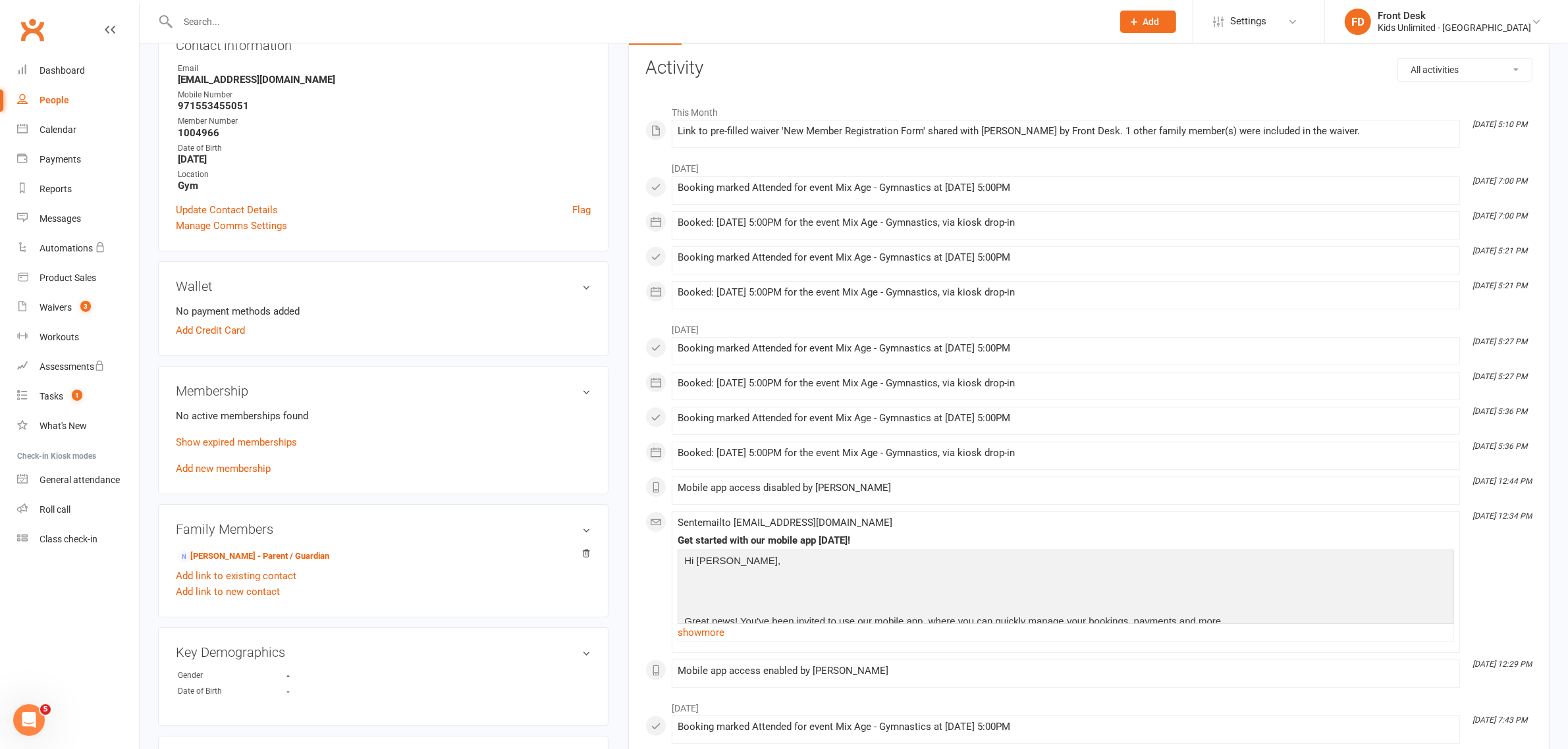
scroll to position [82, 0]
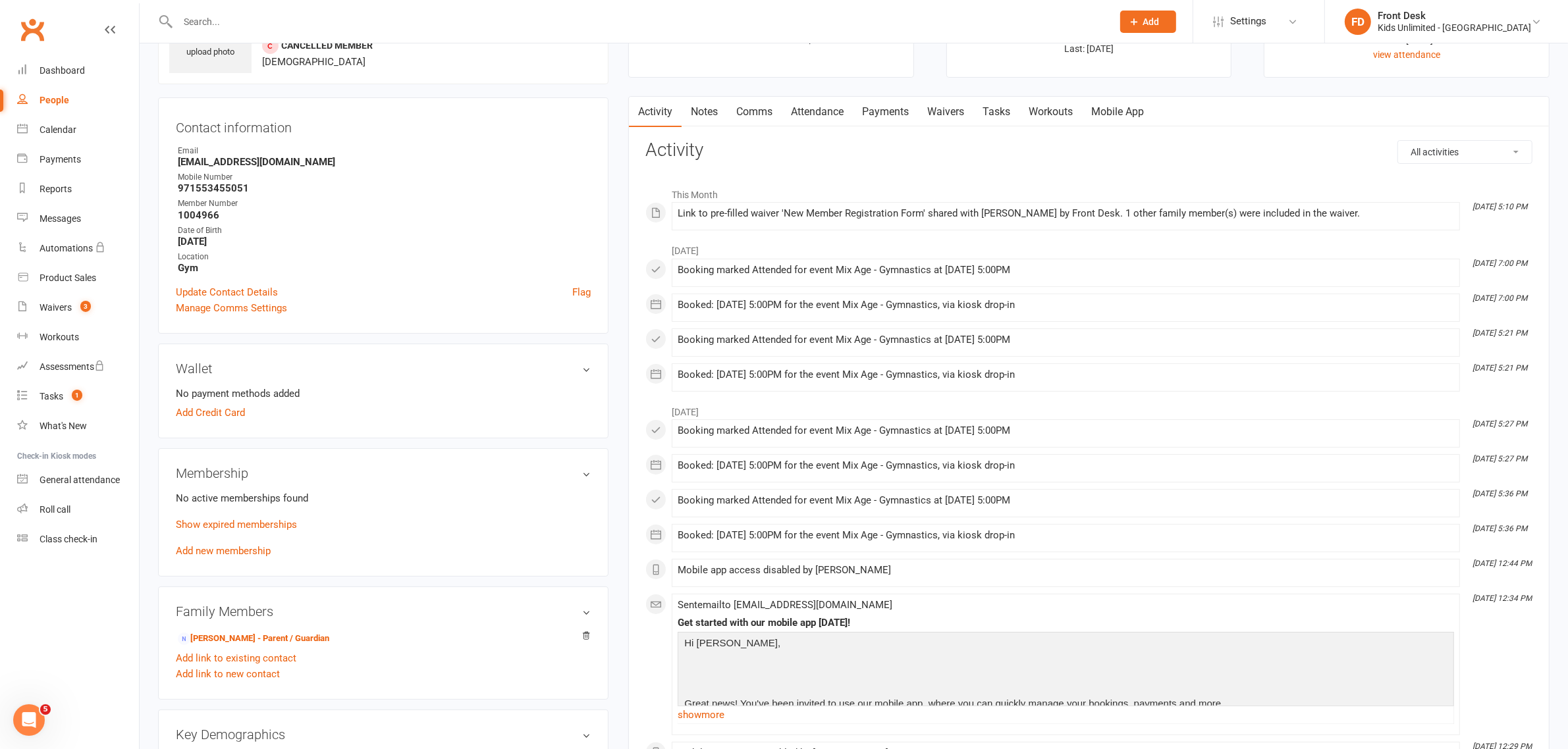
click at [995, 112] on link "Tasks" at bounding box center [996, 112] width 46 height 30
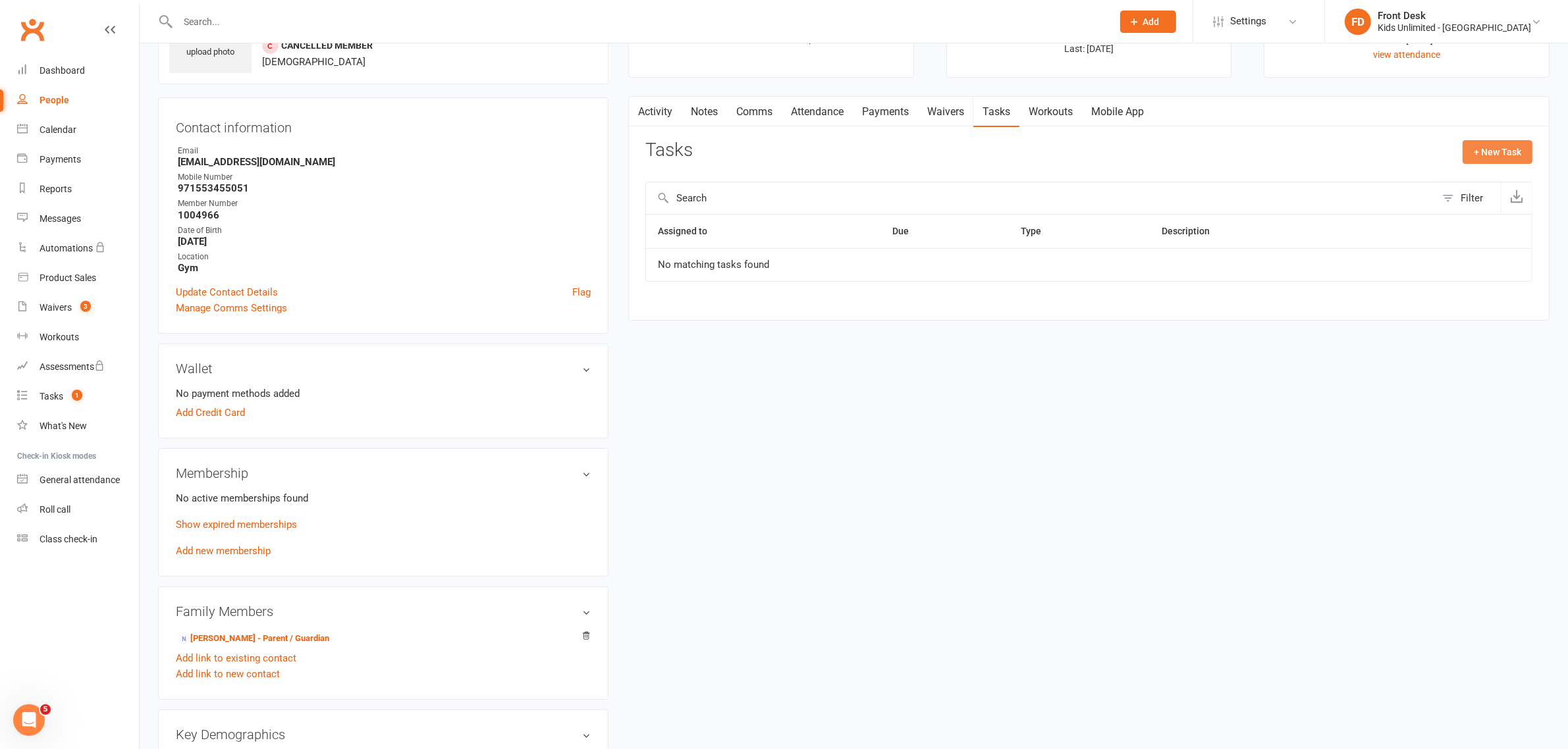
click at [1501, 151] on button "+ New Task" at bounding box center [1497, 152] width 70 height 24
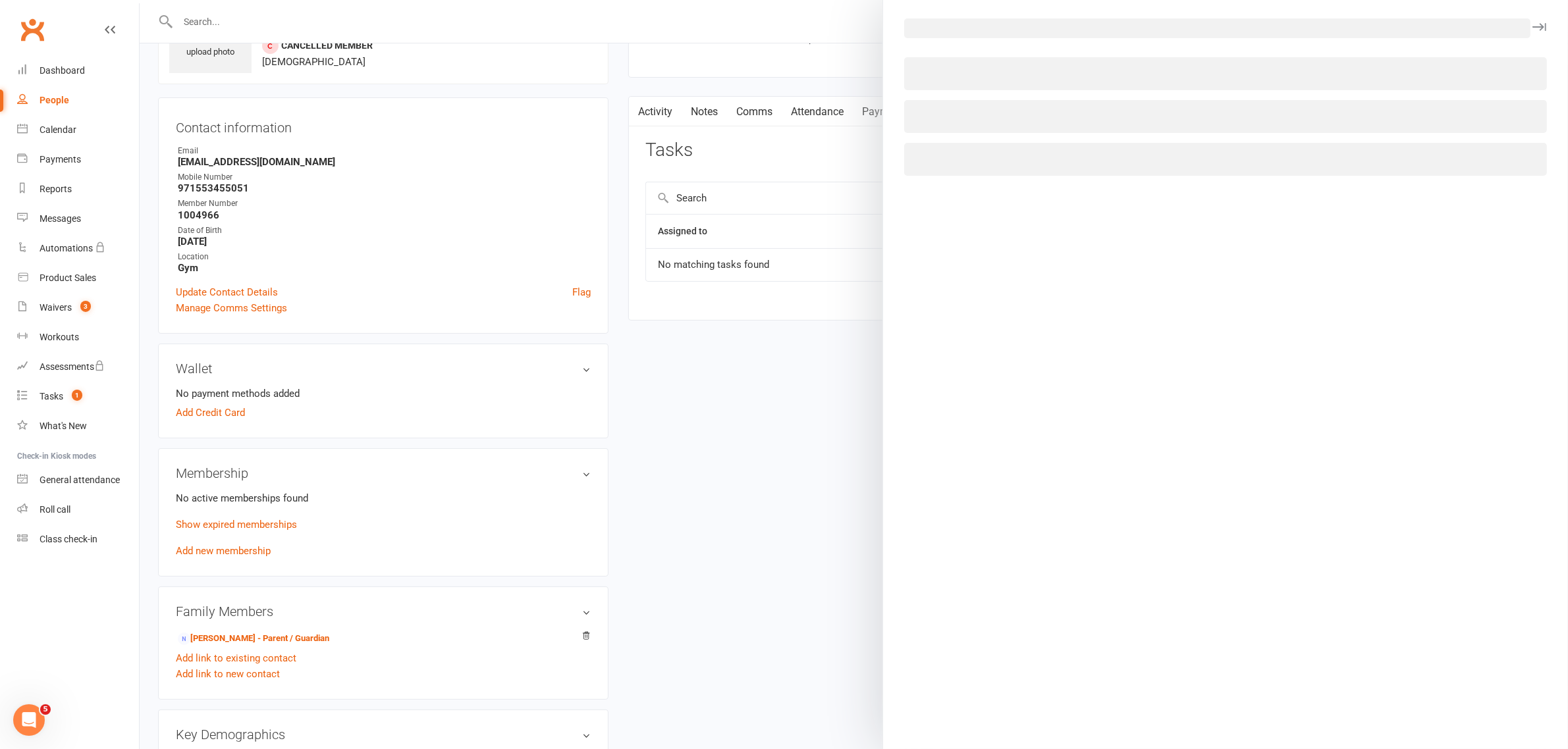
select select "51522"
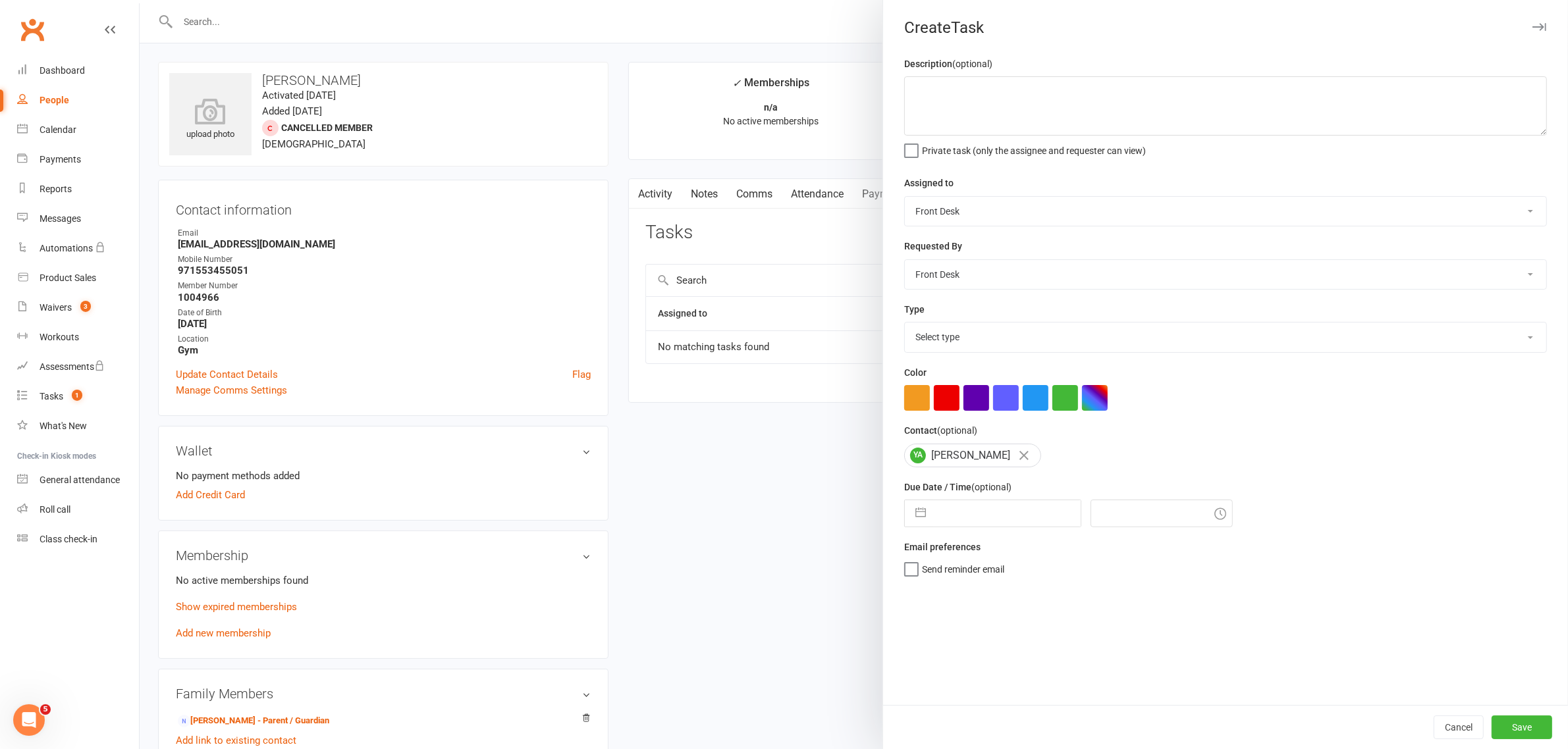
click at [702, 489] on div at bounding box center [853, 374] width 1428 height 749
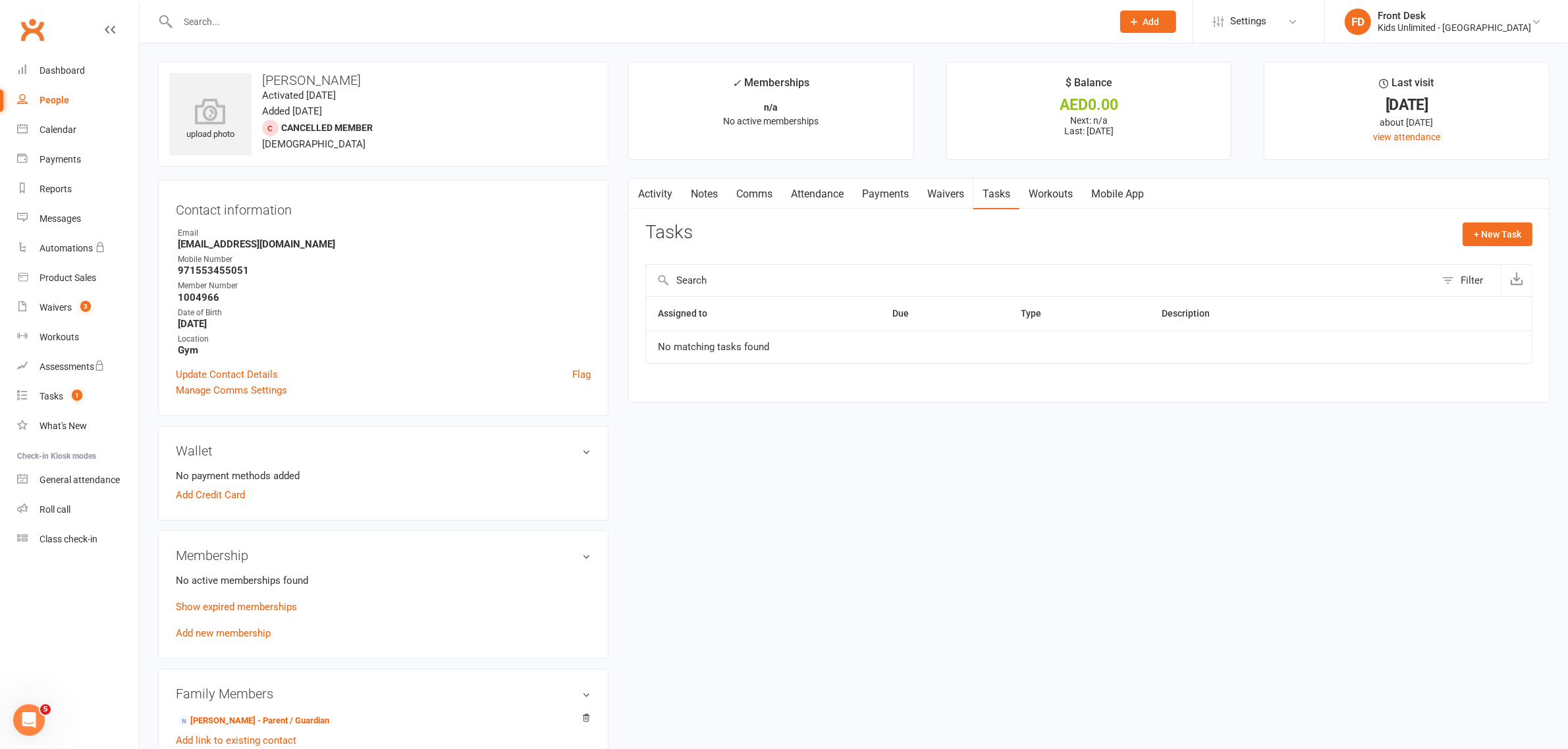
click at [706, 191] on link "Notes" at bounding box center [705, 194] width 46 height 30
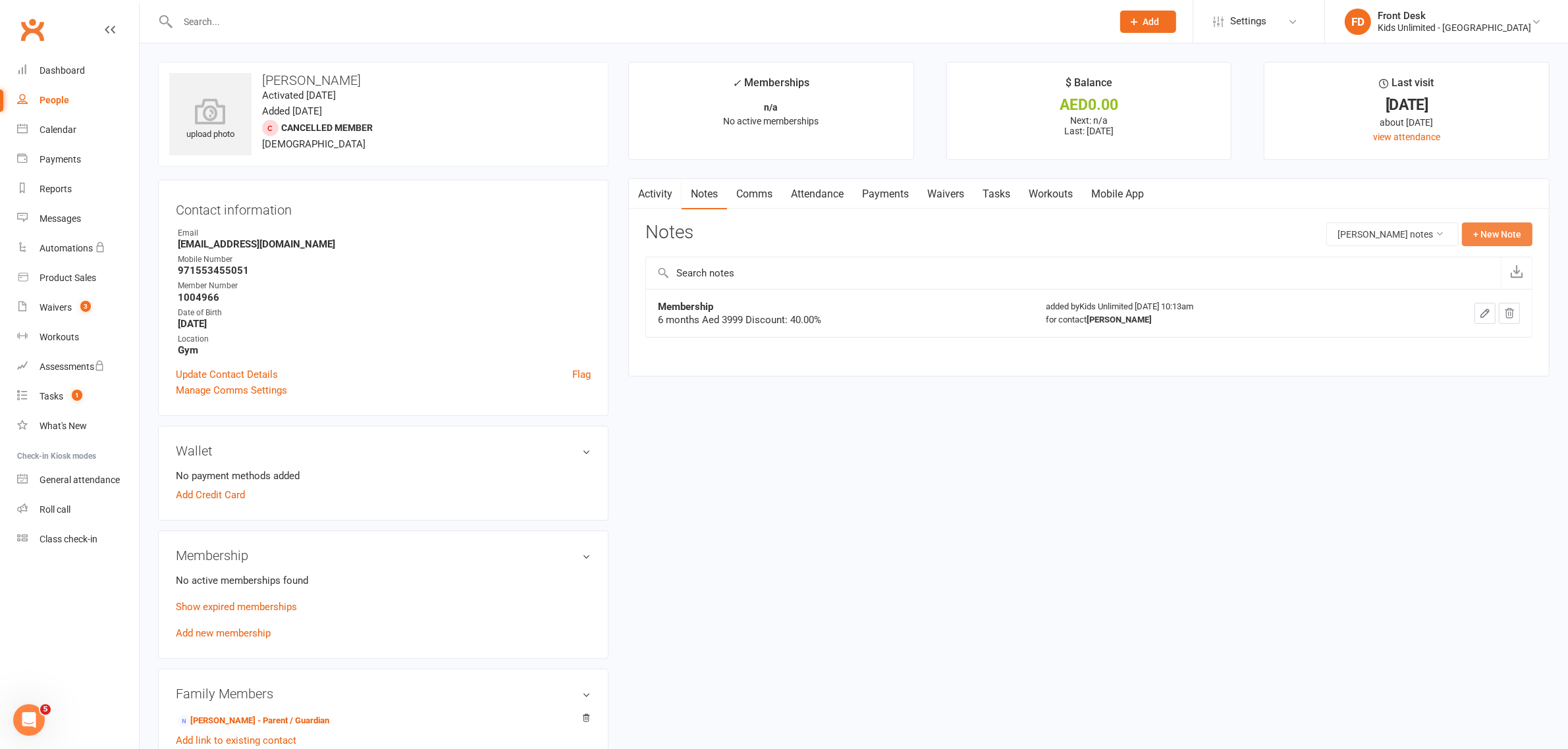
click at [1489, 225] on button "+ New Note" at bounding box center [1496, 234] width 70 height 24
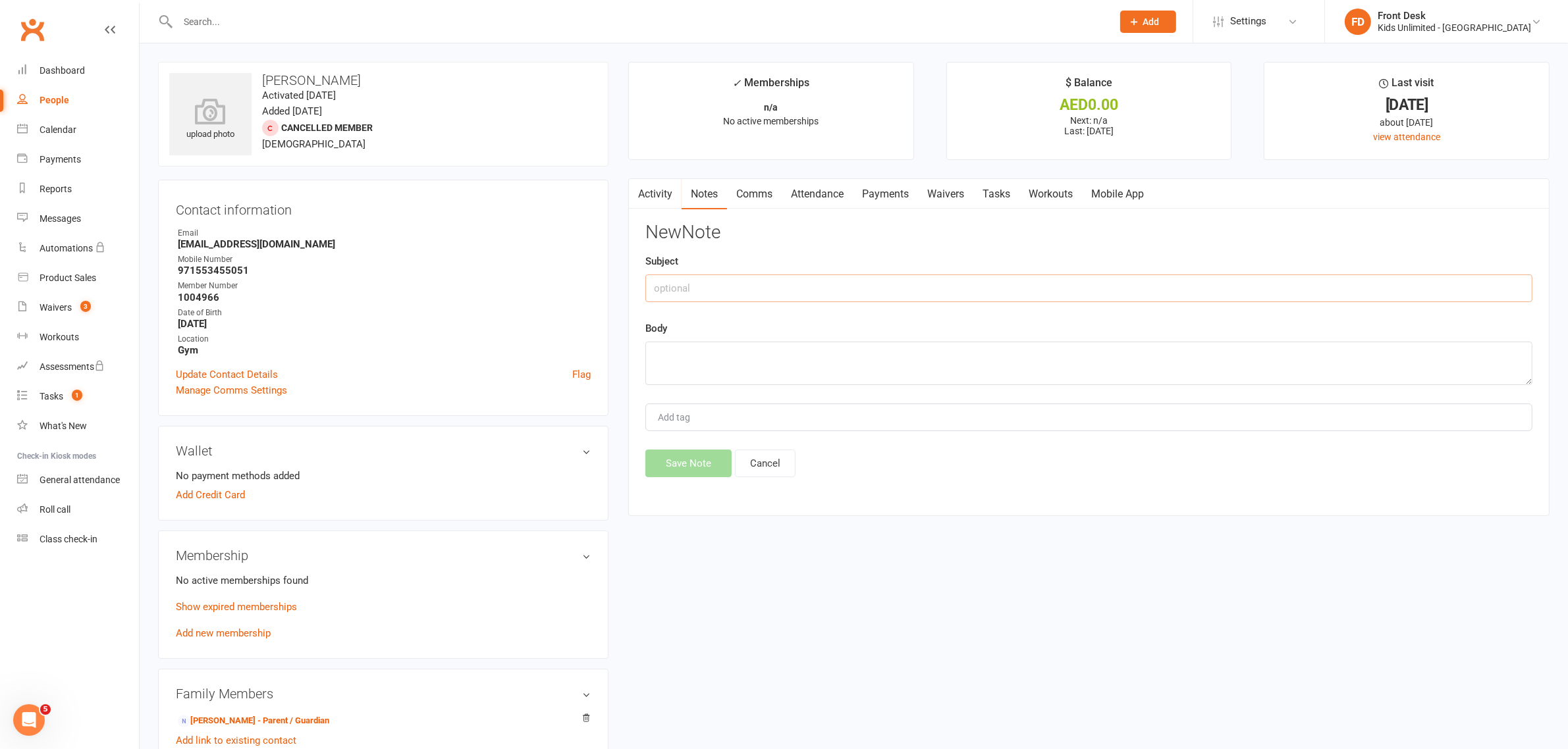
click at [837, 290] on input "text" at bounding box center [1088, 288] width 887 height 28
type input "Annual Membership"
click at [901, 362] on textarea at bounding box center [1088, 363] width 887 height 43
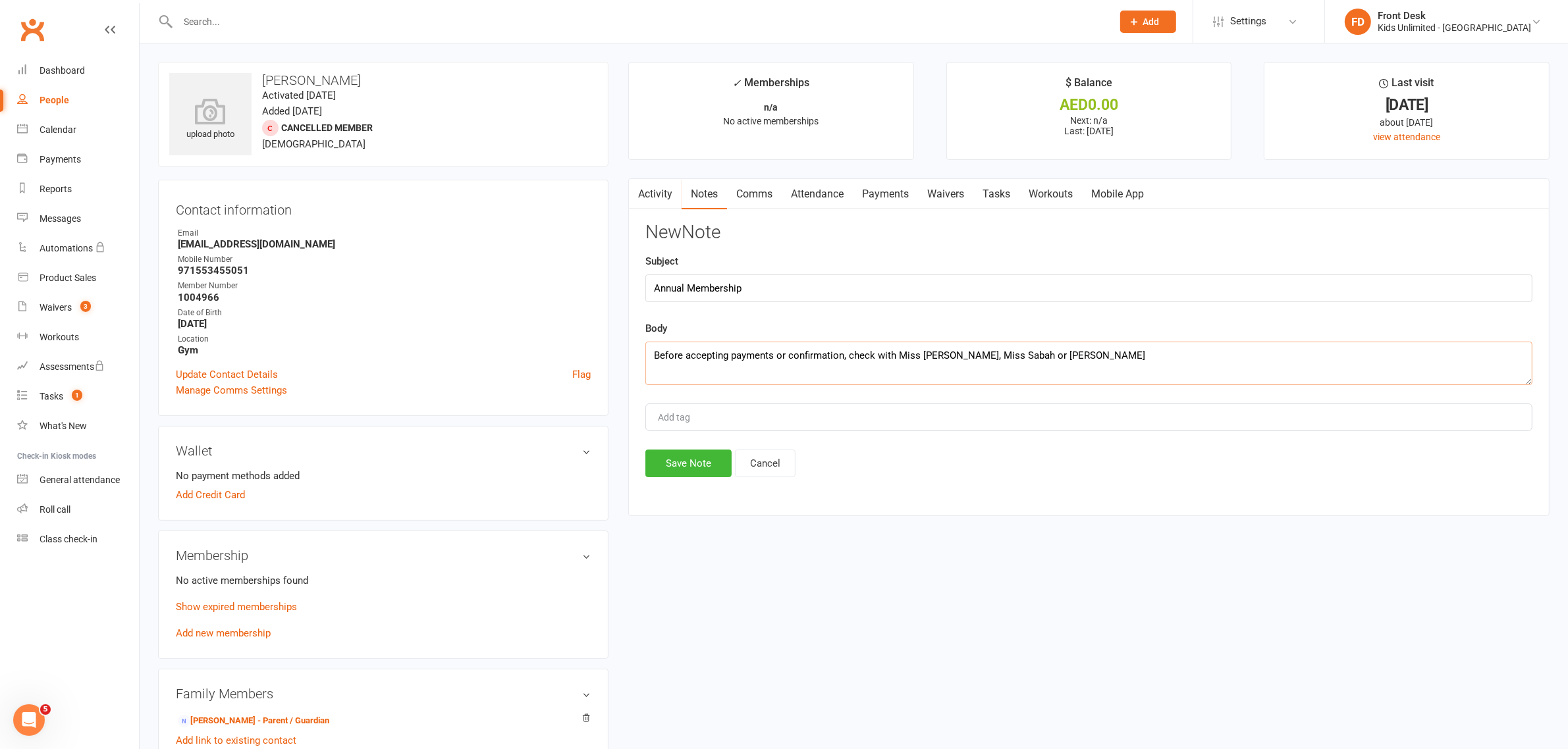
click at [1048, 354] on textarea "Before accepting payments or confirmation, check with Miss Natasha, Miss Sabah …" at bounding box center [1088, 363] width 887 height 43
drag, startPoint x: 1105, startPoint y: 359, endPoint x: 1081, endPoint y: 358, distance: 24.0
click at [1105, 359] on textarea "Before accepting payments or confirmation, check with Miss Natasha, Miss Sabah,…" at bounding box center [1088, 363] width 887 height 43
type textarea "Before accepting payments or confirmation, check with Miss Natasha, Miss Sabah,…"
click at [699, 468] on button "Save Note" at bounding box center [688, 463] width 86 height 28
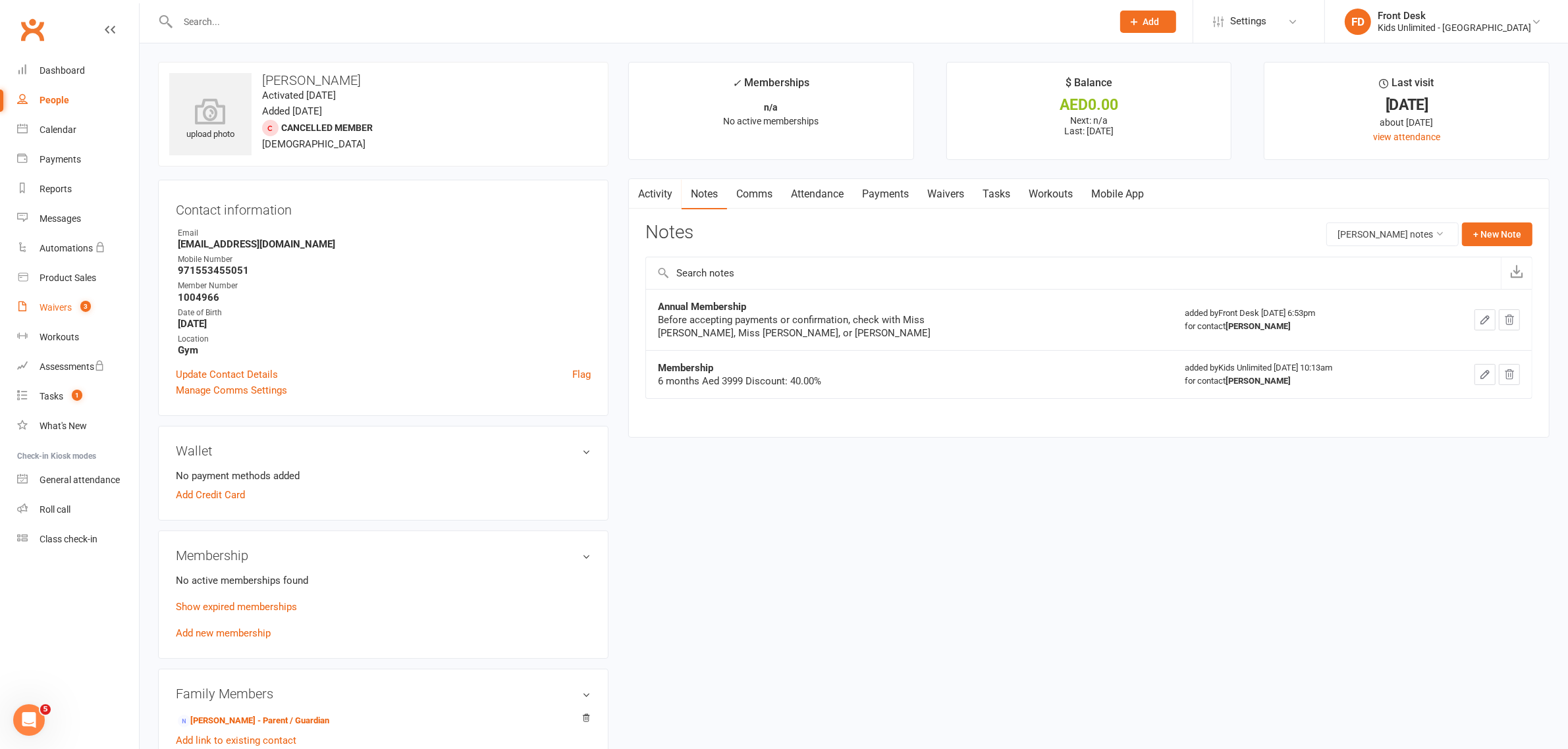
click at [40, 302] on div "Waivers" at bounding box center [56, 307] width 32 height 10
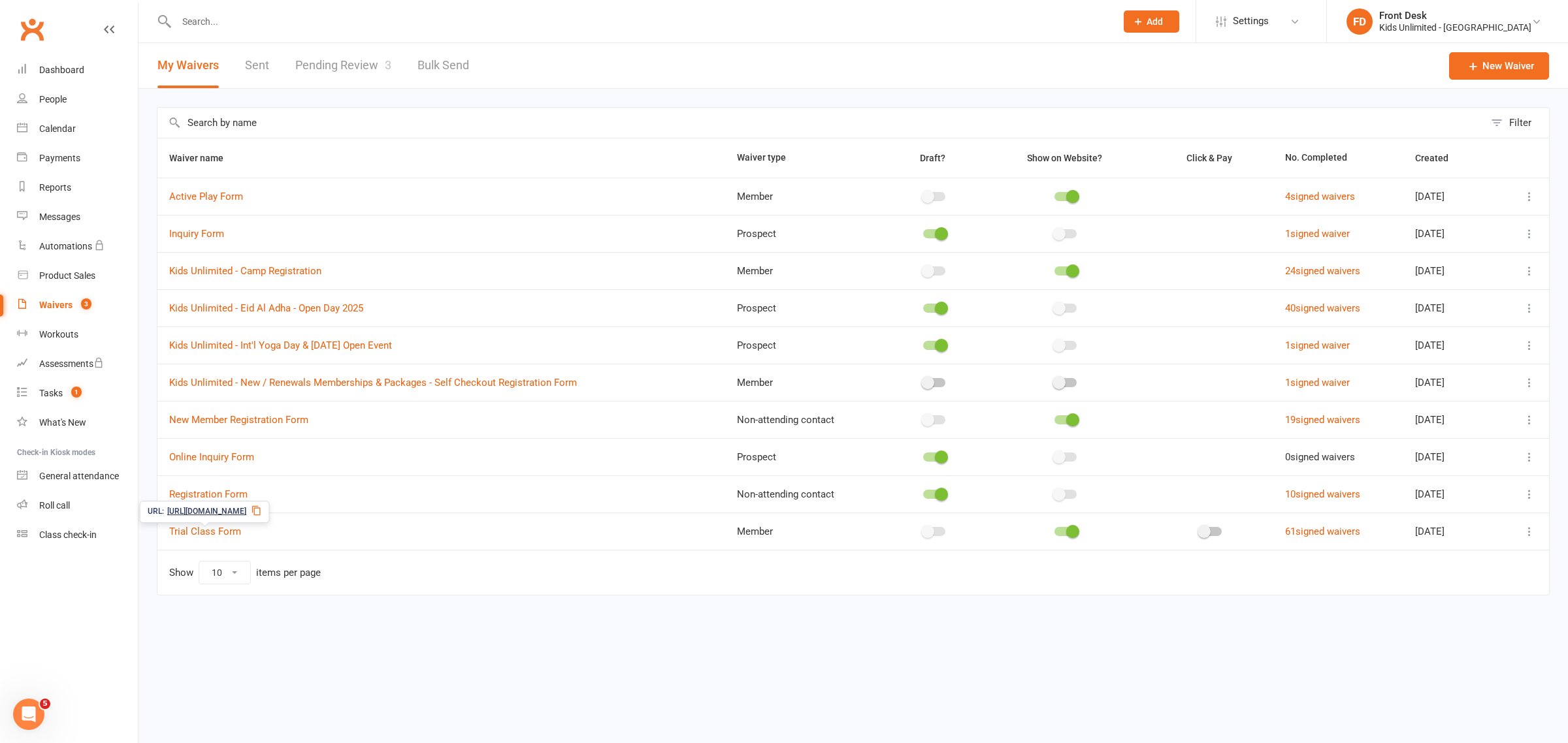
click at [262, 512] on icon at bounding box center [257, 511] width 10 height 10
